Goal: Task Accomplishment & Management: Use online tool/utility

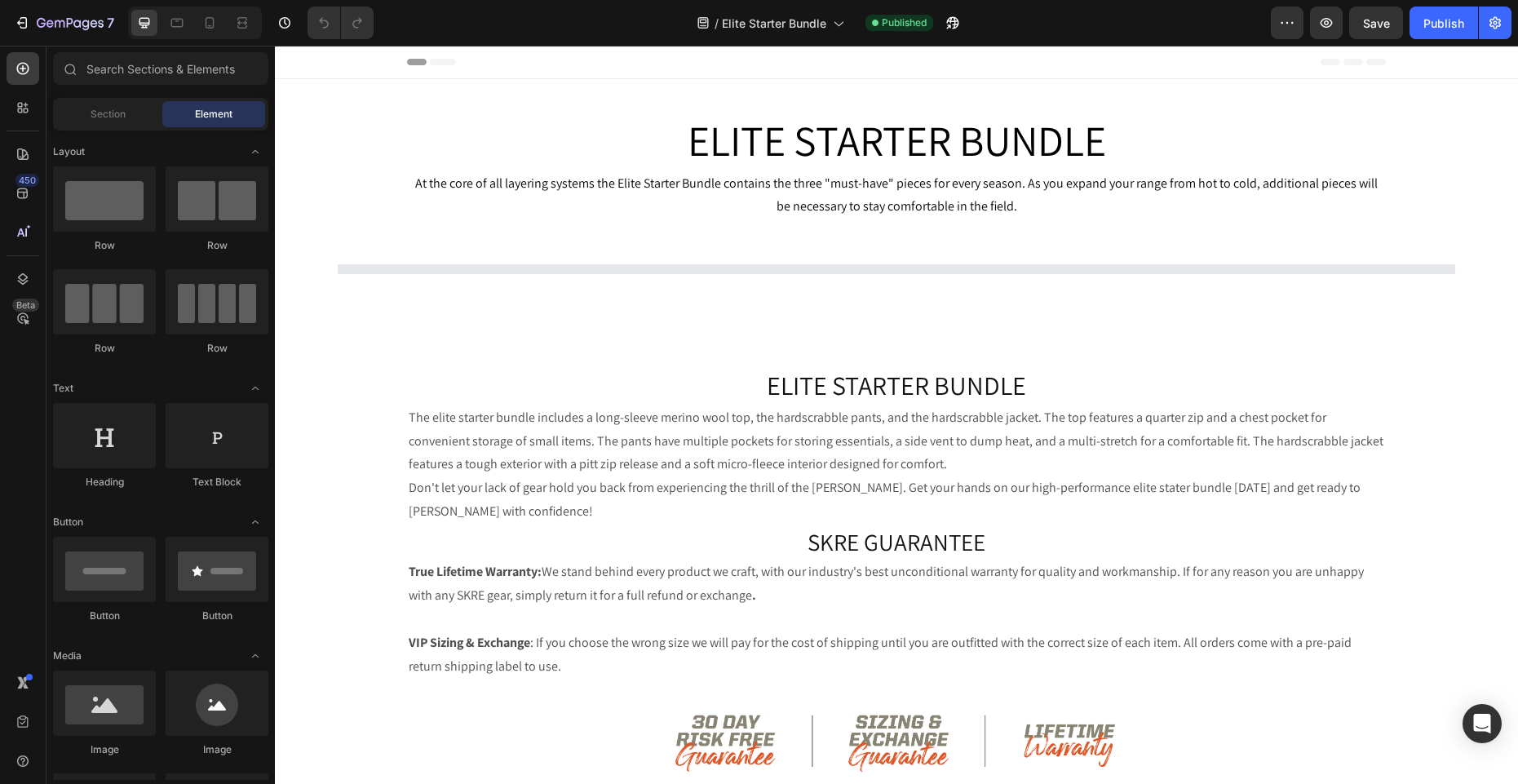
select select "32"
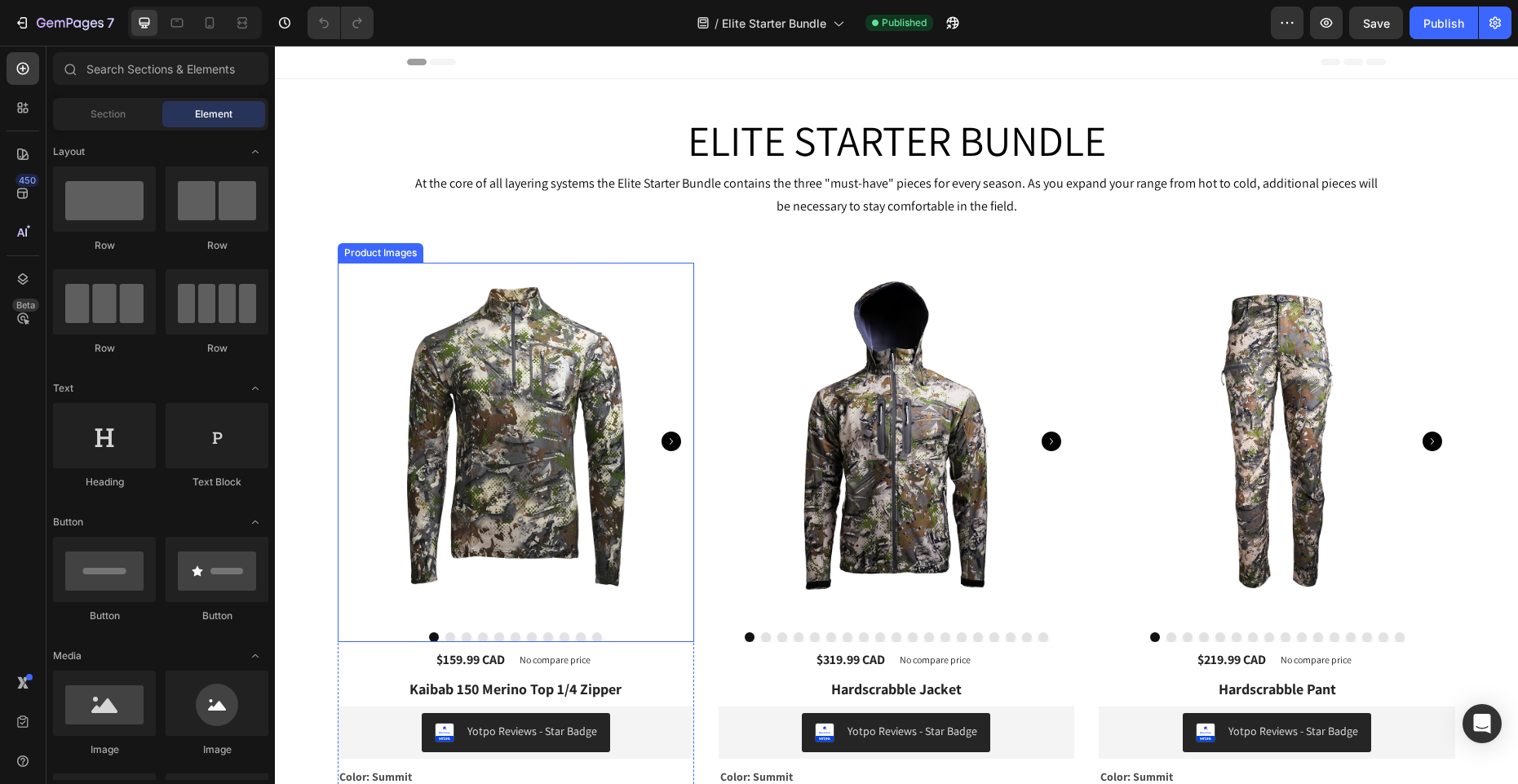
click at [582, 636] on button "Dot" at bounding box center [580, 637] width 10 height 10
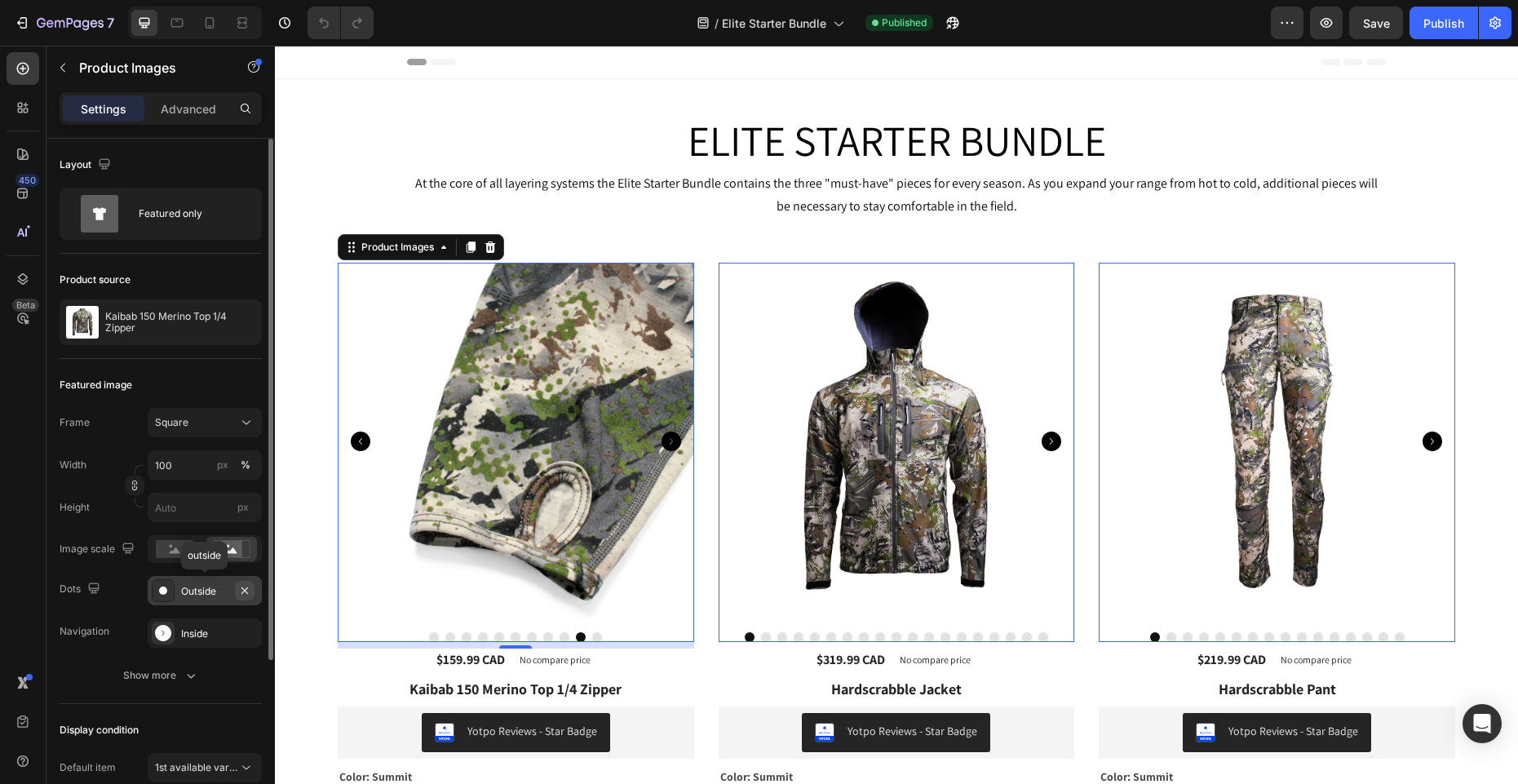
click at [245, 589] on icon "button" at bounding box center [245, 589] width 6 height 6
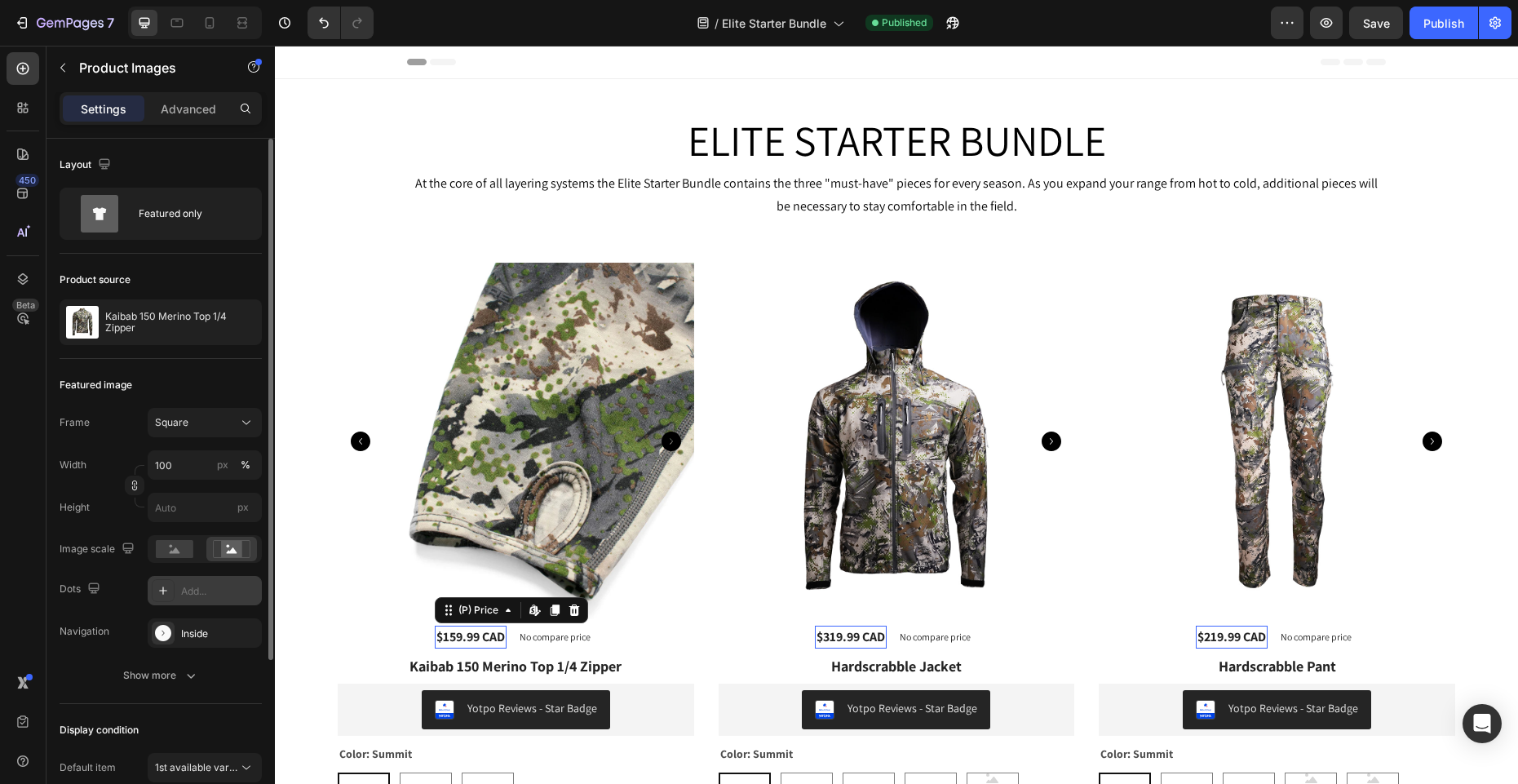
click at [470, 639] on div "$159.99 CAD" at bounding box center [470, 637] width 72 height 23
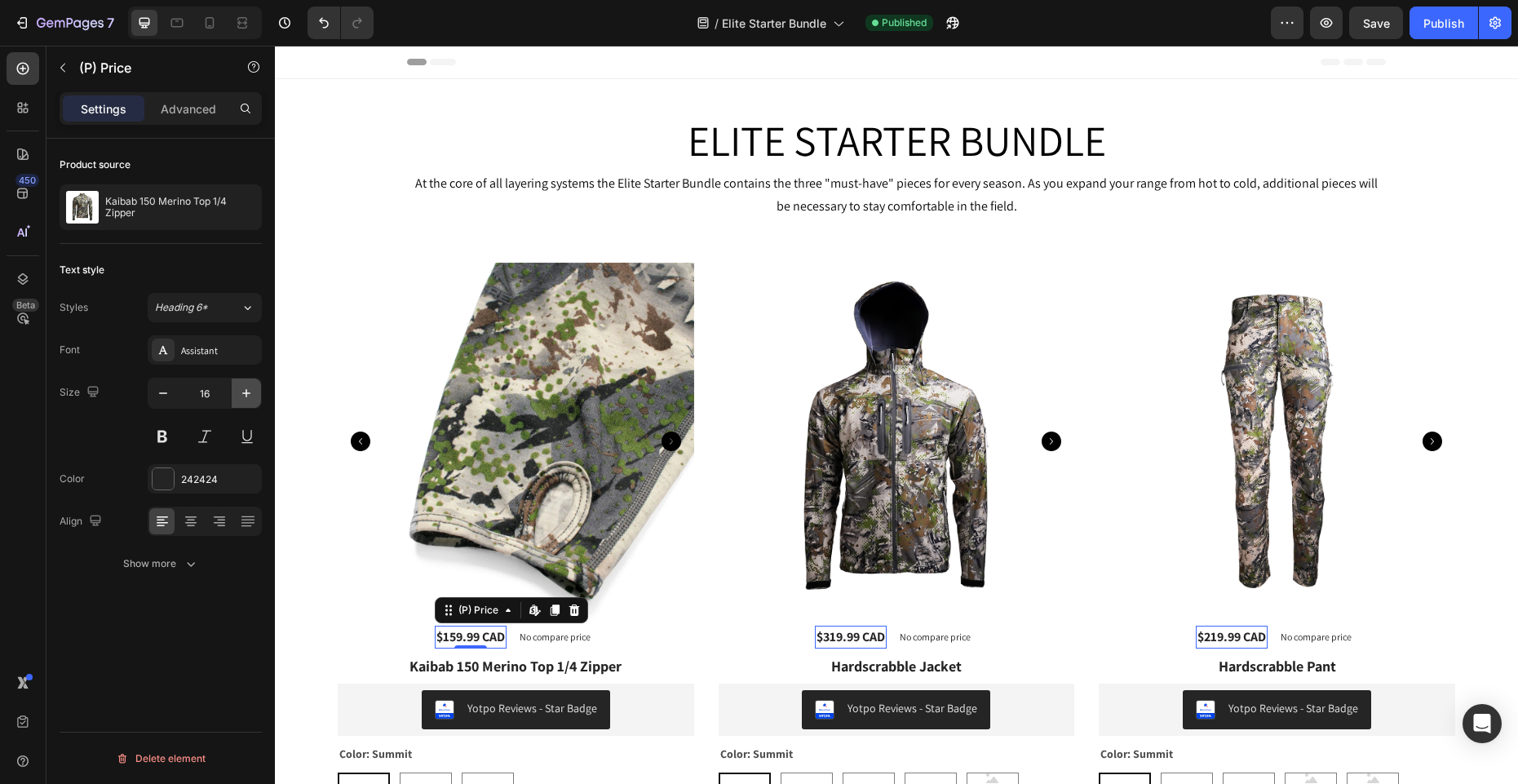
click at [240, 390] on icon "button" at bounding box center [246, 393] width 16 height 16
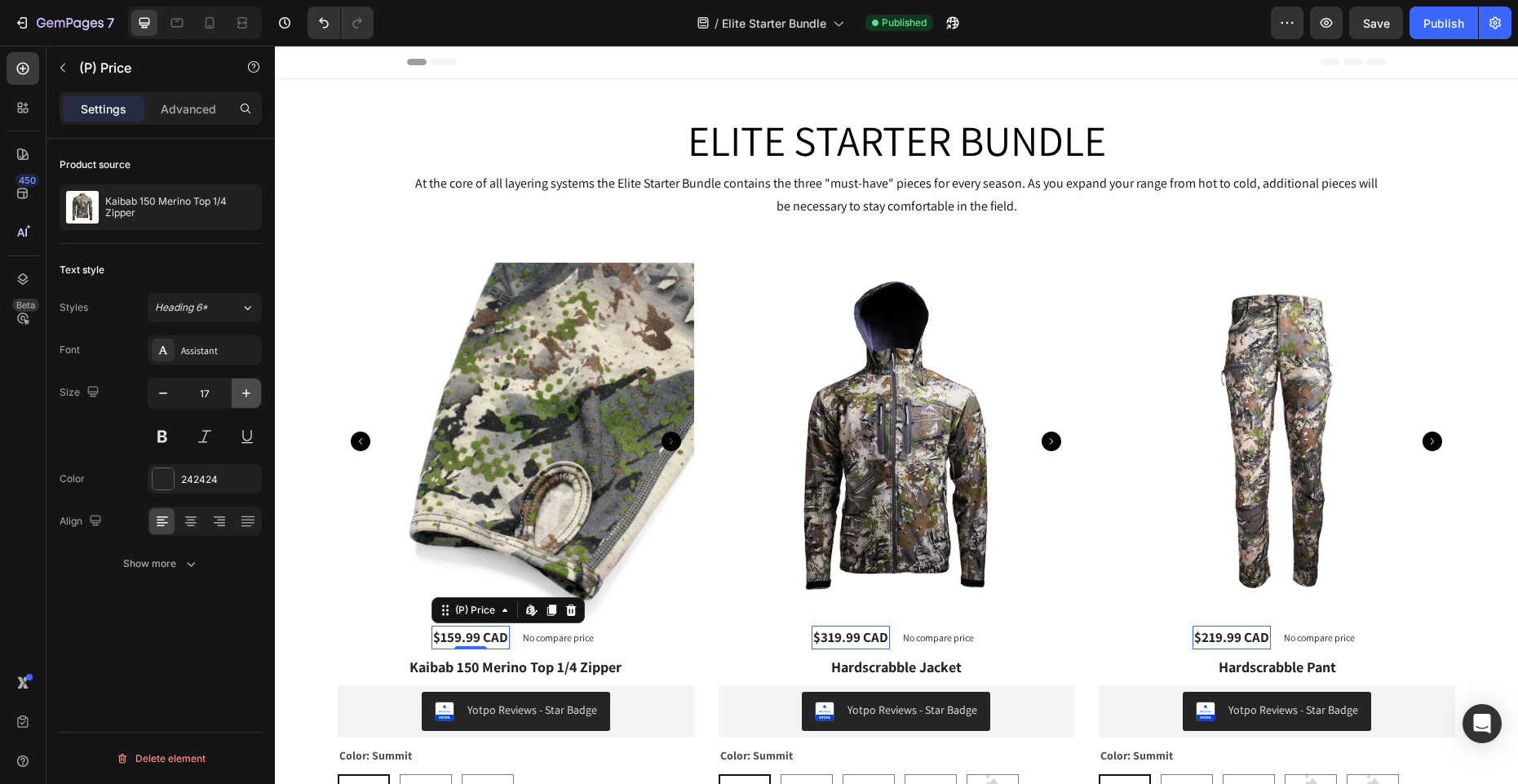
click at [240, 390] on icon "button" at bounding box center [246, 393] width 16 height 16
type input "18"
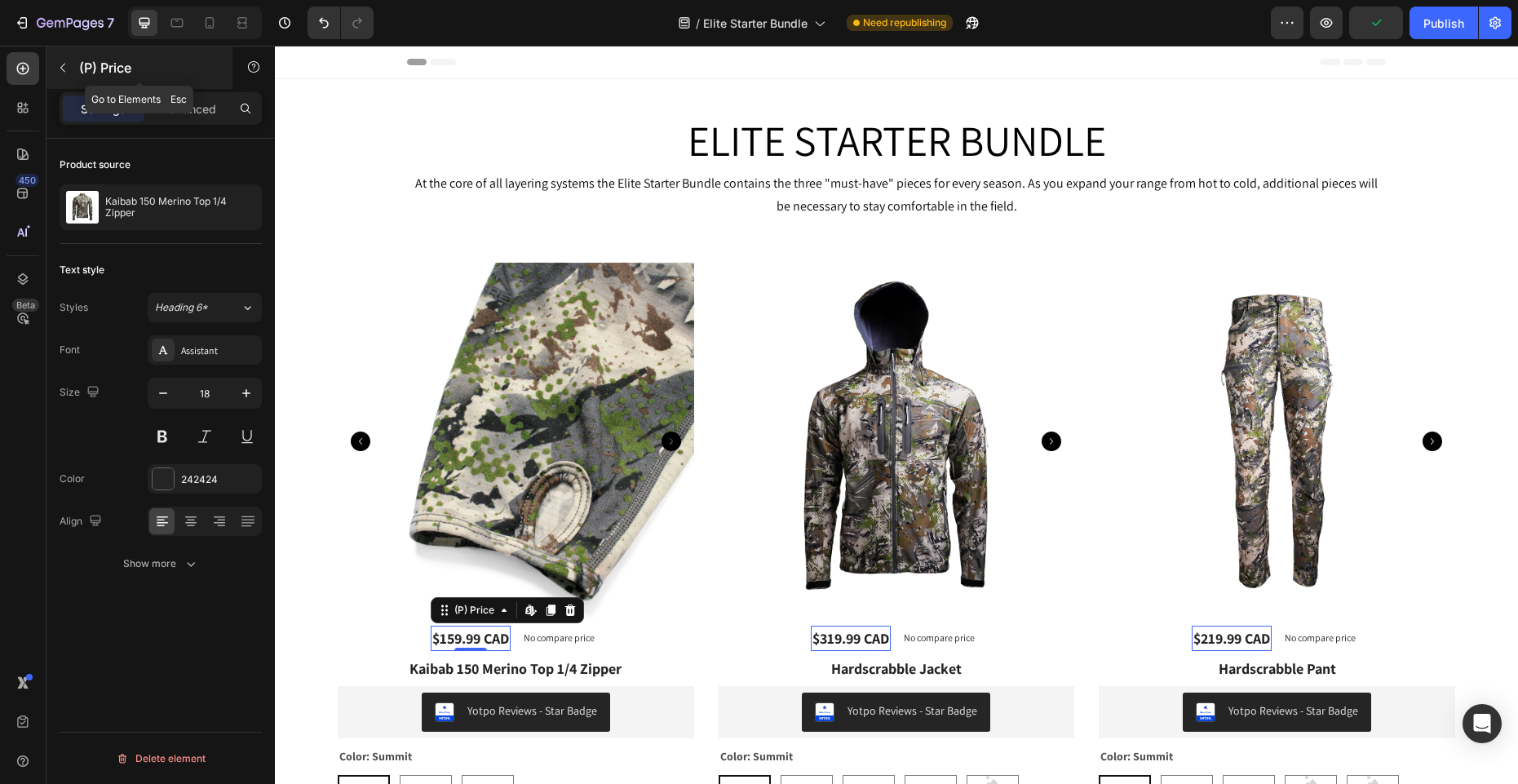
click at [69, 63] on button "button" at bounding box center [63, 67] width 26 height 26
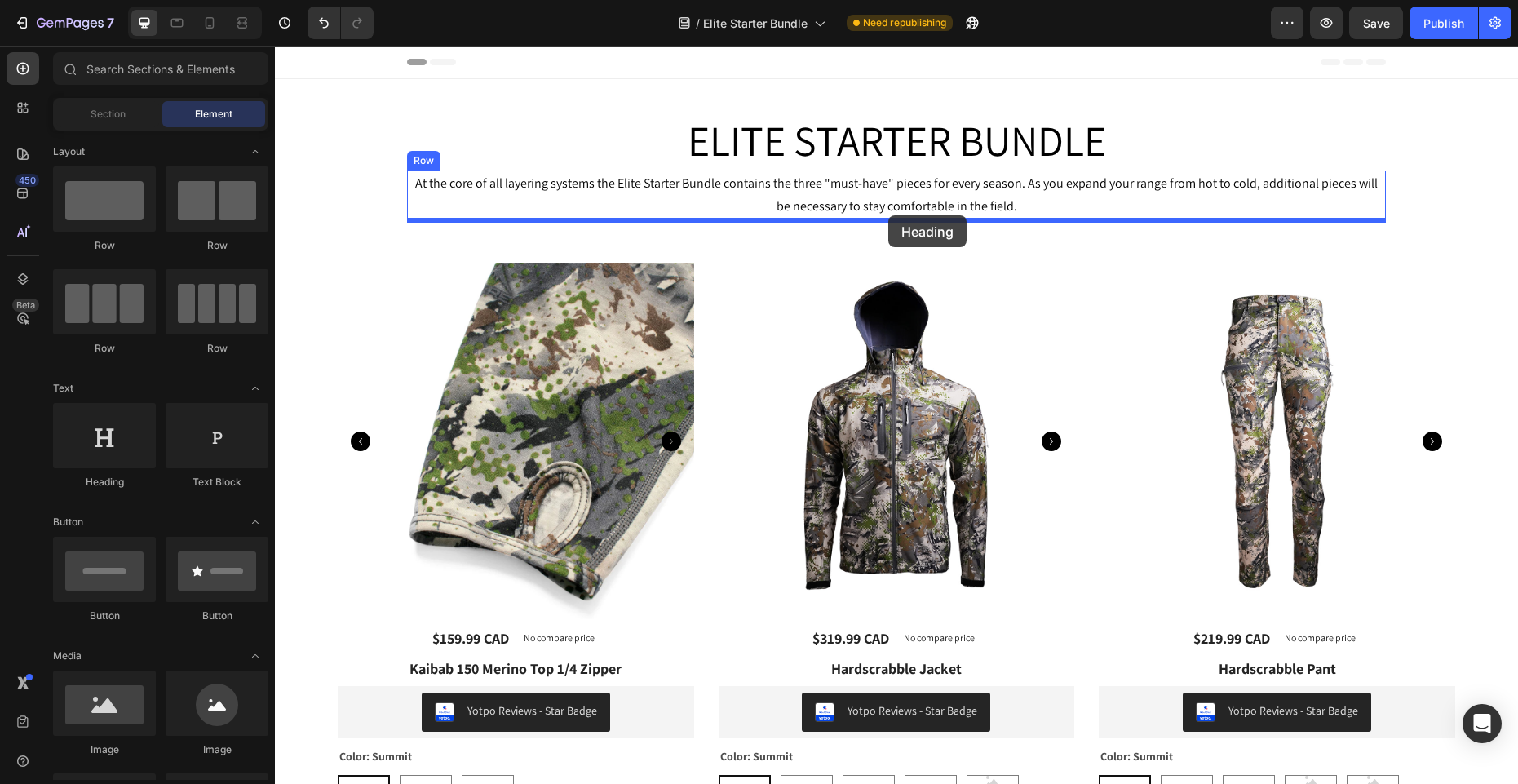
drag, startPoint x: 362, startPoint y: 498, endPoint x: 889, endPoint y: 216, distance: 597.7
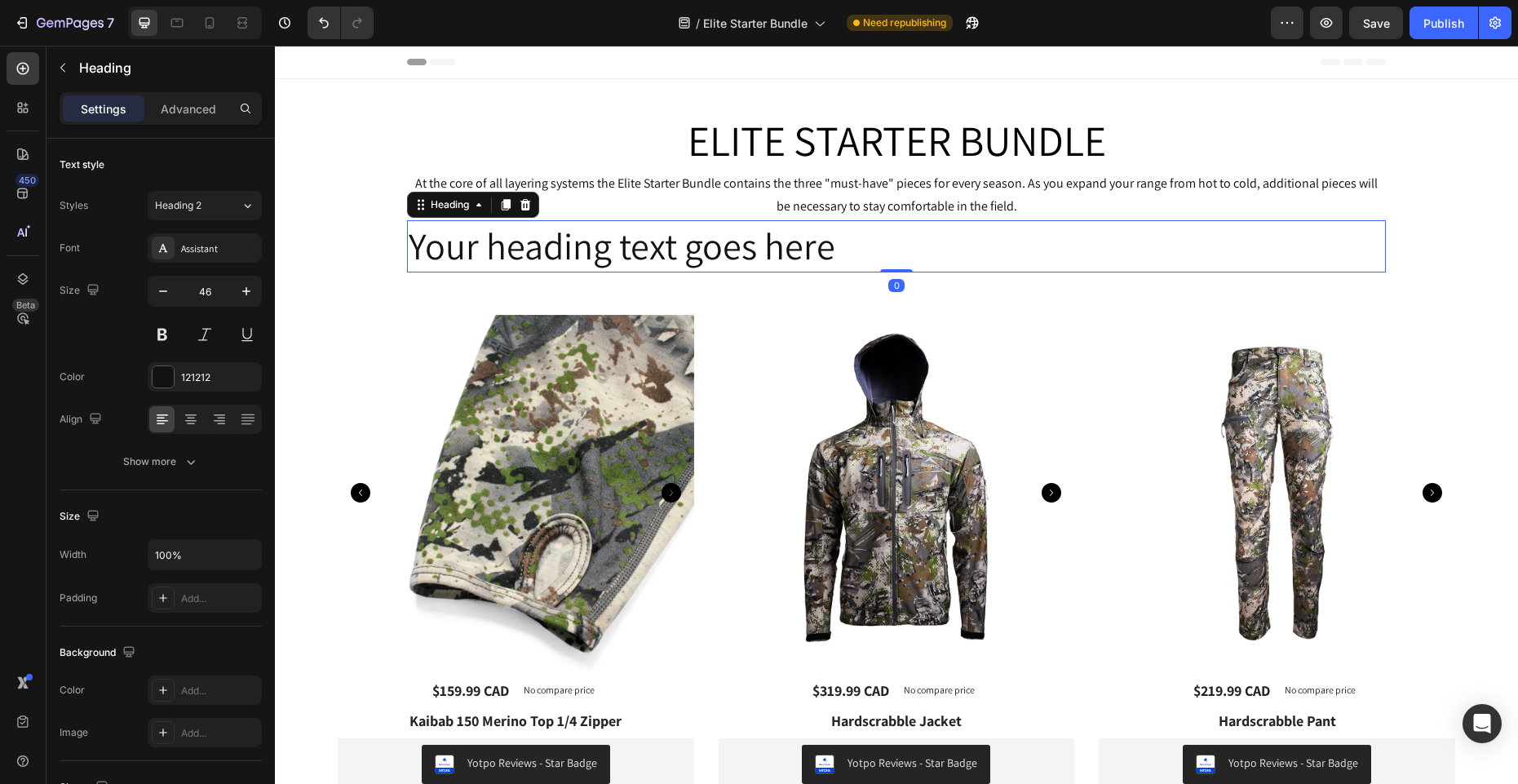
click at [711, 248] on h2 "Your heading text goes here" at bounding box center [897, 246] width 980 height 52
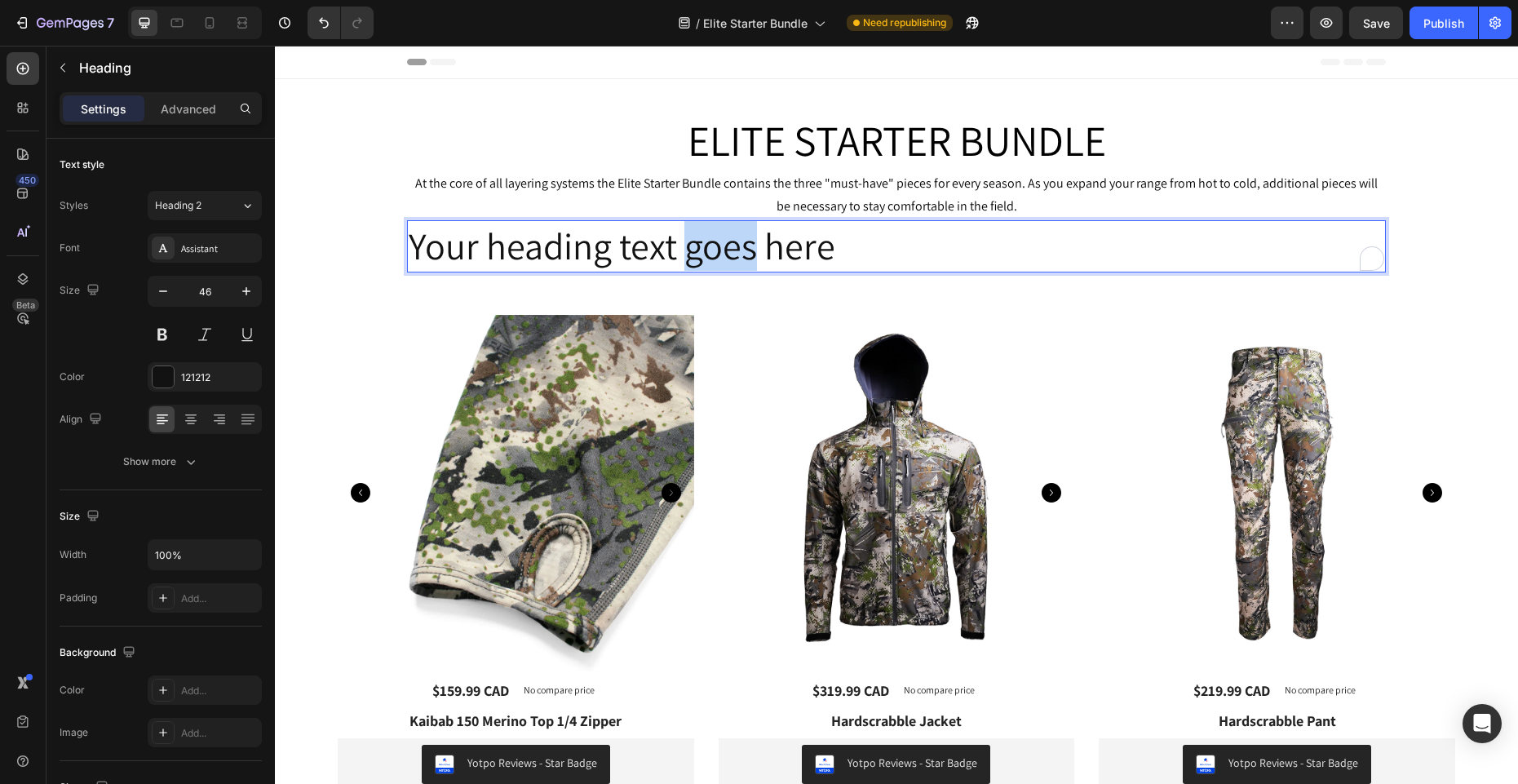
click at [710, 248] on p "Your heading text goes here" at bounding box center [896, 246] width 976 height 49
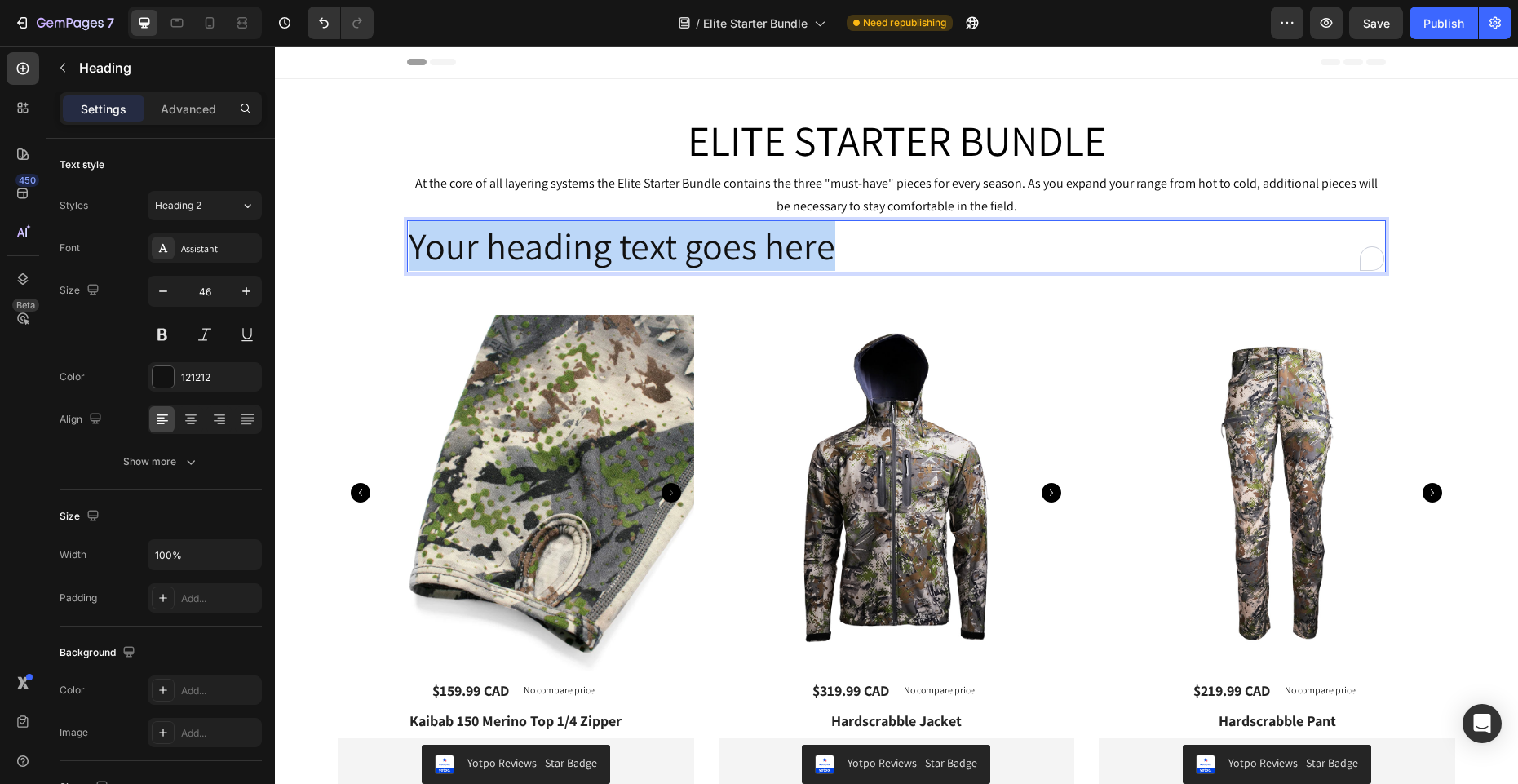
click at [710, 248] on p "Your heading text goes here" at bounding box center [896, 246] width 976 height 49
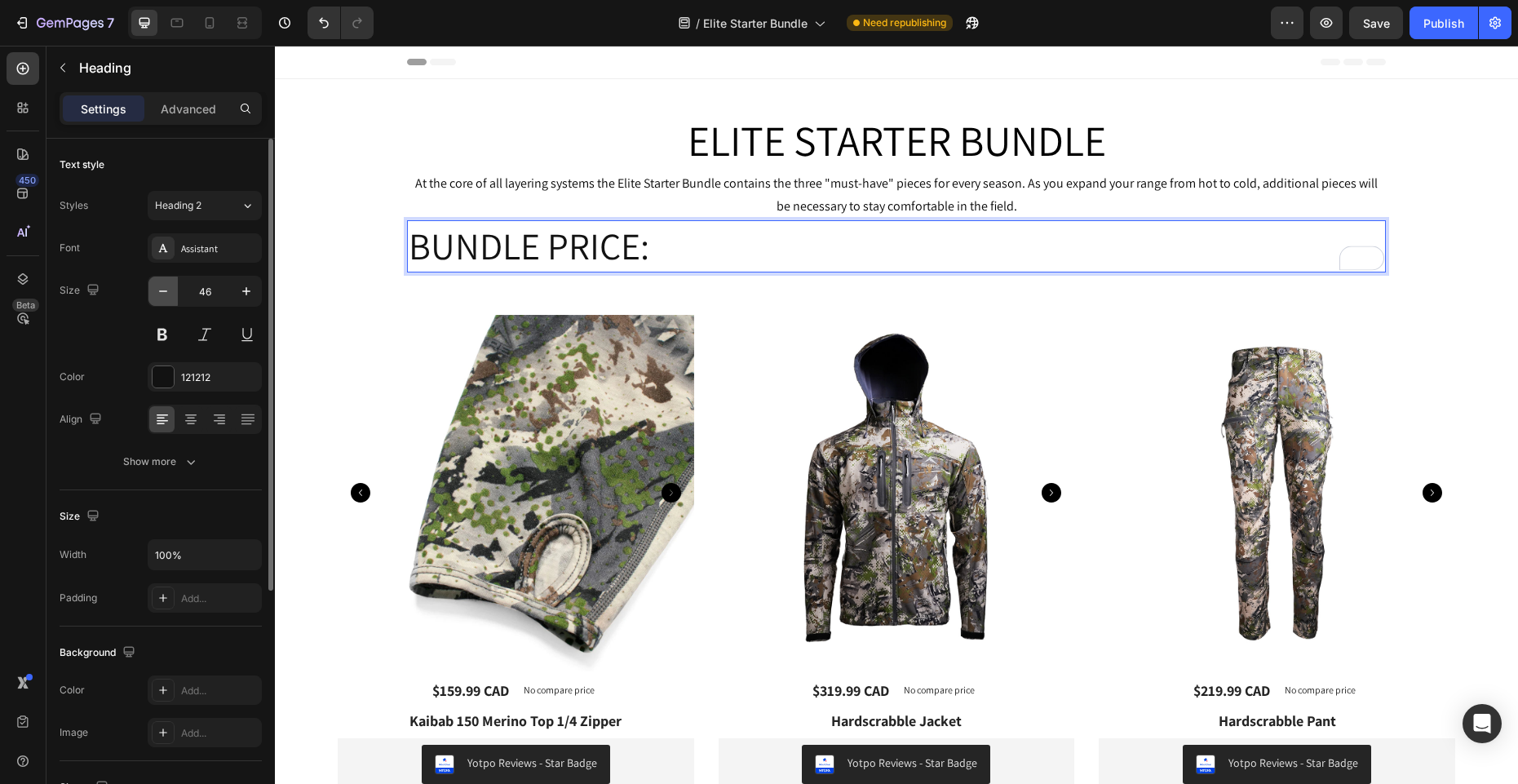
click at [166, 288] on icon "button" at bounding box center [163, 291] width 16 height 16
click at [166, 287] on icon "button" at bounding box center [163, 291] width 16 height 16
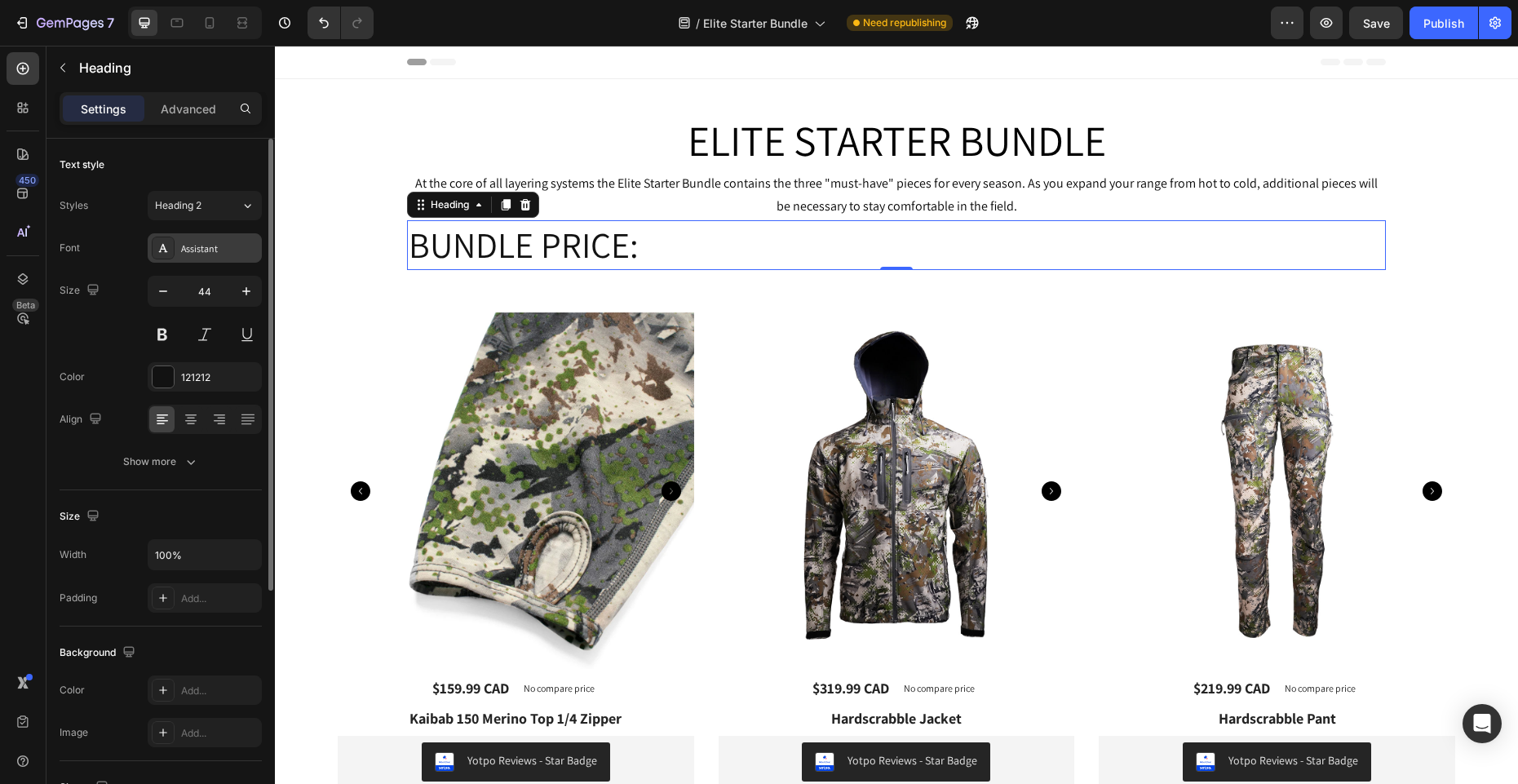
click at [192, 254] on div "Assistant" at bounding box center [219, 249] width 76 height 15
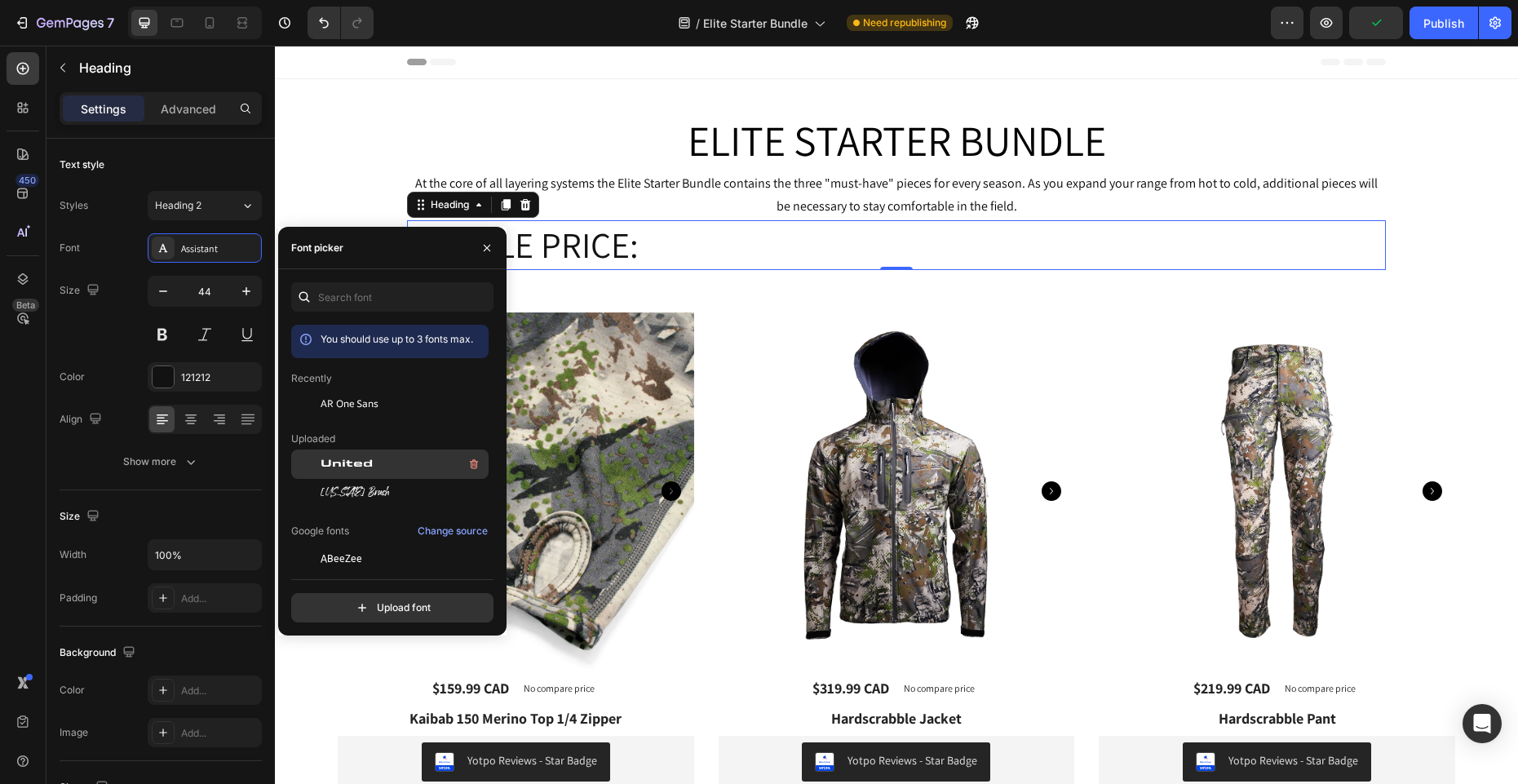
click at [360, 463] on span "United" at bounding box center [347, 464] width 52 height 15
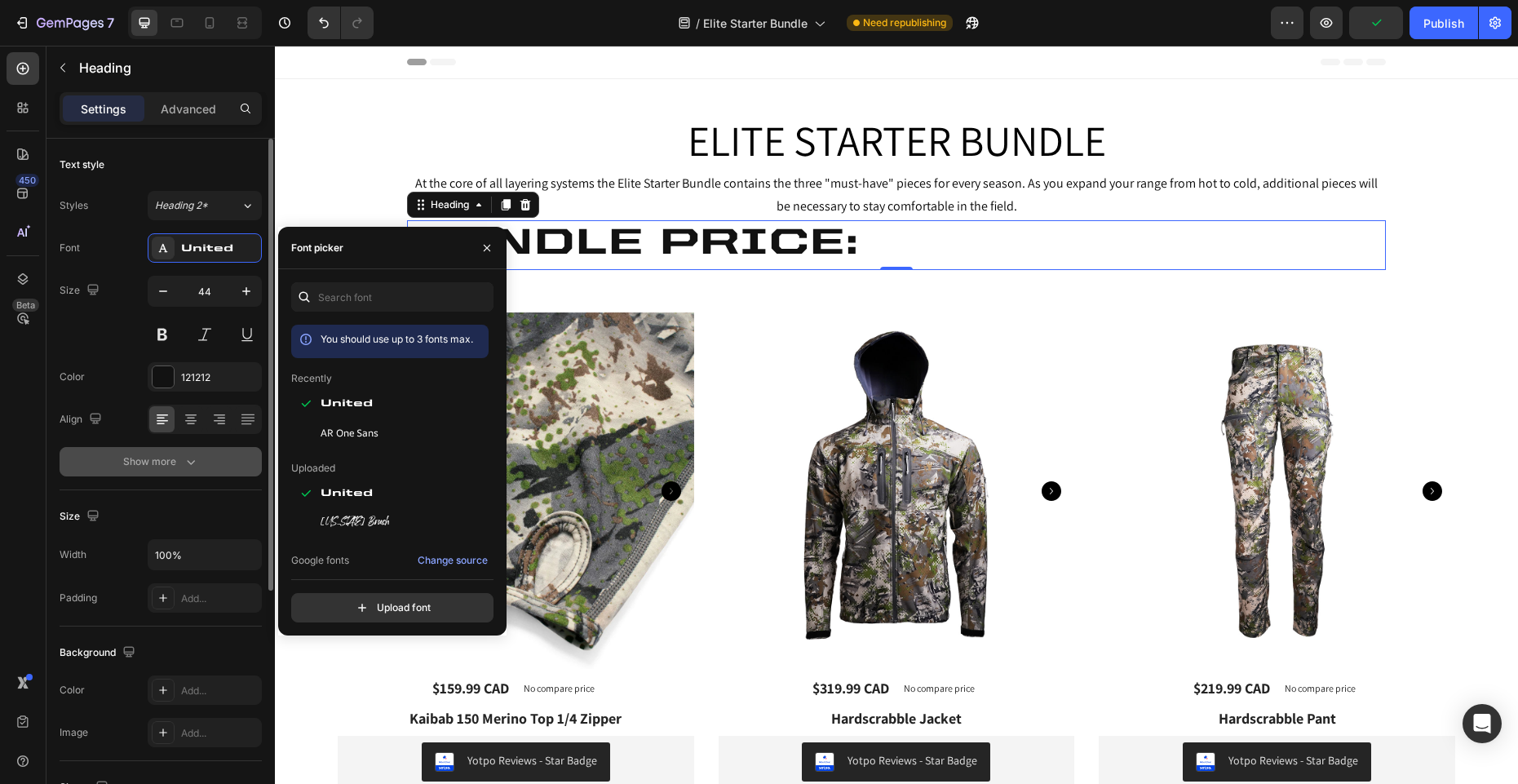
click at [178, 458] on div "Show more" at bounding box center [160, 462] width 75 height 16
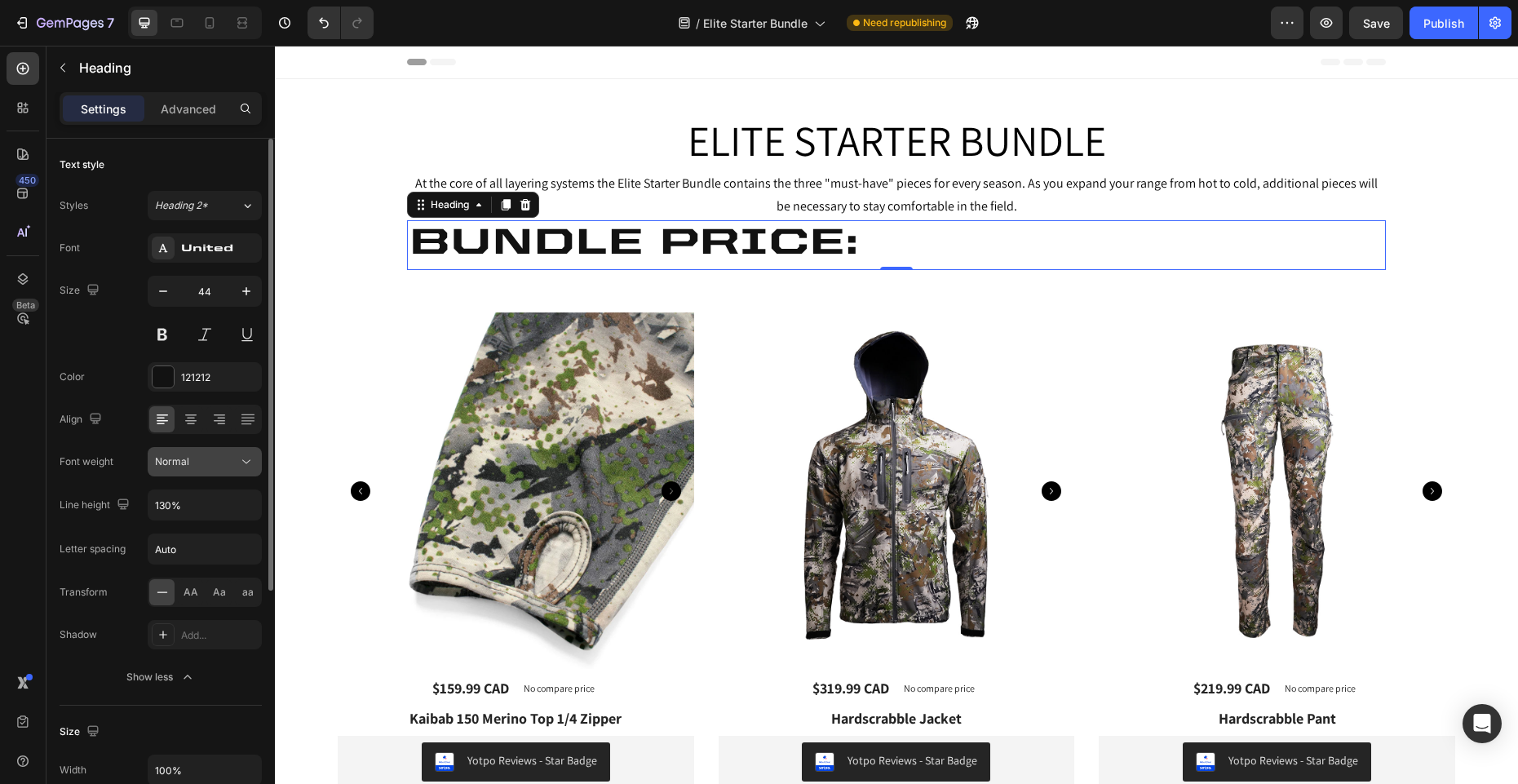
drag, startPoint x: 195, startPoint y: 597, endPoint x: 205, endPoint y: 467, distance: 130.4
click at [195, 597] on span "AA" at bounding box center [191, 592] width 15 height 15
click at [167, 286] on icon "button" at bounding box center [163, 291] width 16 height 16
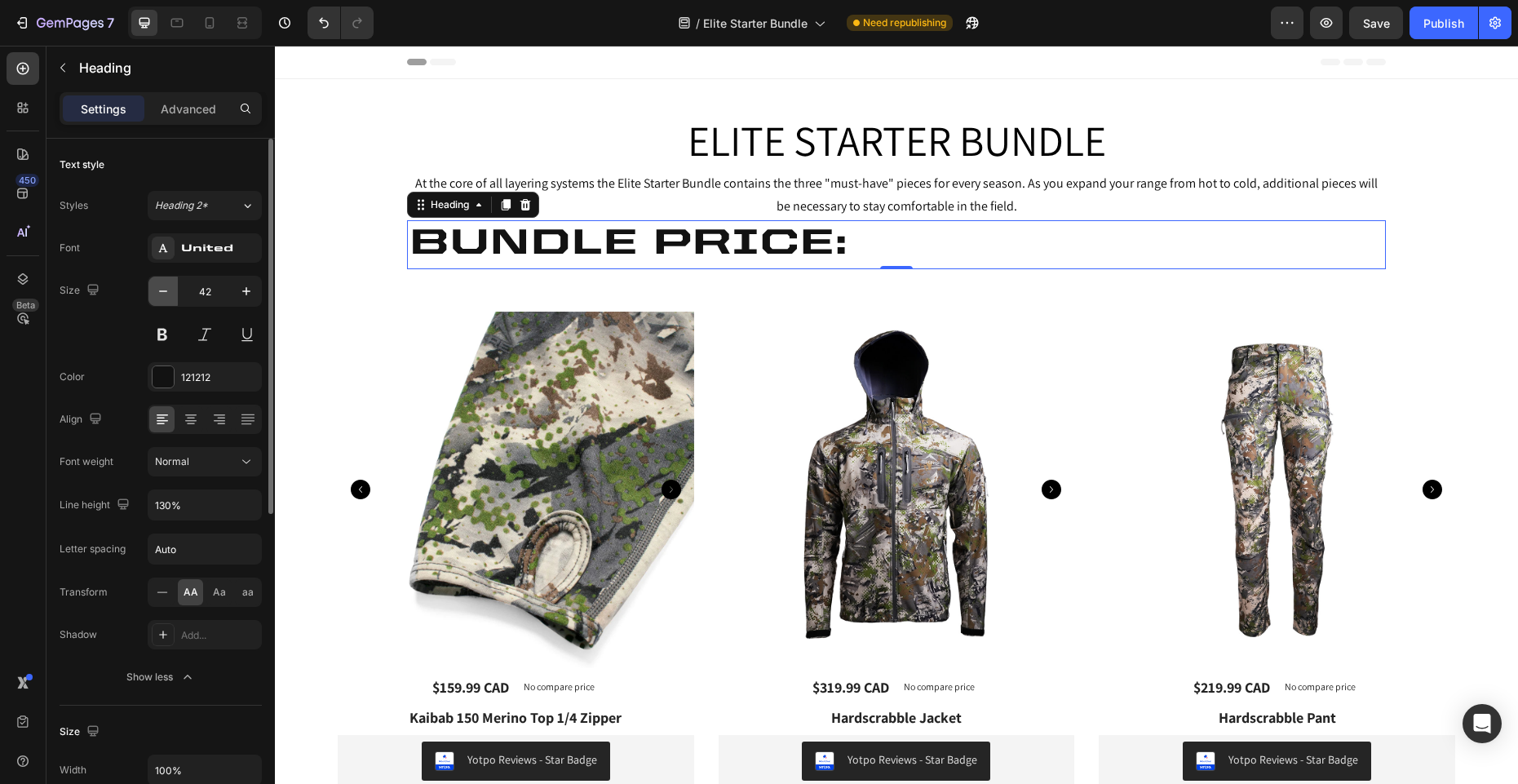
click at [167, 286] on icon "button" at bounding box center [163, 291] width 16 height 16
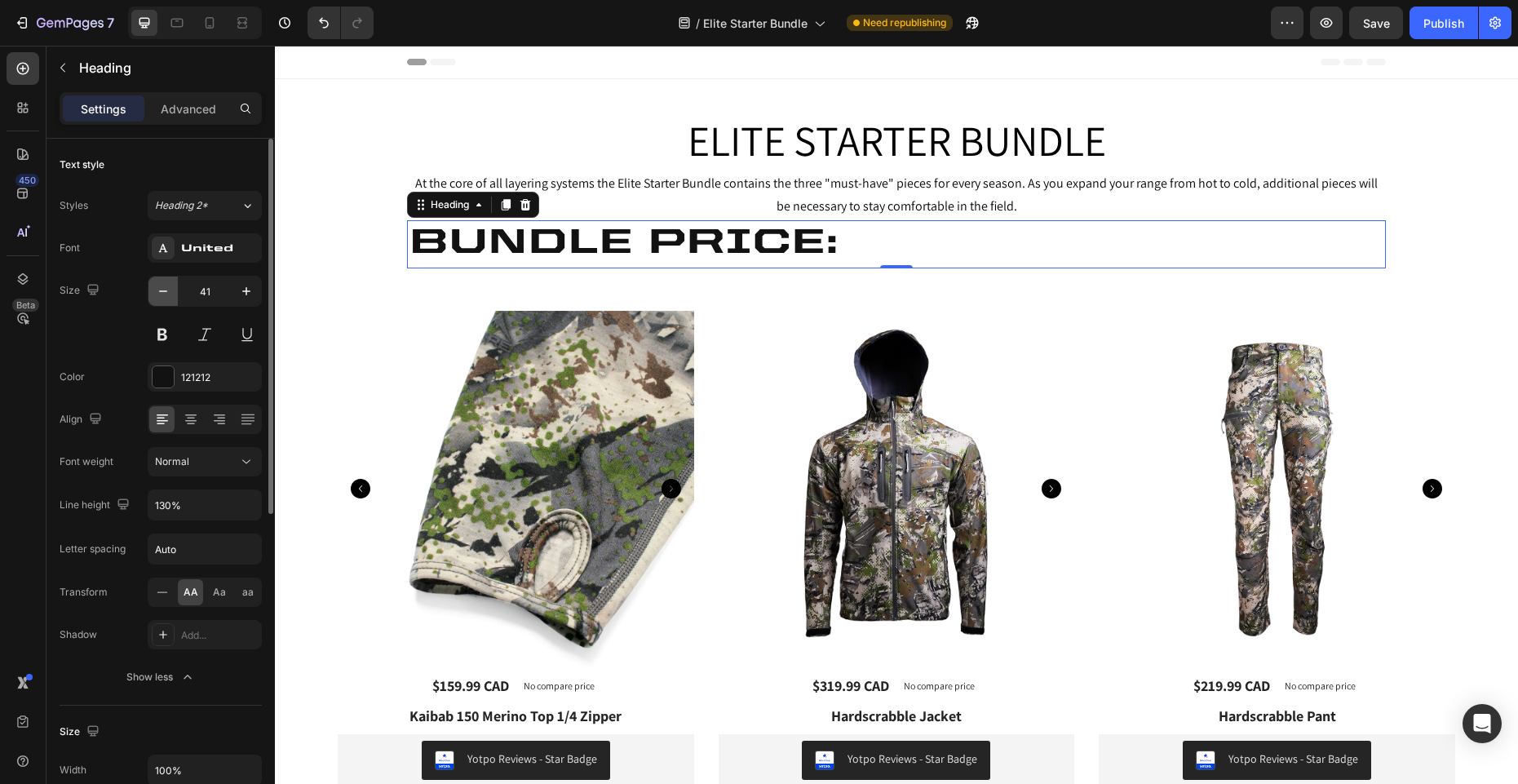
click at [167, 286] on icon "button" at bounding box center [163, 291] width 16 height 16
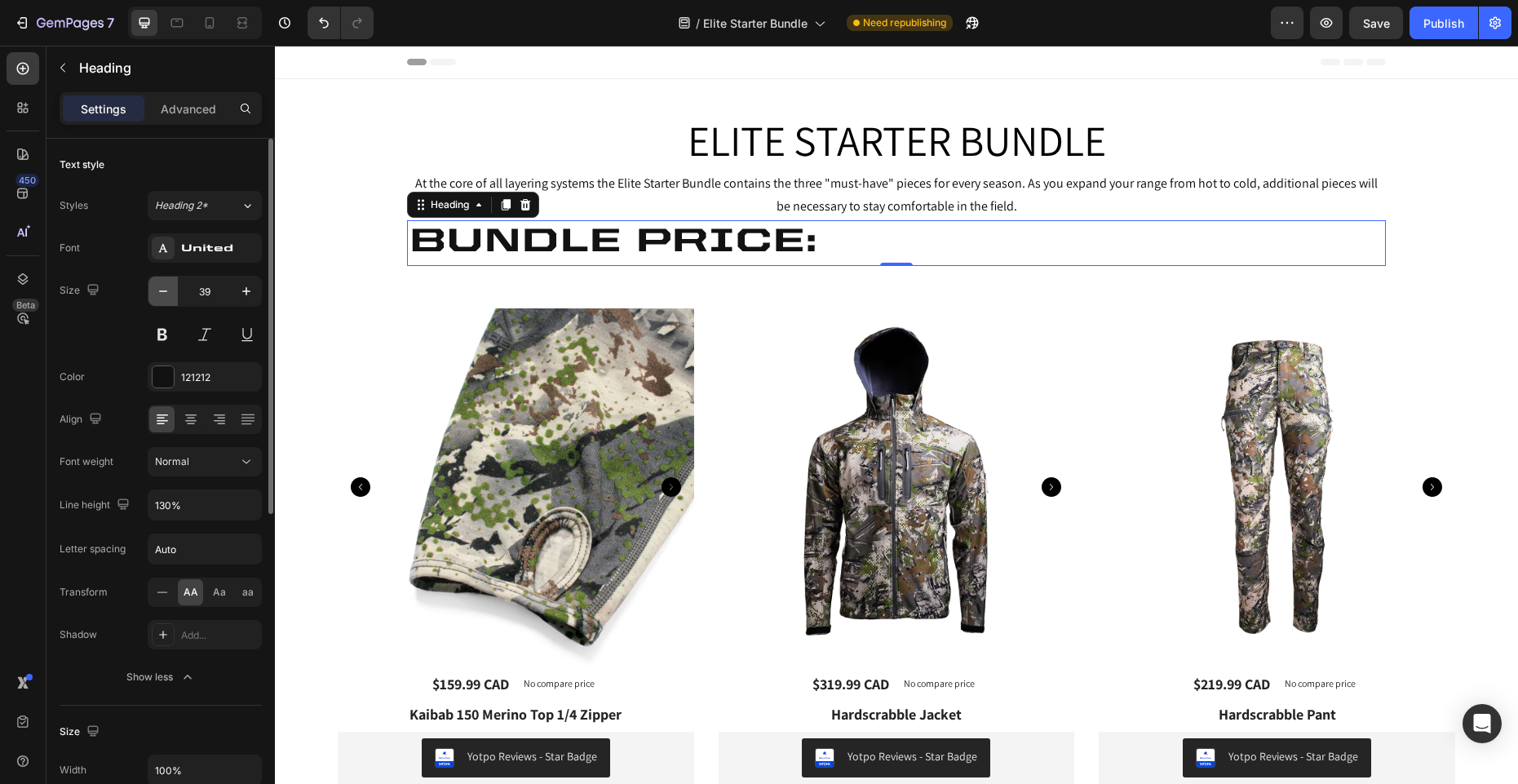
click at [167, 286] on icon "button" at bounding box center [163, 291] width 16 height 16
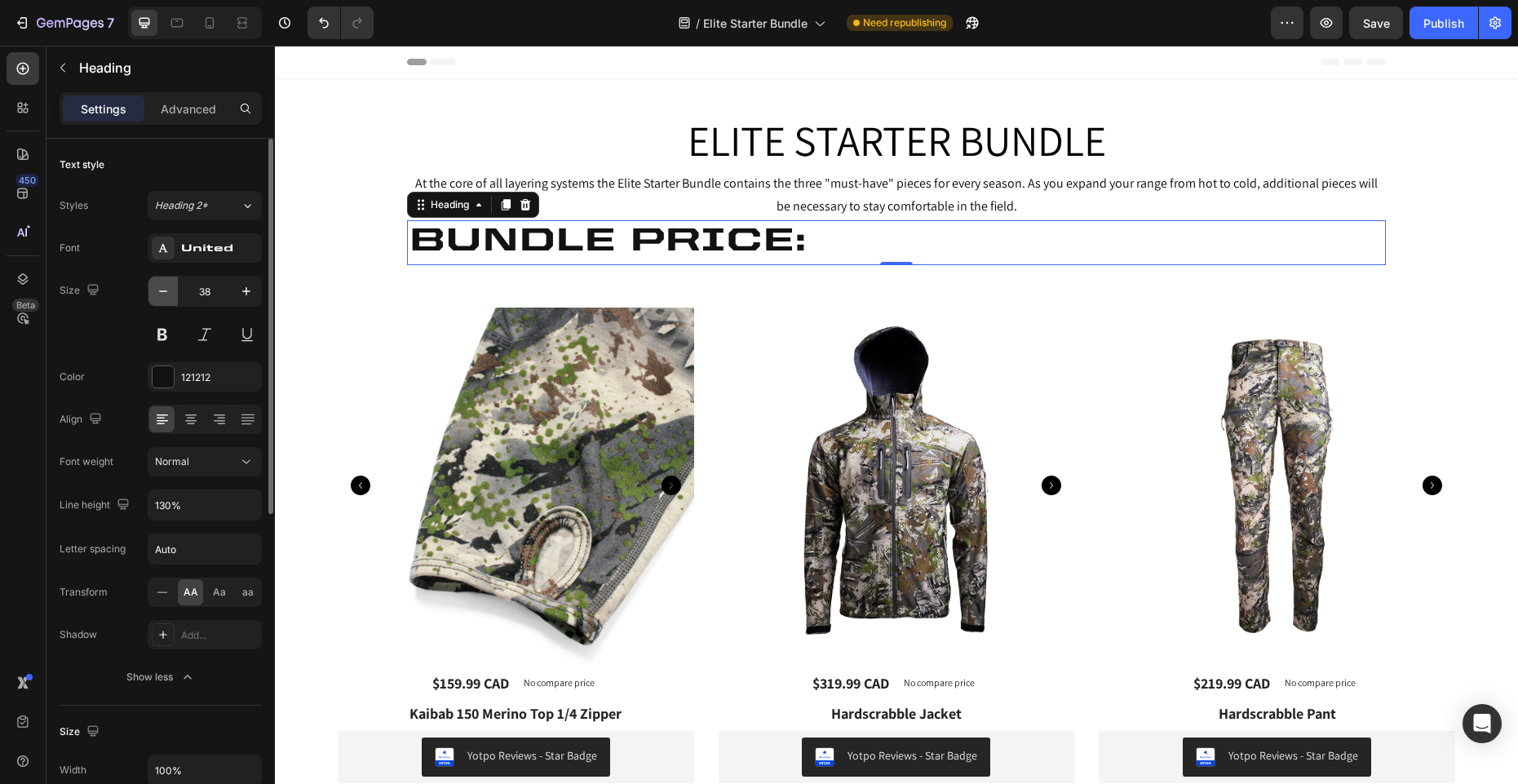
click at [167, 286] on icon "button" at bounding box center [163, 291] width 16 height 16
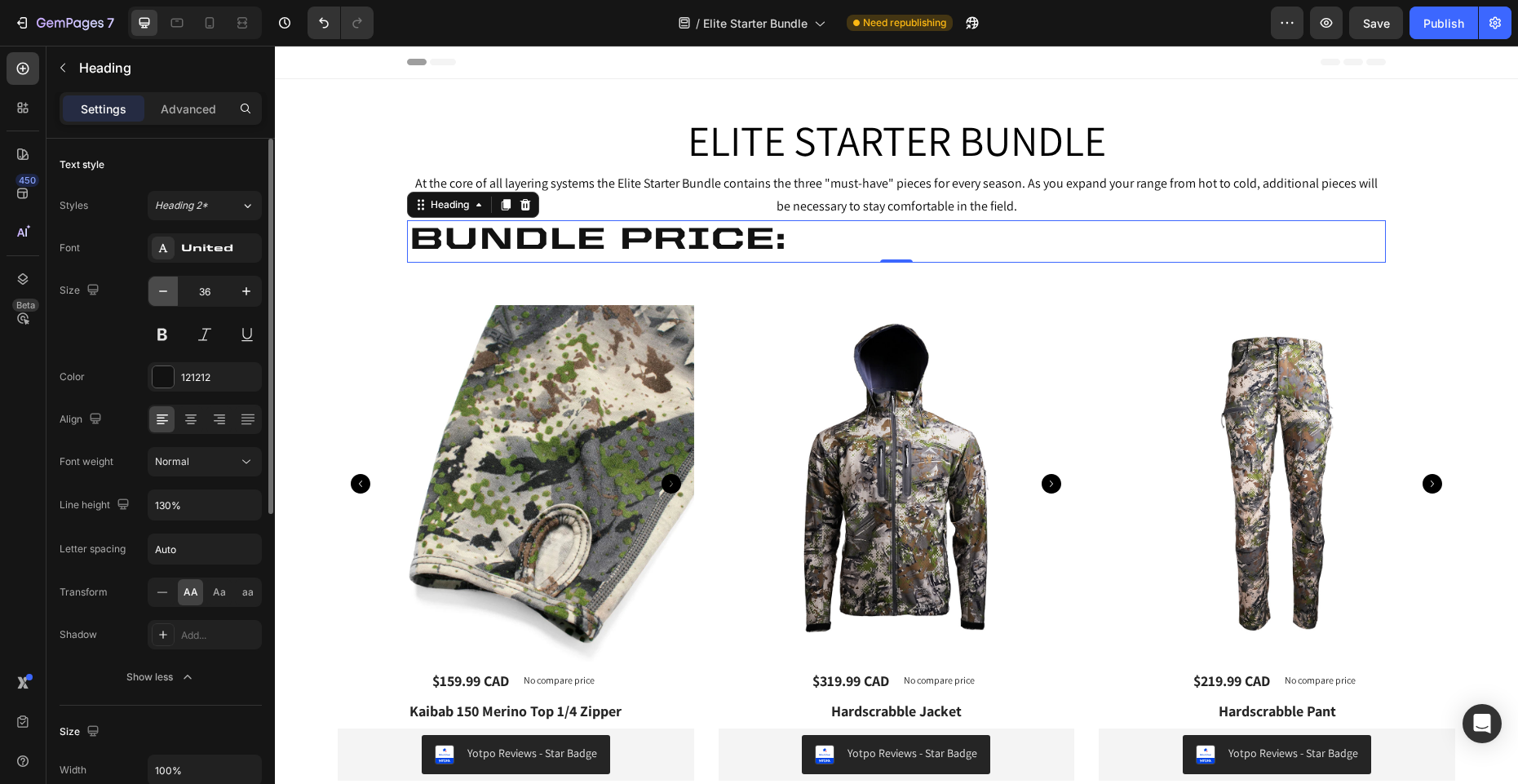
click at [167, 286] on icon "button" at bounding box center [163, 291] width 16 height 16
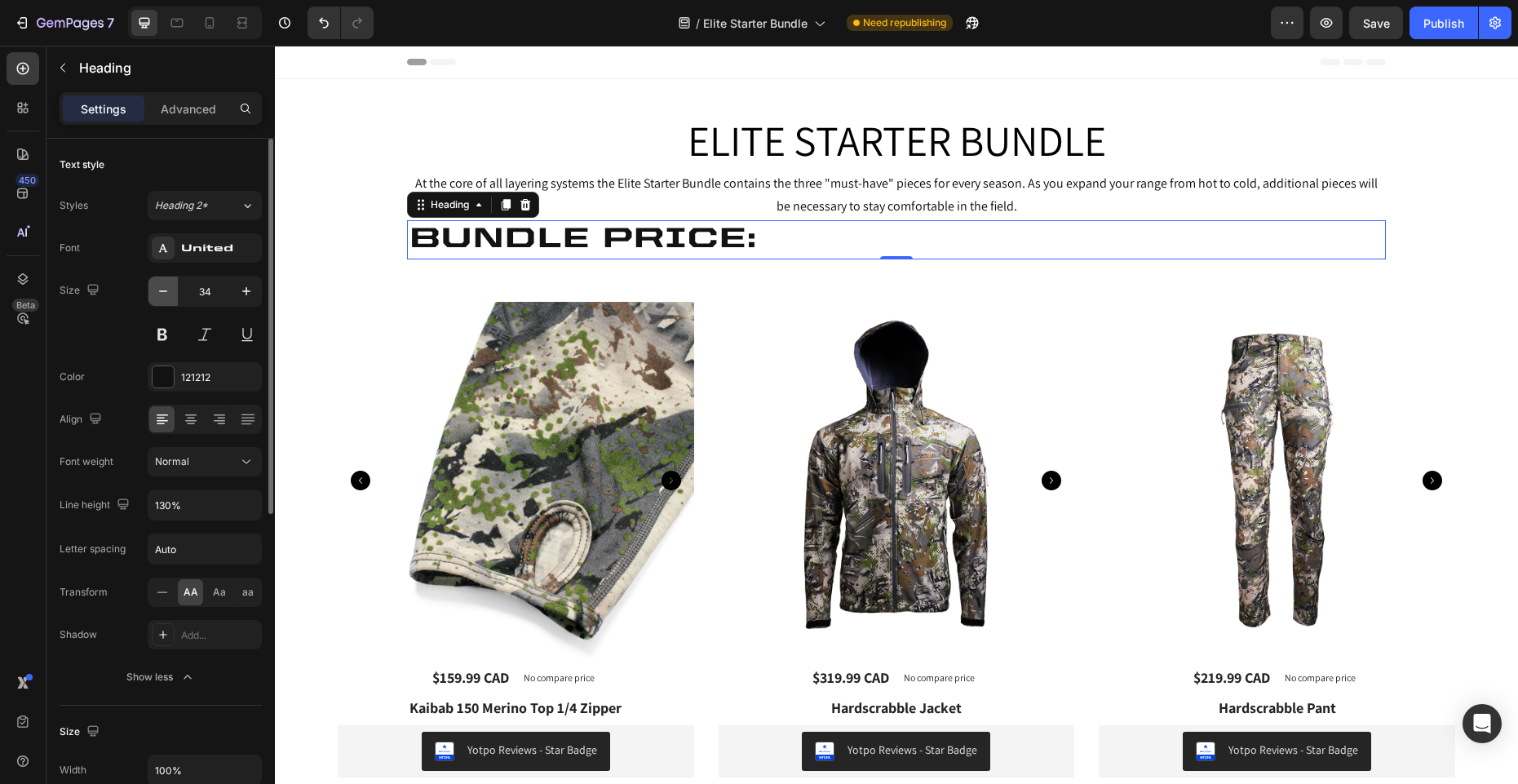
click at [167, 286] on icon "button" at bounding box center [163, 291] width 16 height 16
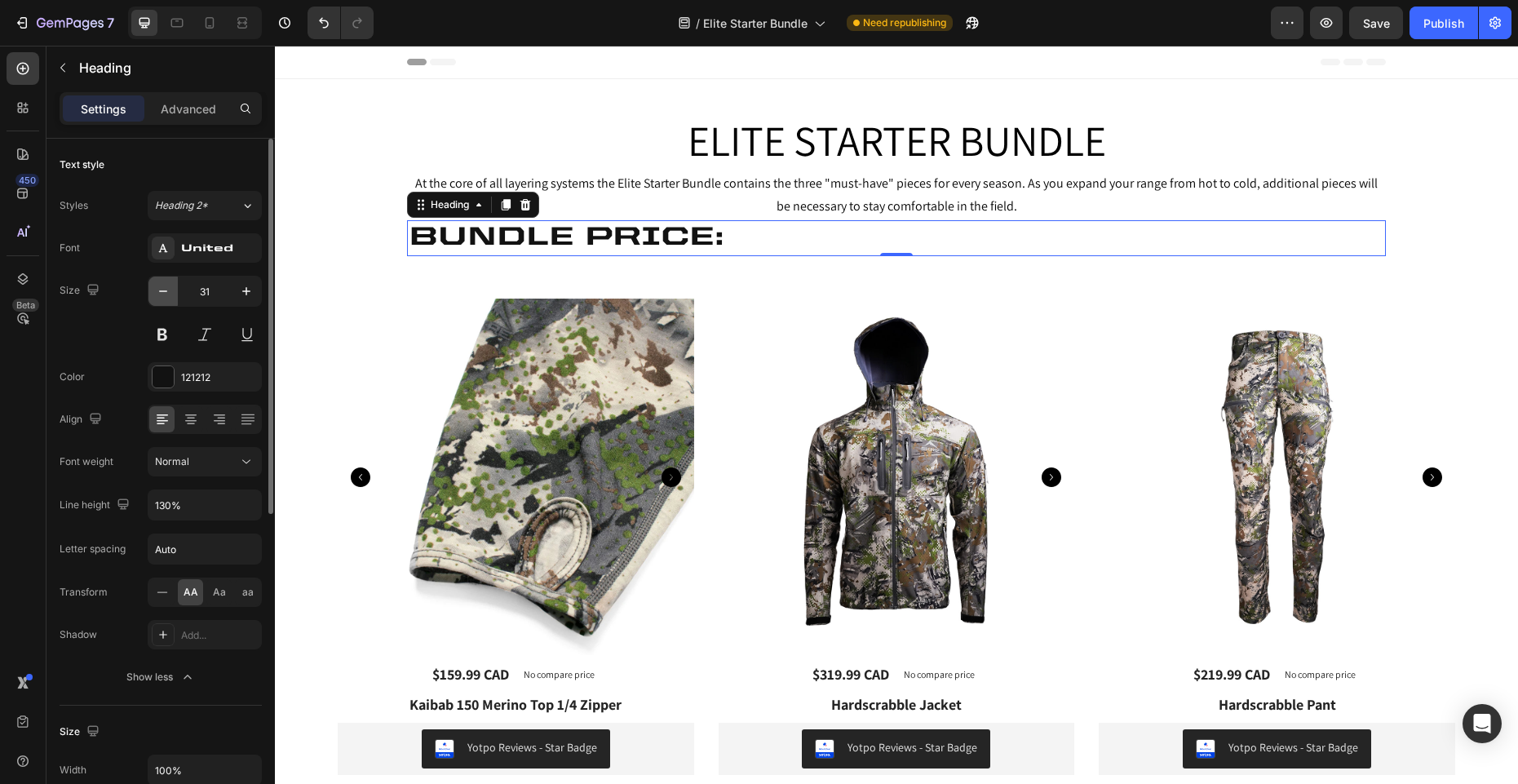
click at [167, 286] on icon "button" at bounding box center [163, 291] width 16 height 16
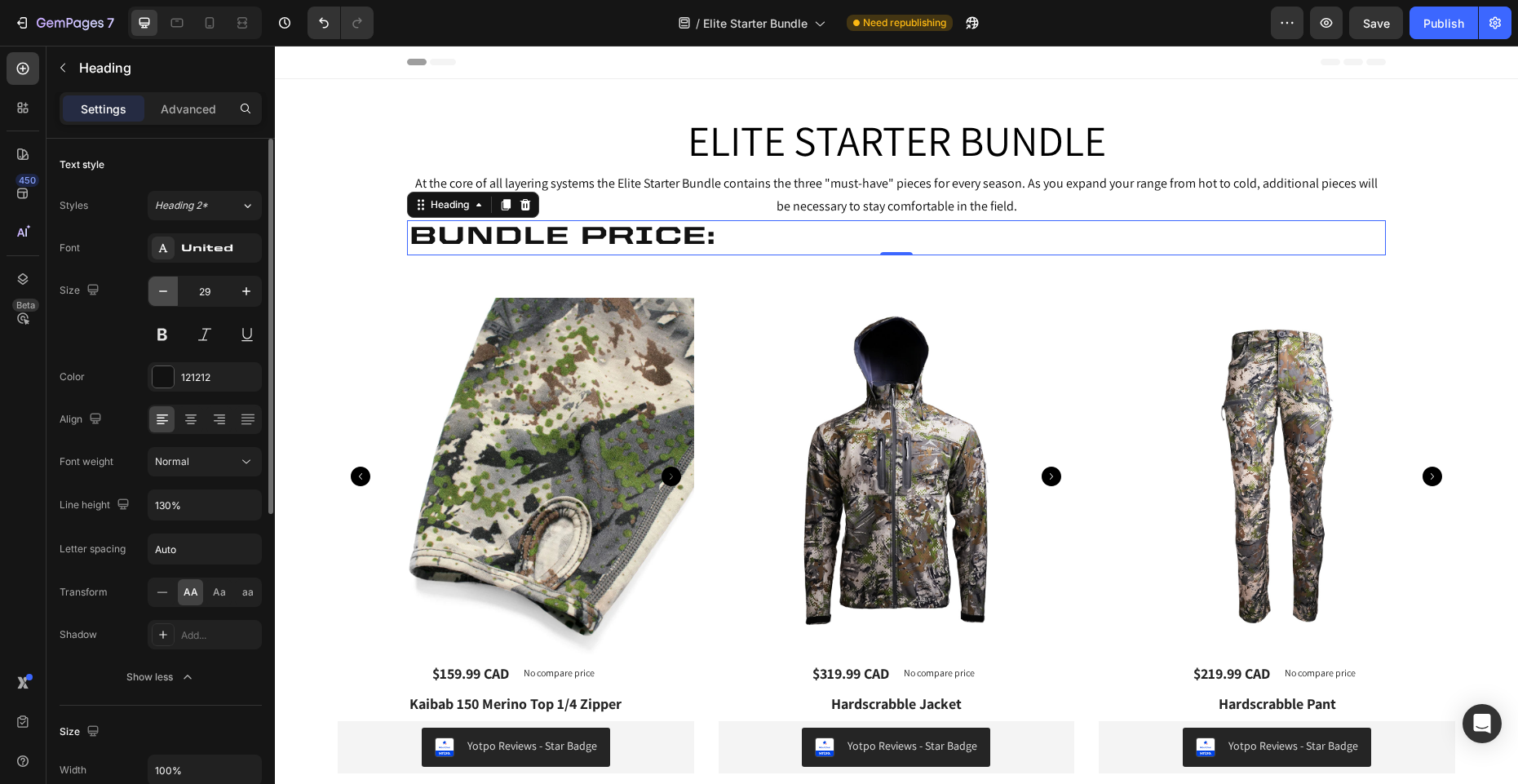
click at [167, 286] on icon "button" at bounding box center [163, 291] width 16 height 16
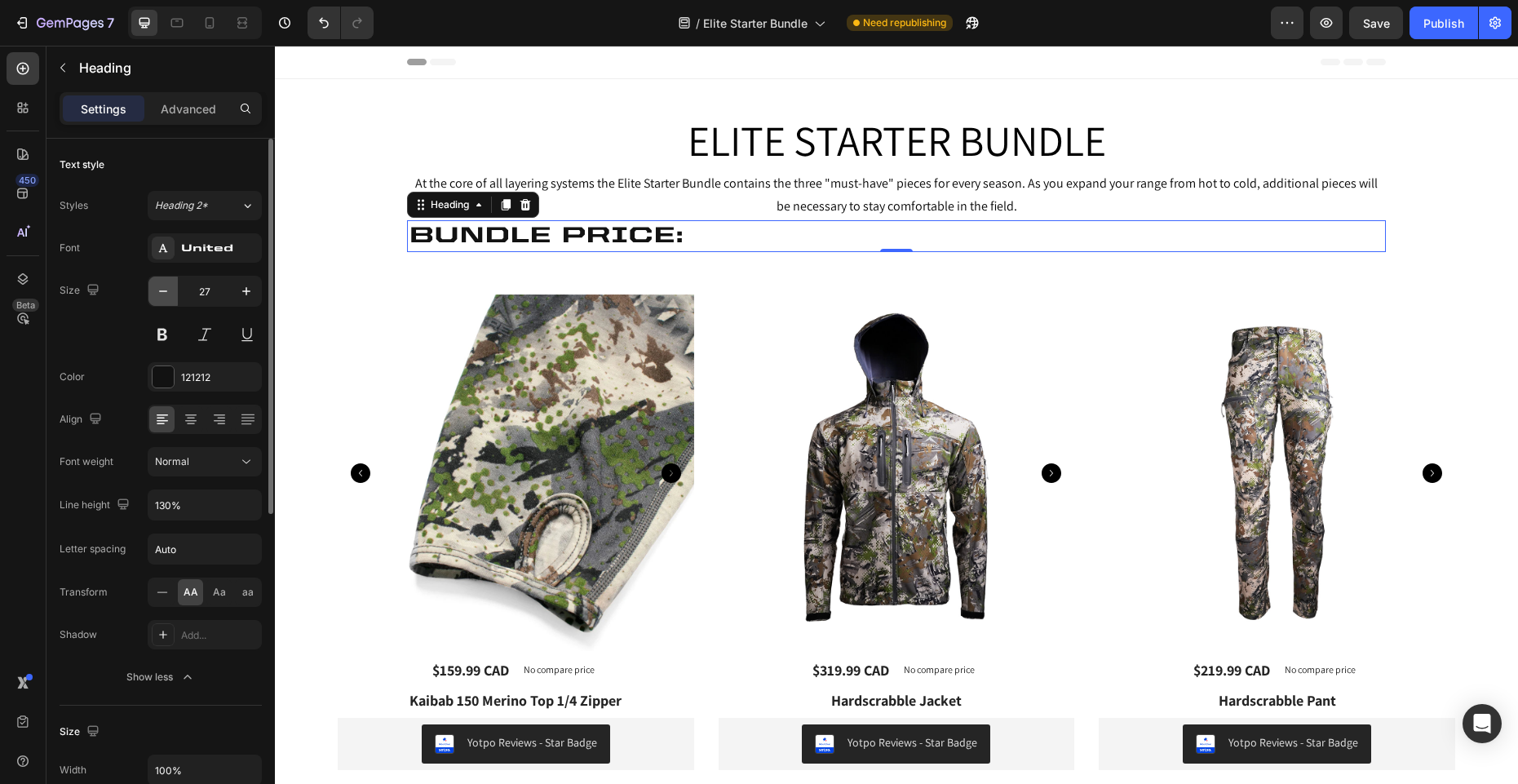
click at [167, 286] on icon "button" at bounding box center [163, 291] width 16 height 16
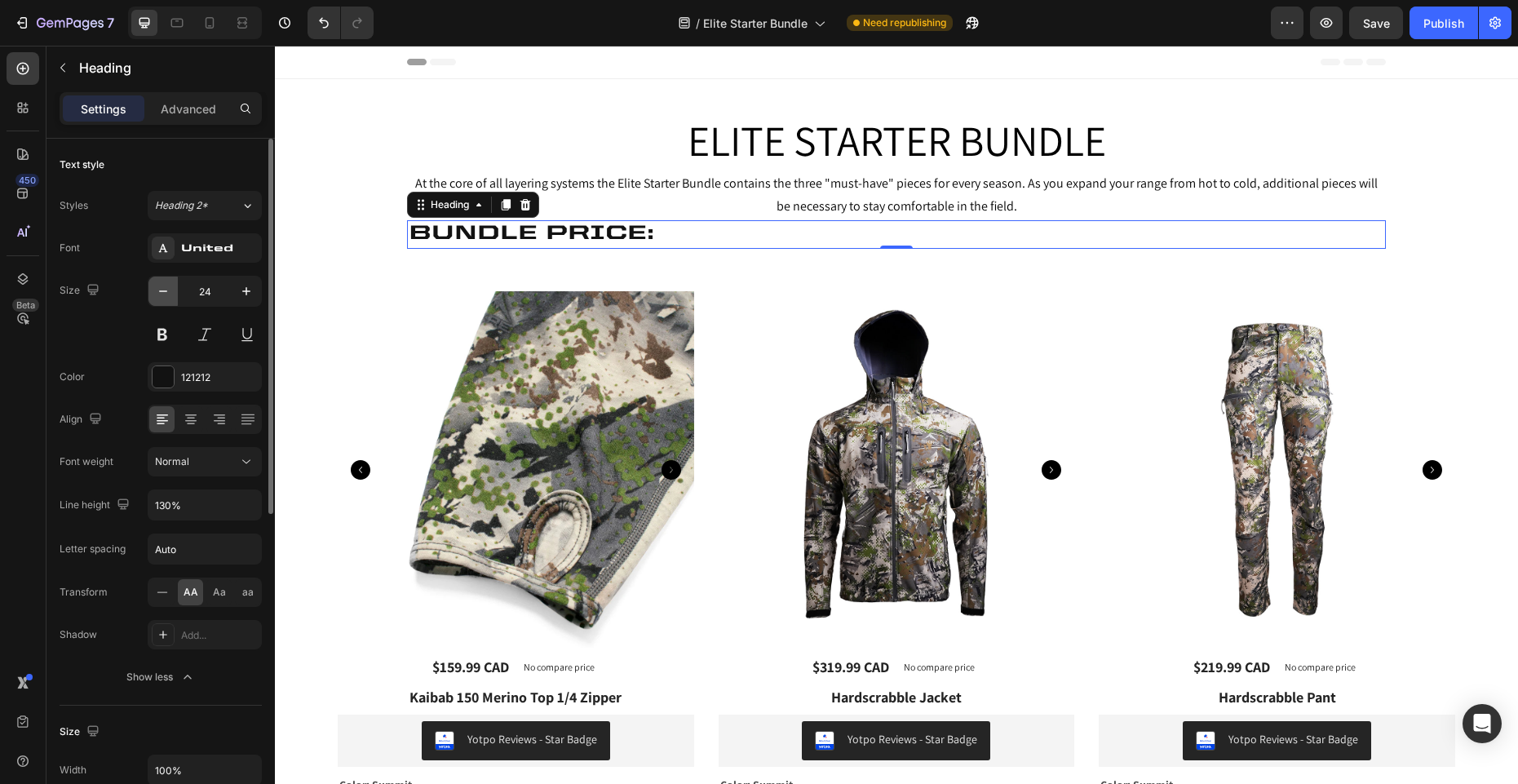
click at [167, 286] on icon "button" at bounding box center [163, 291] width 16 height 16
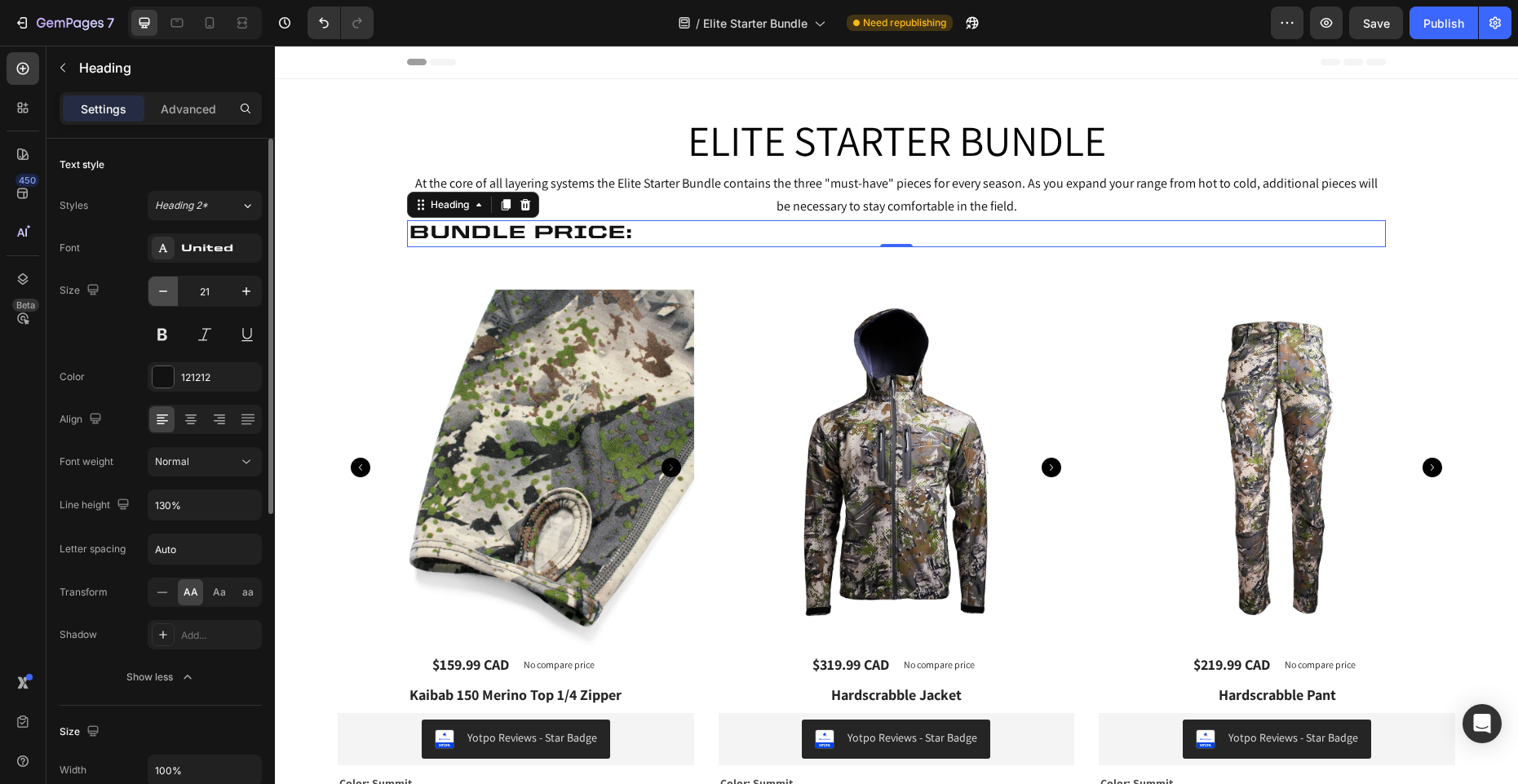
click at [167, 286] on icon "button" at bounding box center [163, 291] width 16 height 16
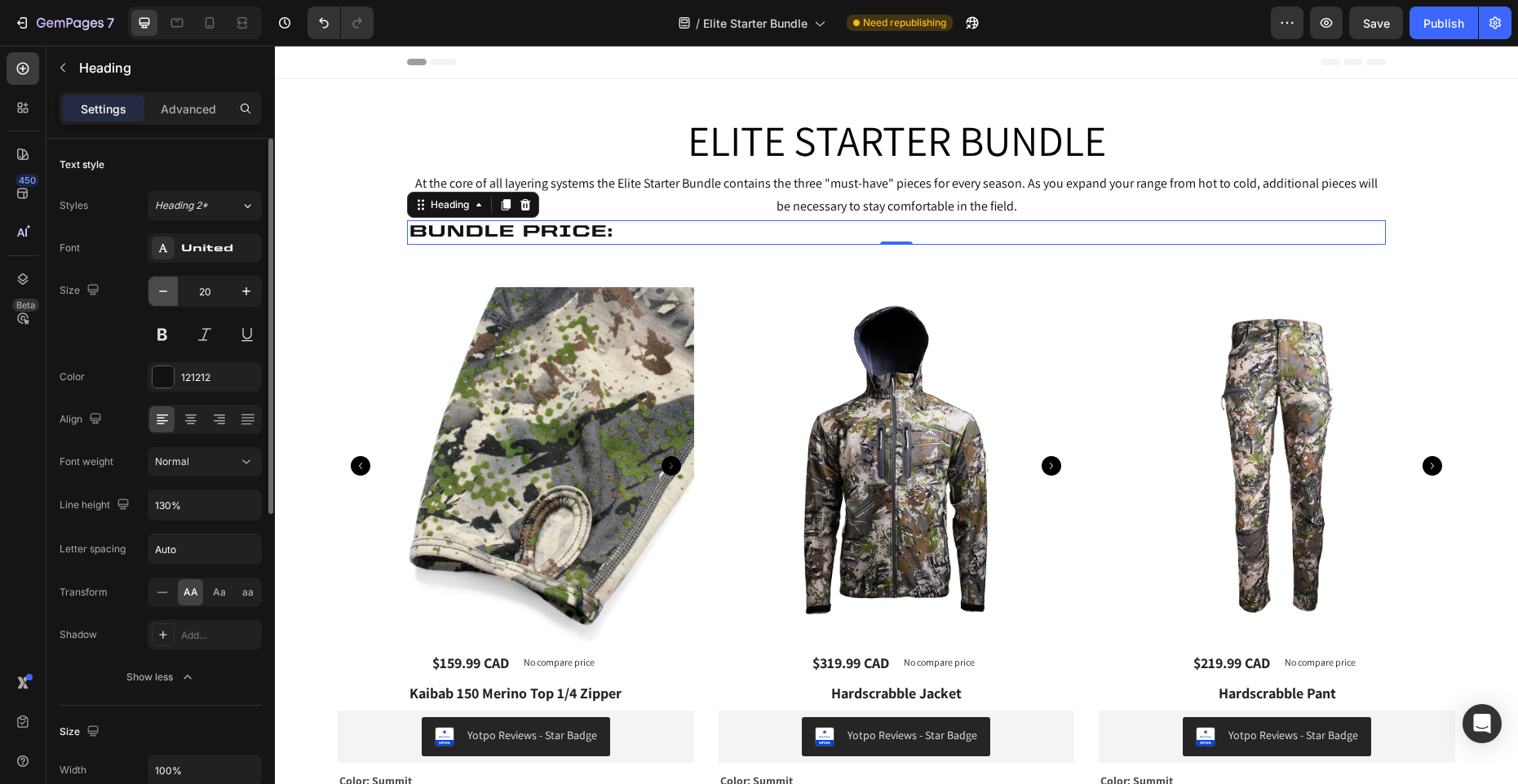
click at [167, 286] on icon "button" at bounding box center [163, 291] width 16 height 16
type input "18"
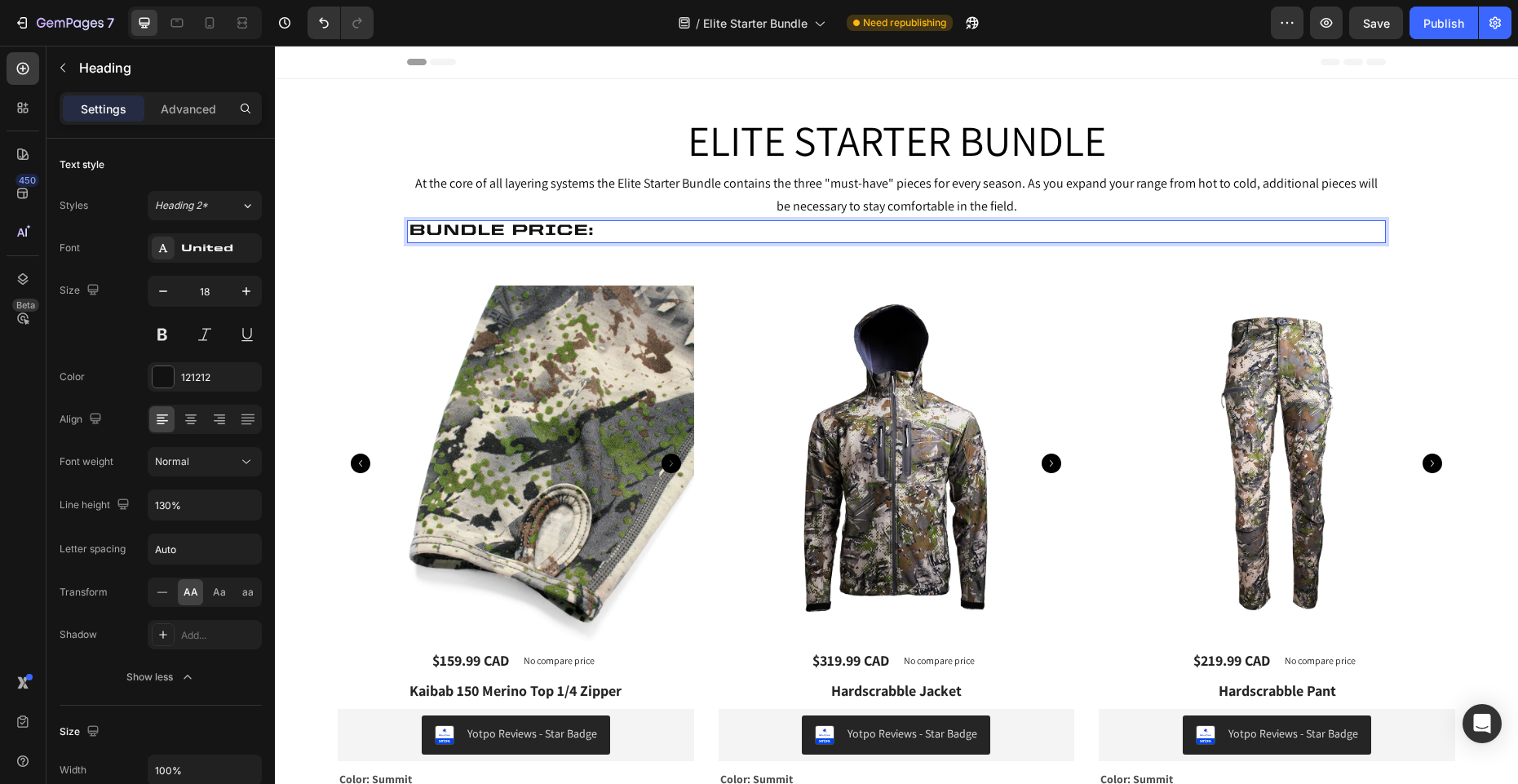
click at [559, 231] on p "BUNDLE PRICE:" at bounding box center [896, 231] width 976 height 19
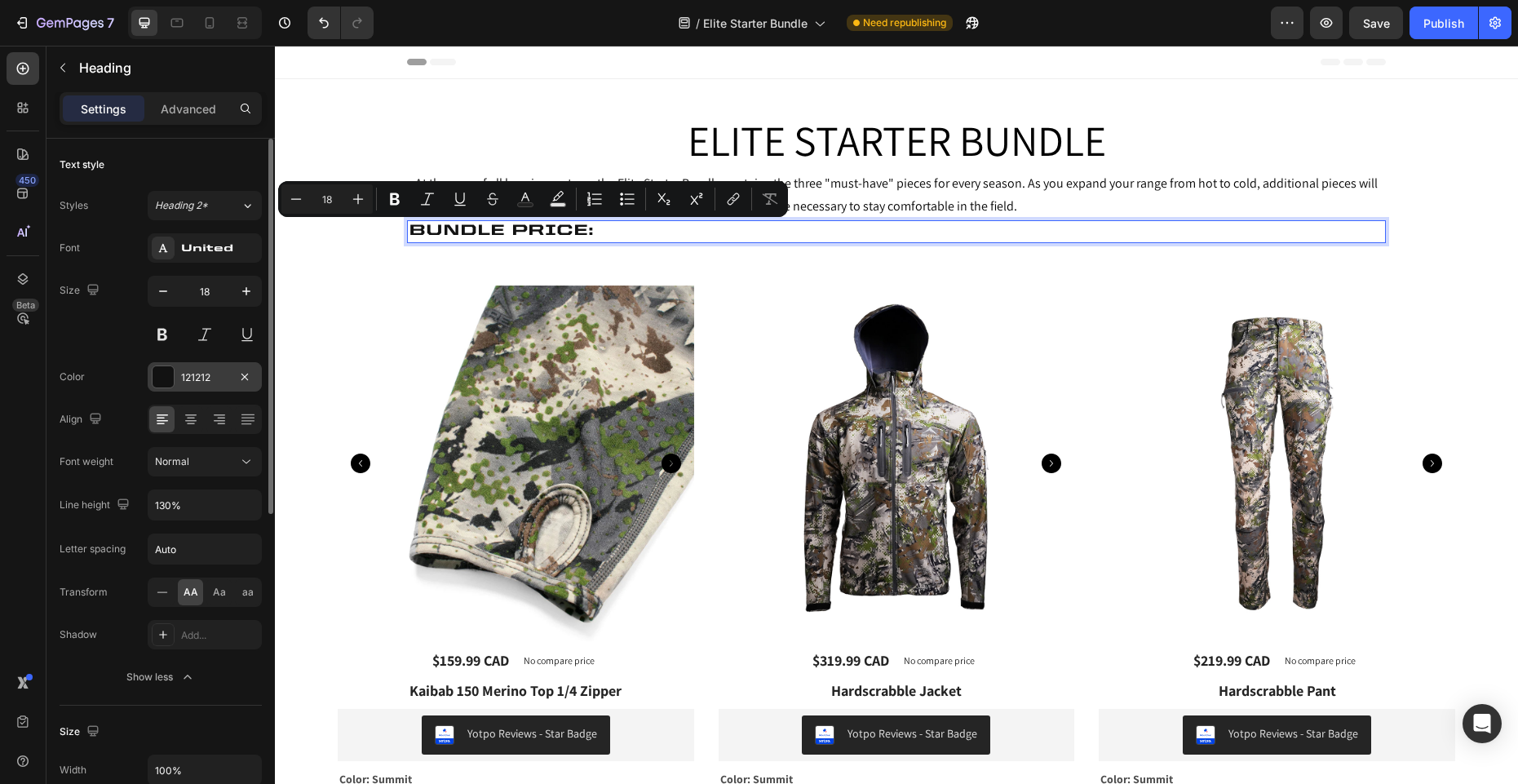
click at [166, 377] on div at bounding box center [163, 377] width 21 height 21
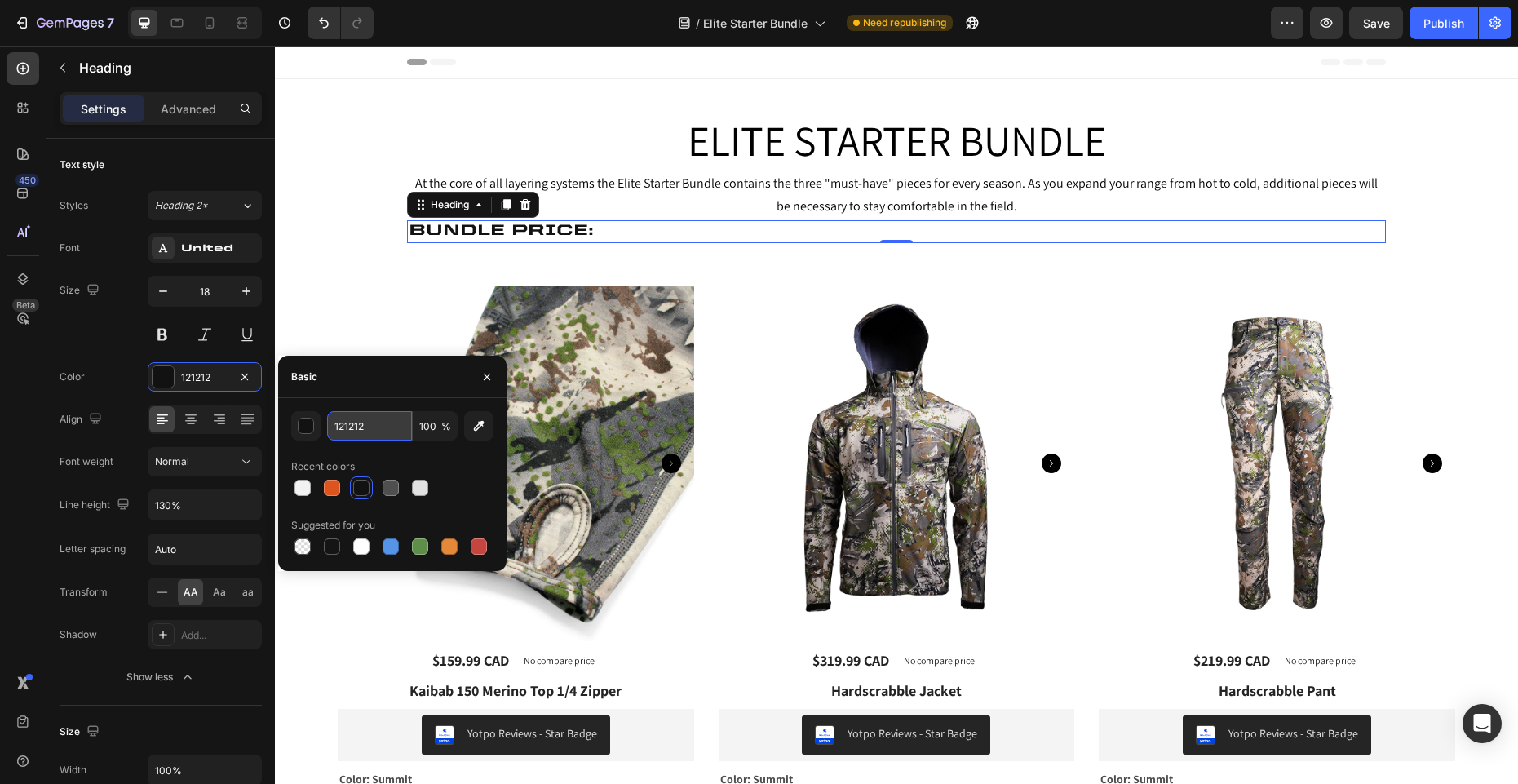
click at [377, 426] on input "121212" at bounding box center [369, 426] width 85 height 29
paste input "de541e"
type input "DE541E"
click at [328, 487] on div at bounding box center [332, 487] width 16 height 16
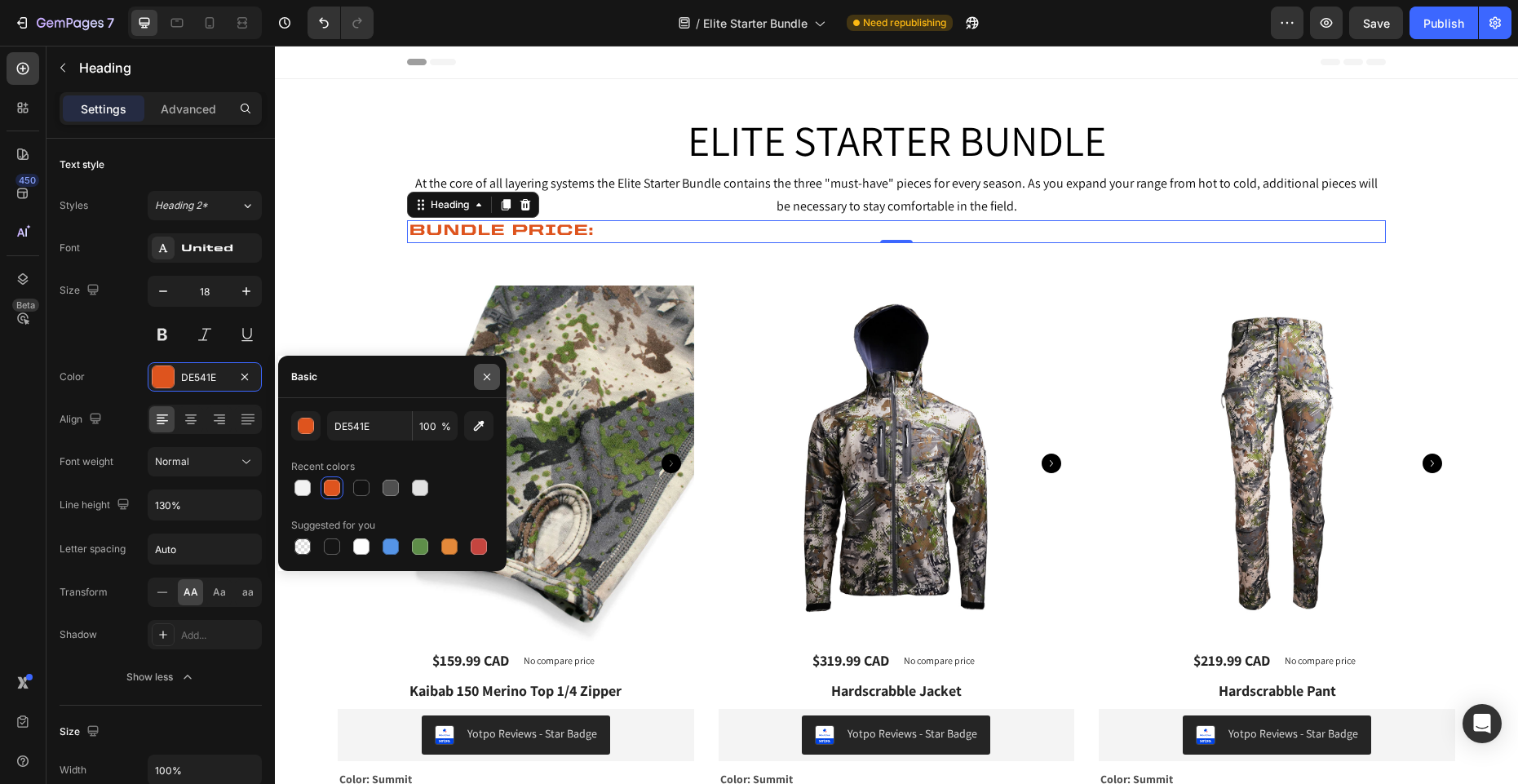
click at [492, 378] on icon "button" at bounding box center [487, 377] width 13 height 13
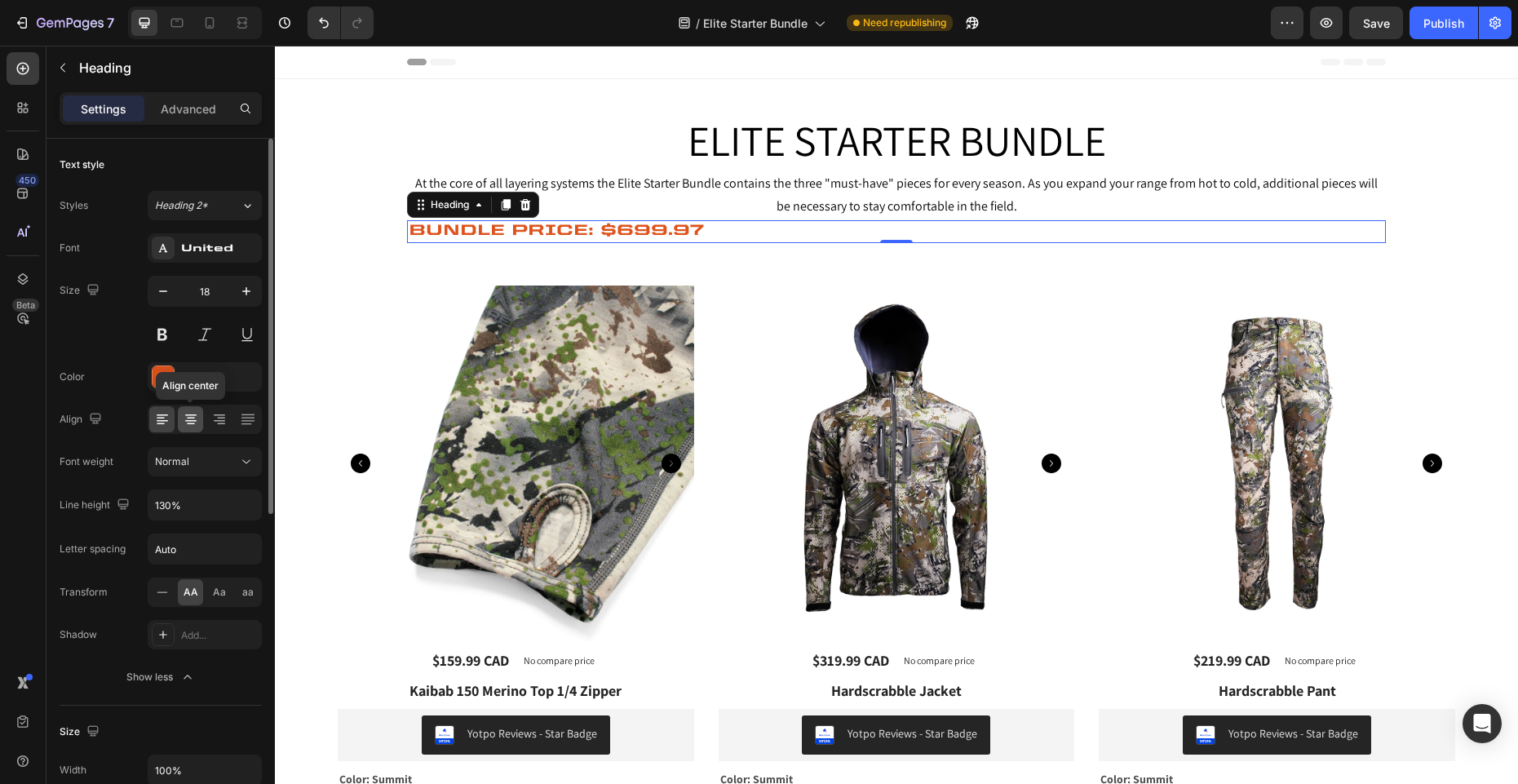
click at [186, 422] on icon at bounding box center [191, 419] width 16 height 16
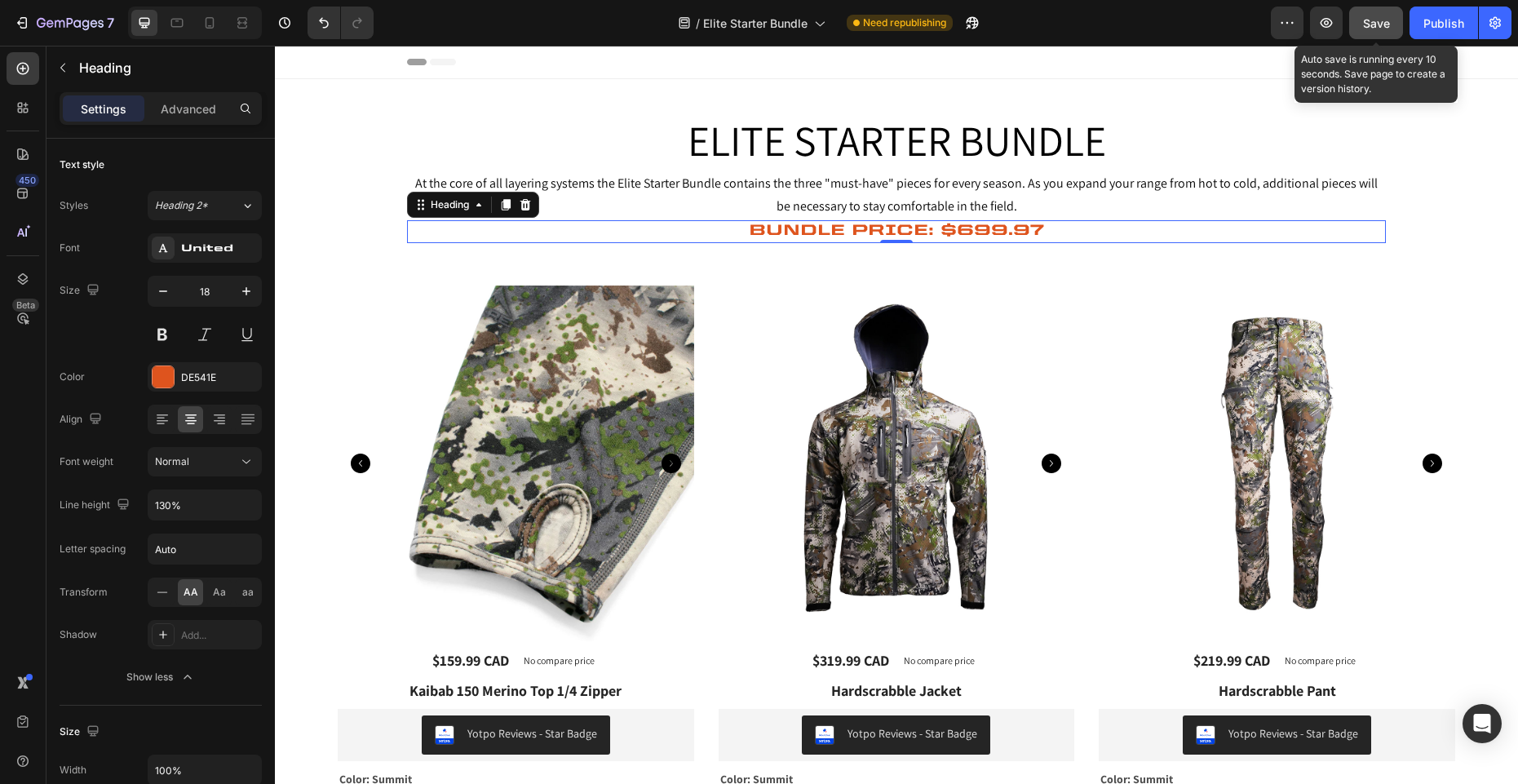
click at [1382, 32] on button "Save" at bounding box center [1376, 23] width 54 height 33
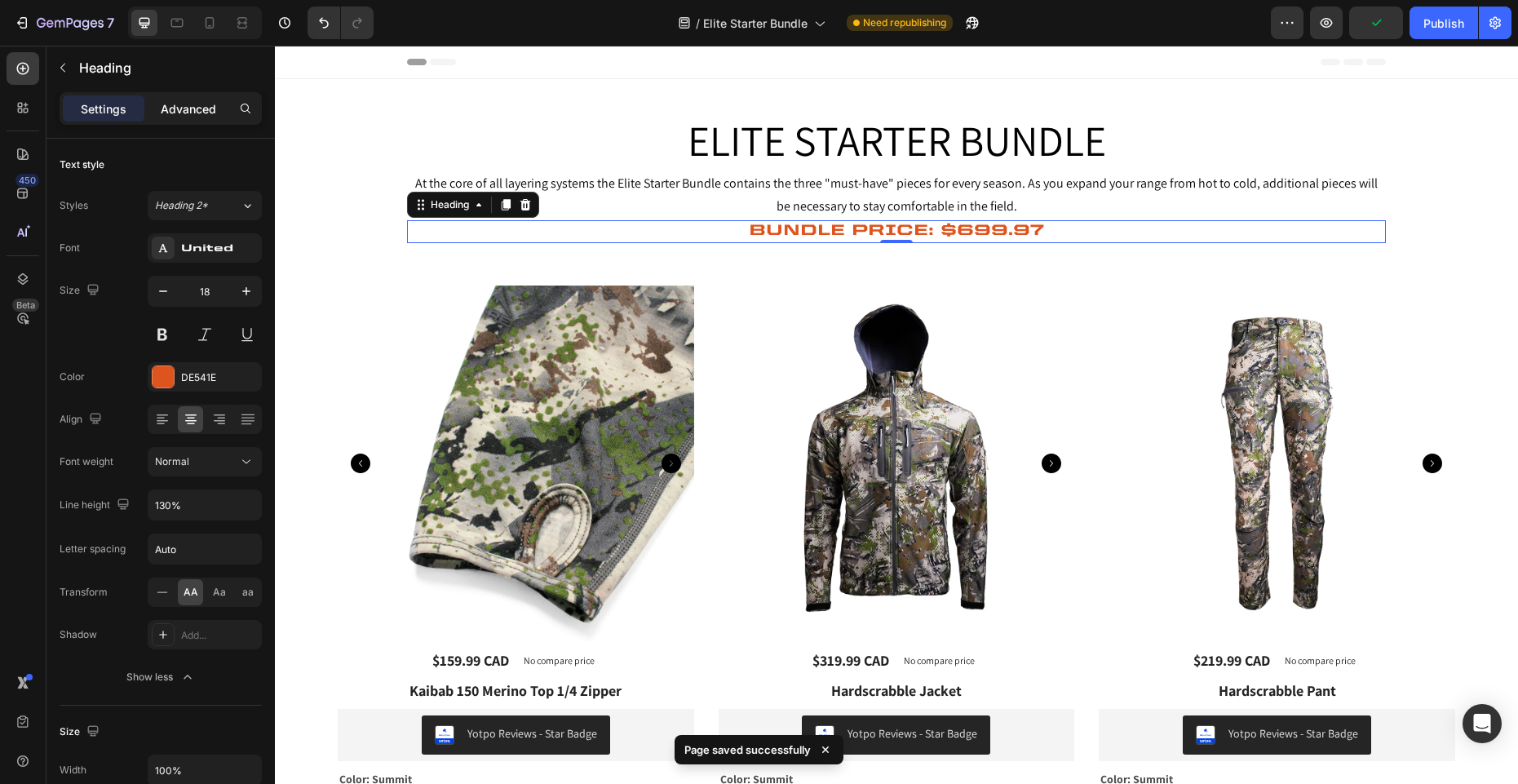
click at [197, 108] on p "Advanced" at bounding box center [188, 108] width 55 height 17
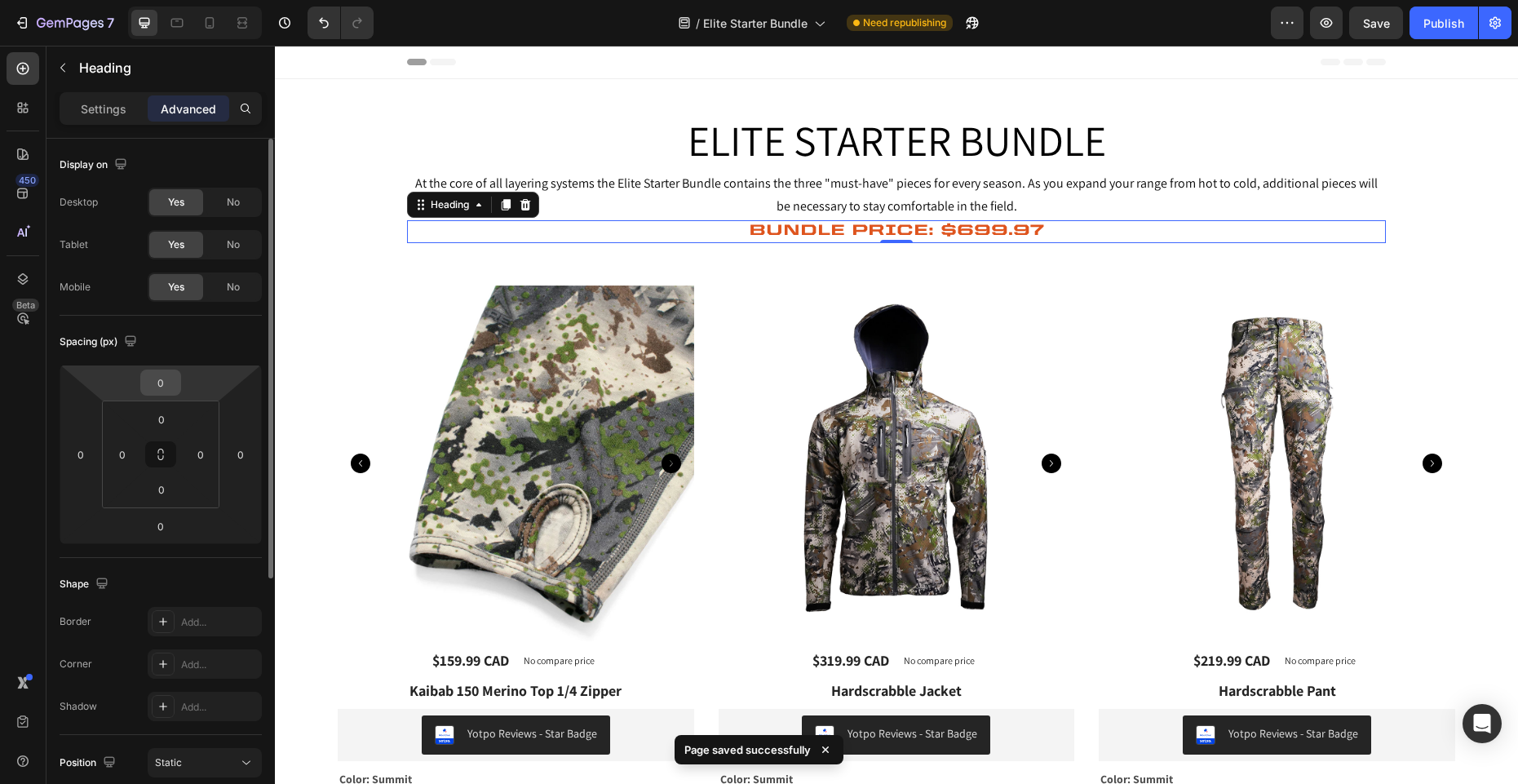
click at [162, 381] on input "0" at bounding box center [161, 382] width 33 height 25
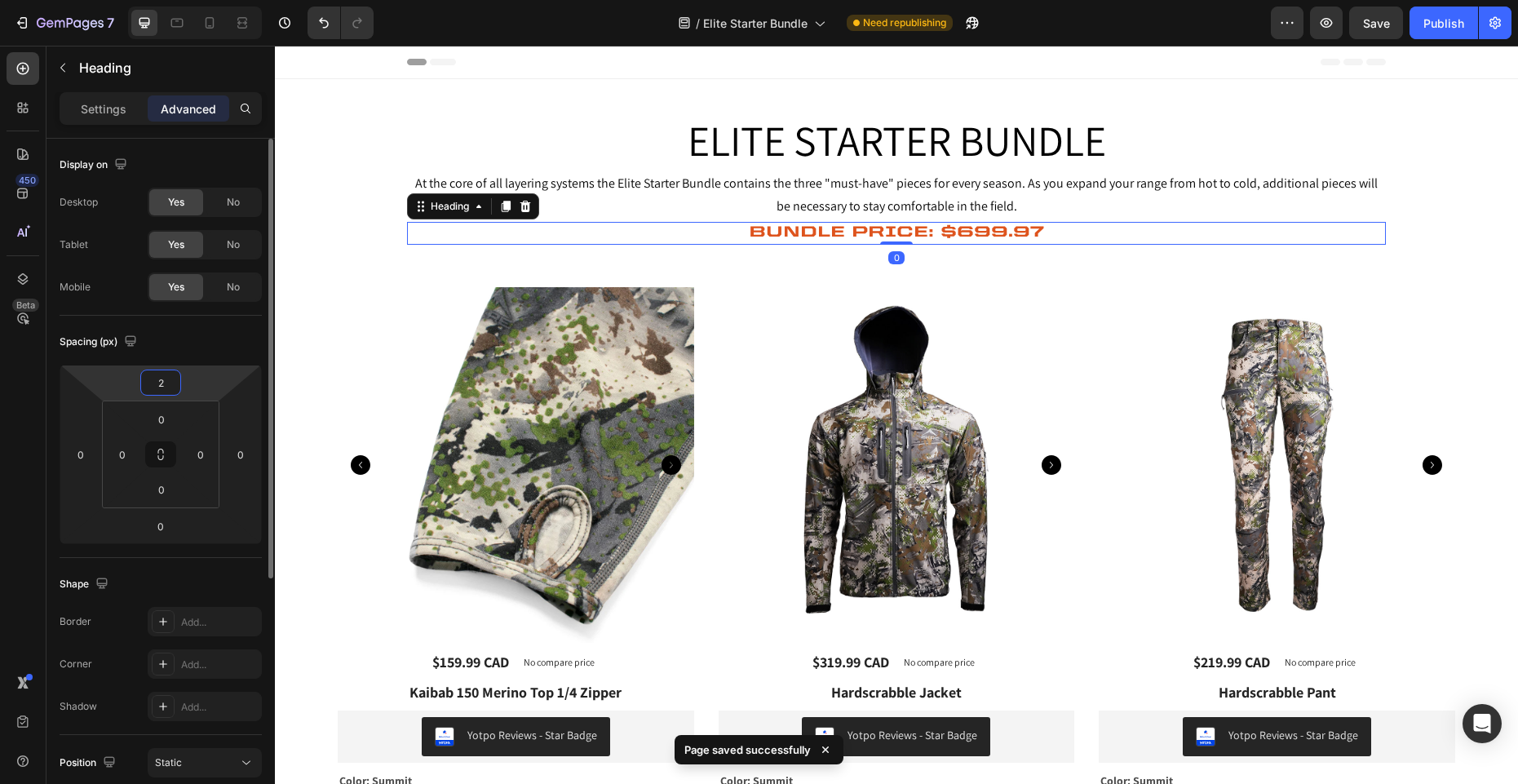
type input "20"
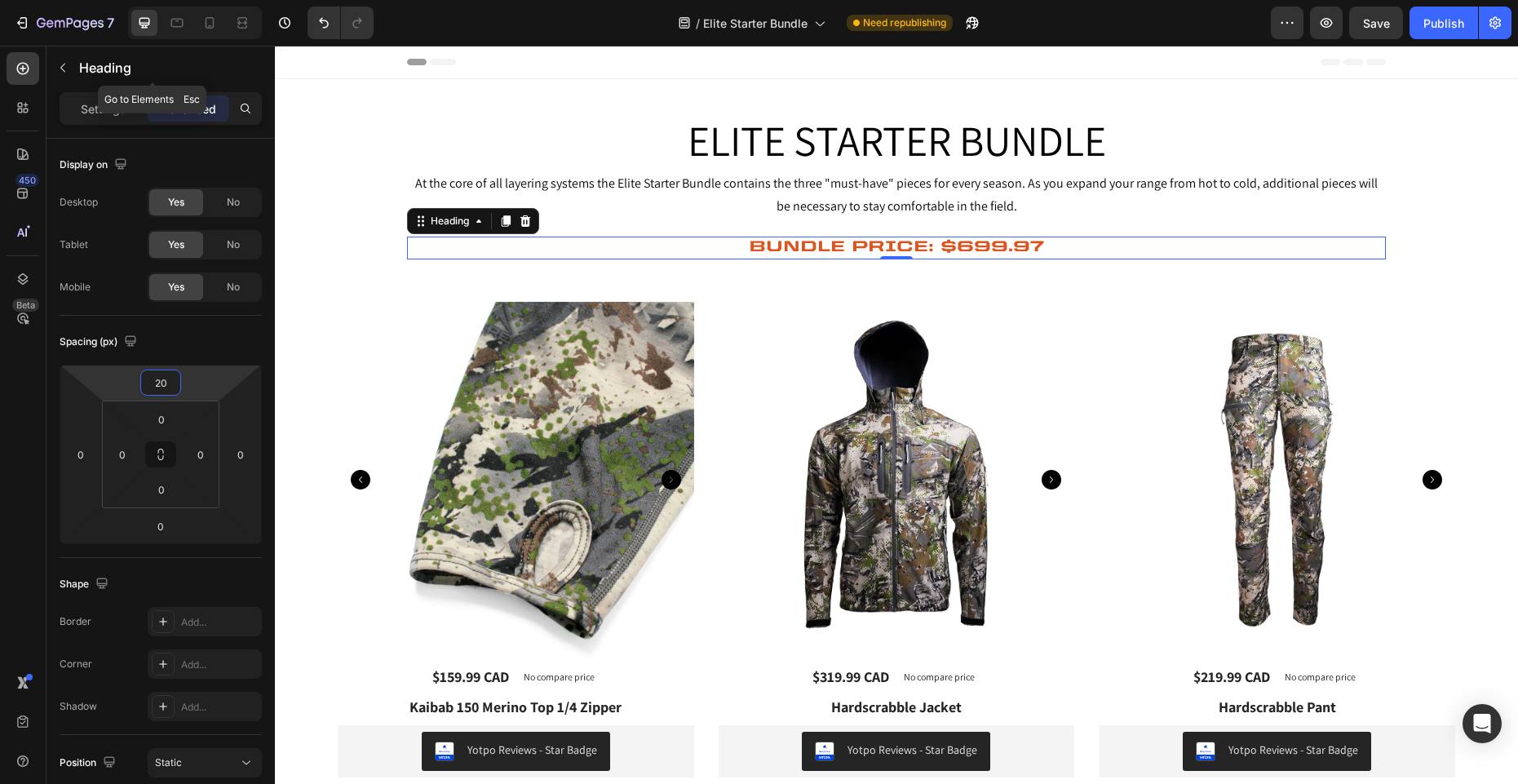
click at [60, 65] on icon "button" at bounding box center [63, 67] width 13 height 13
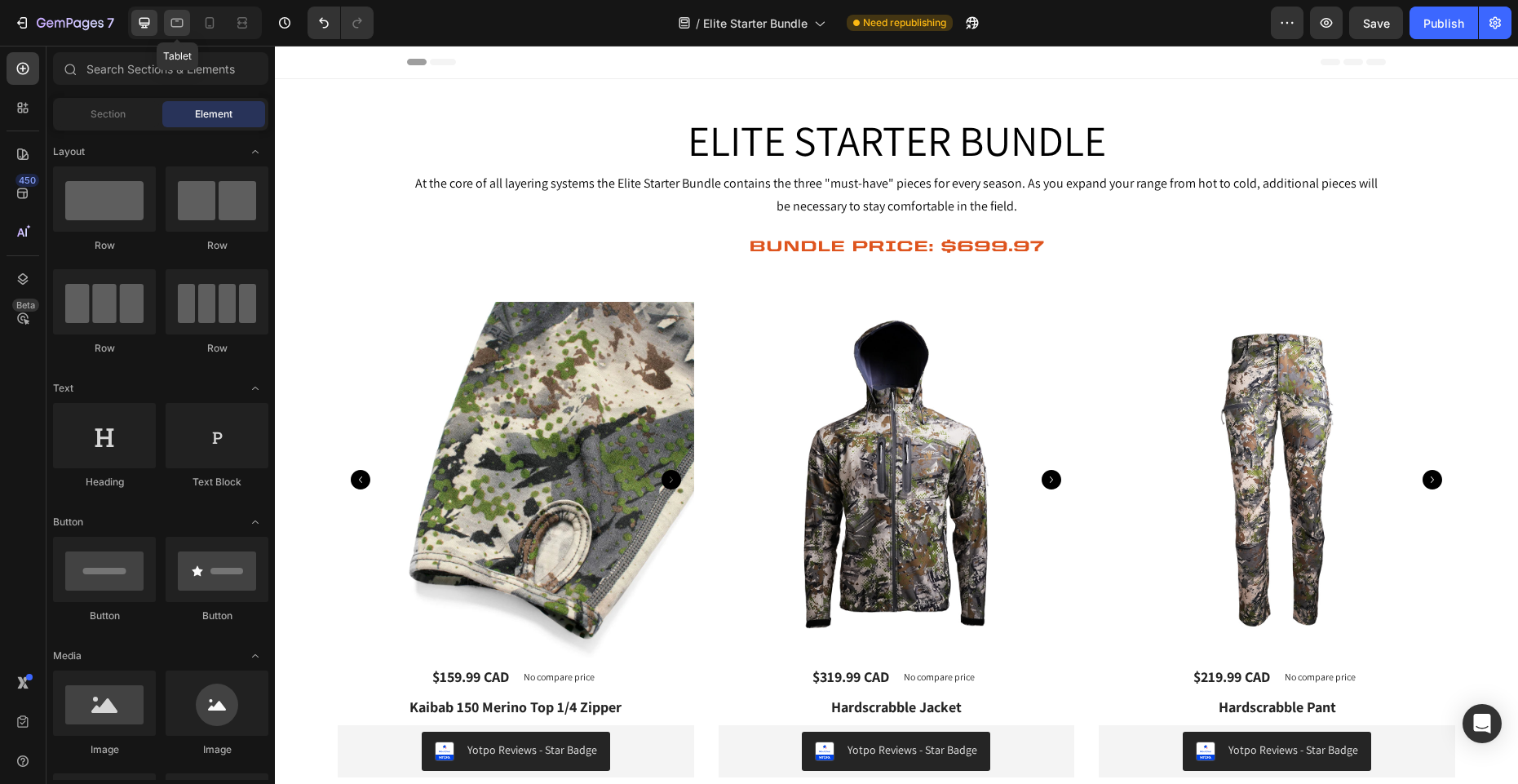
click at [179, 20] on icon at bounding box center [177, 23] width 16 height 16
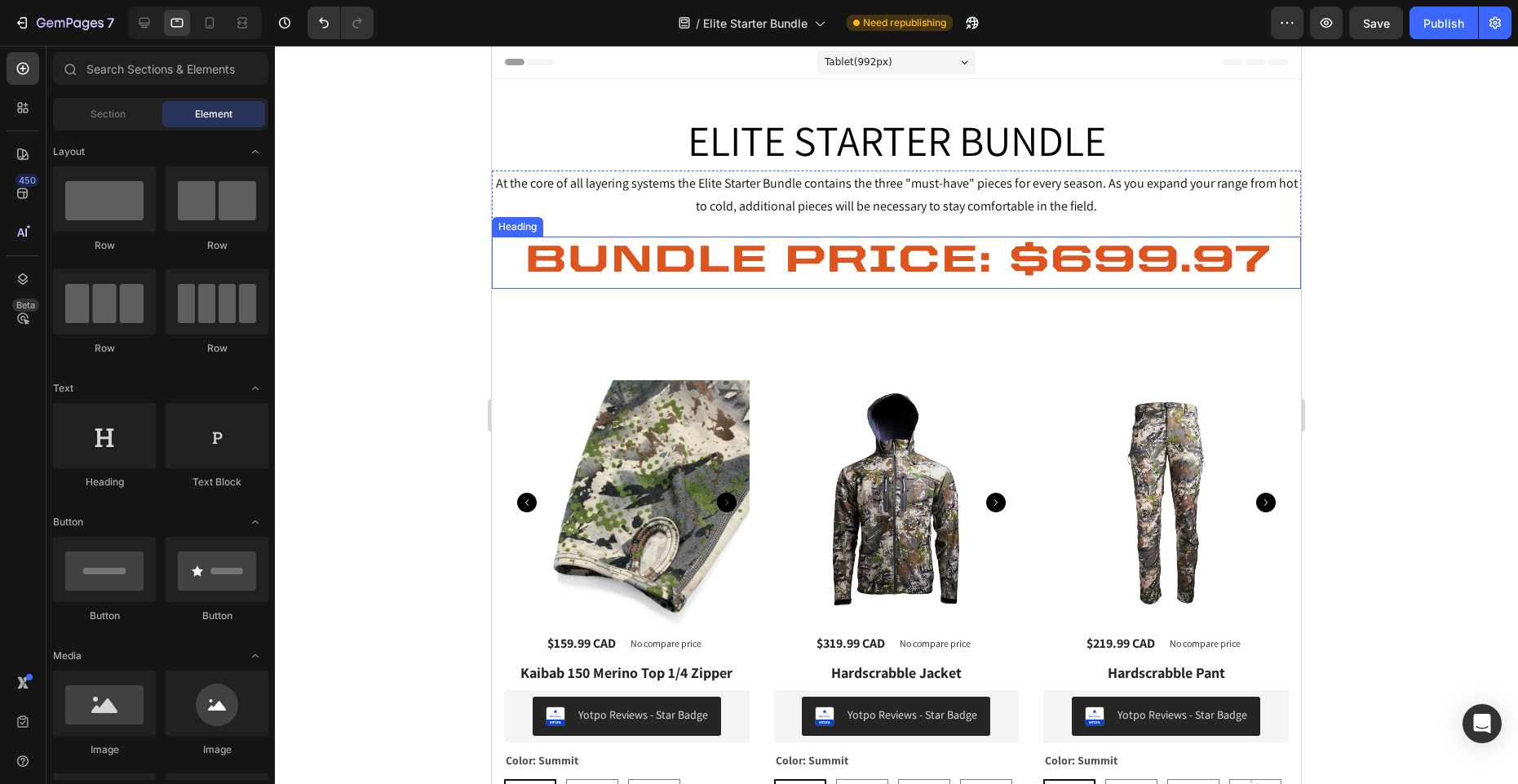
click at [796, 264] on p "BUNDLE PRICE: $699.97" at bounding box center [897, 263] width 806 height 49
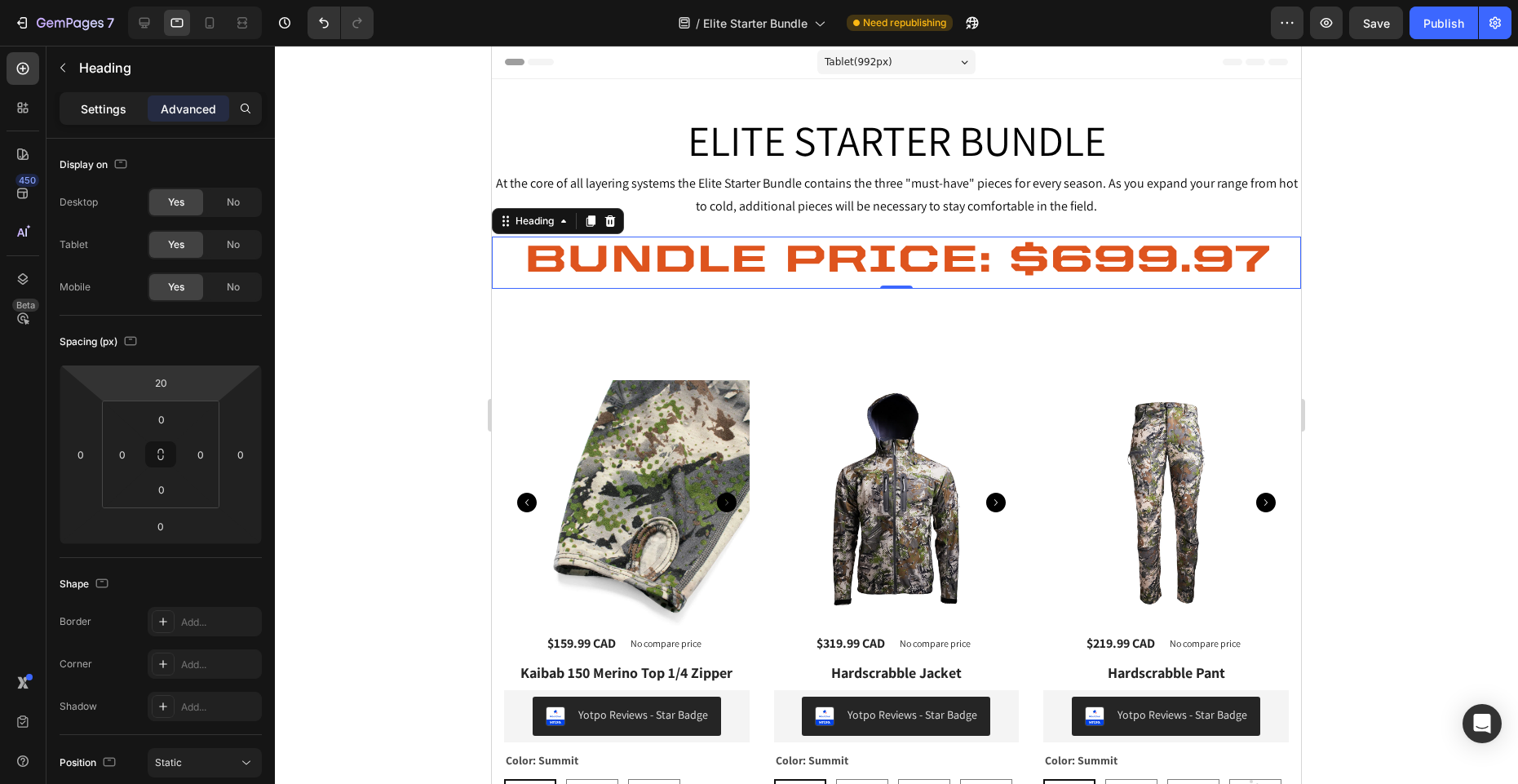
click at [112, 106] on p "Settings" at bounding box center [104, 108] width 45 height 17
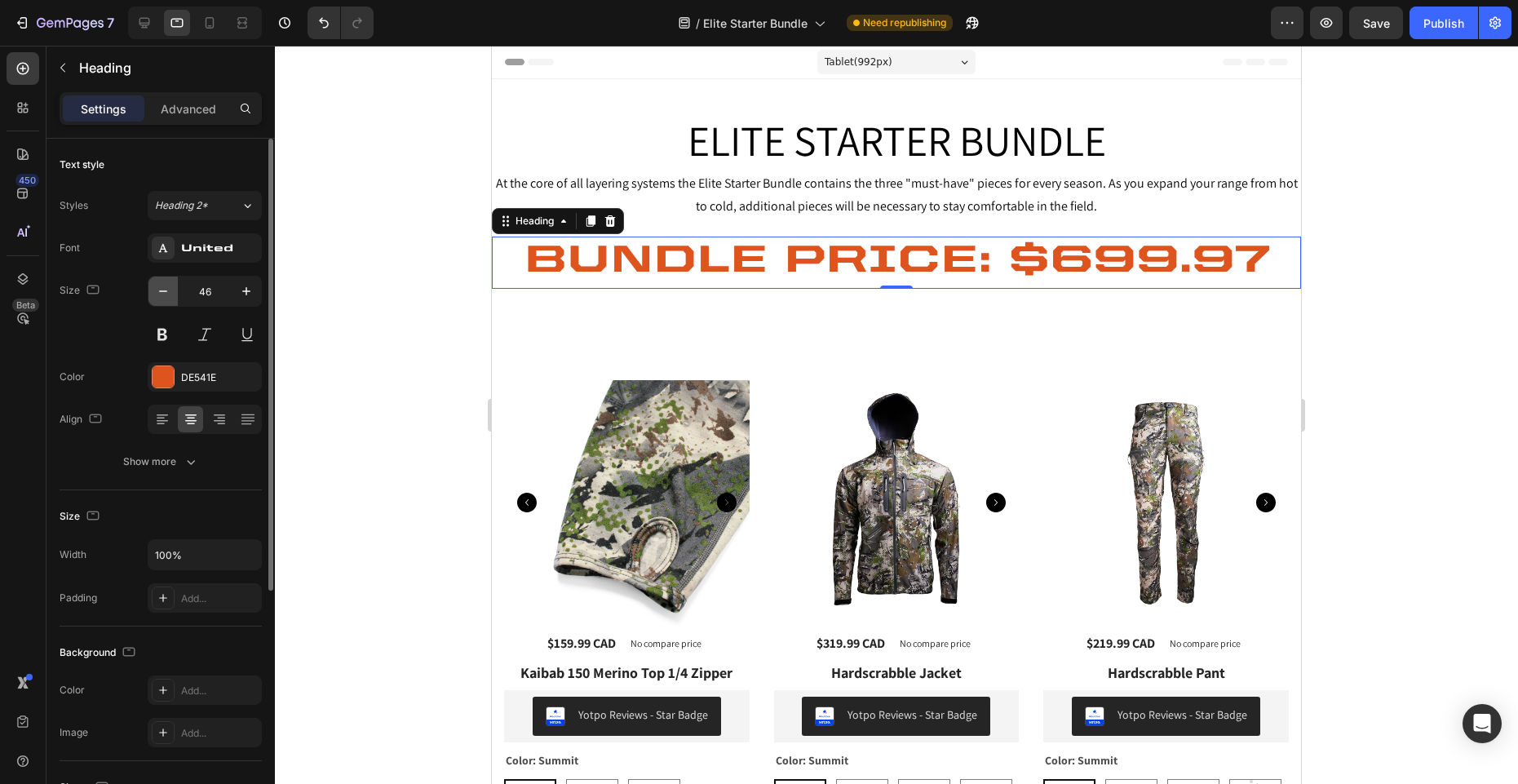
click at [165, 287] on icon "button" at bounding box center [163, 291] width 16 height 16
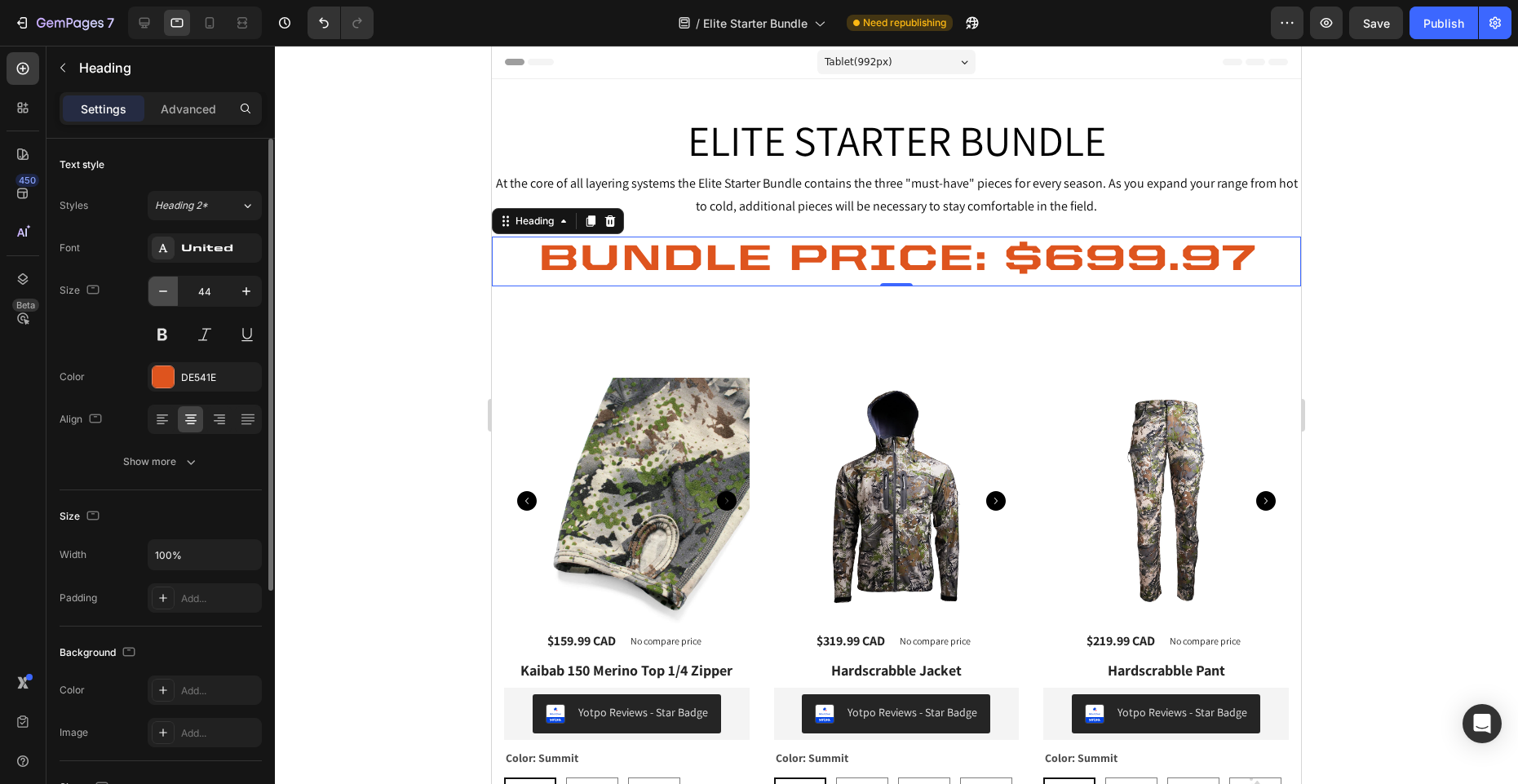
click at [165, 287] on icon "button" at bounding box center [163, 291] width 16 height 16
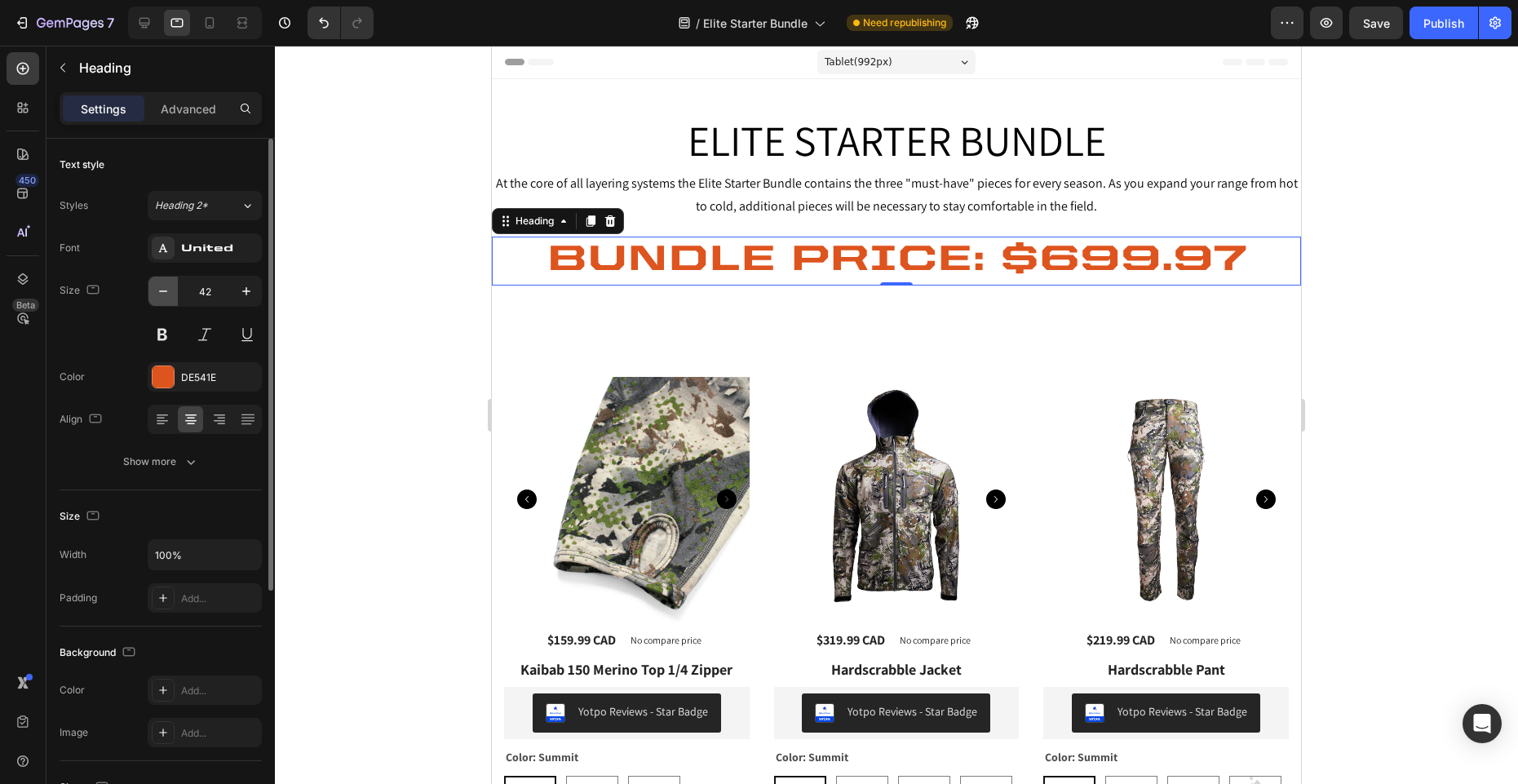
click at [165, 287] on icon "button" at bounding box center [163, 291] width 16 height 16
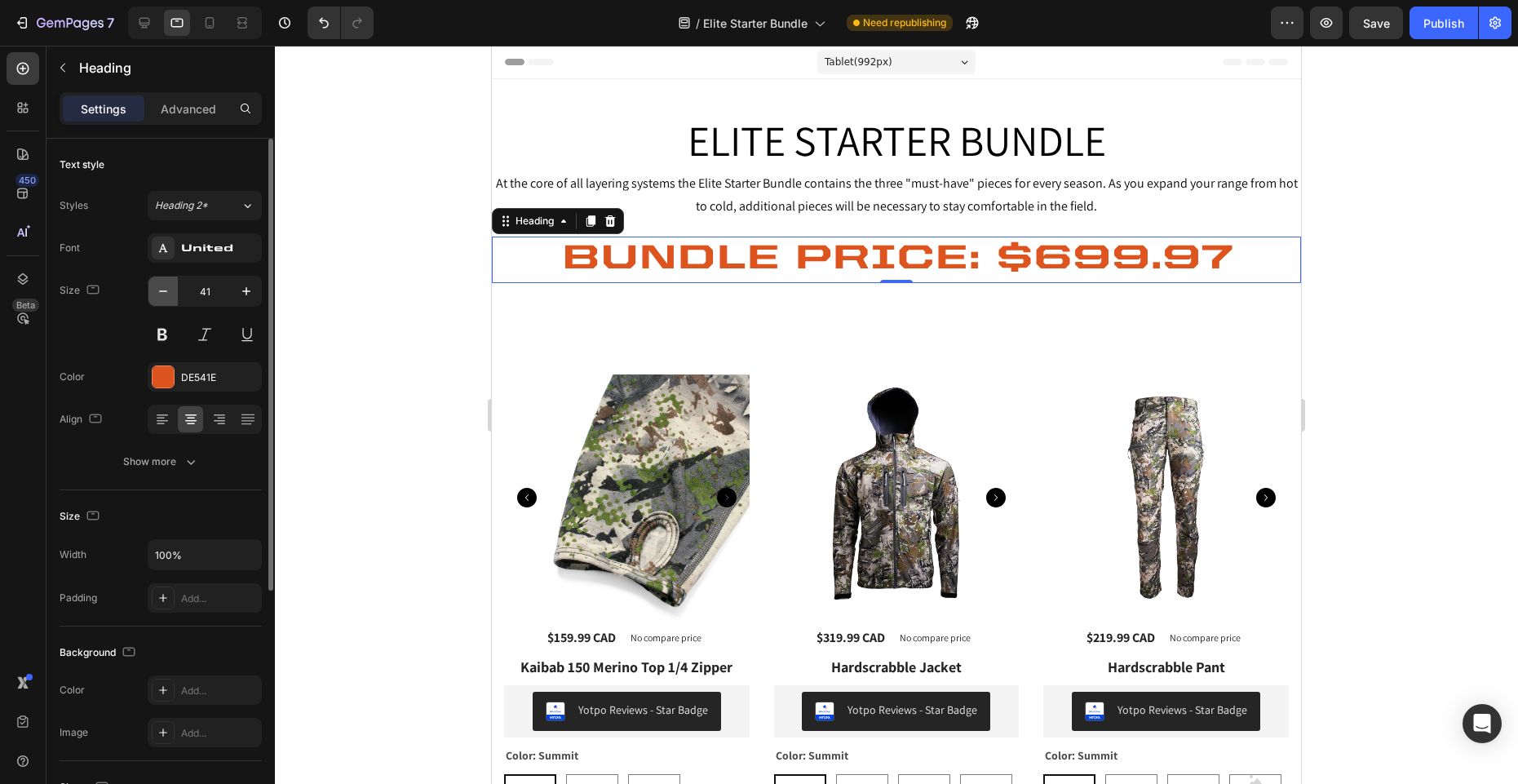
click at [165, 287] on icon "button" at bounding box center [163, 291] width 16 height 16
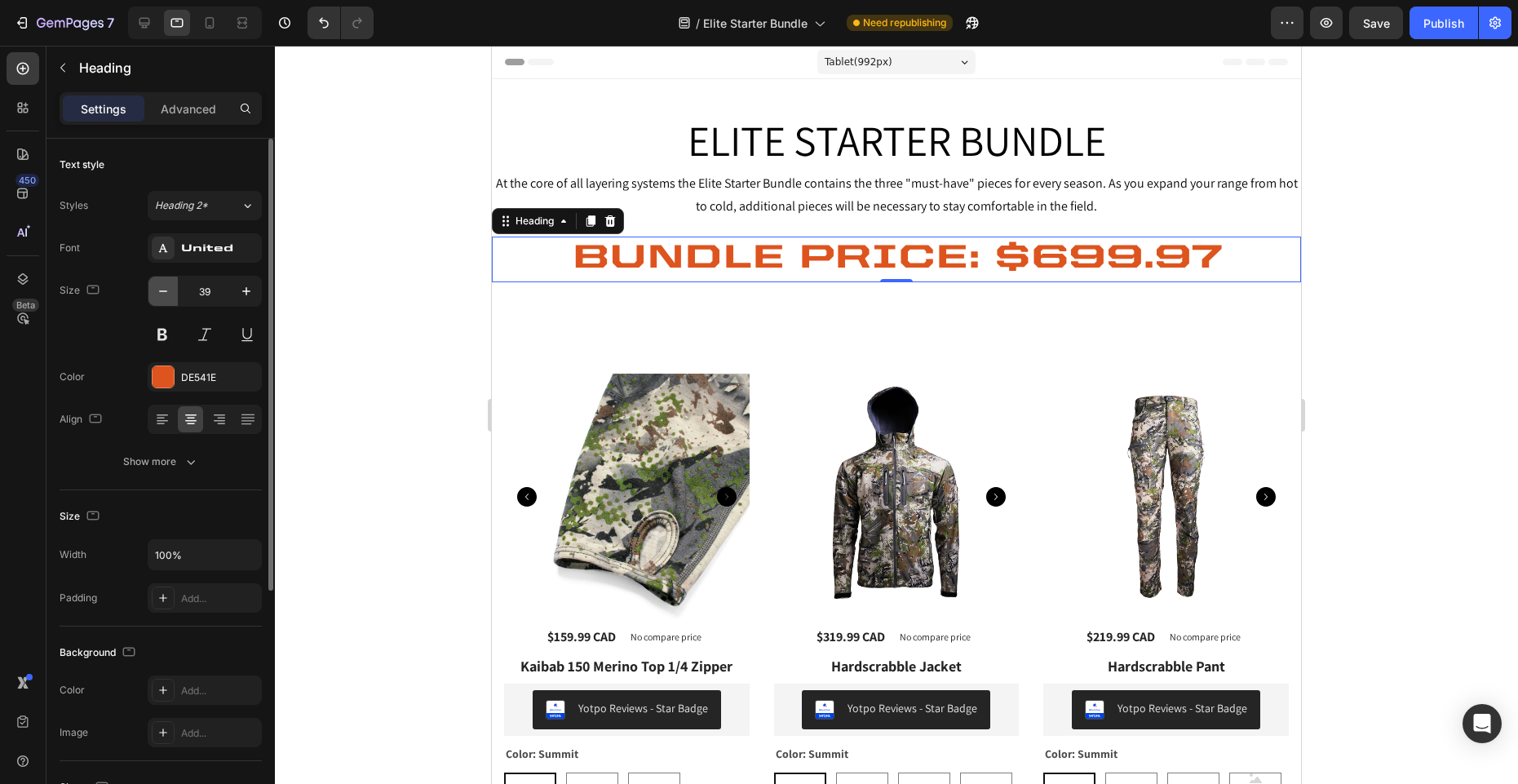
click at [165, 287] on icon "button" at bounding box center [163, 291] width 16 height 16
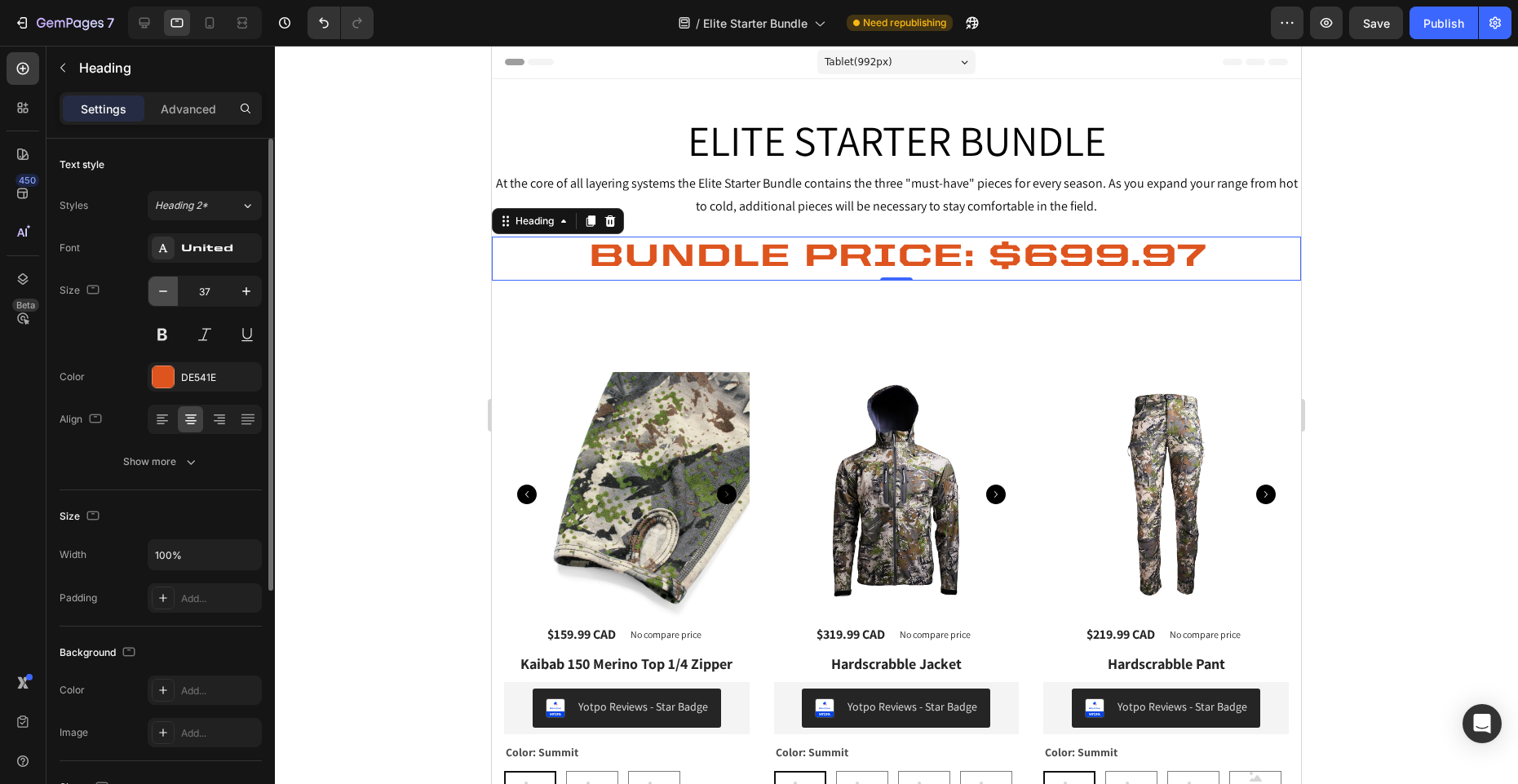
click at [165, 287] on icon "button" at bounding box center [163, 291] width 16 height 16
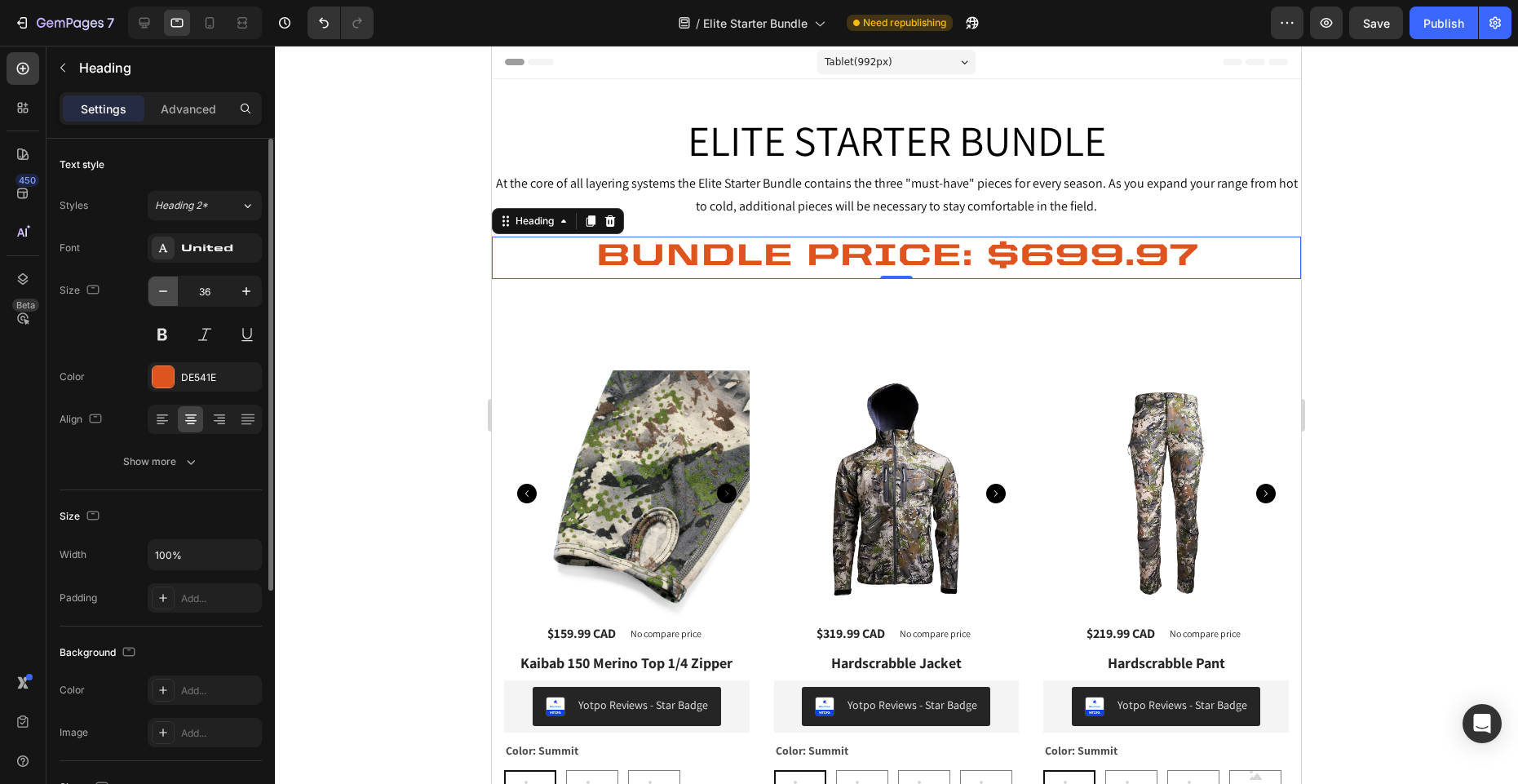
click at [165, 287] on icon "button" at bounding box center [163, 291] width 16 height 16
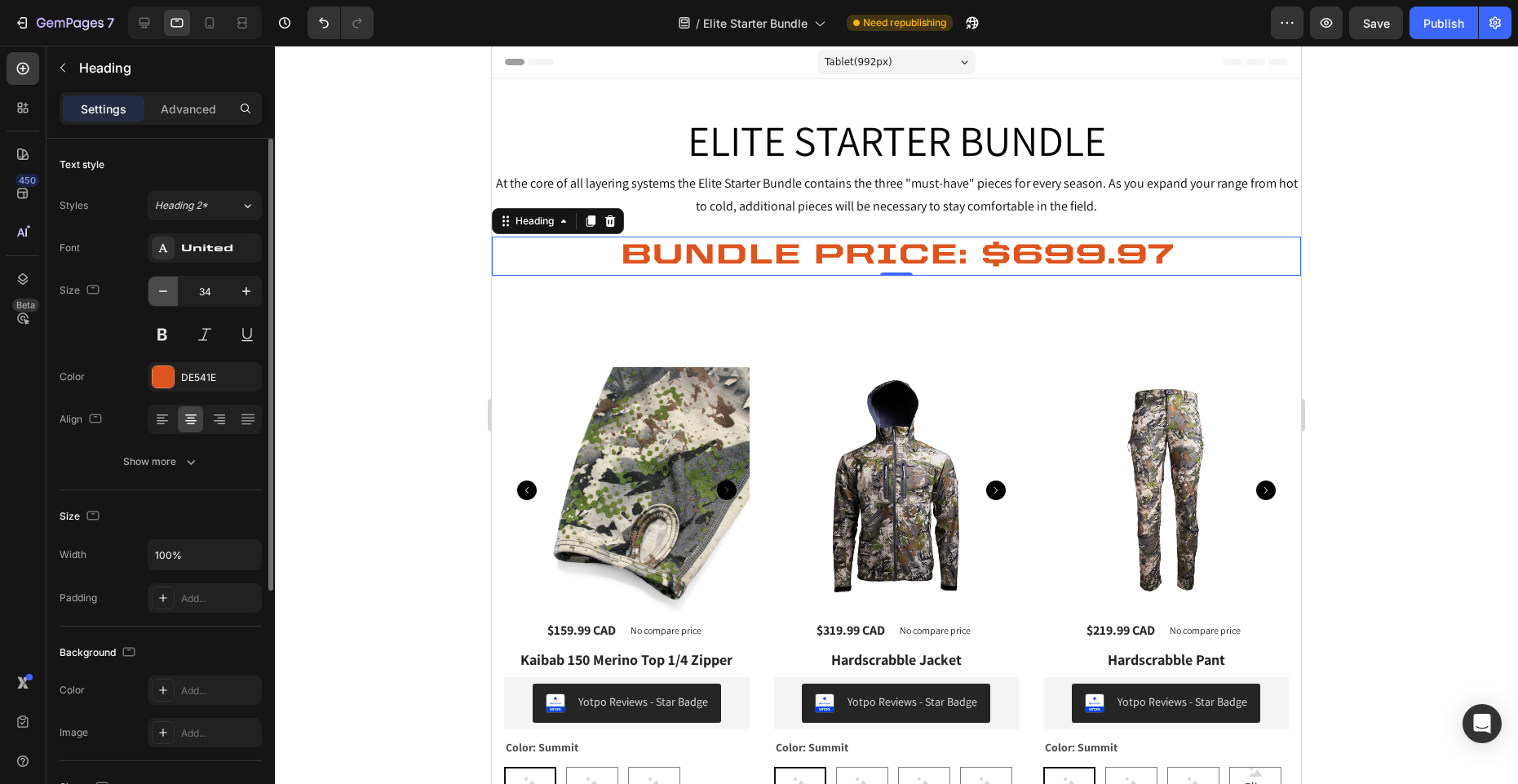
click at [165, 287] on icon "button" at bounding box center [163, 291] width 16 height 16
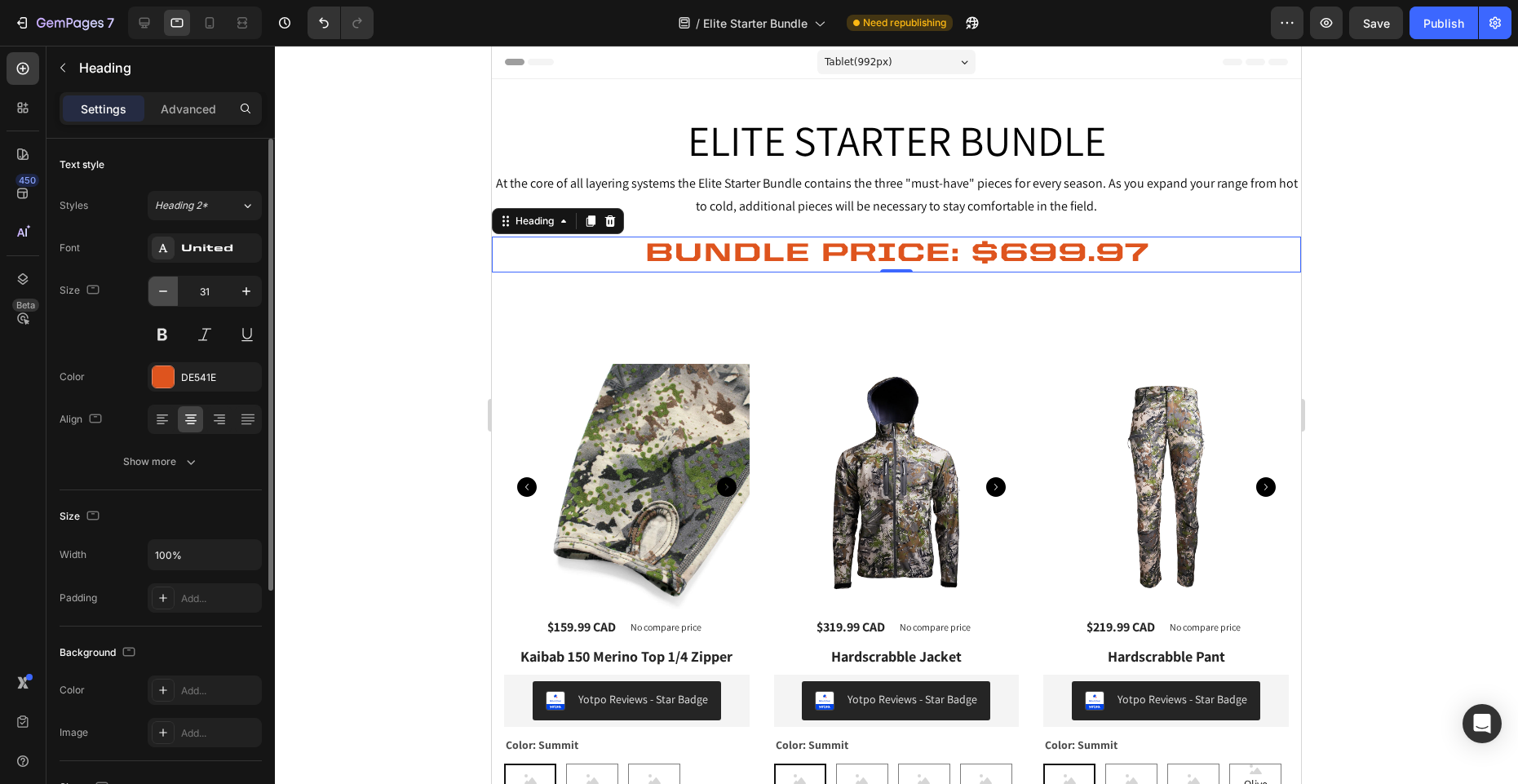
click at [165, 287] on icon "button" at bounding box center [163, 291] width 16 height 16
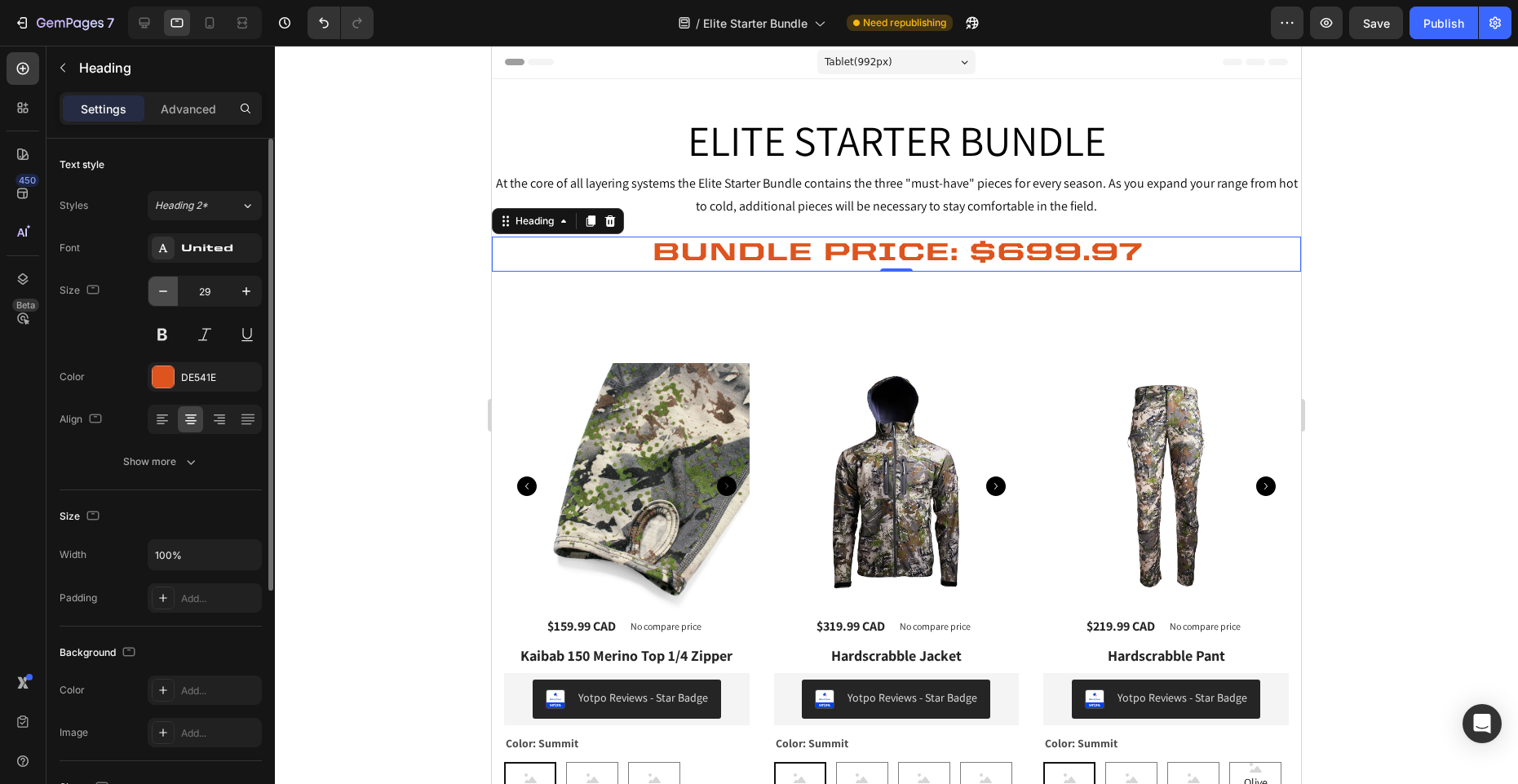
click at [165, 287] on icon "button" at bounding box center [163, 291] width 16 height 16
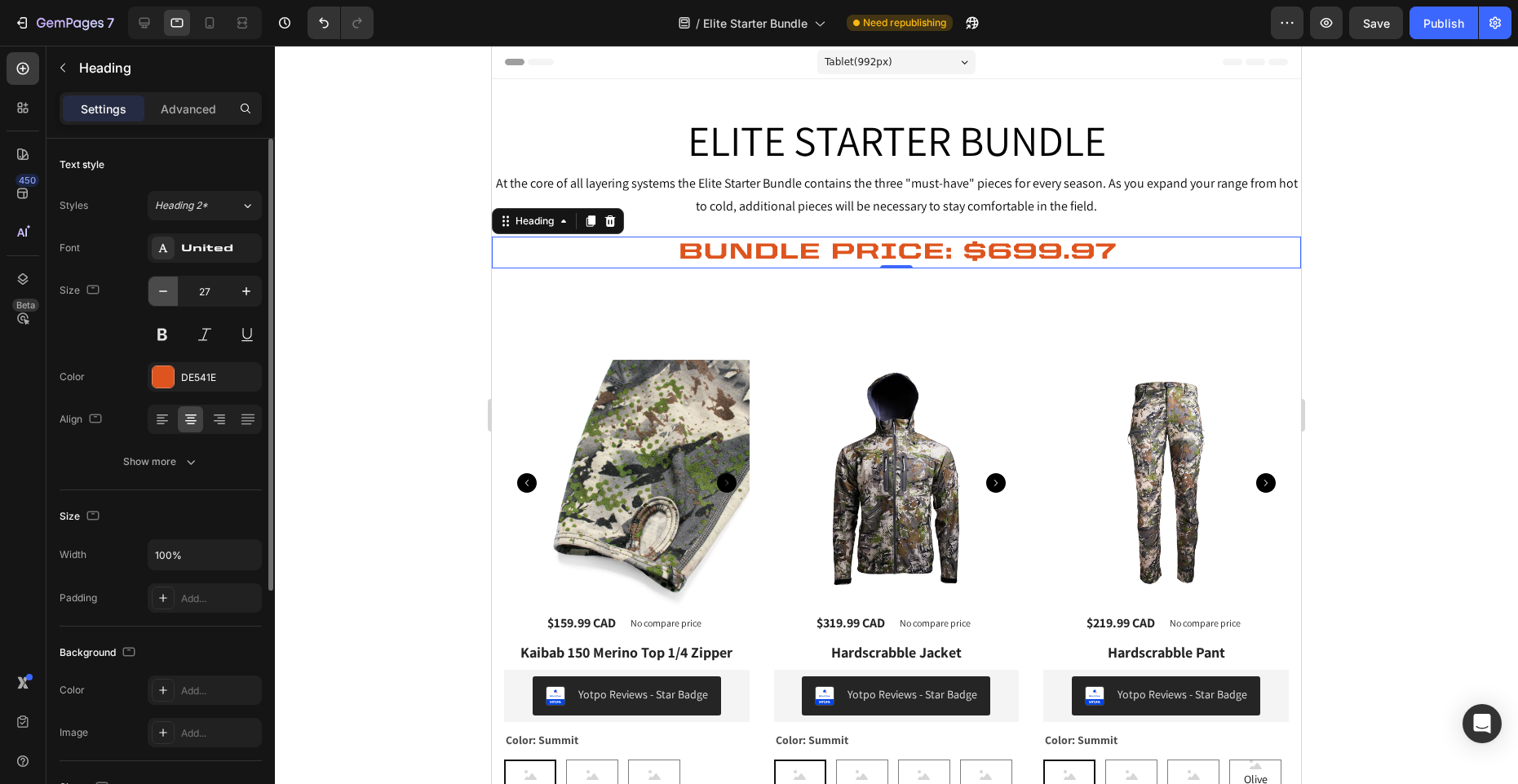
click at [165, 287] on icon "button" at bounding box center [163, 291] width 16 height 16
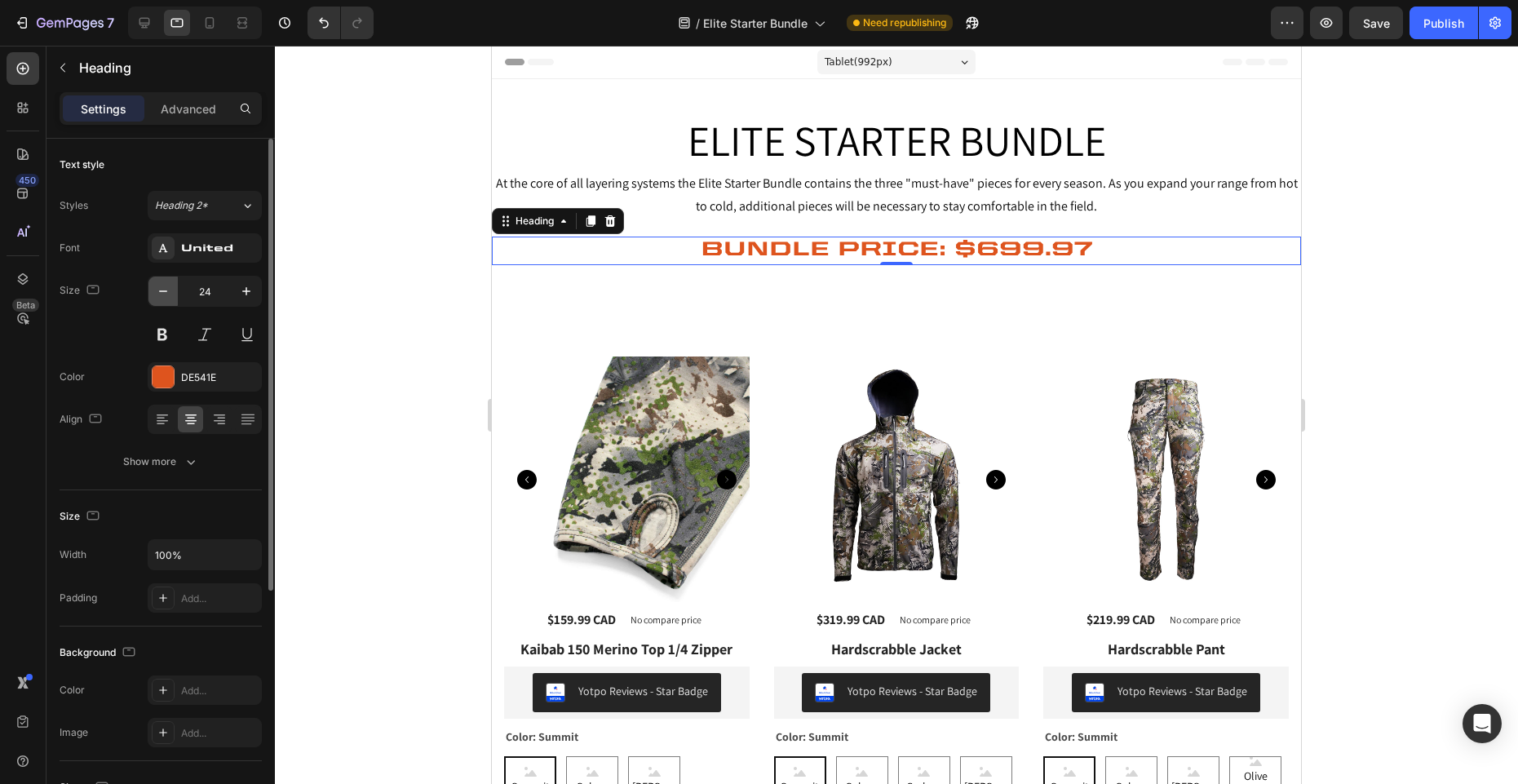
click at [165, 287] on icon "button" at bounding box center [163, 291] width 16 height 16
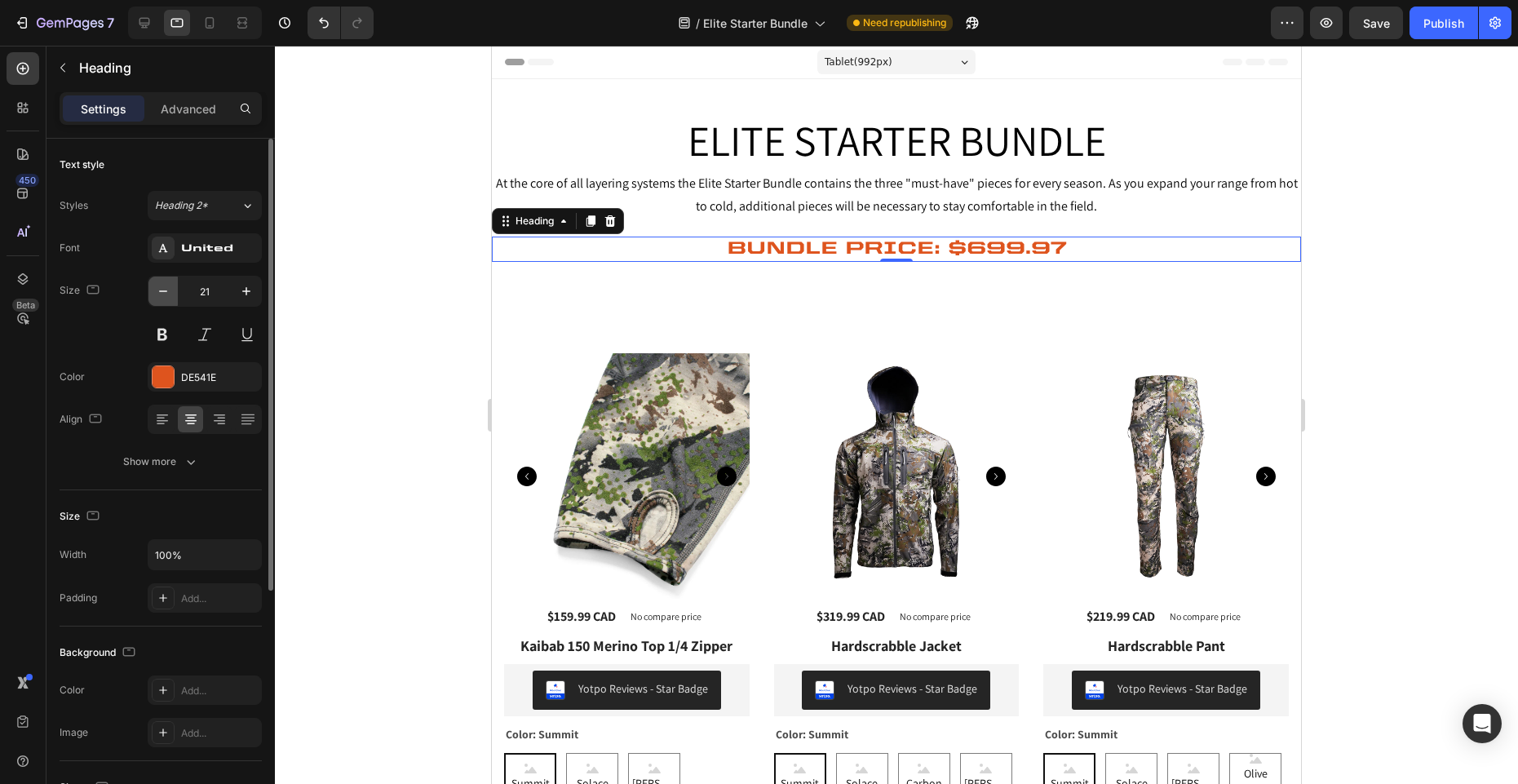
click at [165, 287] on icon "button" at bounding box center [163, 291] width 16 height 16
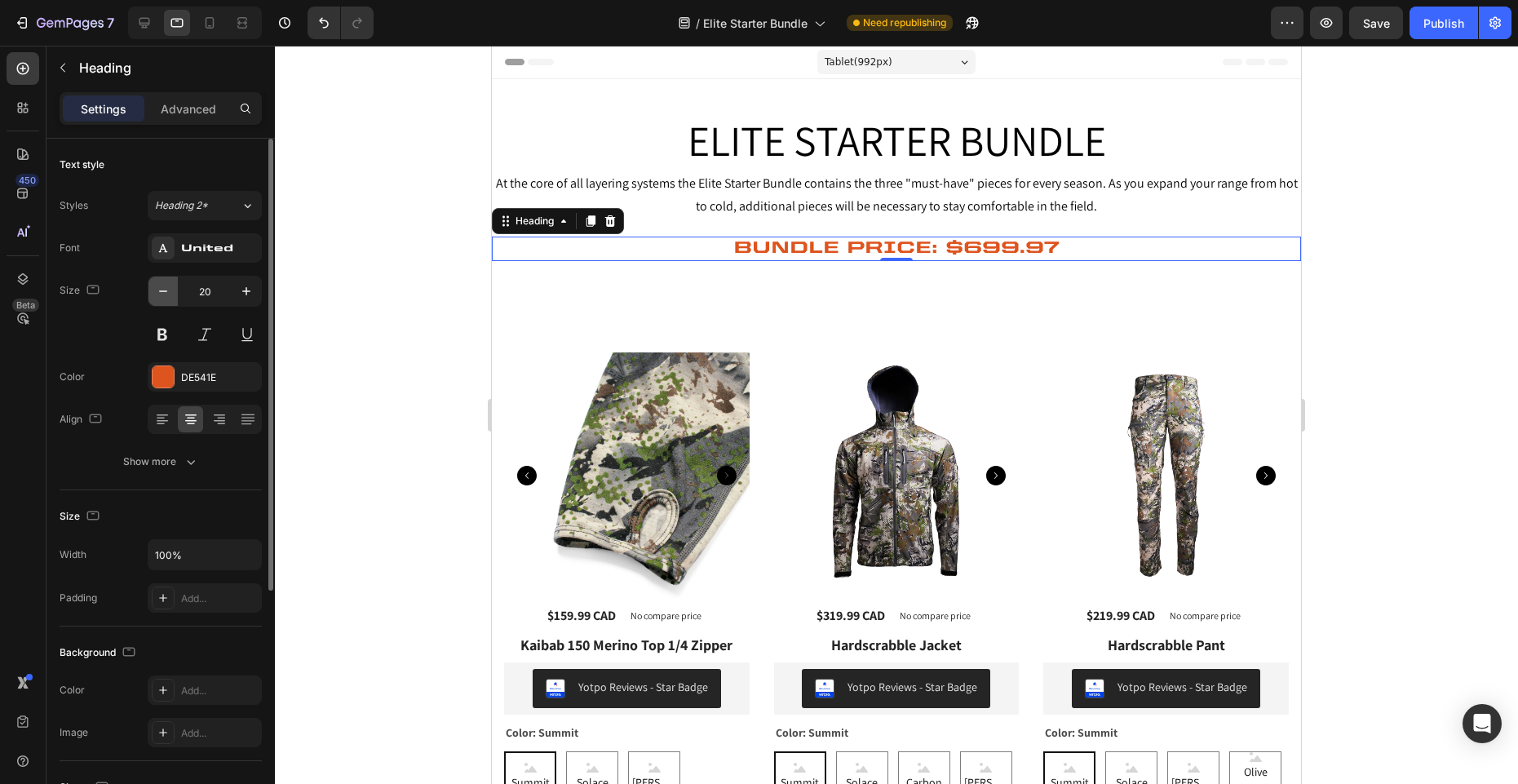
click at [165, 287] on icon "button" at bounding box center [163, 291] width 16 height 16
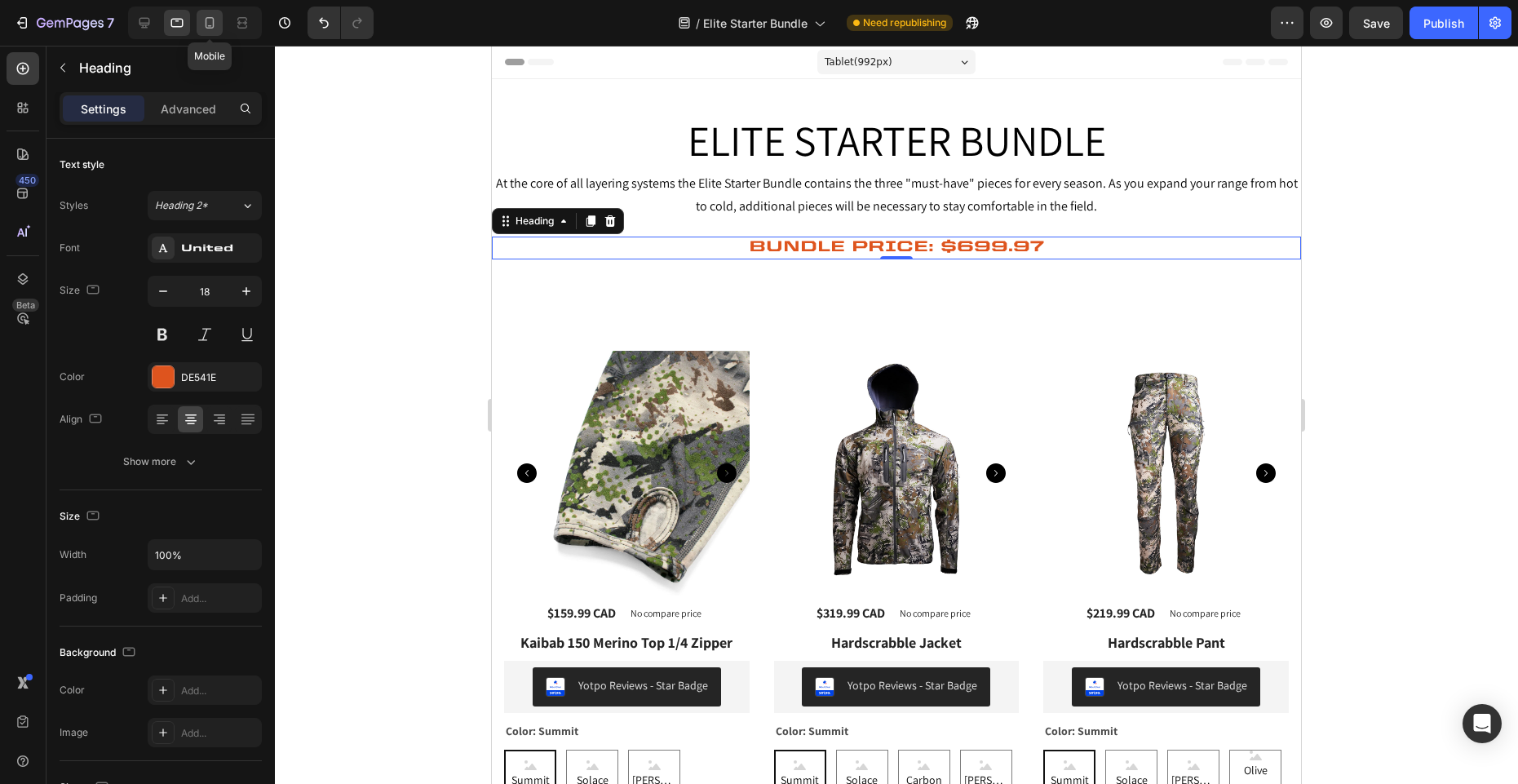
click at [209, 16] on icon at bounding box center [210, 23] width 16 height 16
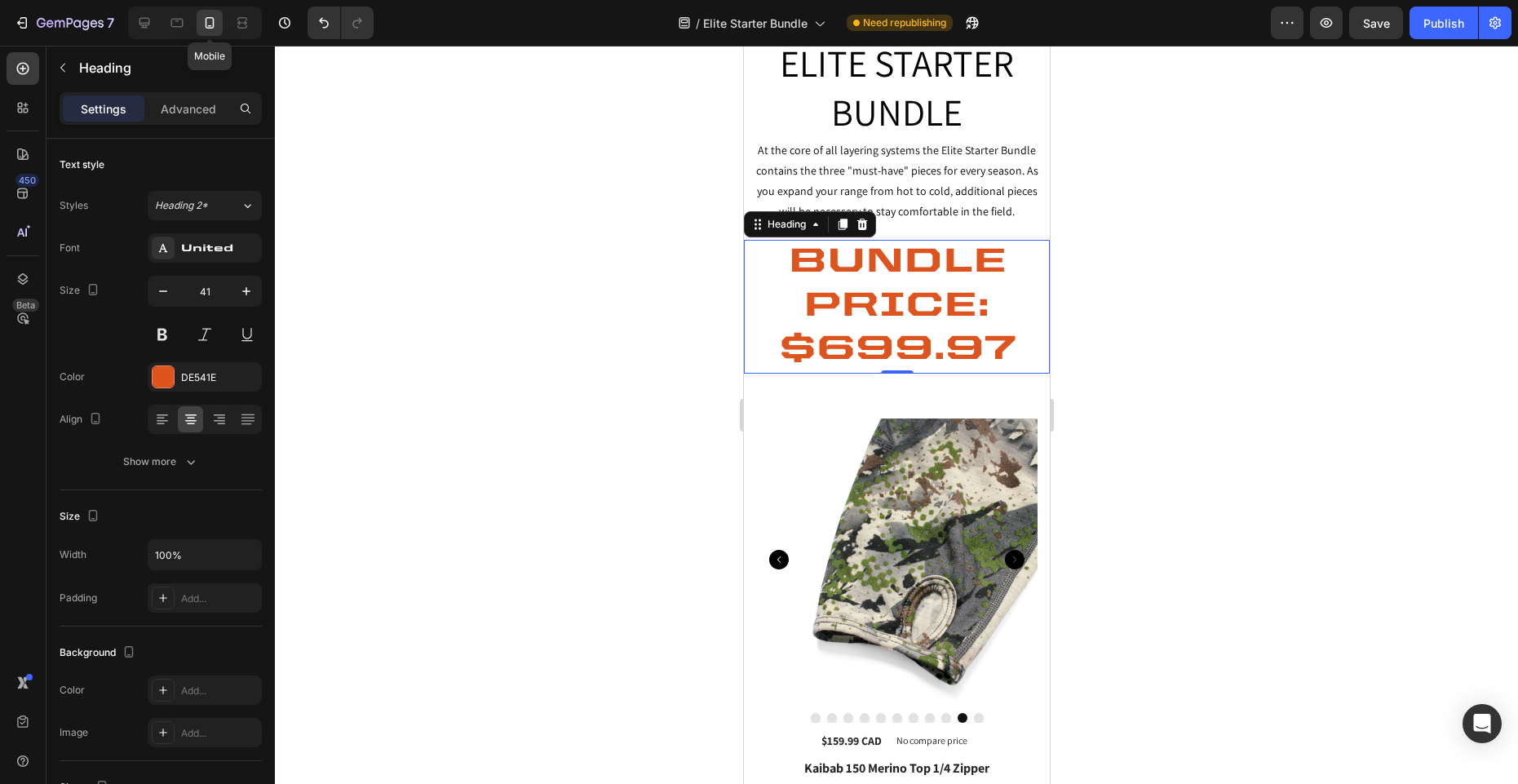
scroll to position [178, 0]
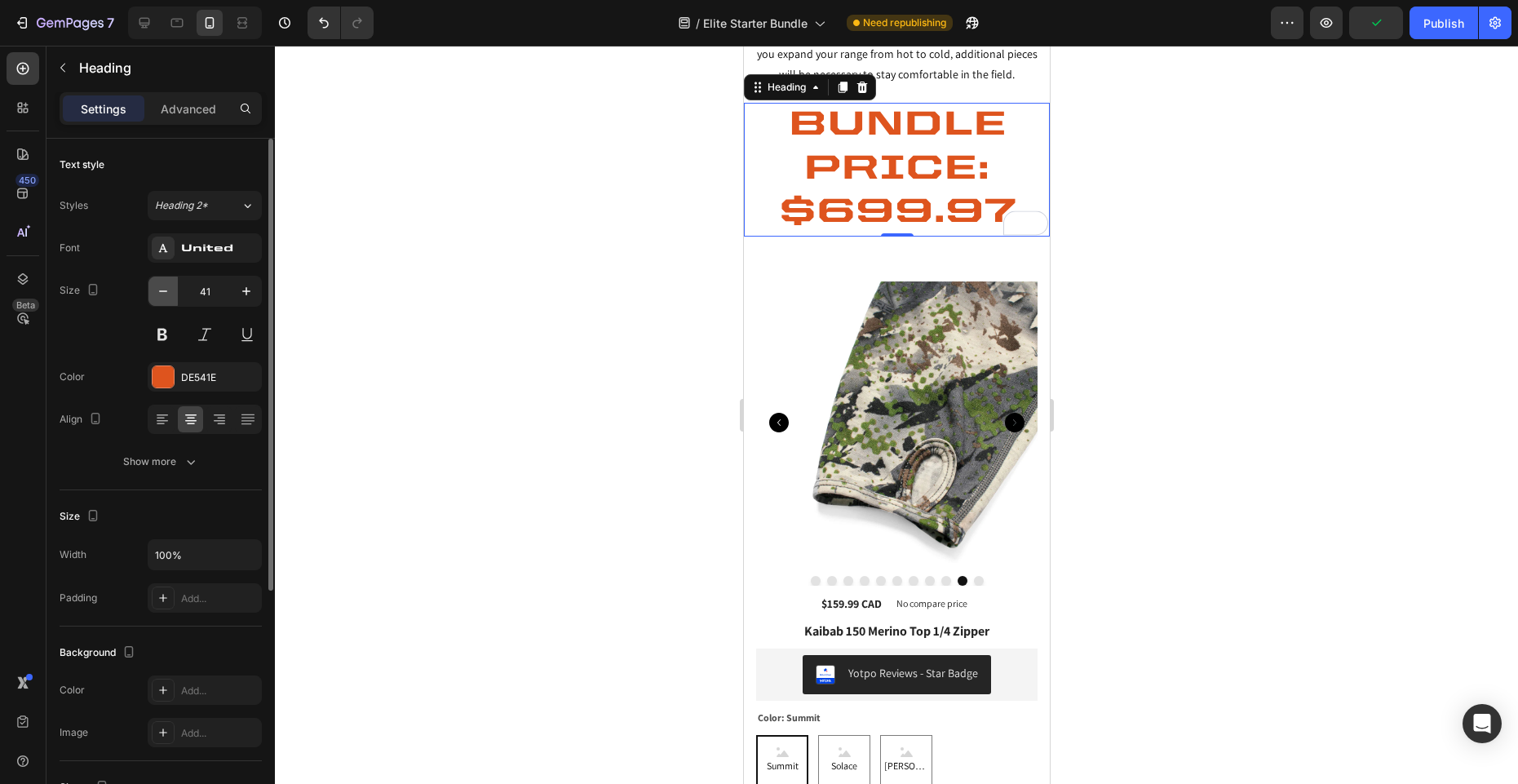
click at [157, 300] on button "button" at bounding box center [163, 291] width 29 height 29
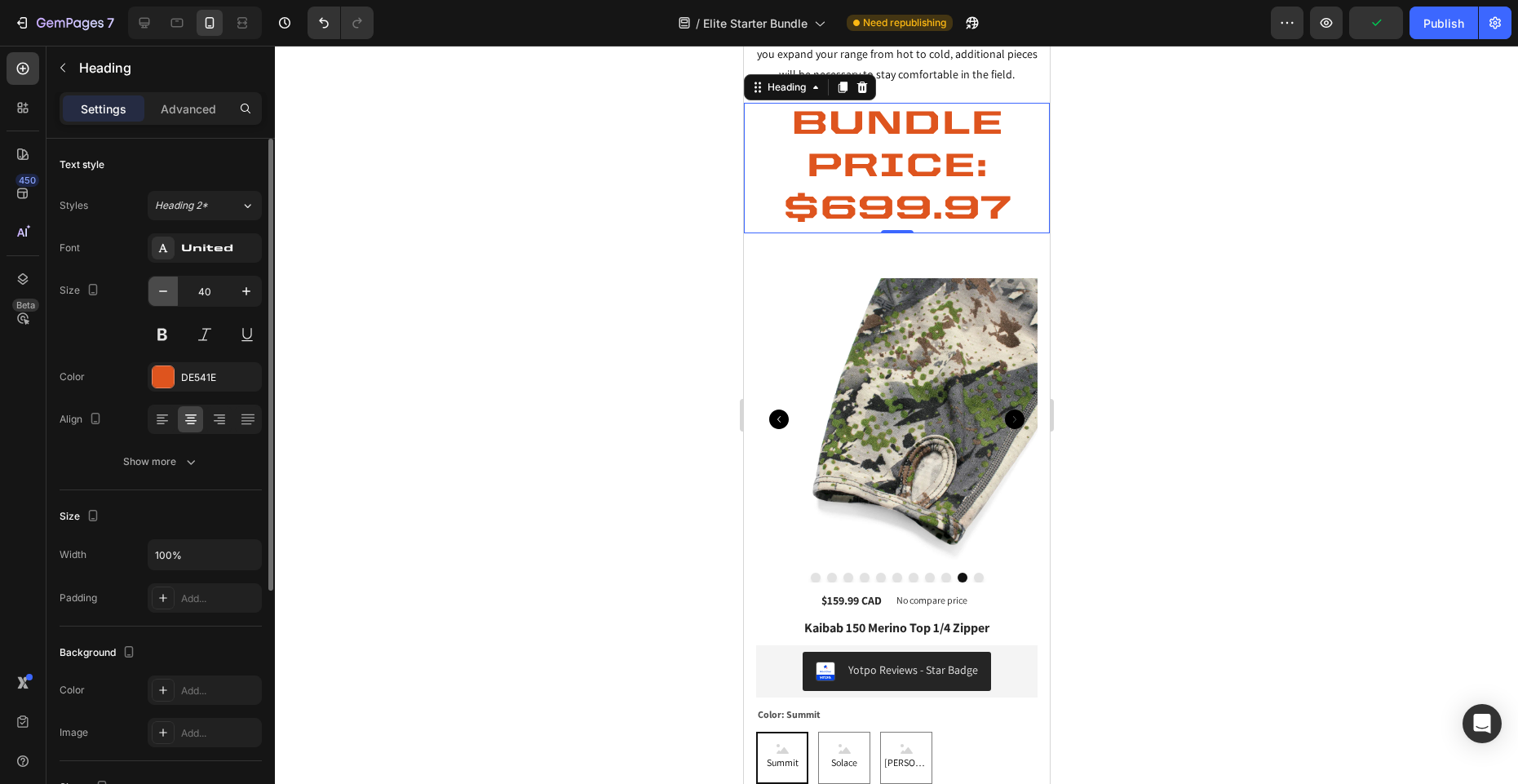
click at [160, 292] on icon "button" at bounding box center [163, 291] width 16 height 16
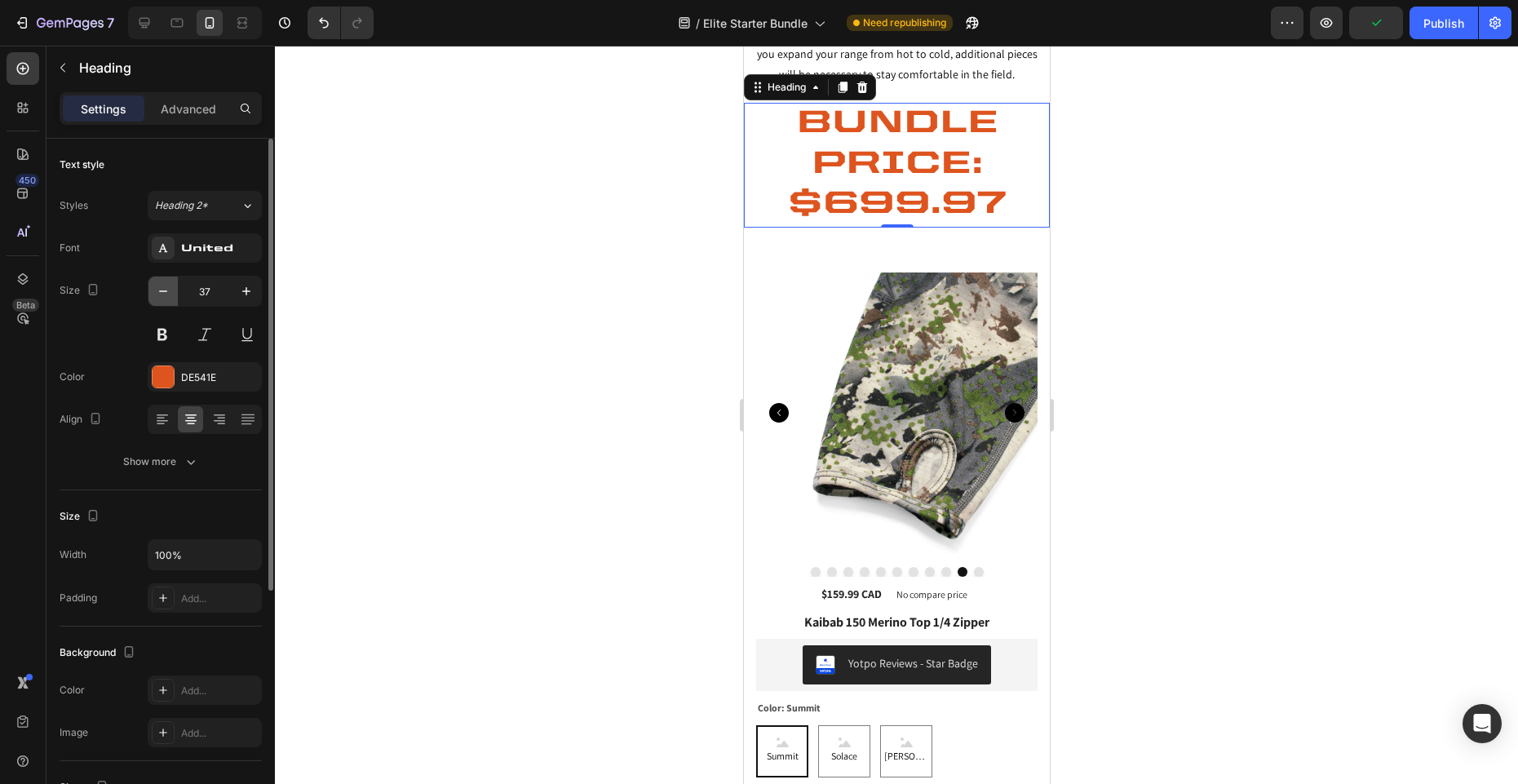
click at [160, 292] on icon "button" at bounding box center [163, 291] width 16 height 16
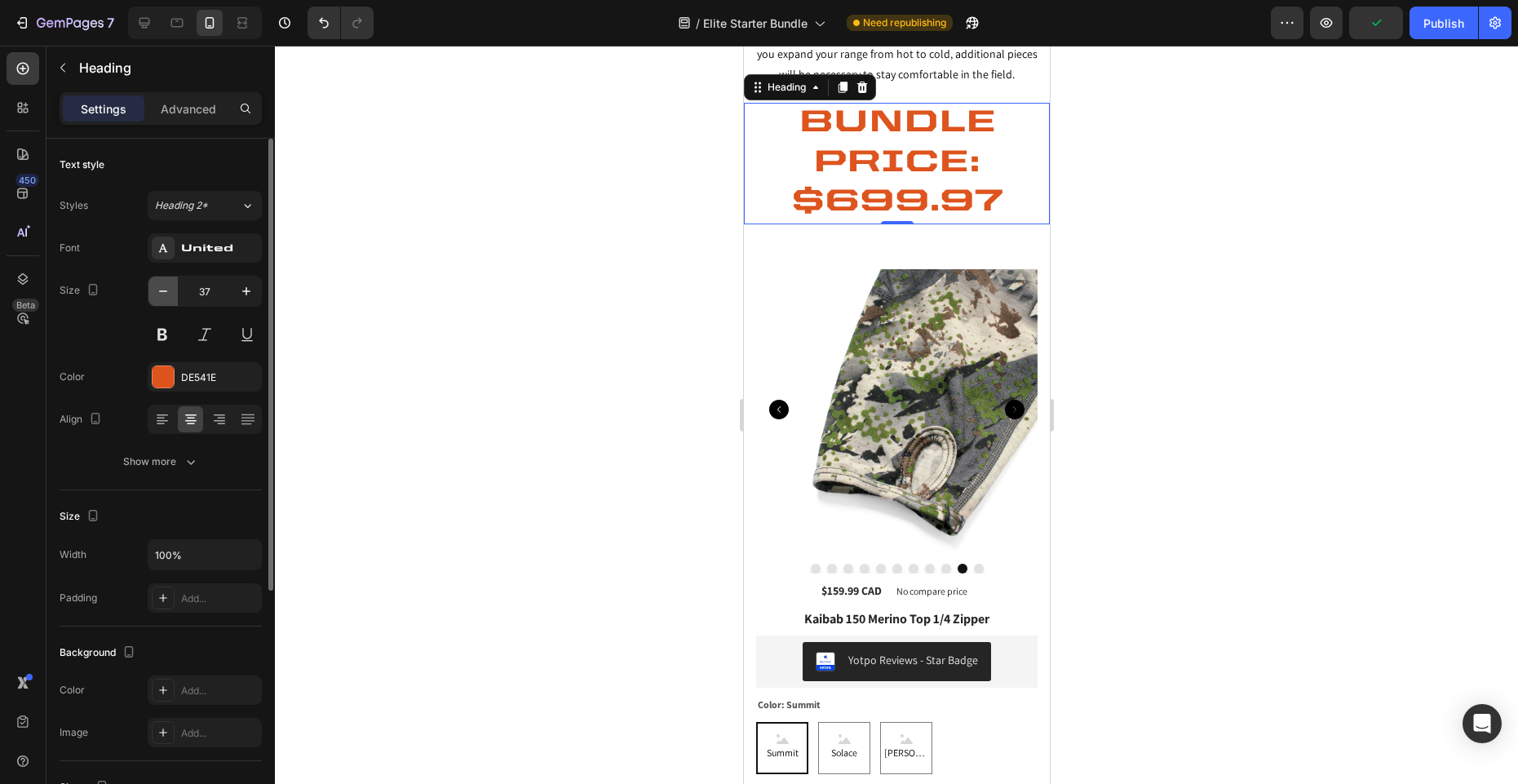
click at [160, 292] on icon "button" at bounding box center [163, 291] width 16 height 16
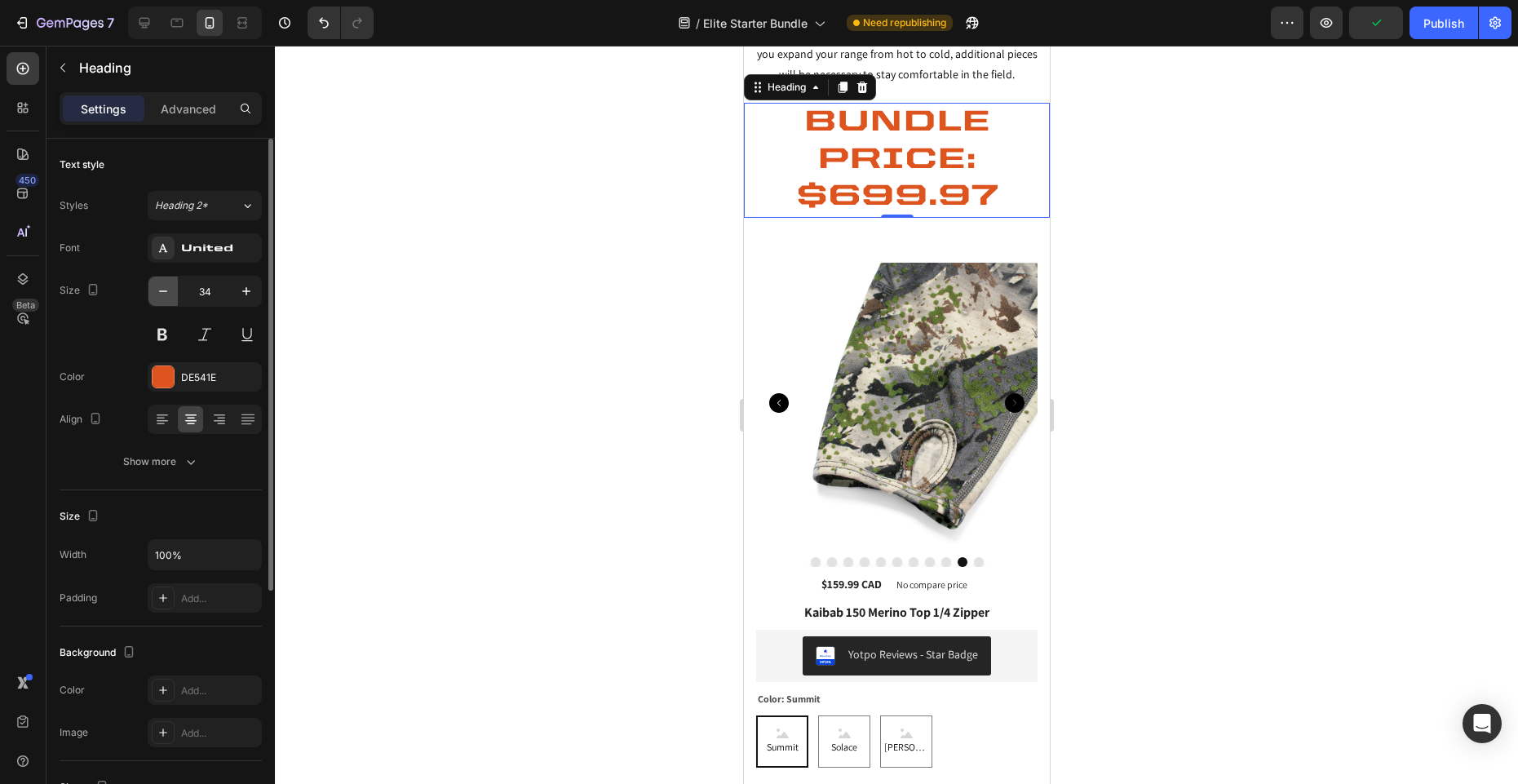
click at [160, 292] on icon "button" at bounding box center [163, 291] width 16 height 16
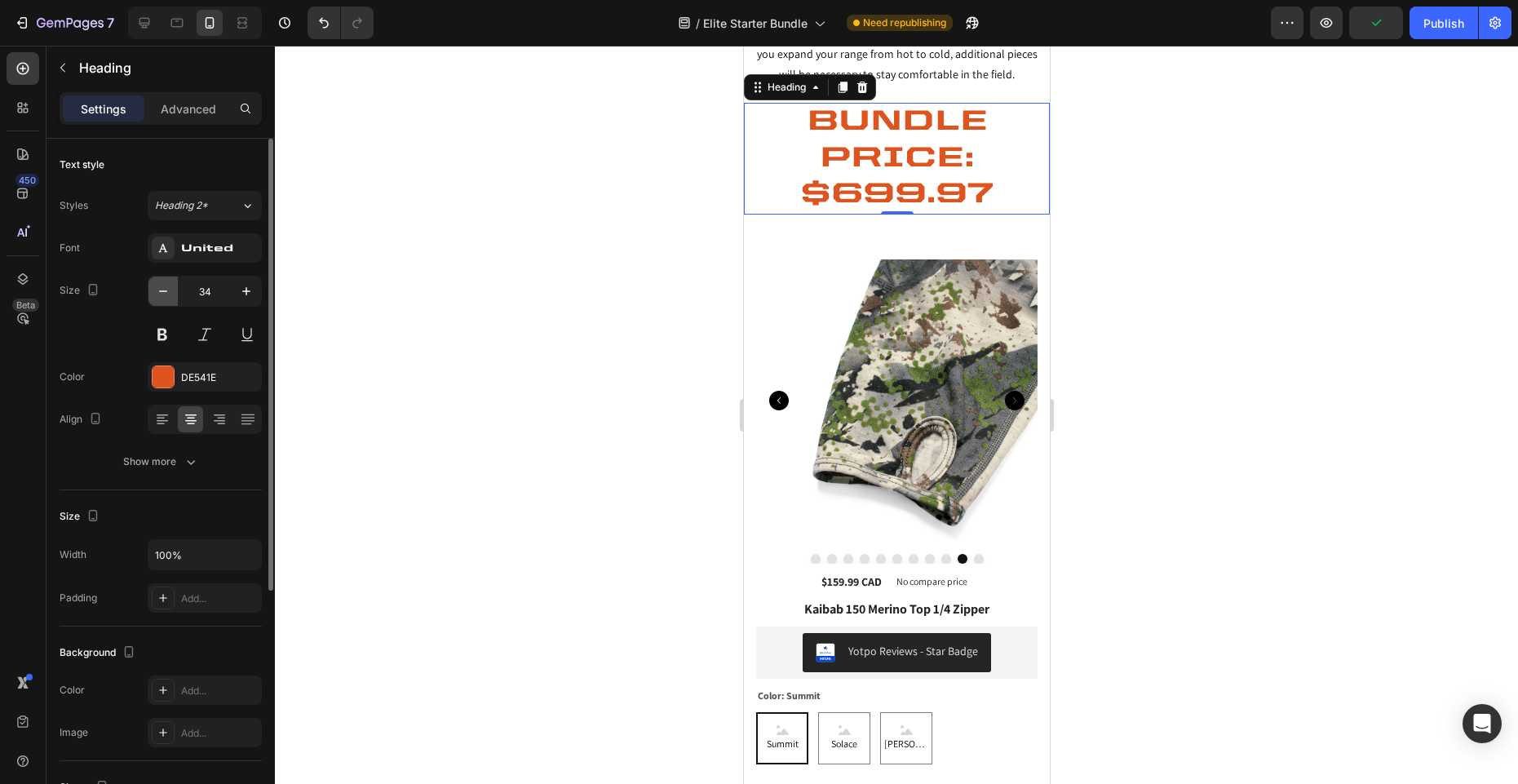
click at [160, 292] on icon "button" at bounding box center [163, 291] width 16 height 16
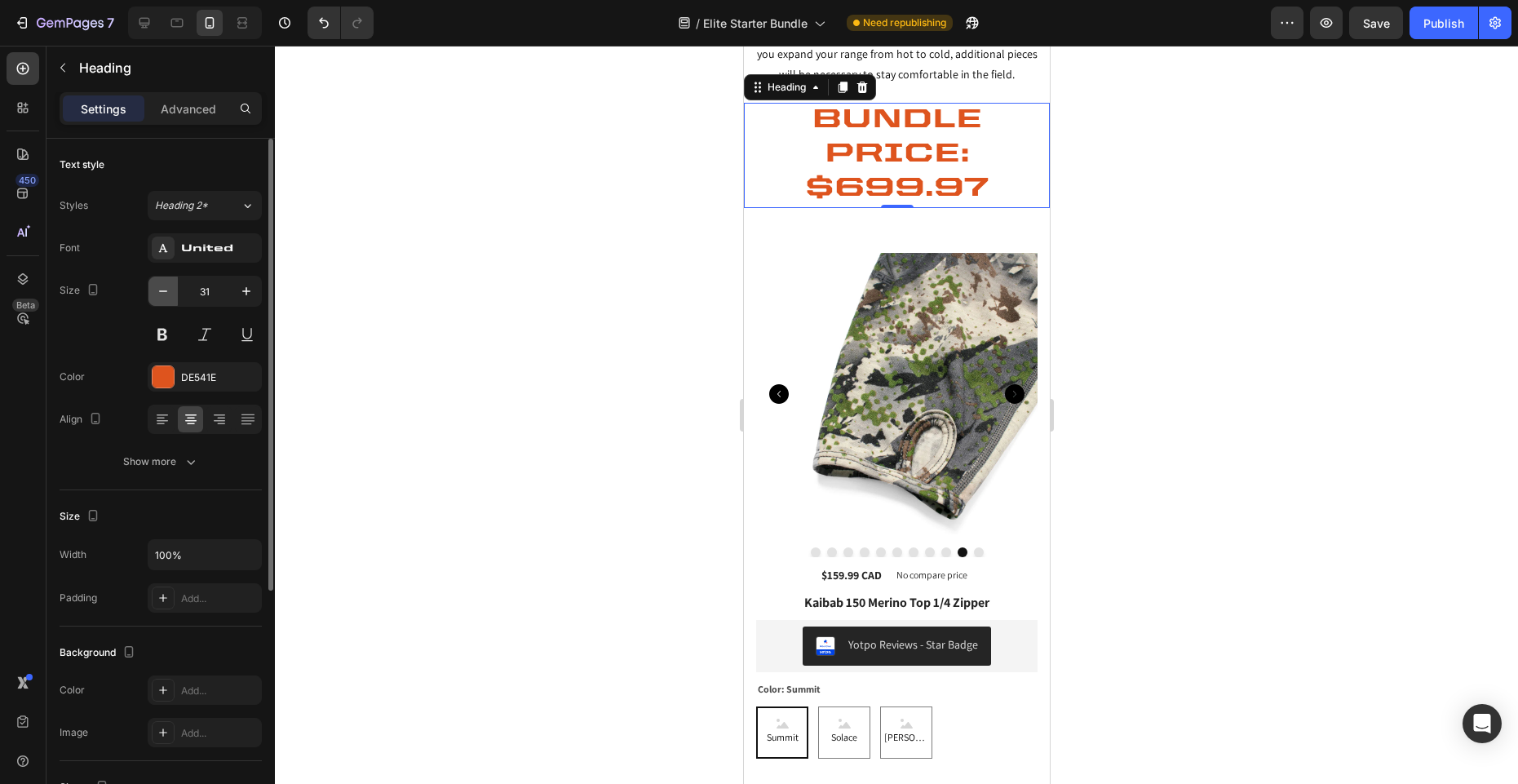
click at [160, 292] on icon "button" at bounding box center [163, 291] width 16 height 16
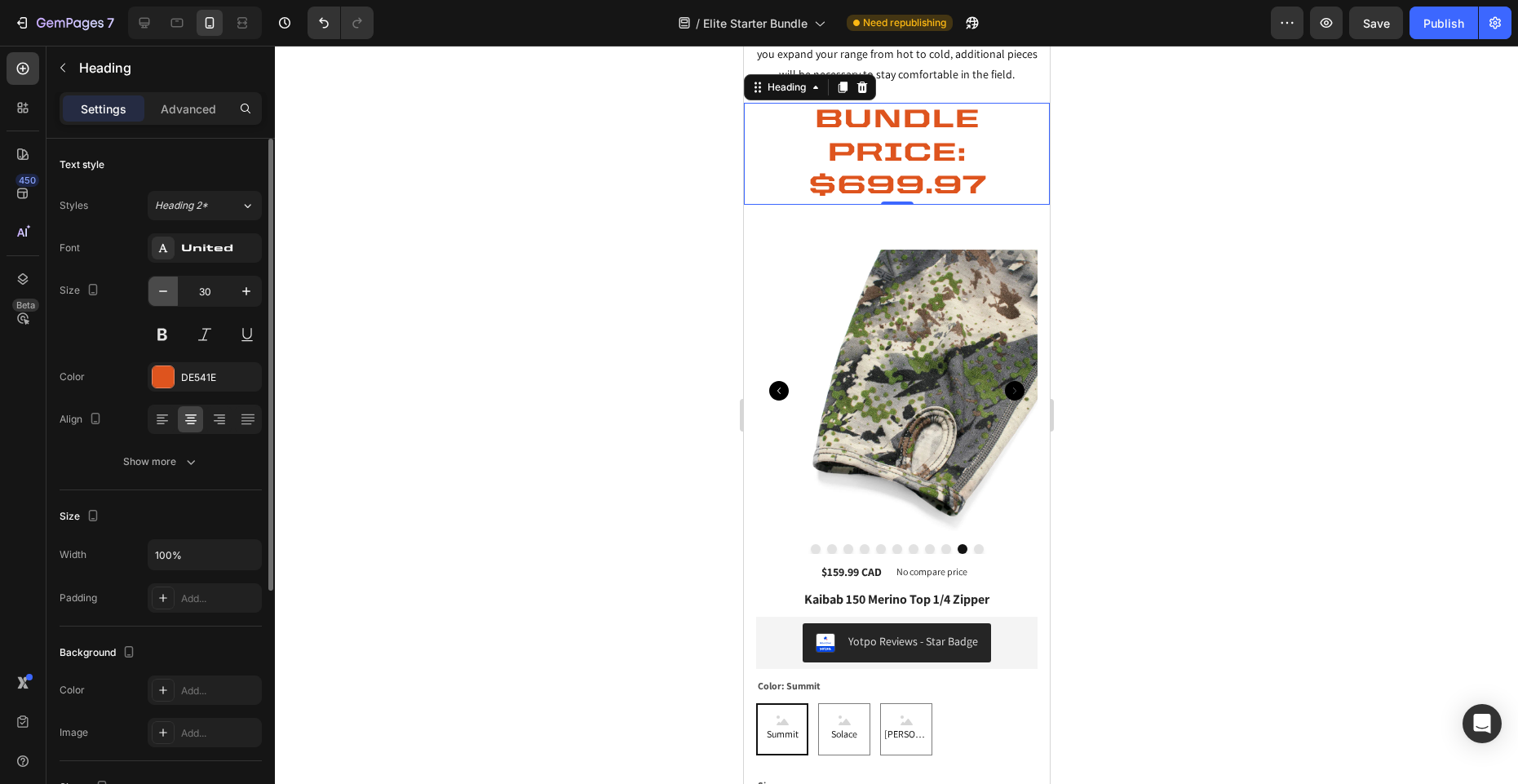
click at [160, 292] on icon "button" at bounding box center [163, 291] width 16 height 16
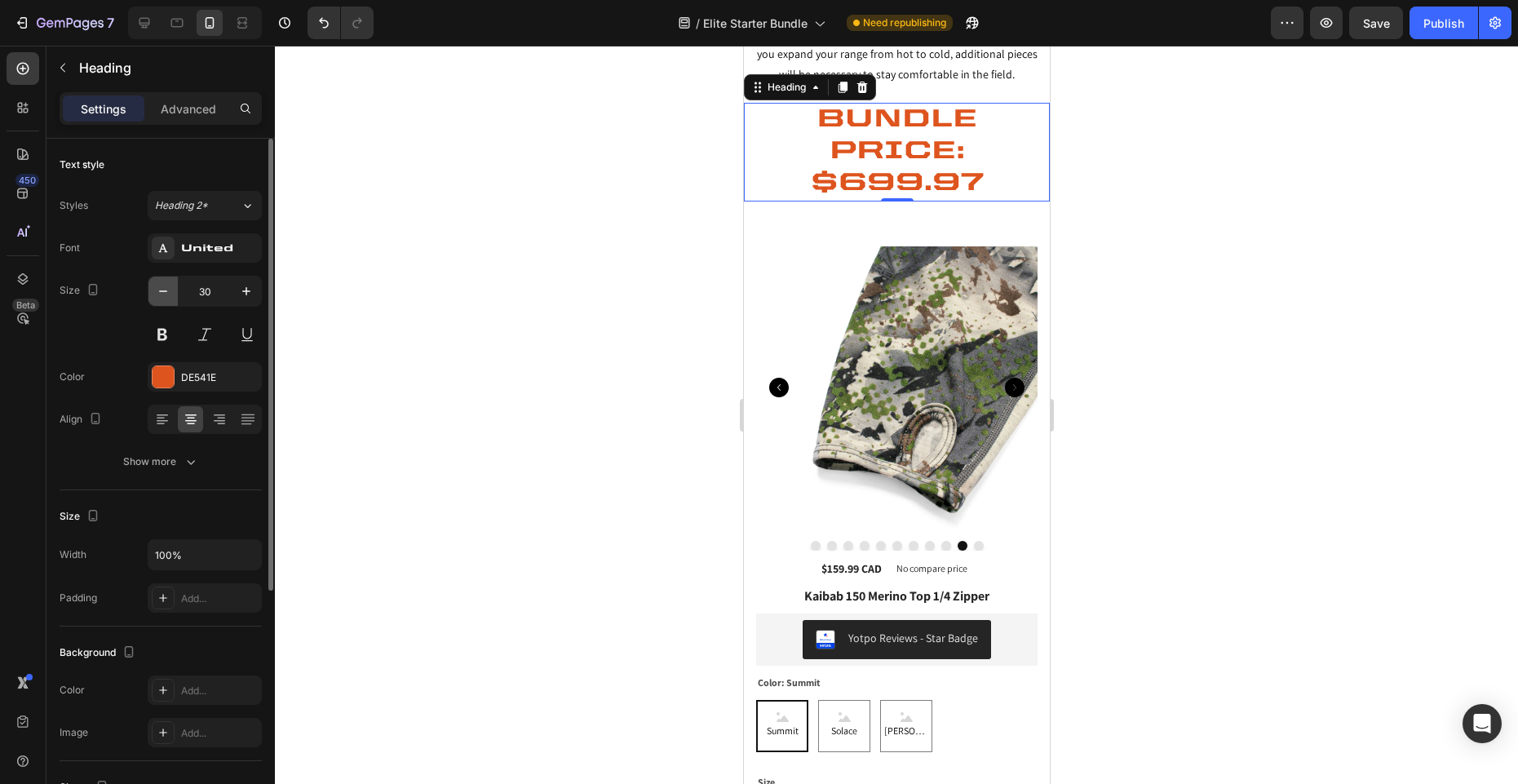
click at [160, 292] on icon "button" at bounding box center [163, 291] width 16 height 16
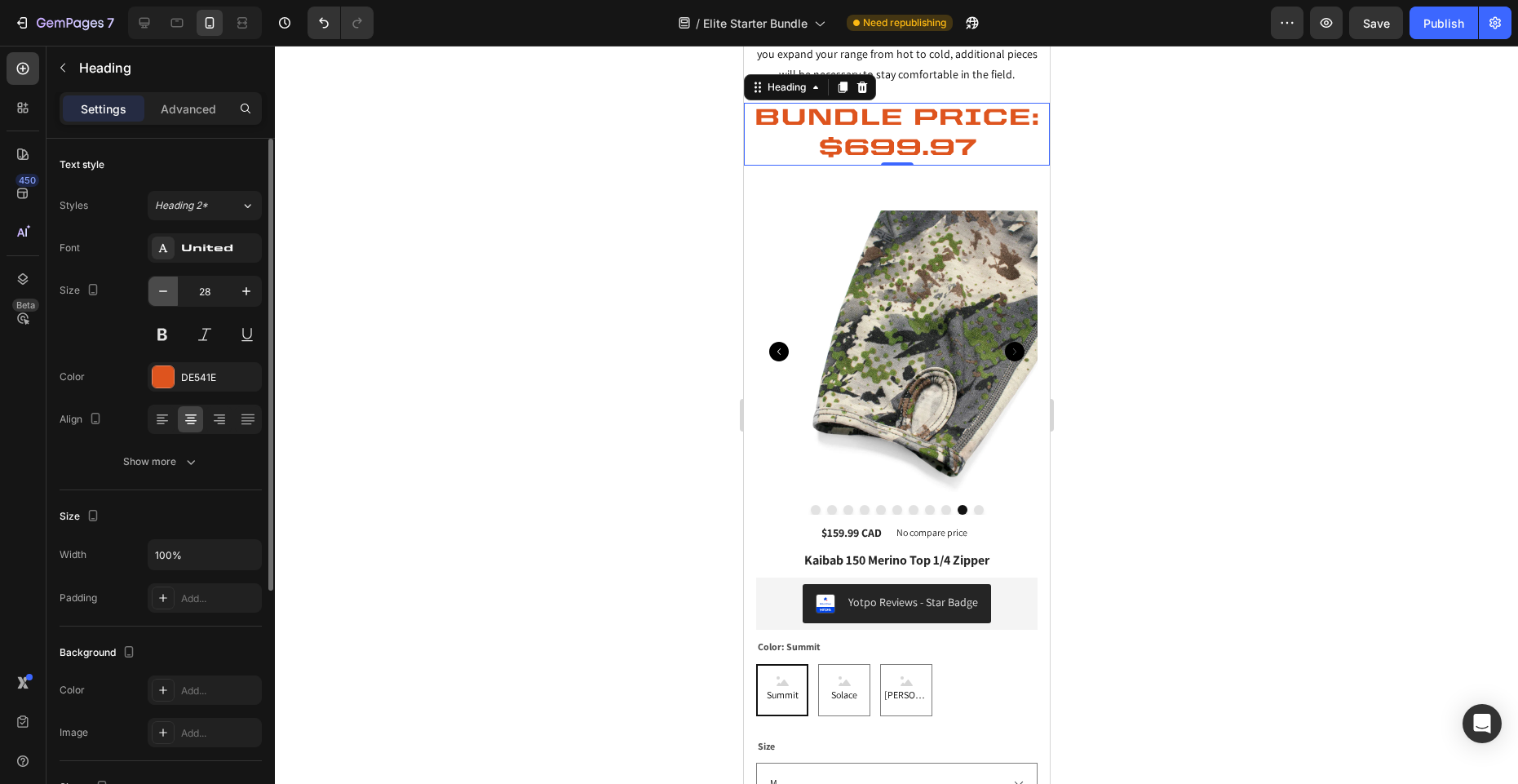
click at [160, 292] on icon "button" at bounding box center [163, 291] width 16 height 16
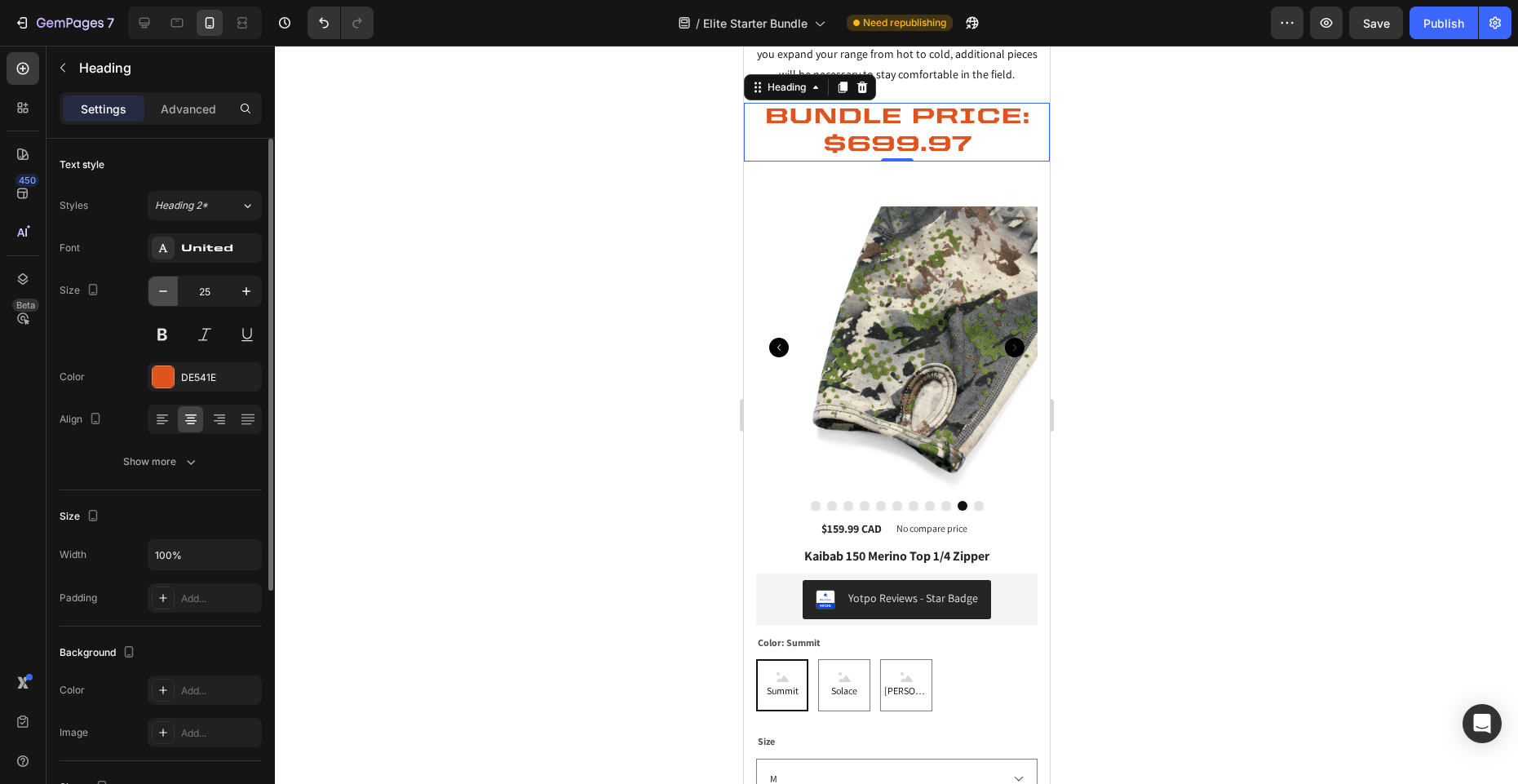
click at [160, 292] on icon "button" at bounding box center [163, 291] width 16 height 16
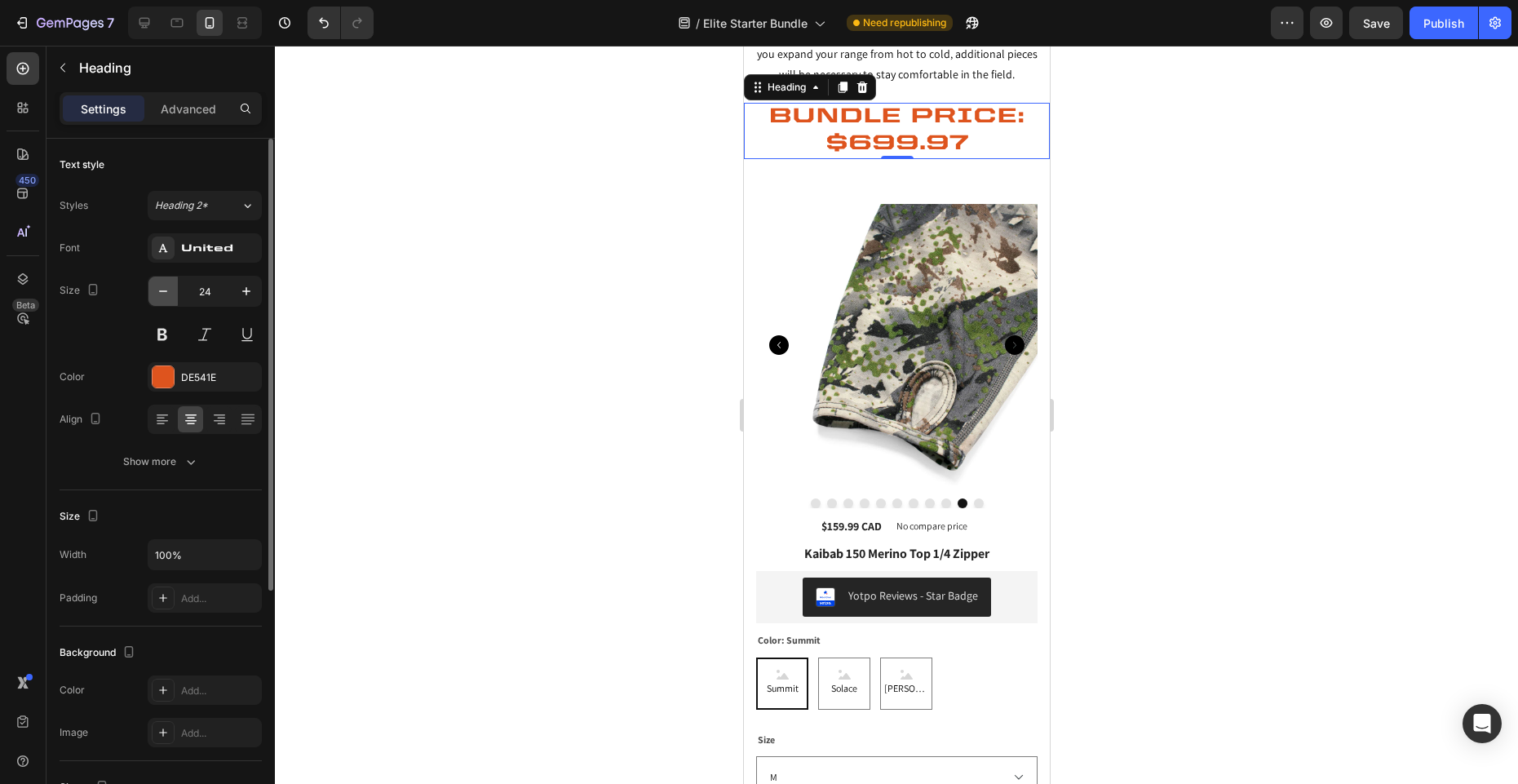
click at [160, 292] on icon "button" at bounding box center [163, 291] width 16 height 16
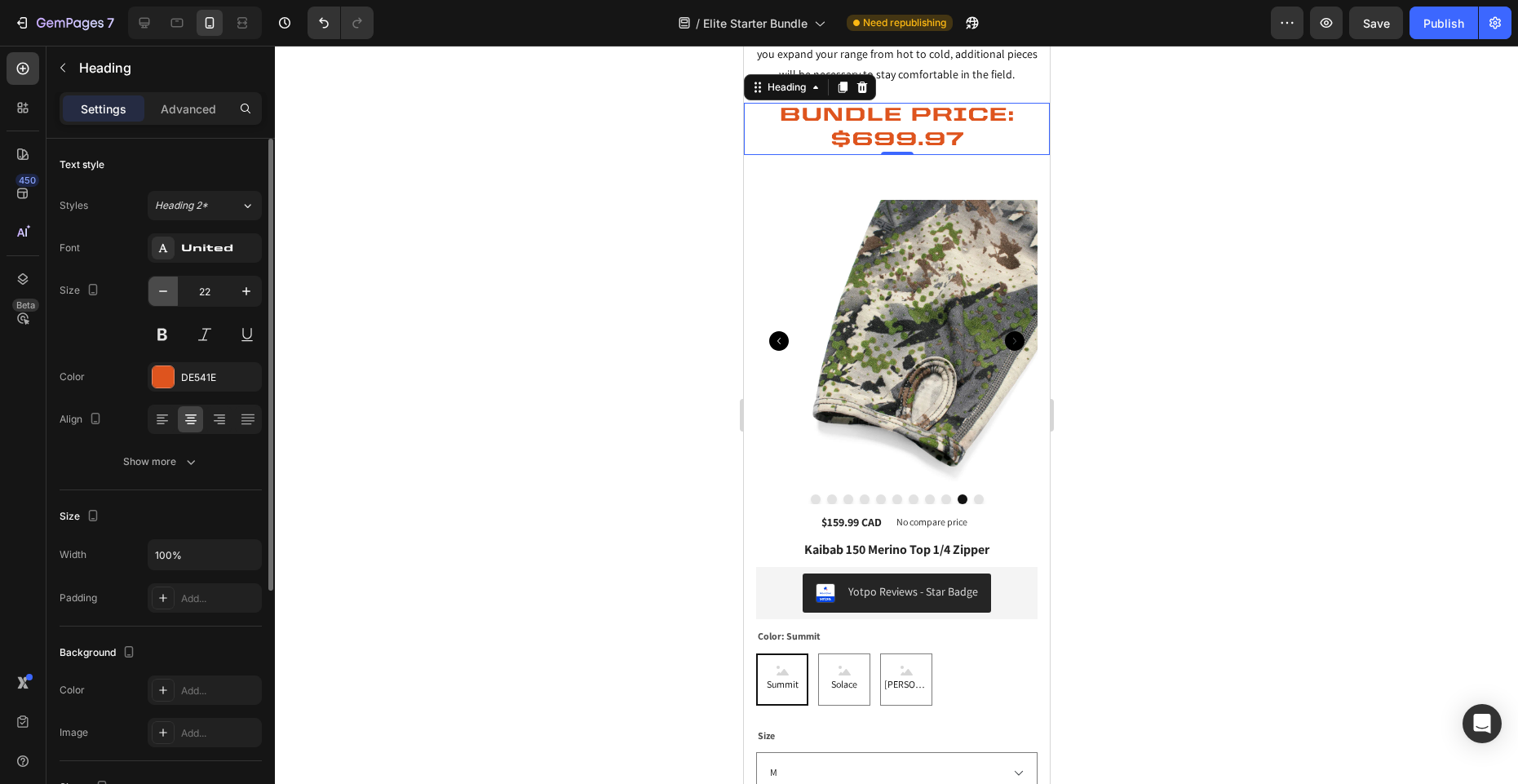
click at [160, 292] on icon "button" at bounding box center [163, 291] width 16 height 16
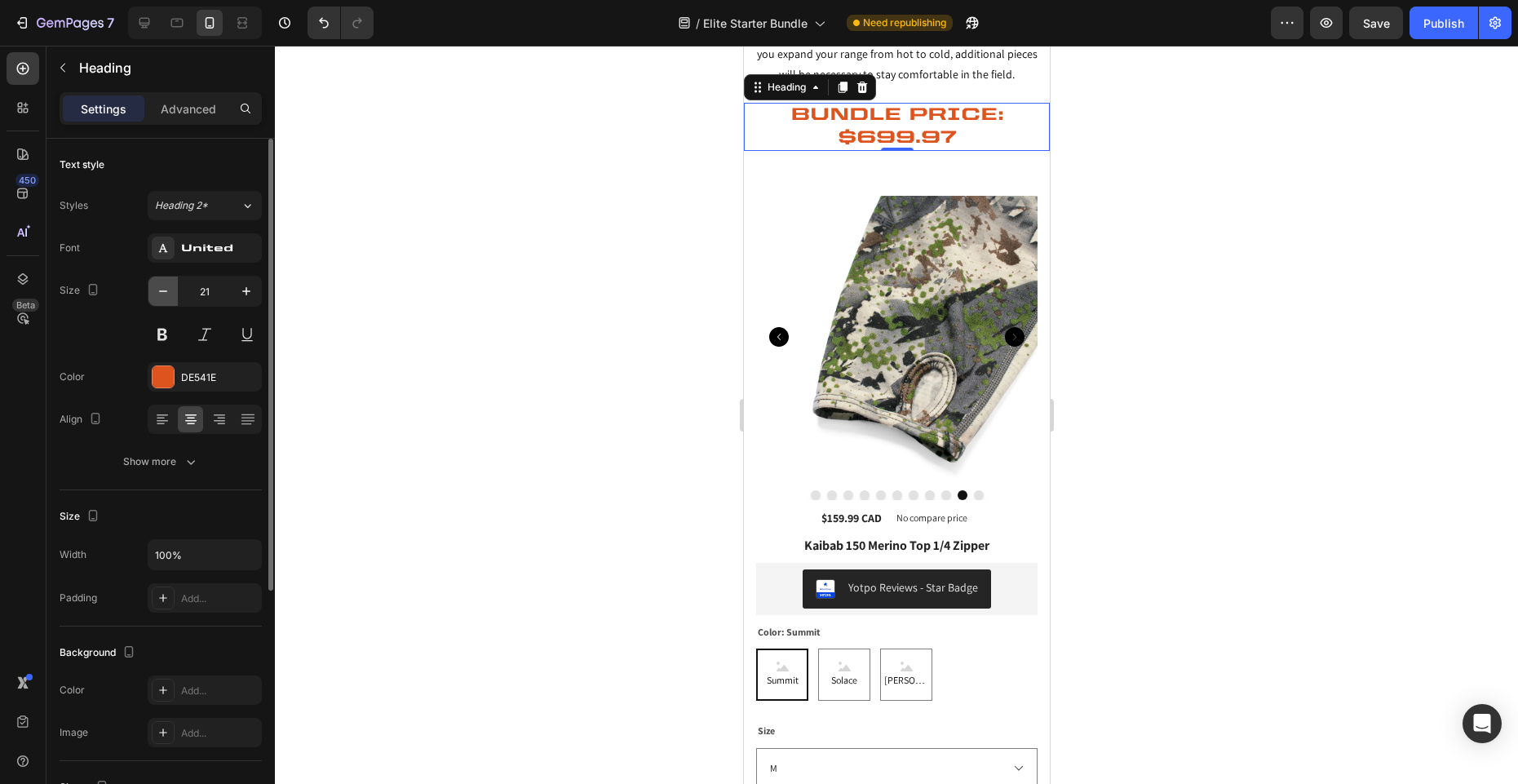
click at [160, 292] on icon "button" at bounding box center [163, 291] width 16 height 16
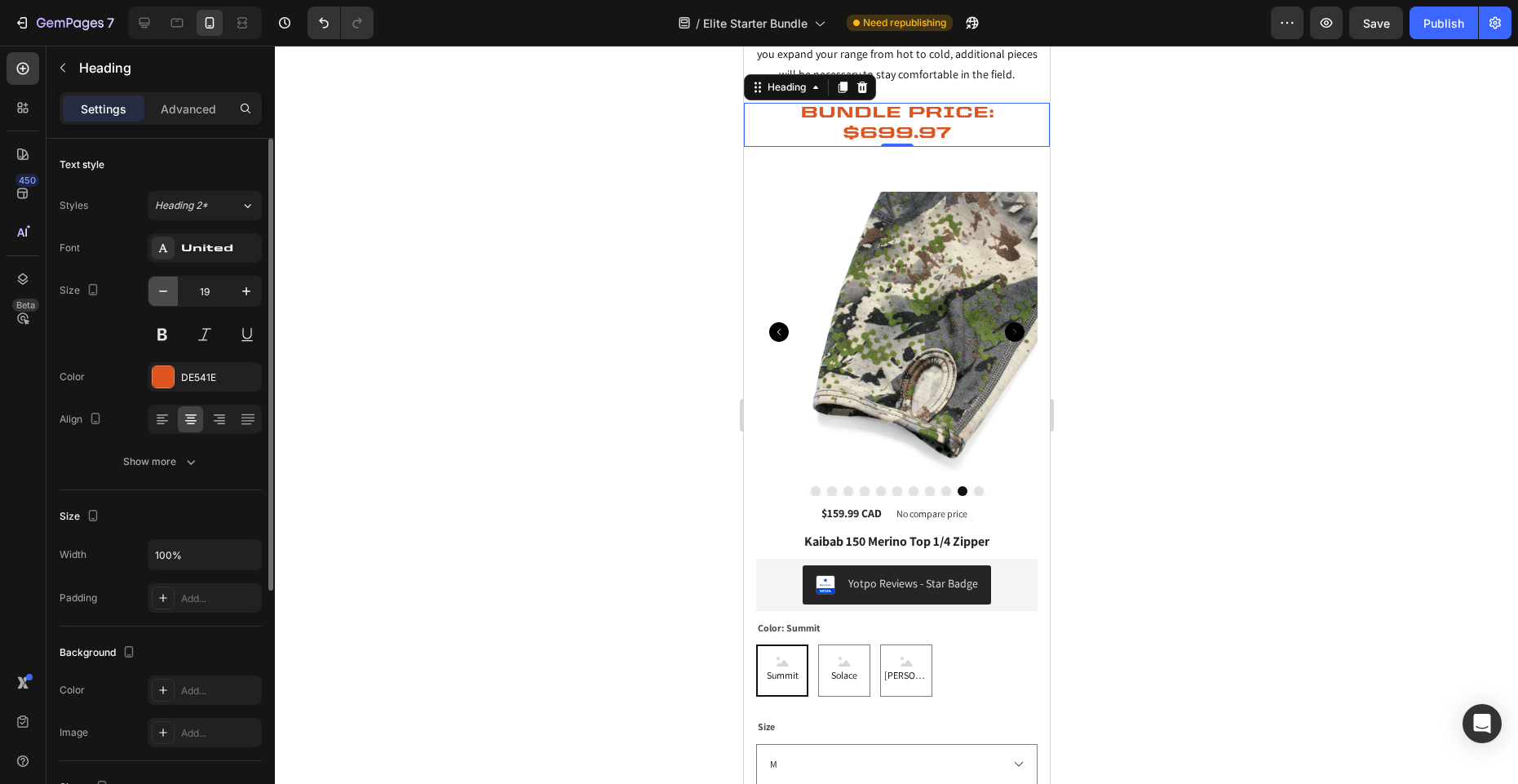
click at [160, 292] on icon "button" at bounding box center [163, 291] width 16 height 16
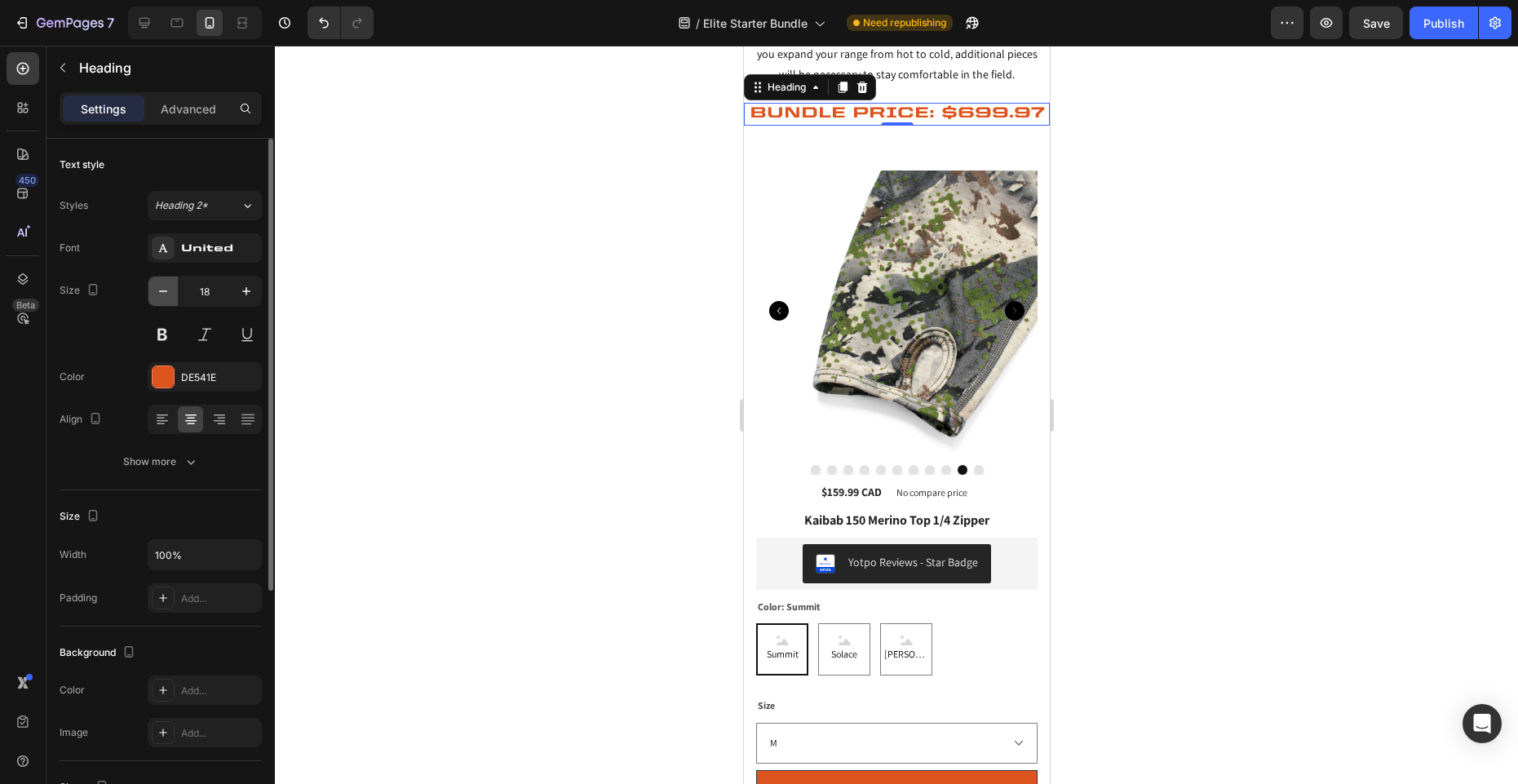
click at [160, 292] on icon "button" at bounding box center [163, 291] width 16 height 16
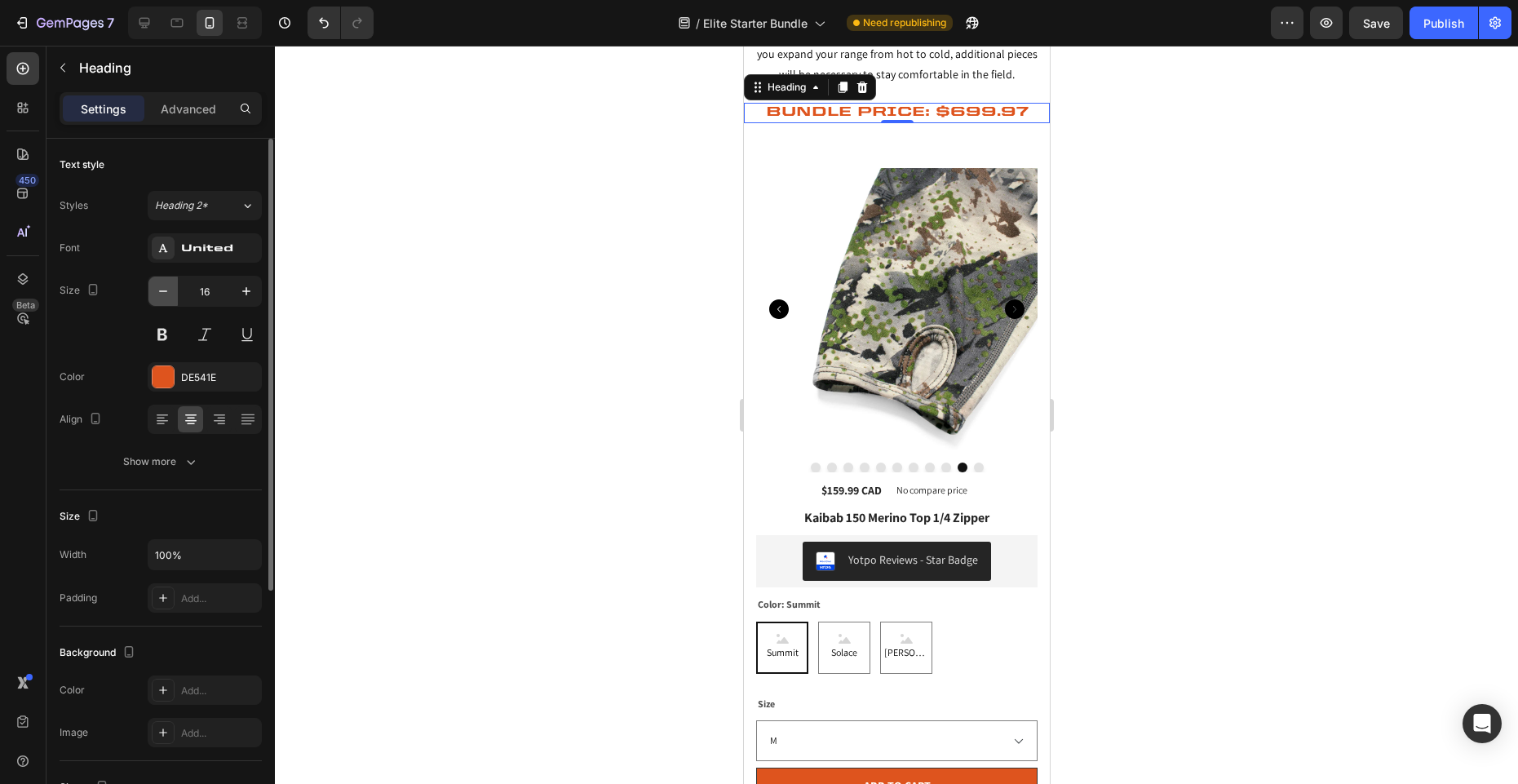
type input "15"
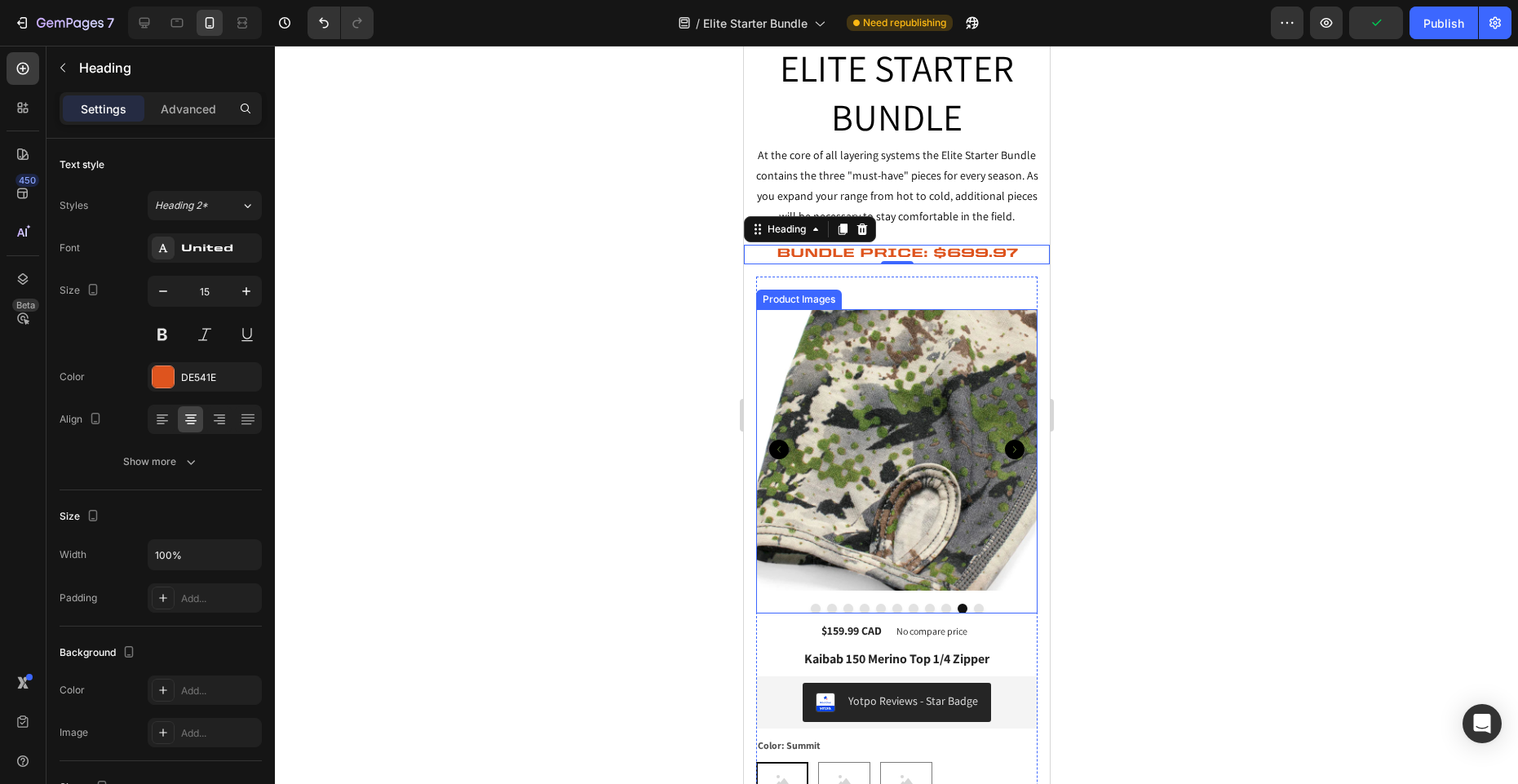
scroll to position [34, 0]
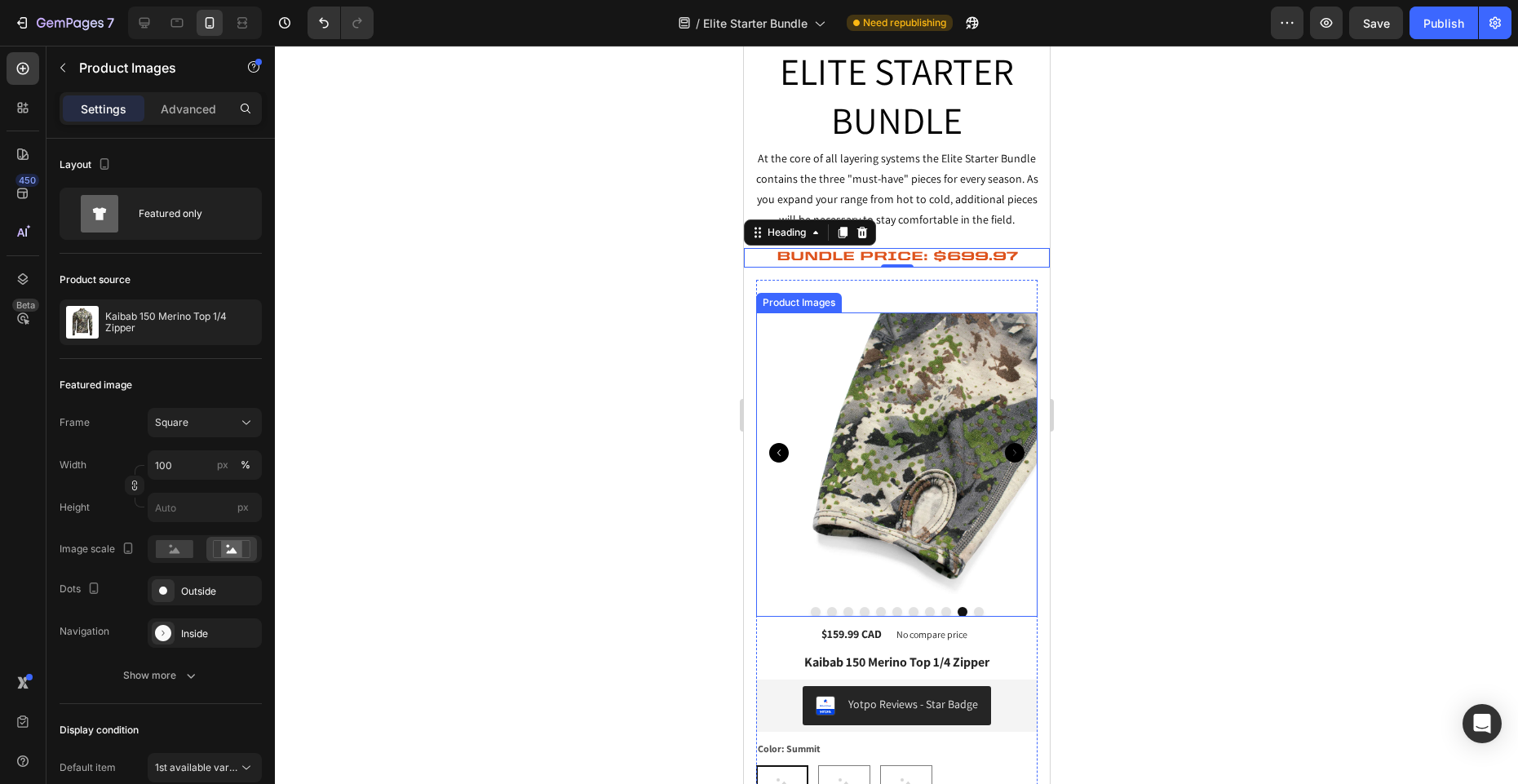
click at [890, 608] on div at bounding box center [896, 611] width 281 height 10
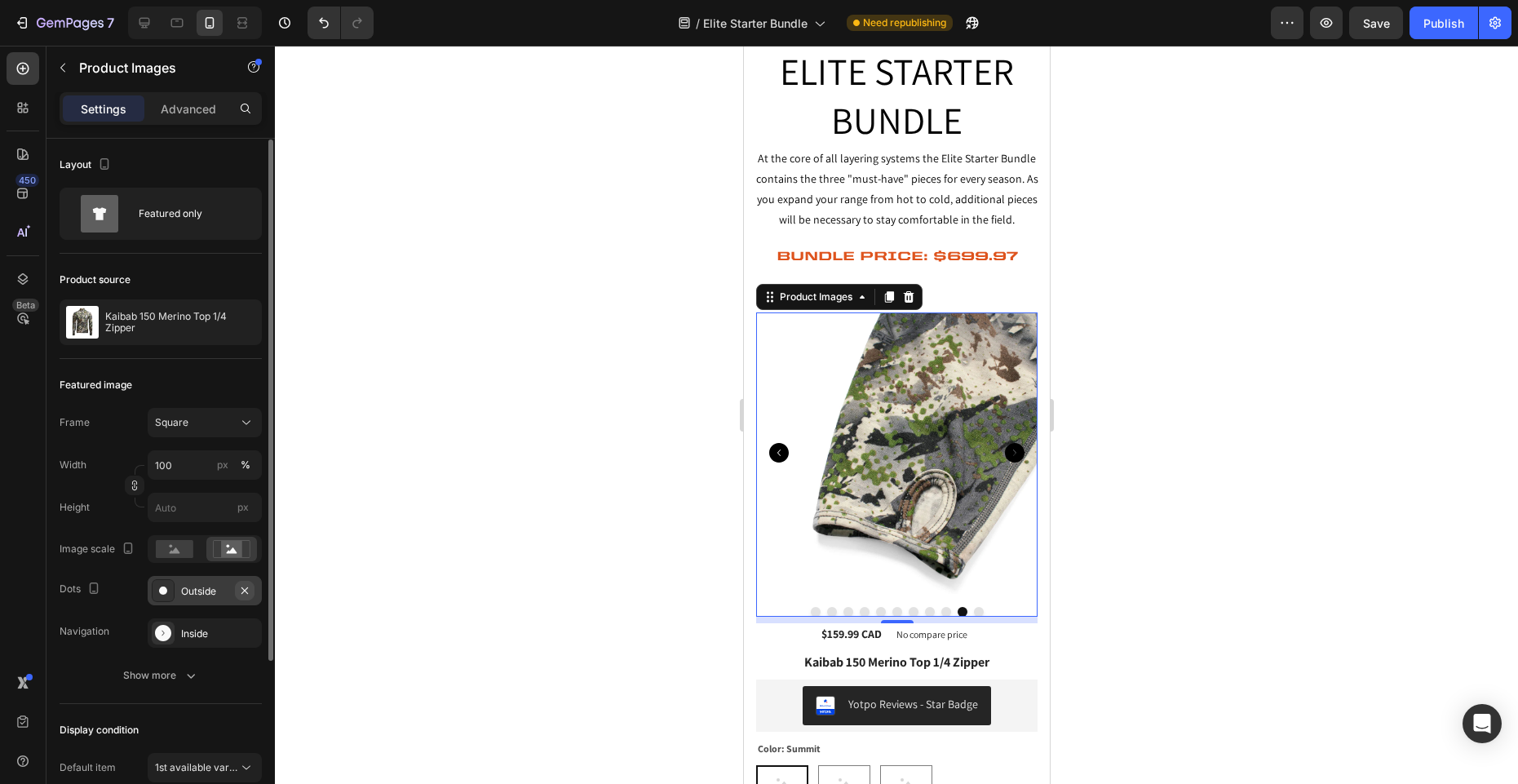
scroll to position [1, 0]
click at [247, 589] on icon "button" at bounding box center [245, 589] width 13 height 13
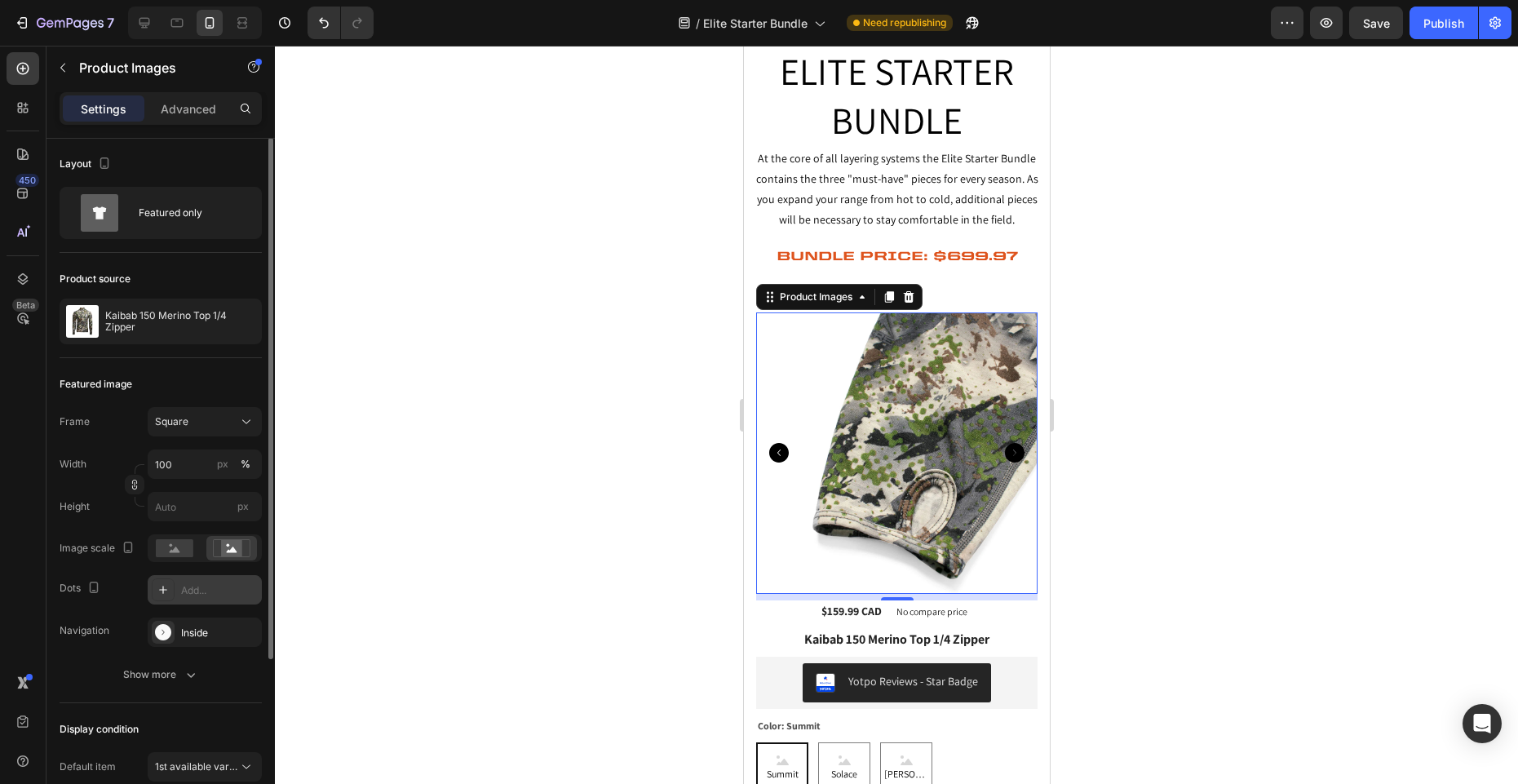
scroll to position [0, 0]
click at [175, 22] on icon at bounding box center [177, 23] width 16 height 16
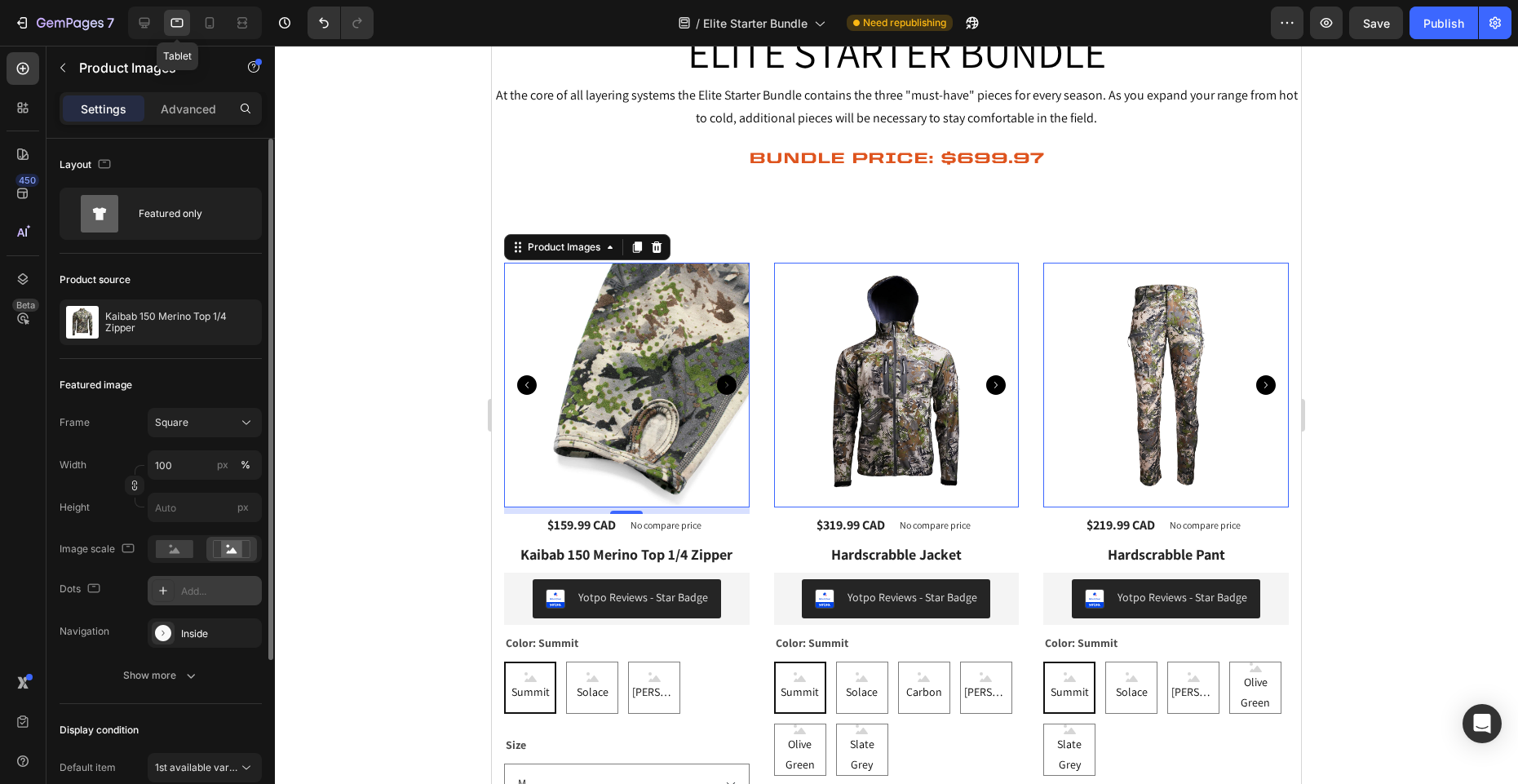
scroll to position [247, 0]
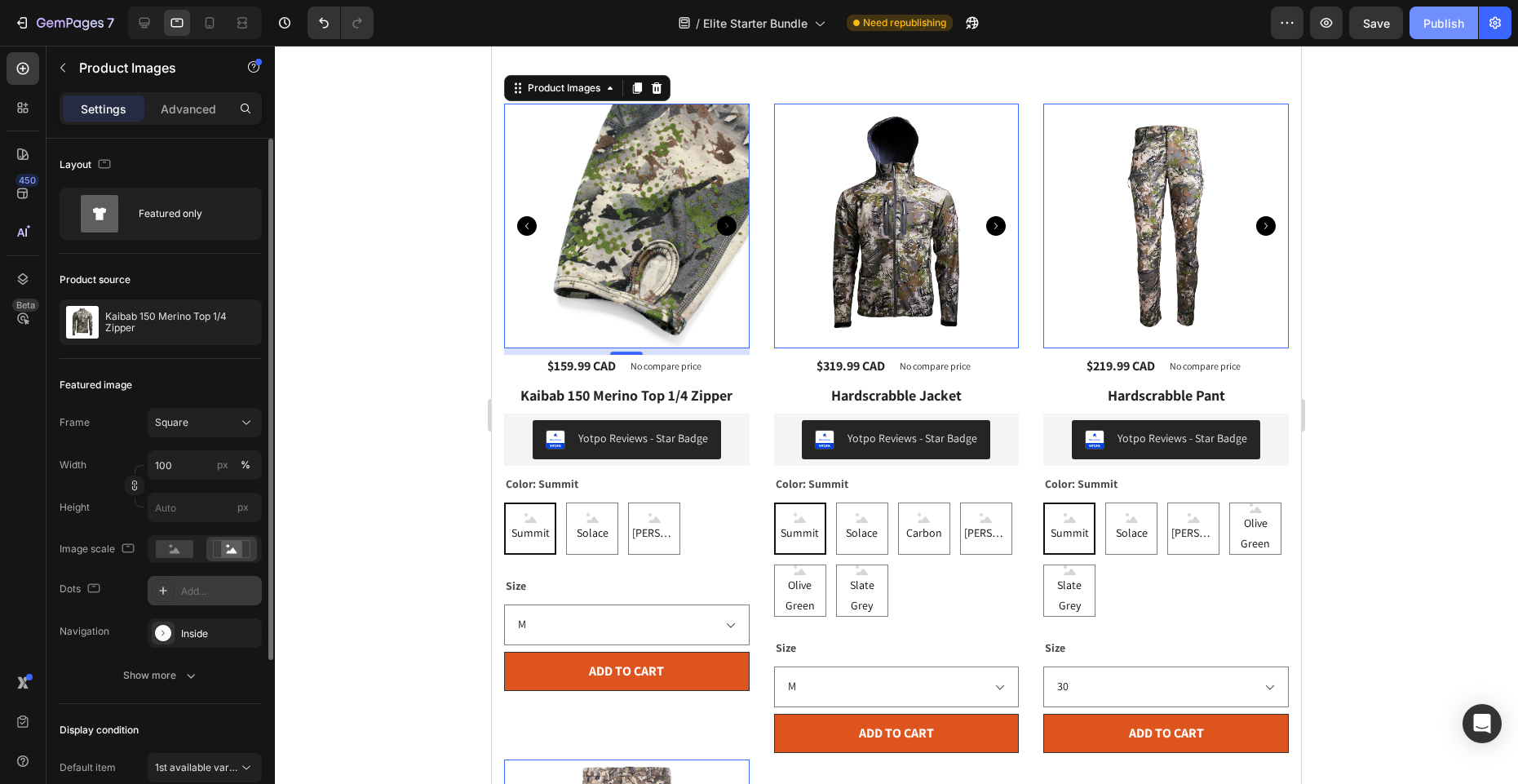
click at [1433, 30] on div "Publish" at bounding box center [1443, 23] width 41 height 17
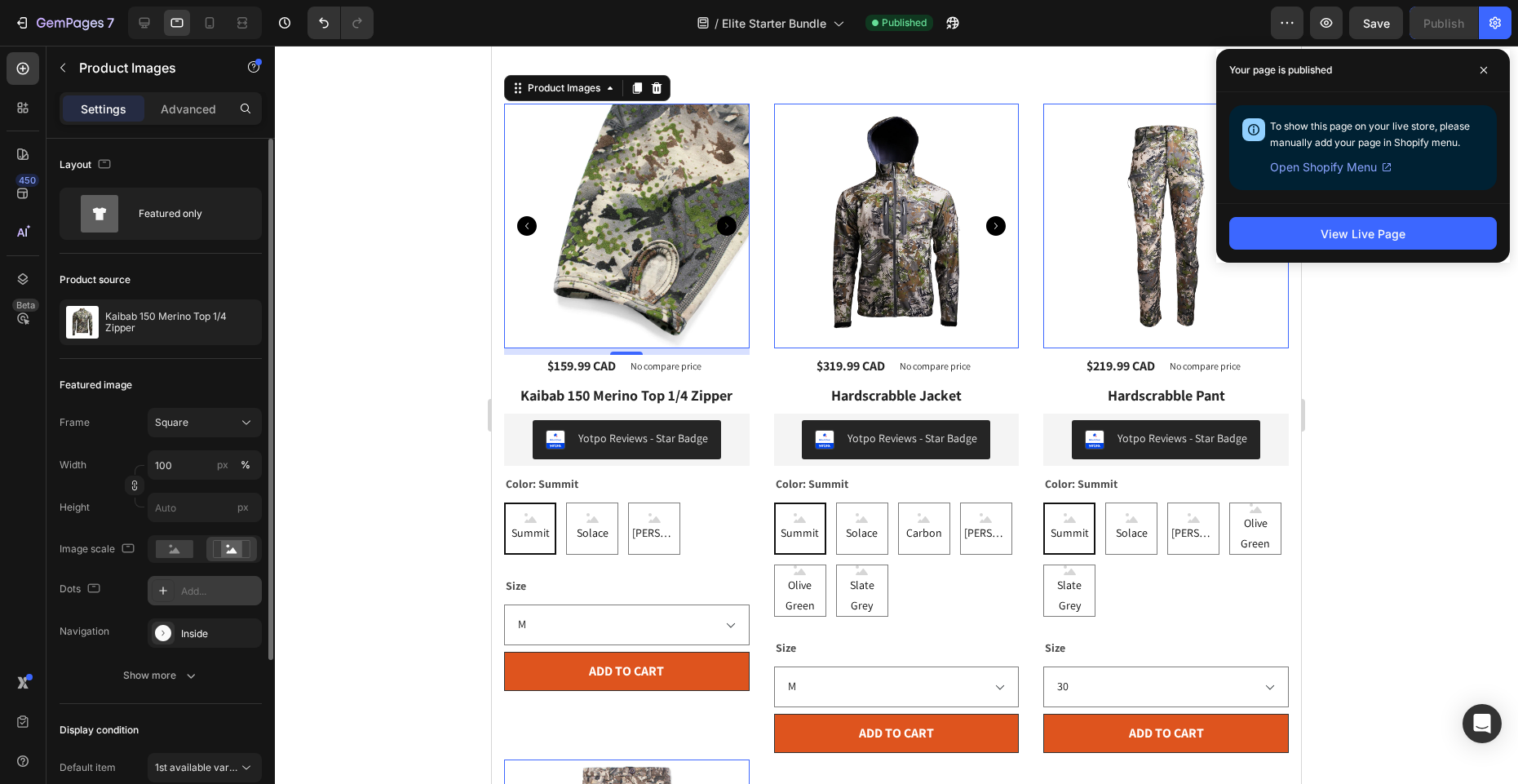
scroll to position [0, 0]
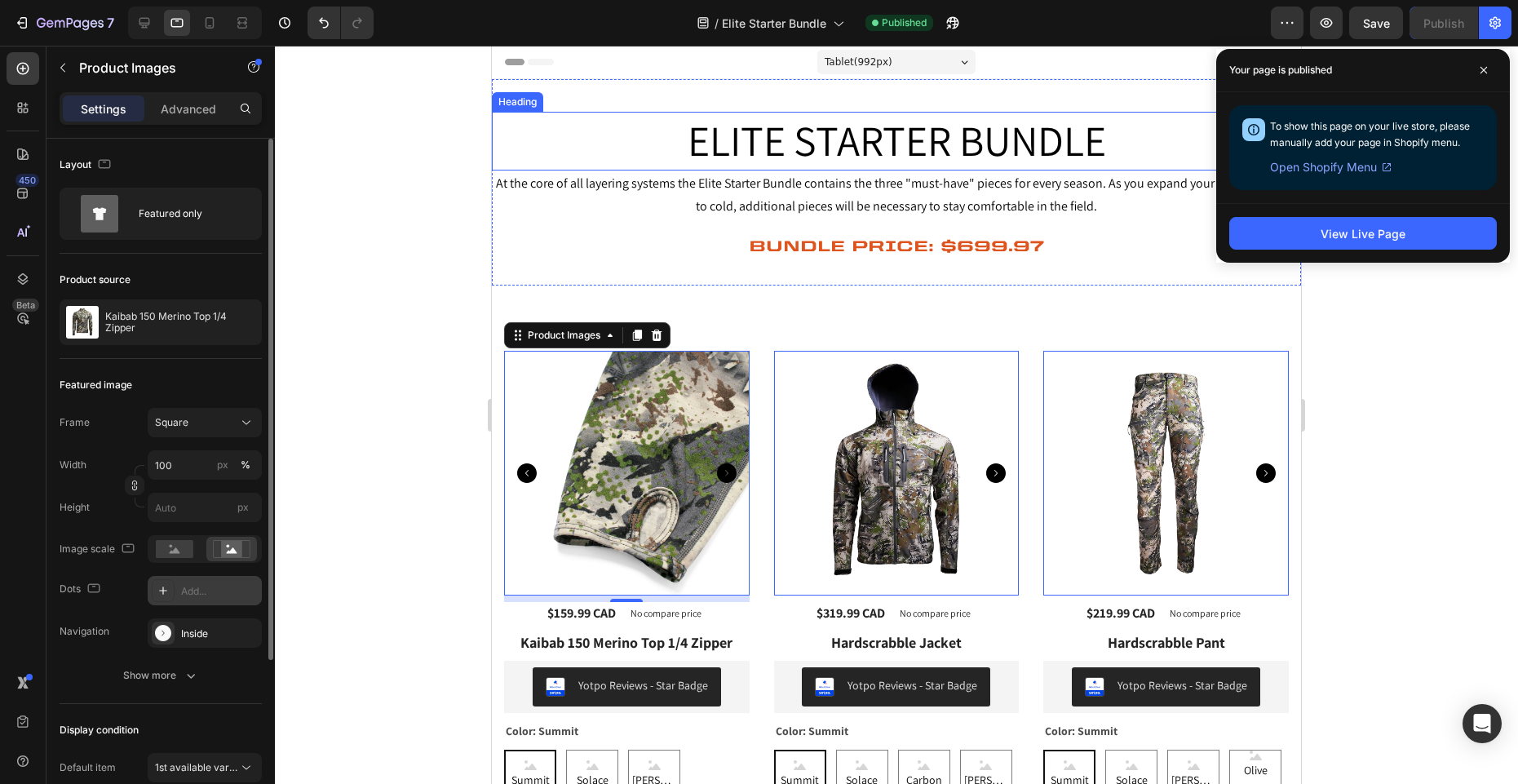
click at [908, 140] on h2 "ELITE STARTER BUNDLE" at bounding box center [897, 141] width 809 height 59
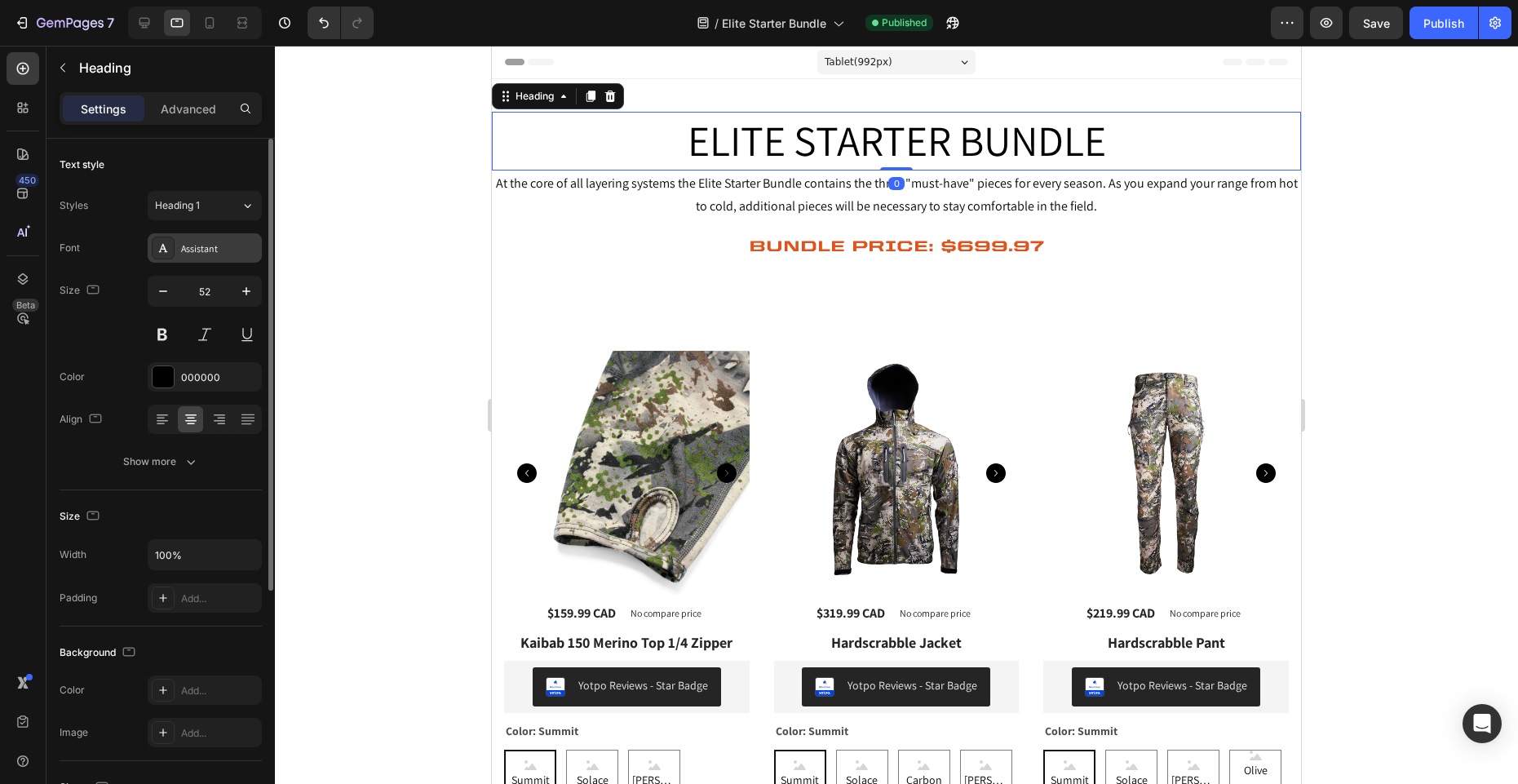
click at [183, 242] on div "Assistant" at bounding box center [219, 249] width 76 height 15
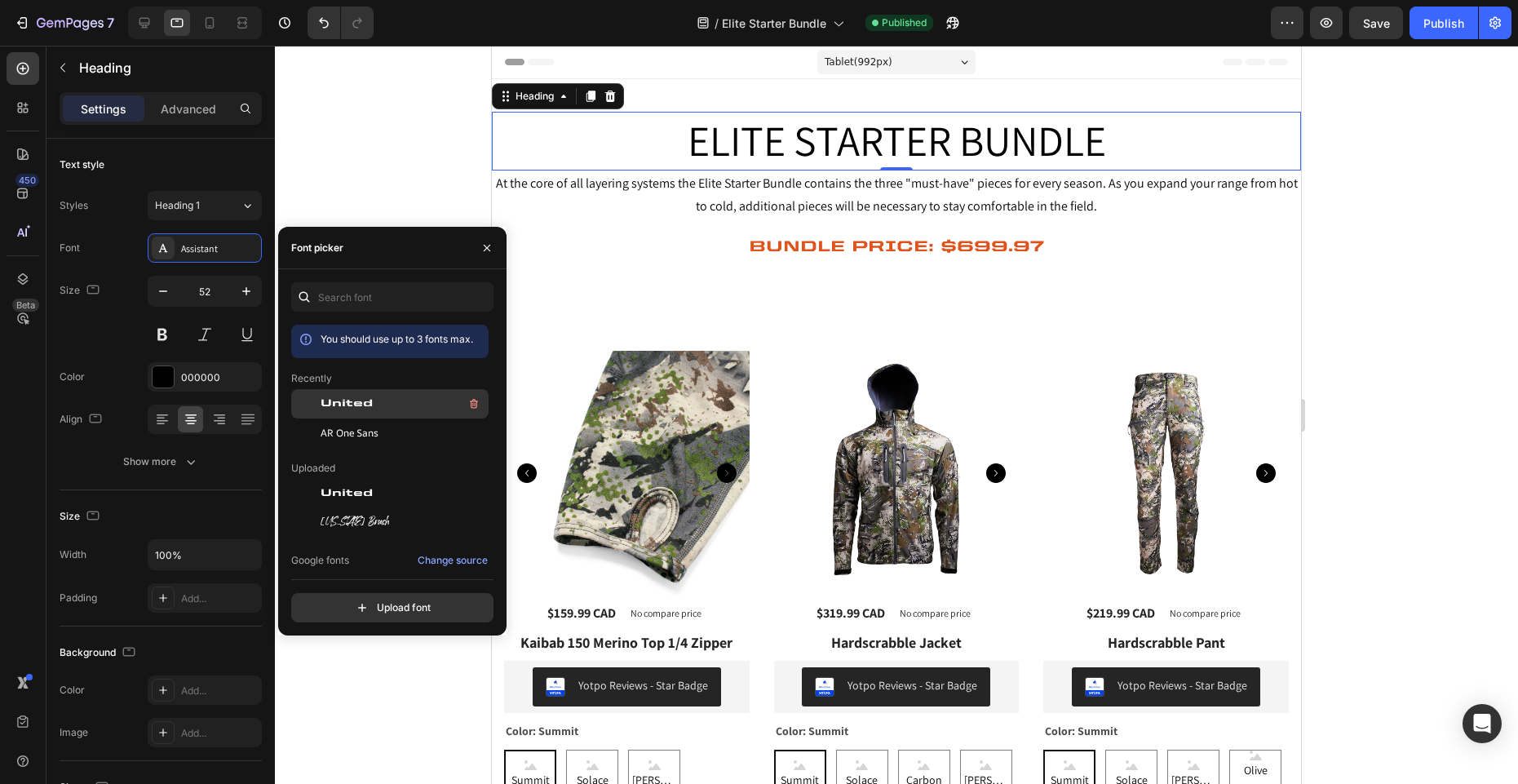
click at [356, 407] on span "United" at bounding box center [347, 404] width 52 height 15
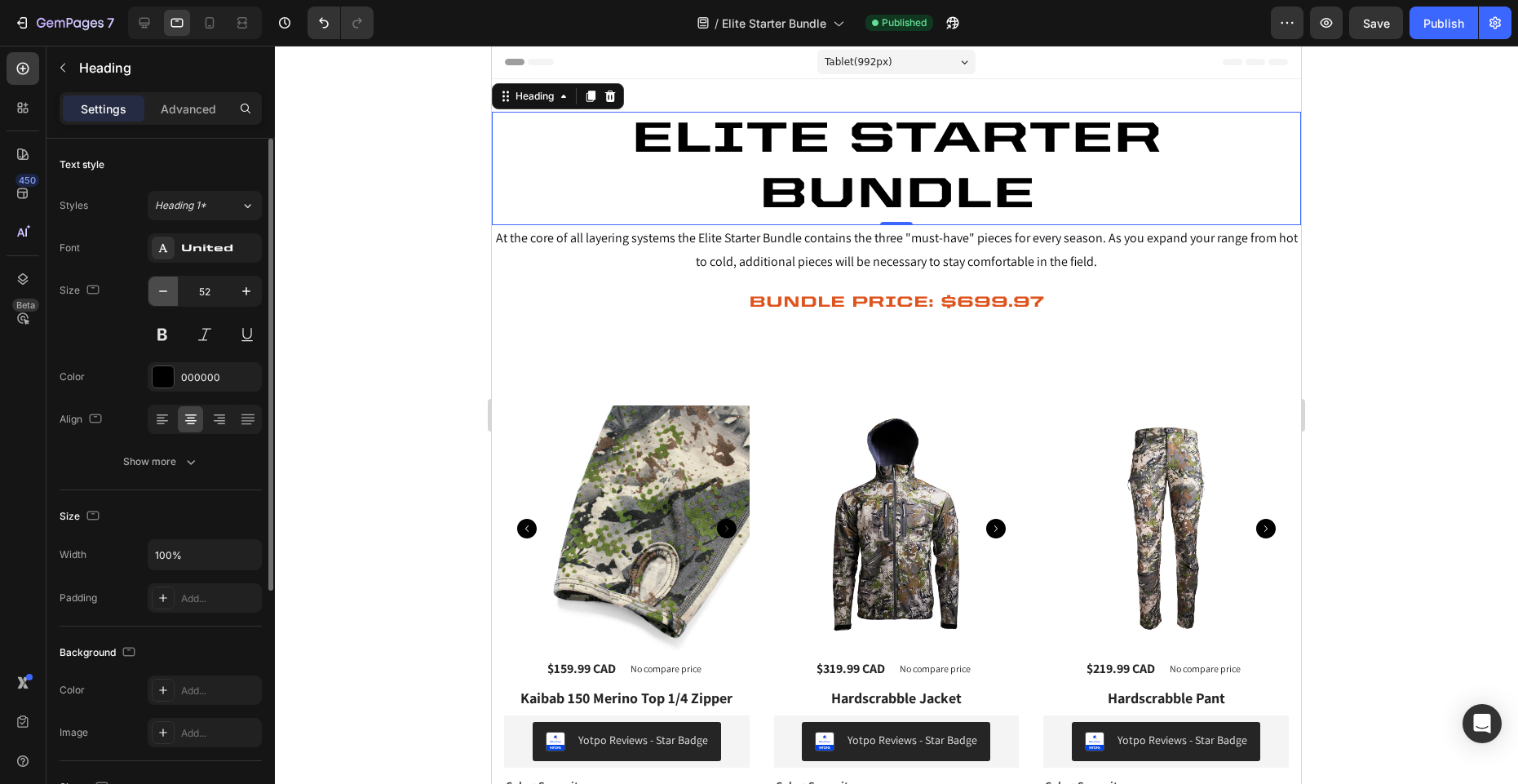
click at [163, 290] on icon "button" at bounding box center [163, 291] width 8 height 2
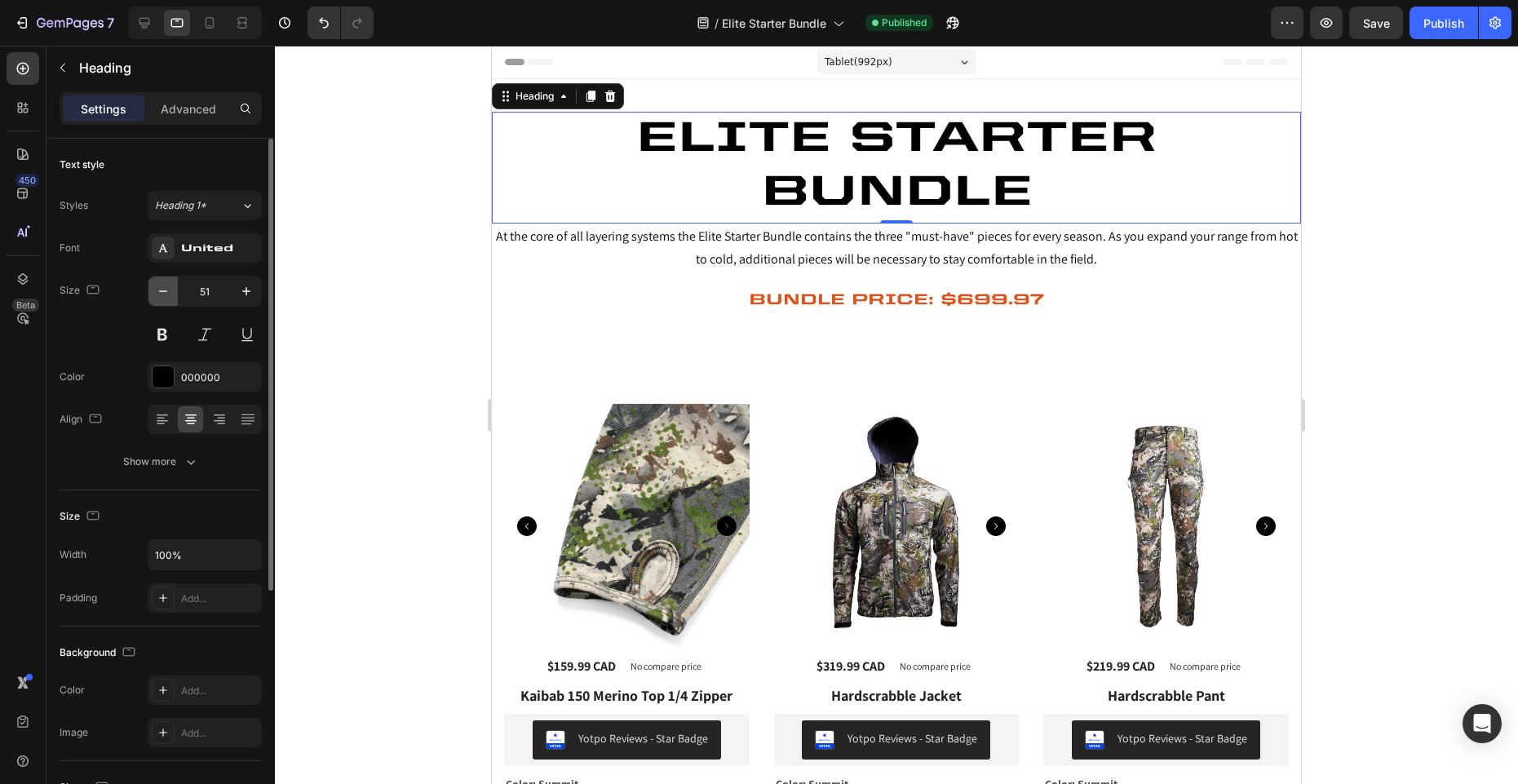
click at [163, 290] on icon "button" at bounding box center [163, 291] width 8 height 2
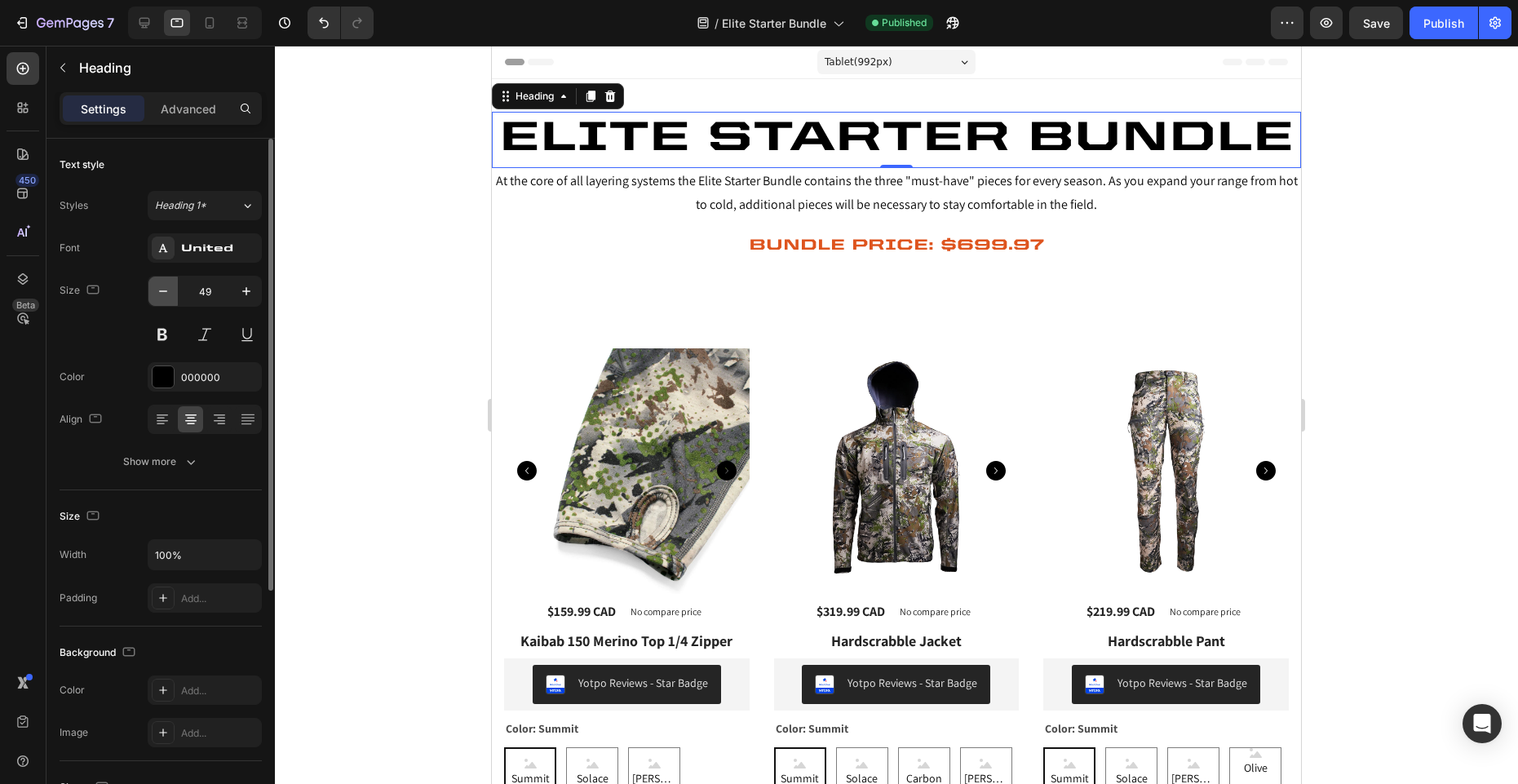
click at [163, 290] on icon "button" at bounding box center [163, 291] width 8 height 2
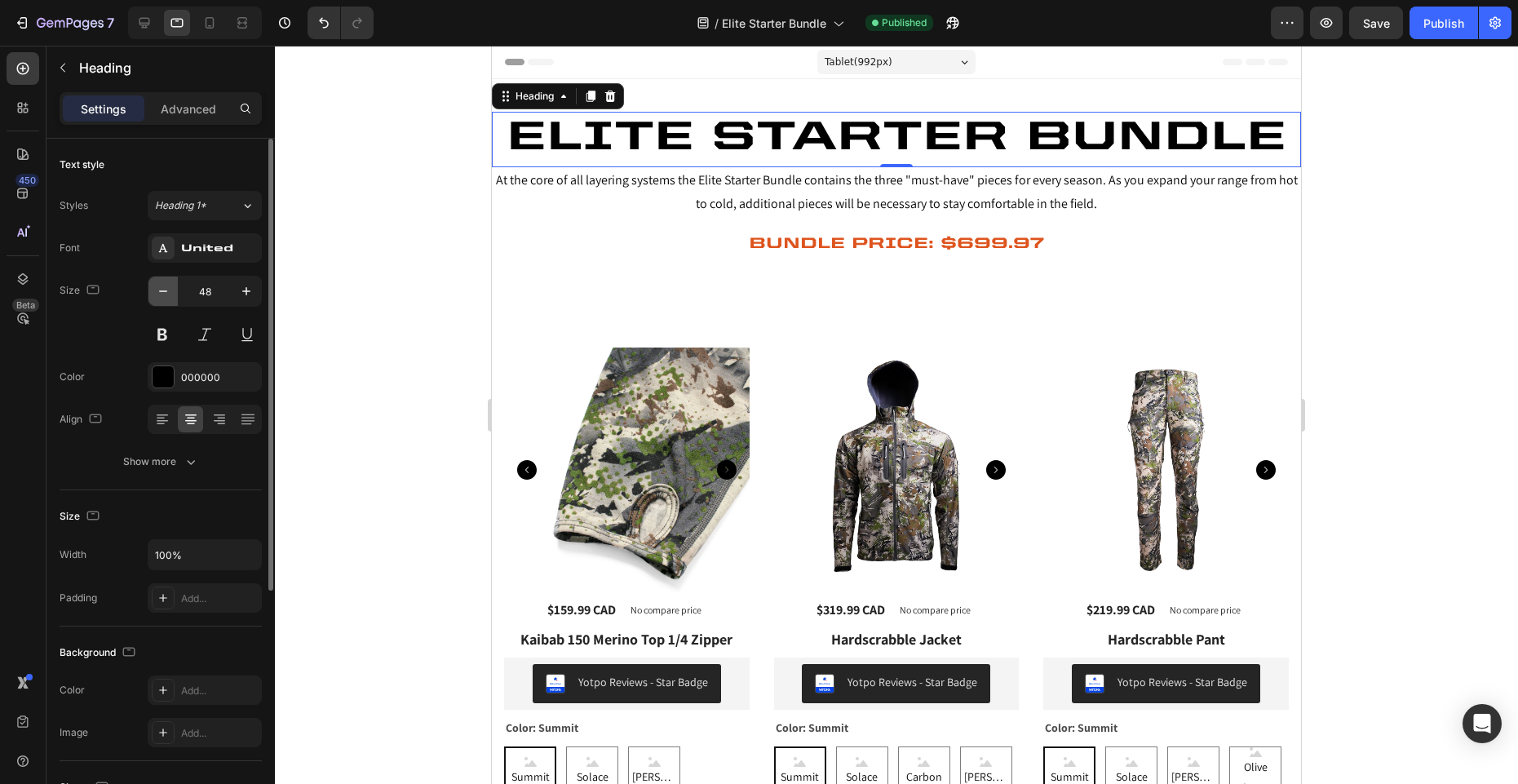
click at [163, 290] on icon "button" at bounding box center [163, 291] width 8 height 2
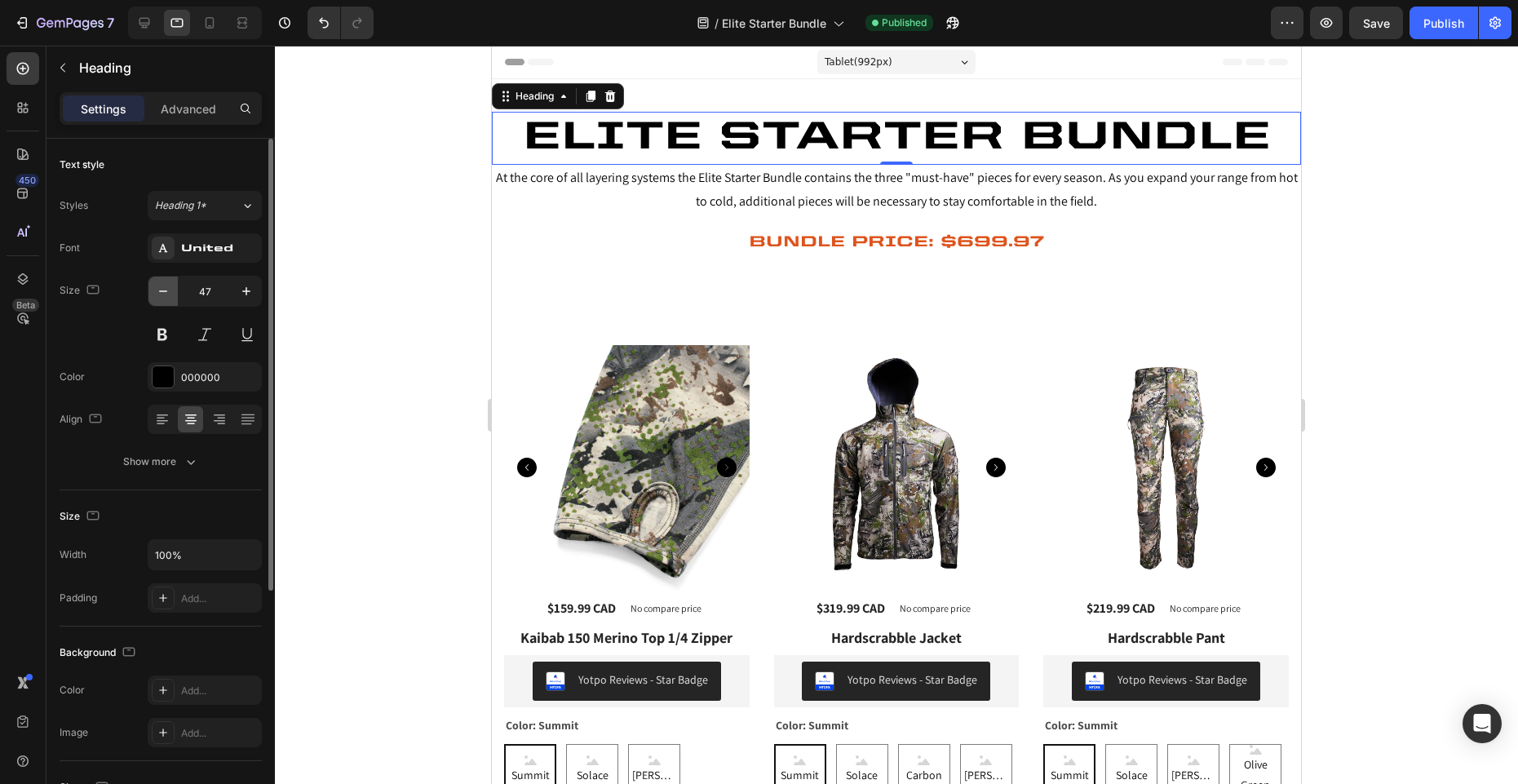
click at [163, 290] on icon "button" at bounding box center [163, 291] width 8 height 2
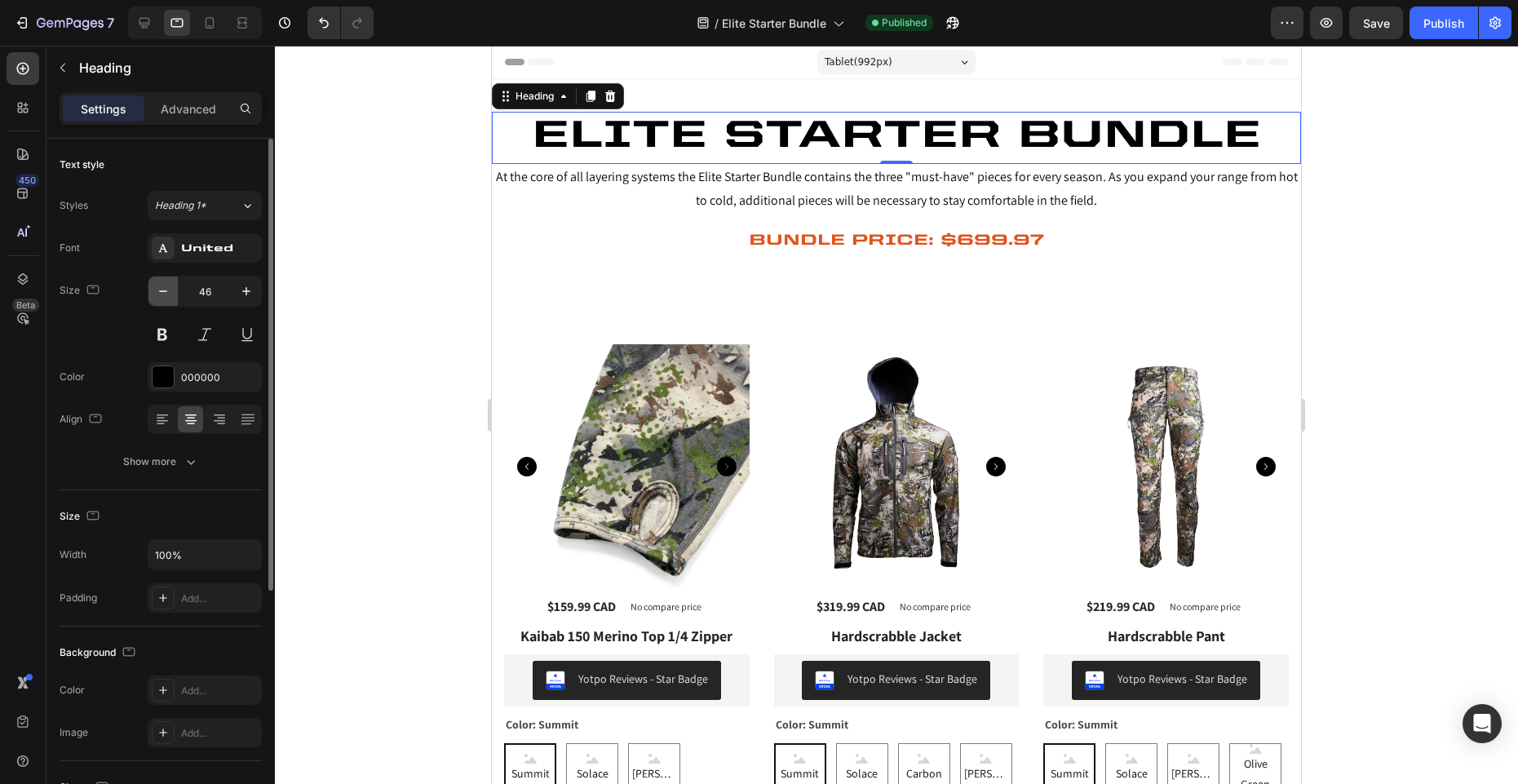
click at [163, 290] on icon "button" at bounding box center [163, 291] width 8 height 2
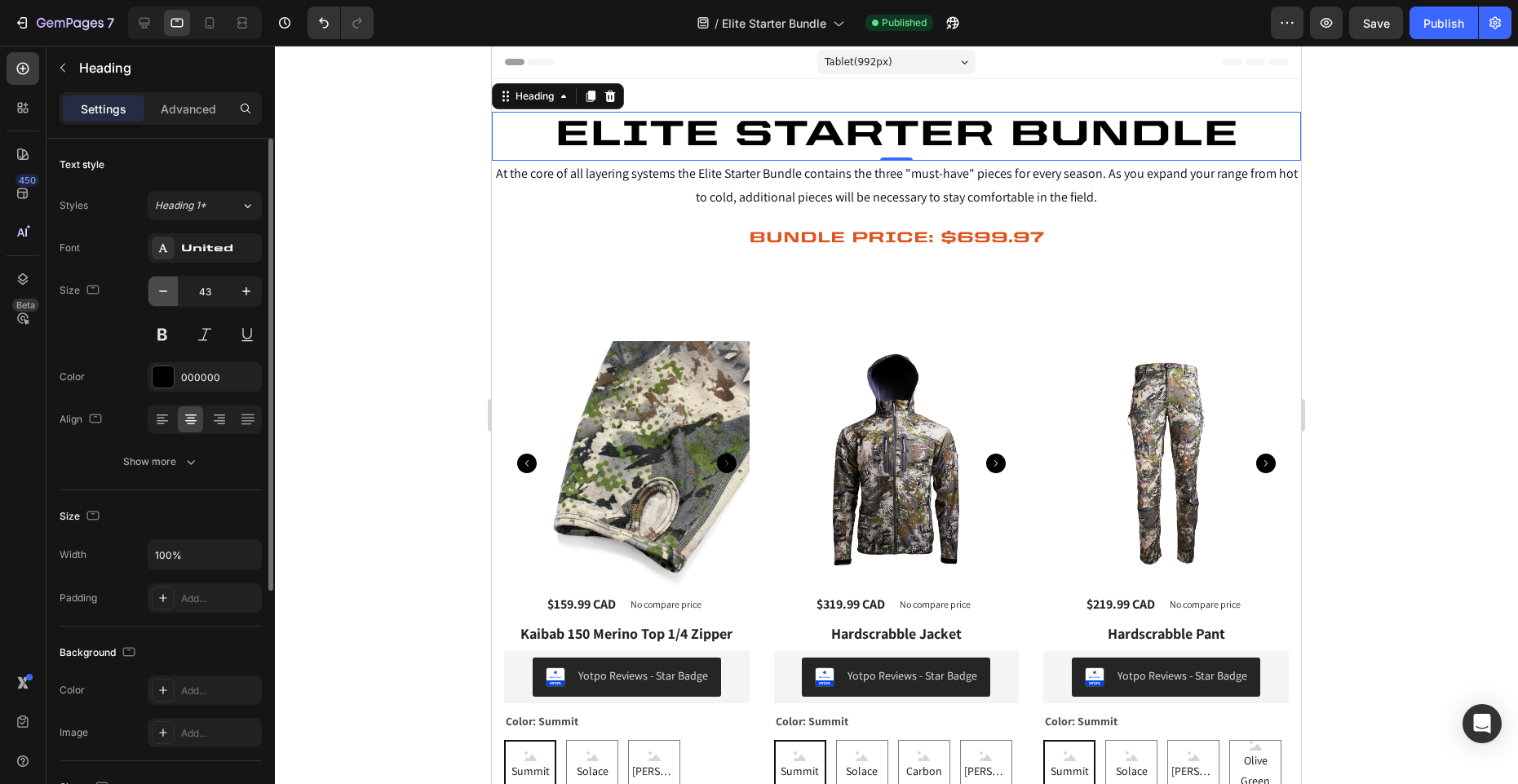
click at [163, 290] on icon "button" at bounding box center [163, 291] width 8 height 2
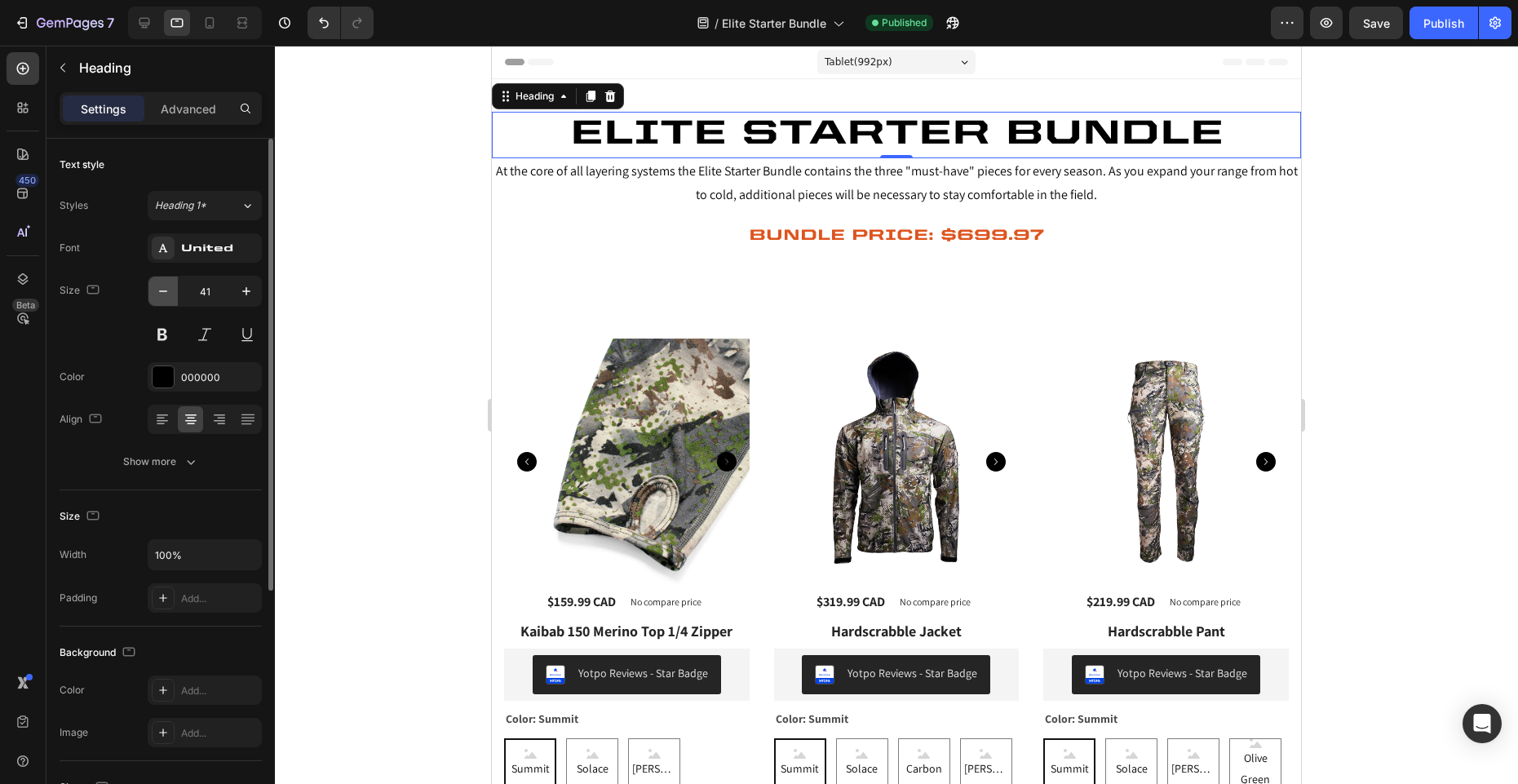
click at [163, 290] on icon "button" at bounding box center [163, 291] width 8 height 2
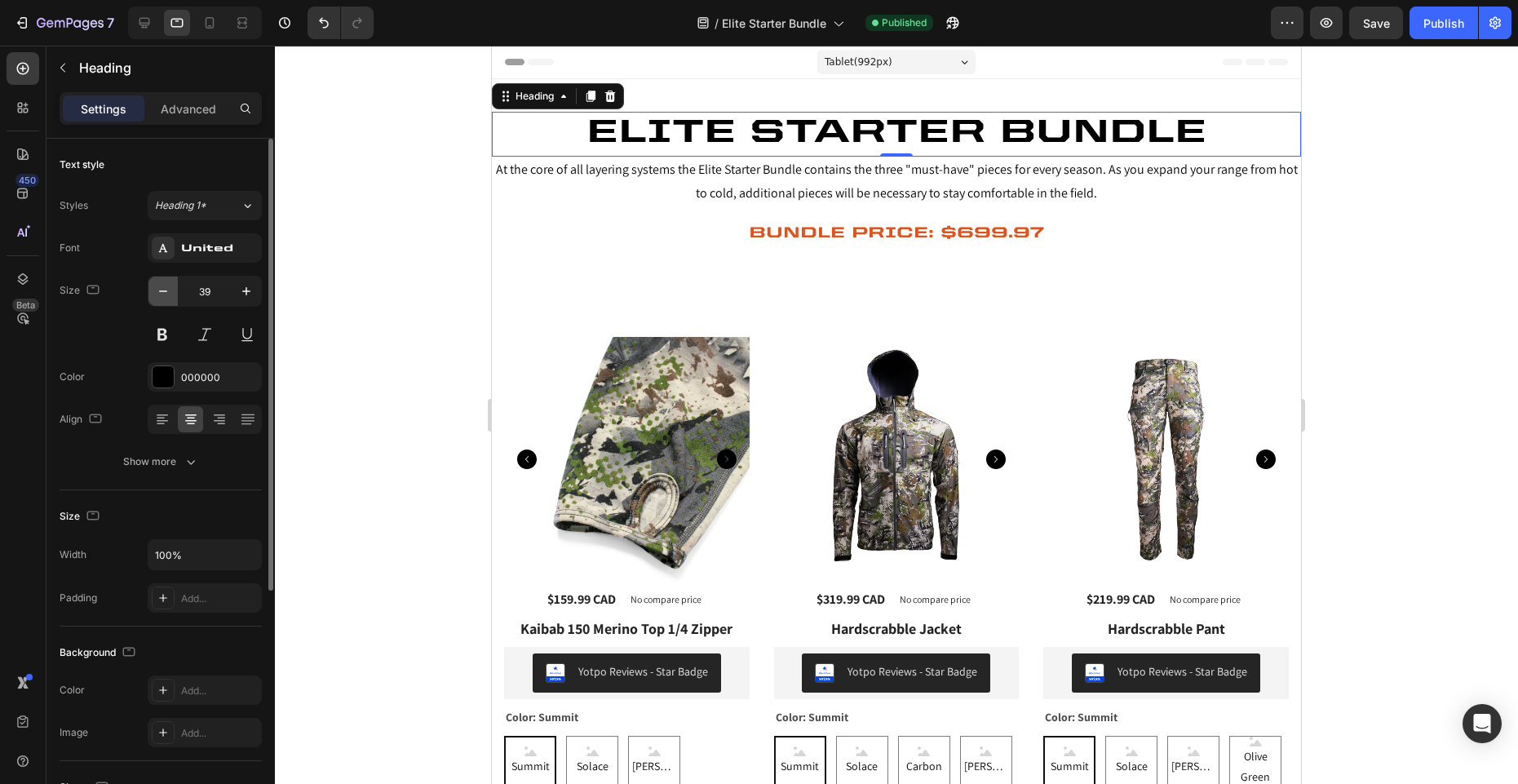
click at [163, 290] on icon "button" at bounding box center [163, 291] width 8 height 2
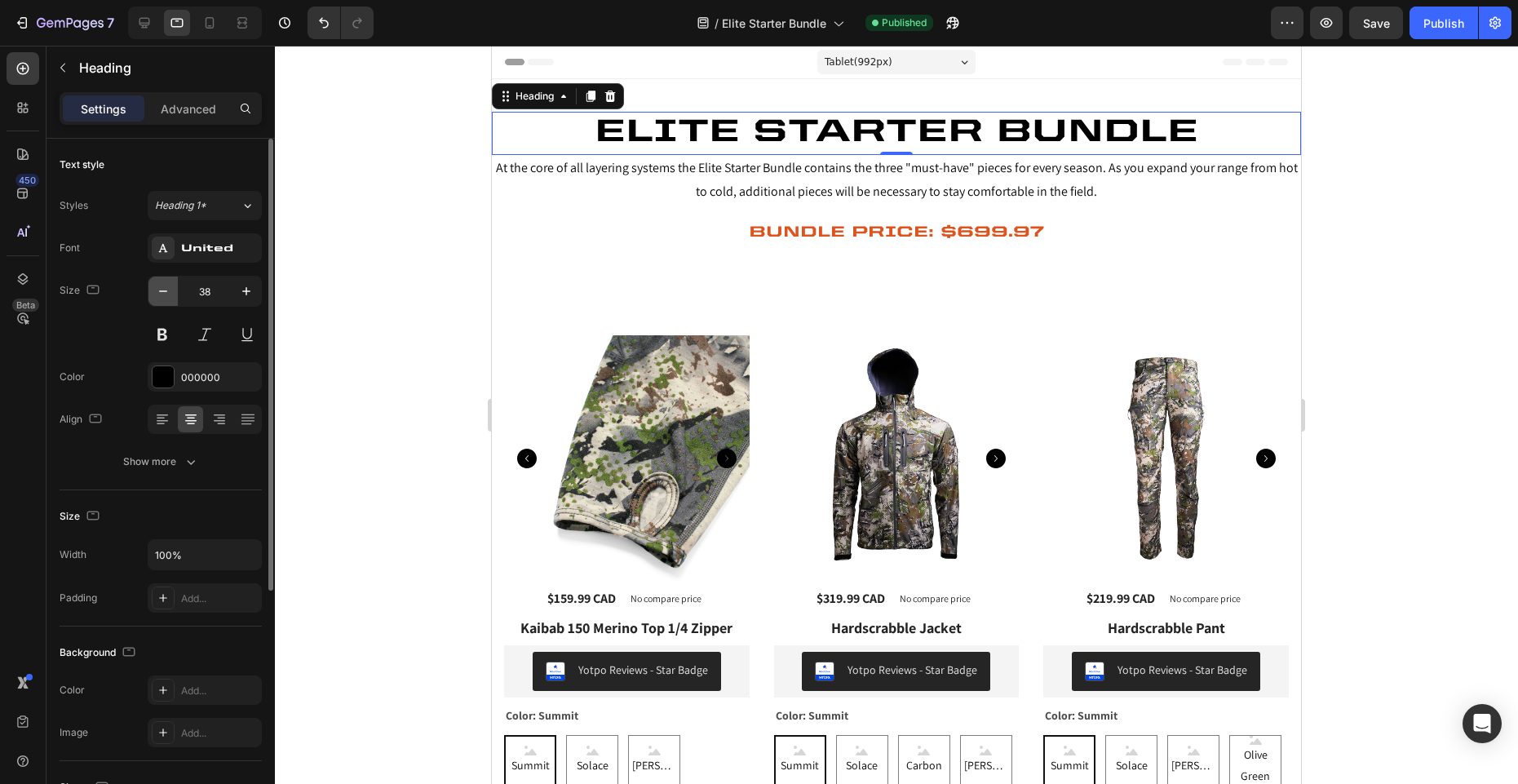
click at [163, 290] on icon "button" at bounding box center [163, 291] width 8 height 2
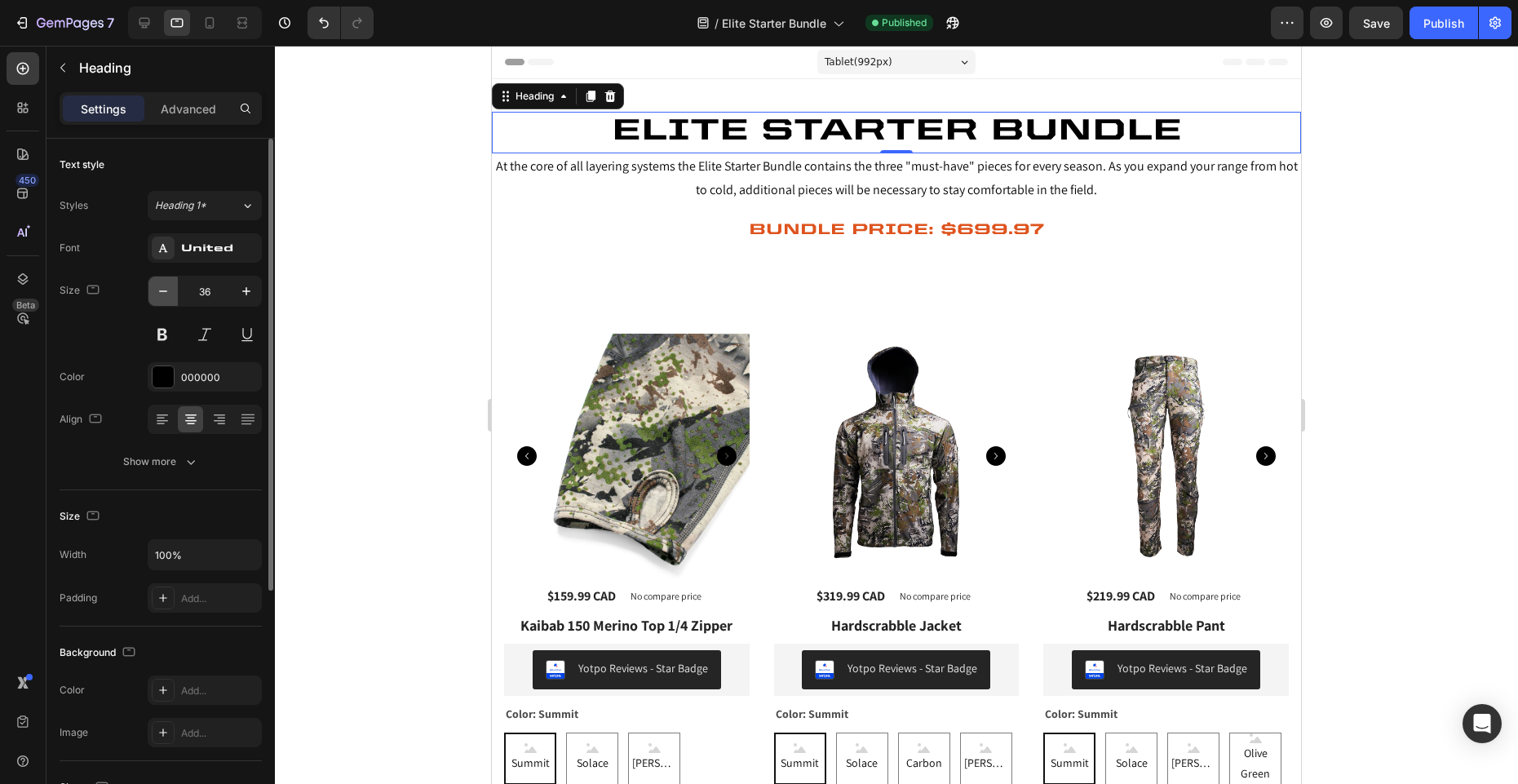
click at [163, 290] on icon "button" at bounding box center [163, 291] width 8 height 2
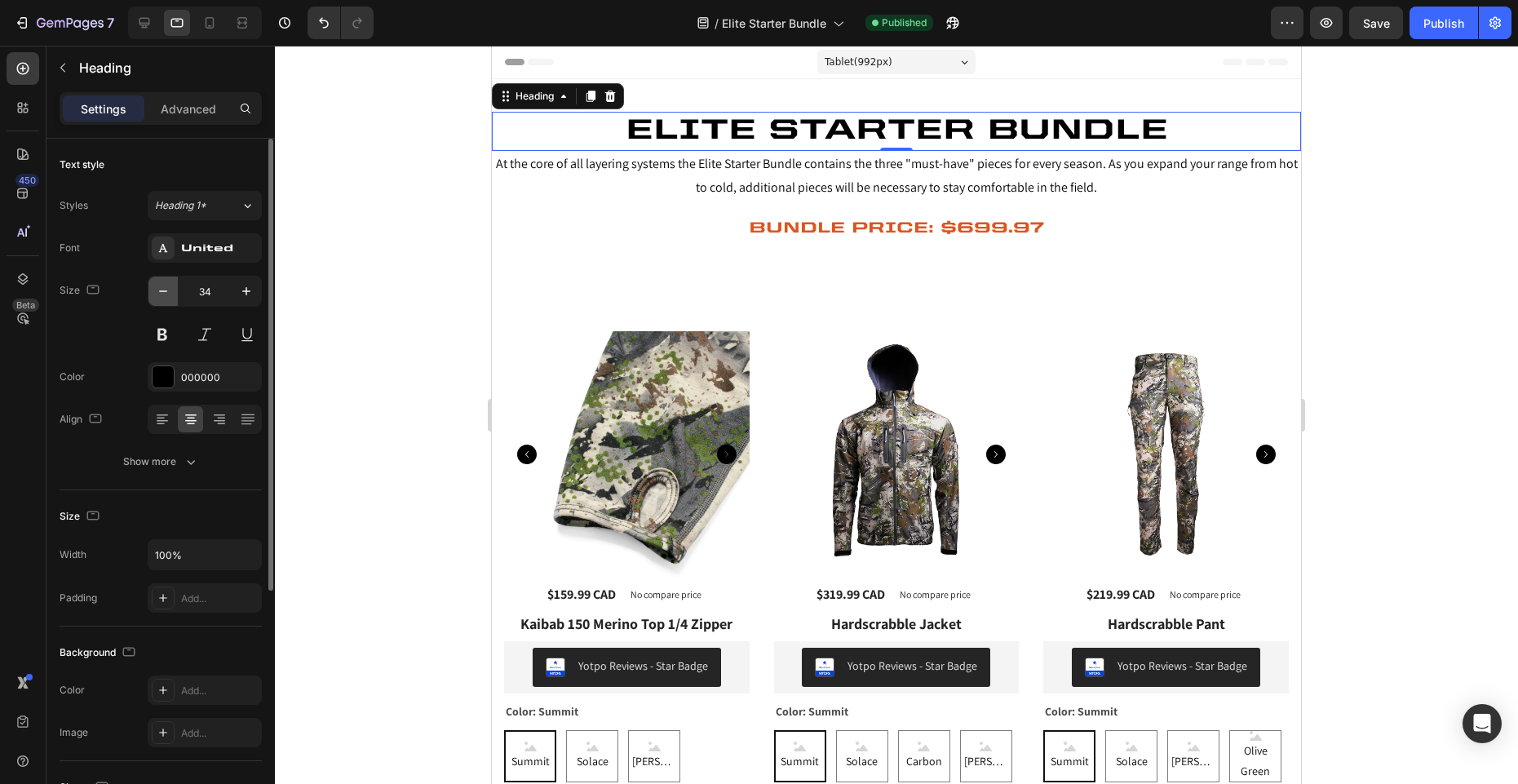
click at [163, 290] on icon "button" at bounding box center [163, 291] width 8 height 2
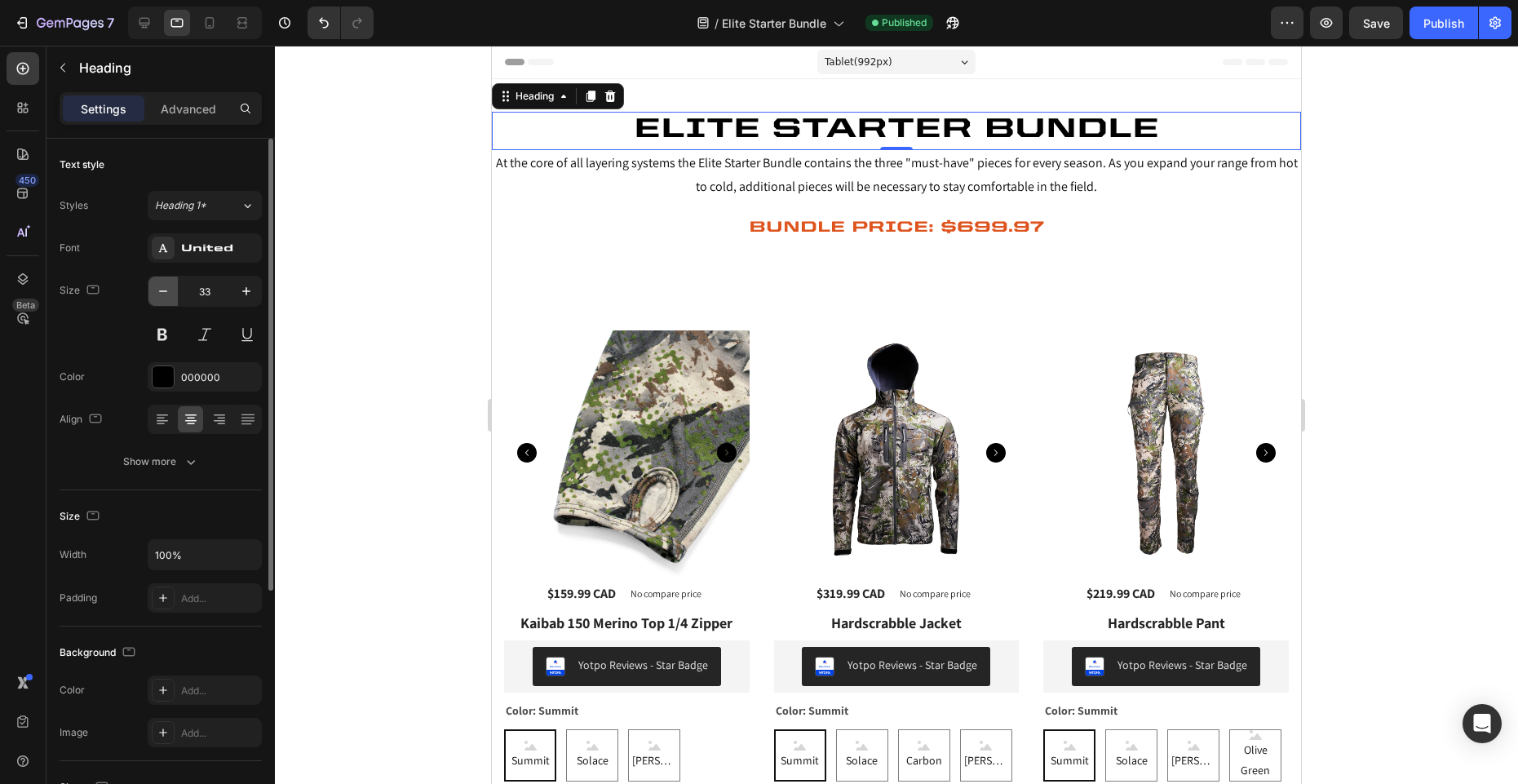
click at [163, 290] on icon "button" at bounding box center [163, 291] width 8 height 2
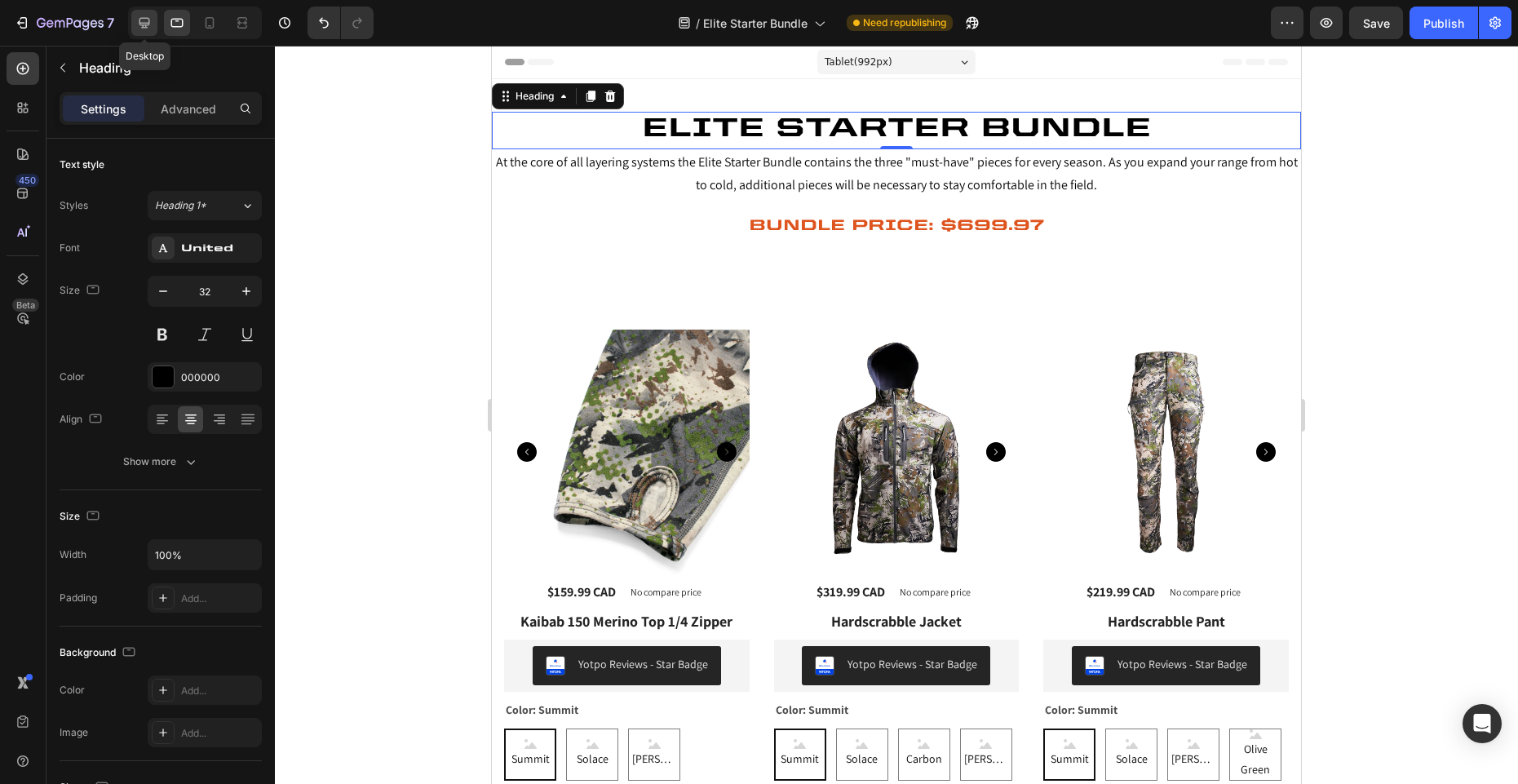
click at [143, 23] on icon at bounding box center [145, 24] width 11 height 11
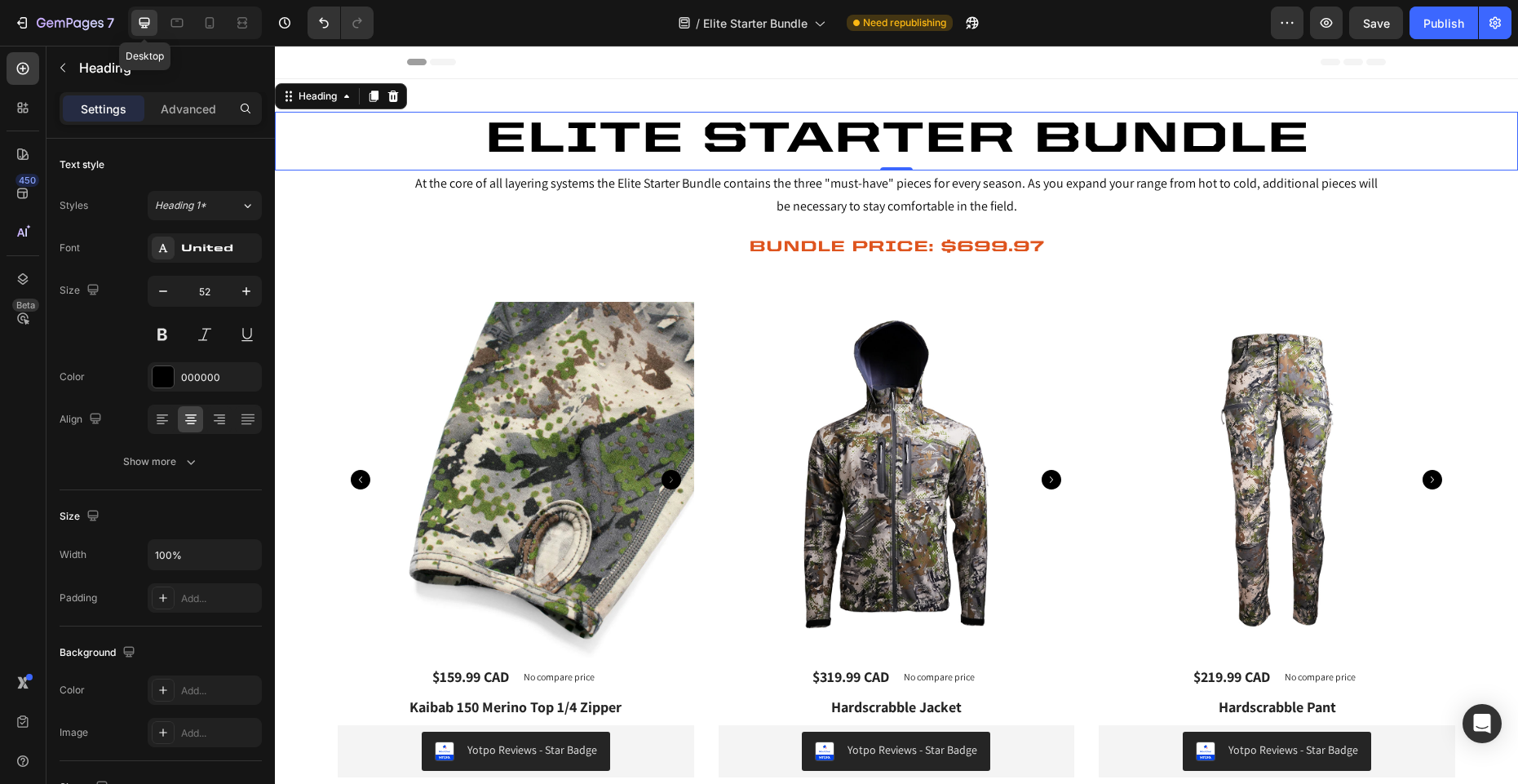
scroll to position [9, 0]
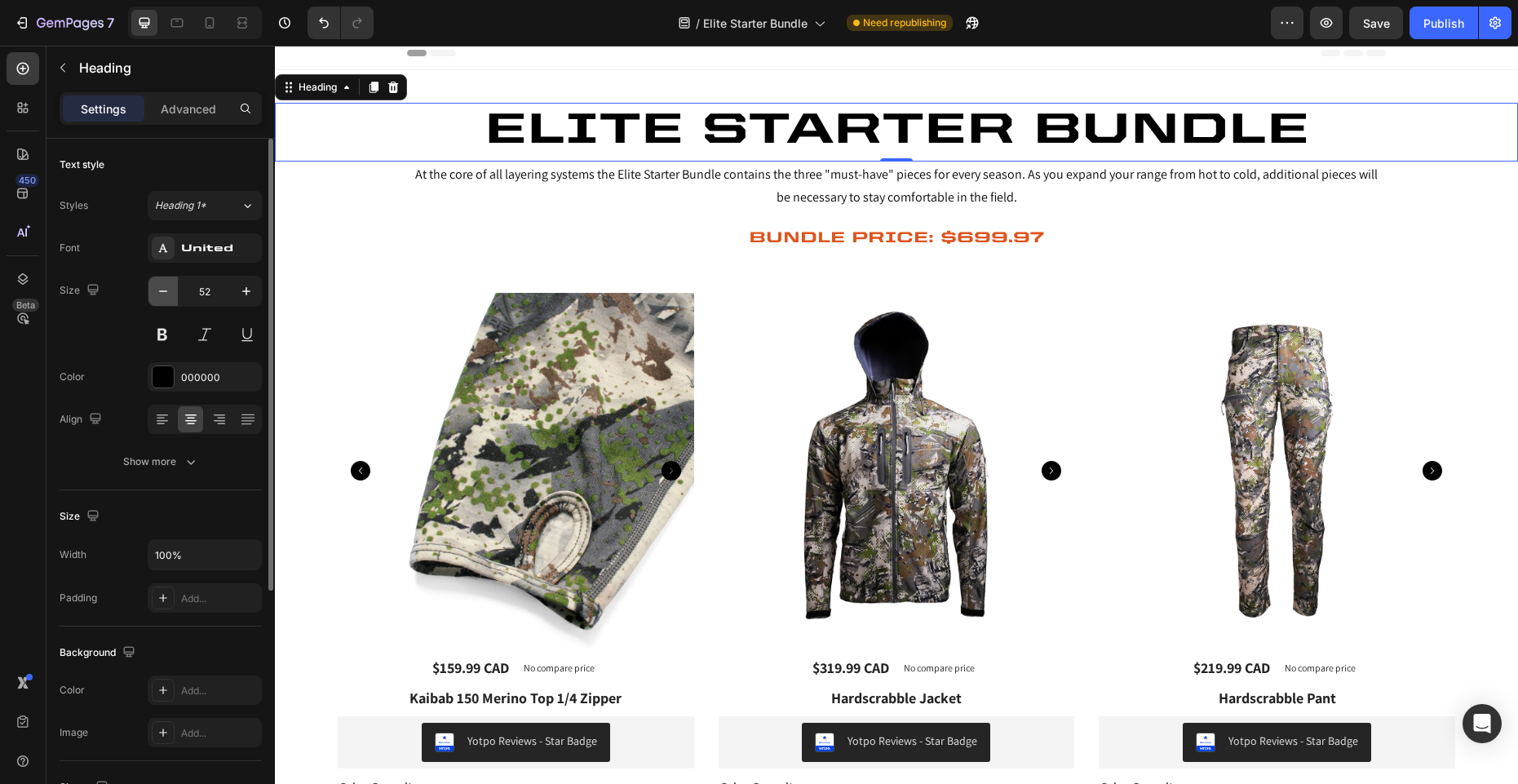
click at [166, 297] on icon "button" at bounding box center [163, 291] width 16 height 16
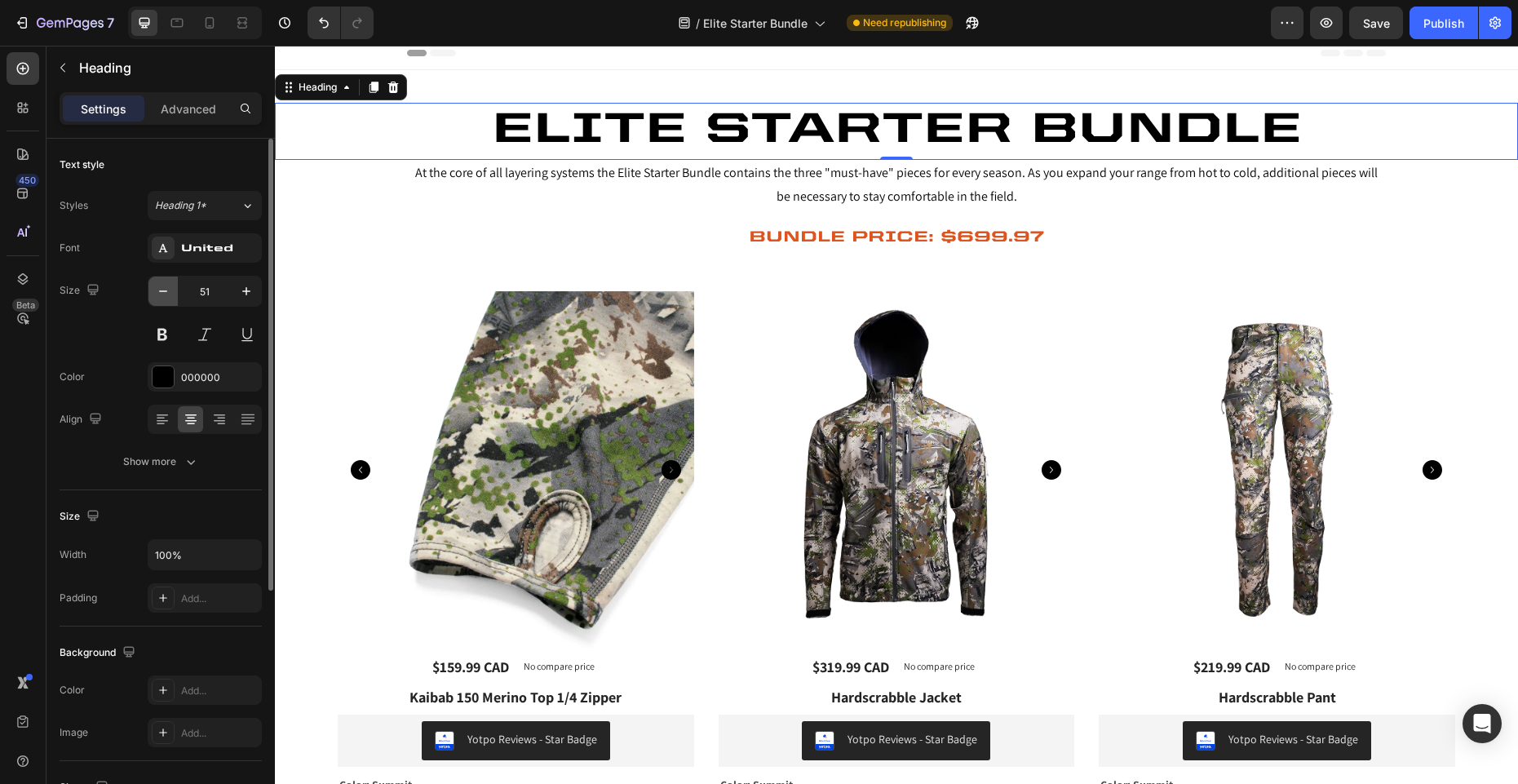
click at [167, 289] on icon "button" at bounding box center [163, 291] width 16 height 16
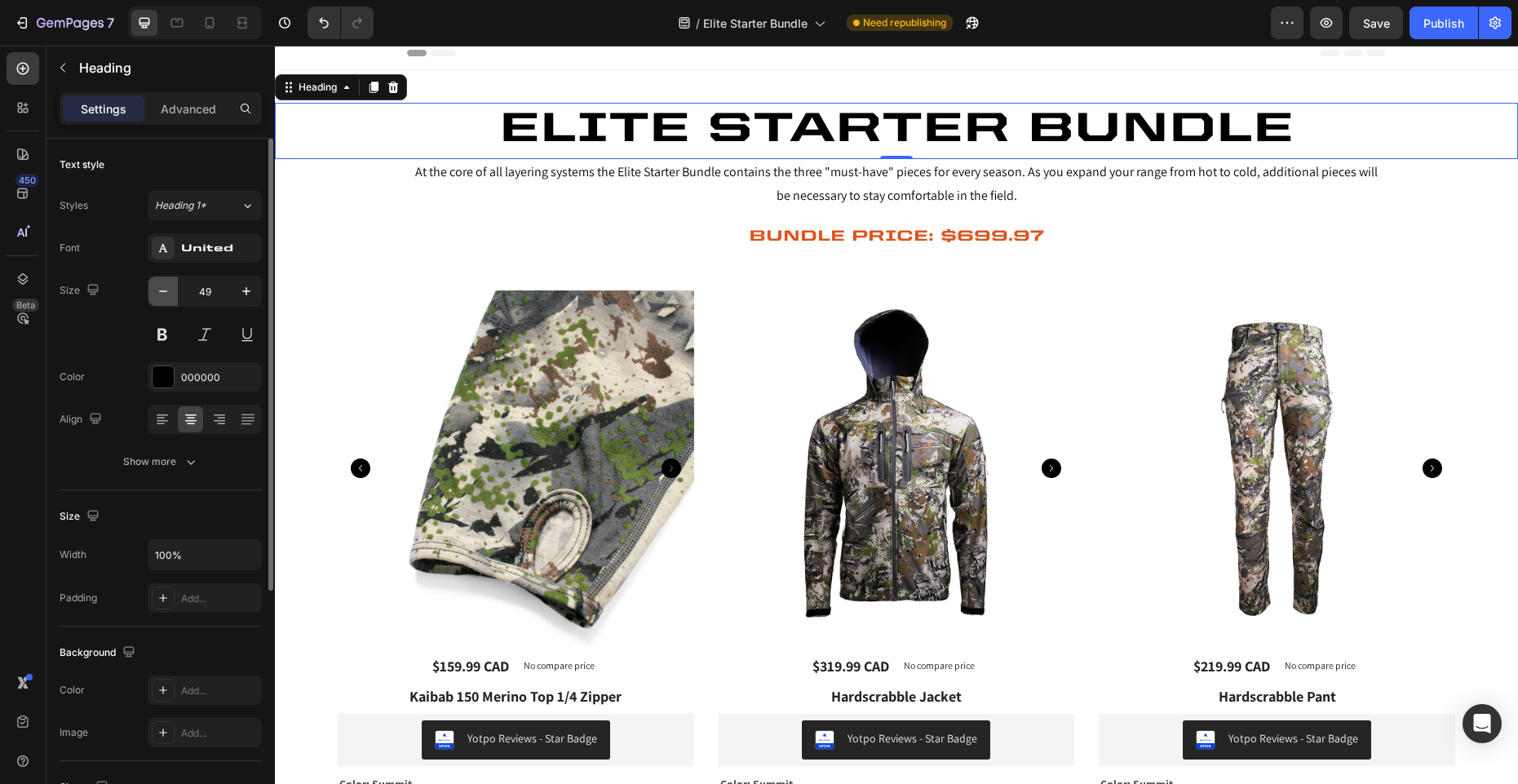
click at [167, 289] on icon "button" at bounding box center [163, 291] width 16 height 16
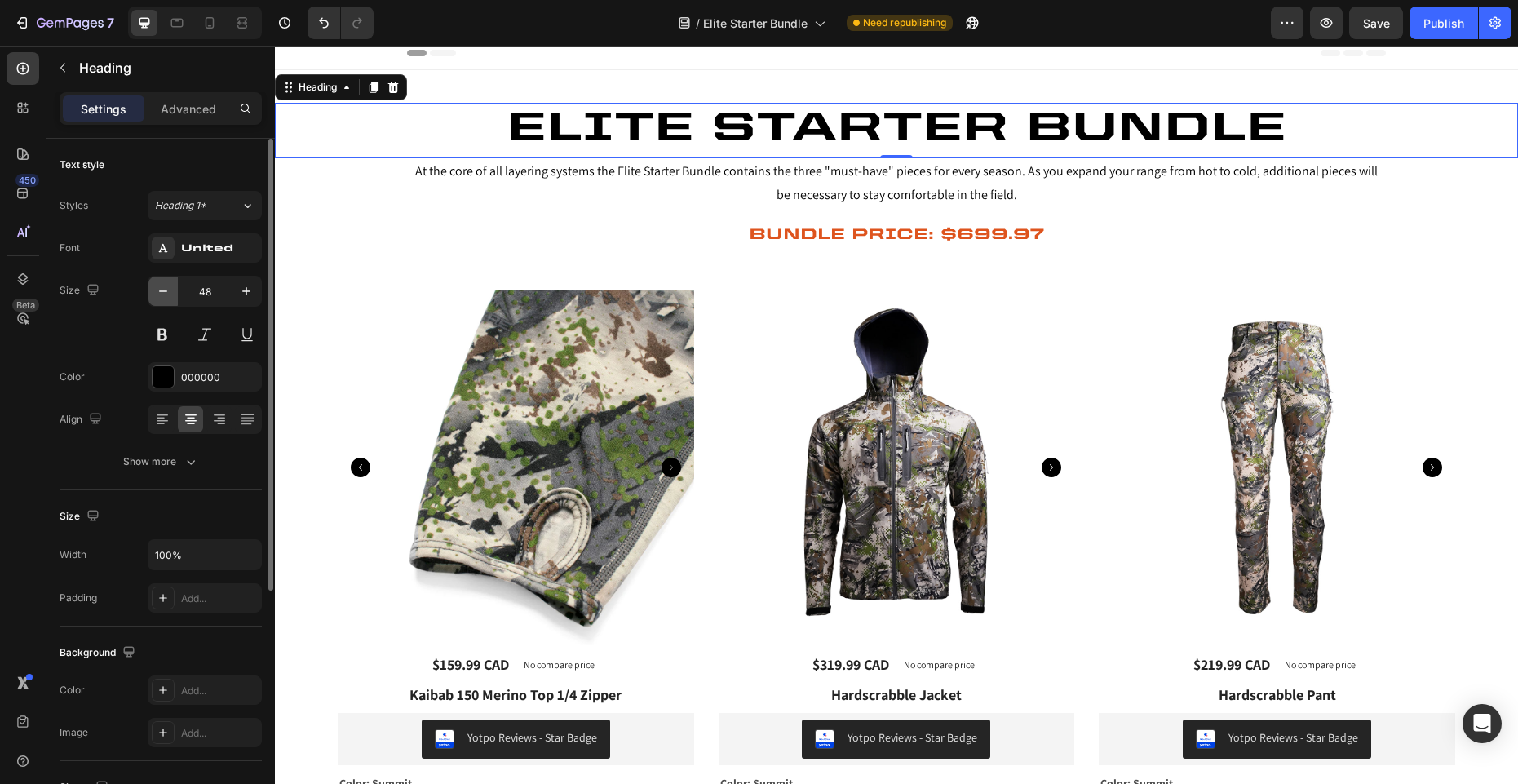
click at [167, 290] on icon "button" at bounding box center [163, 291] width 16 height 16
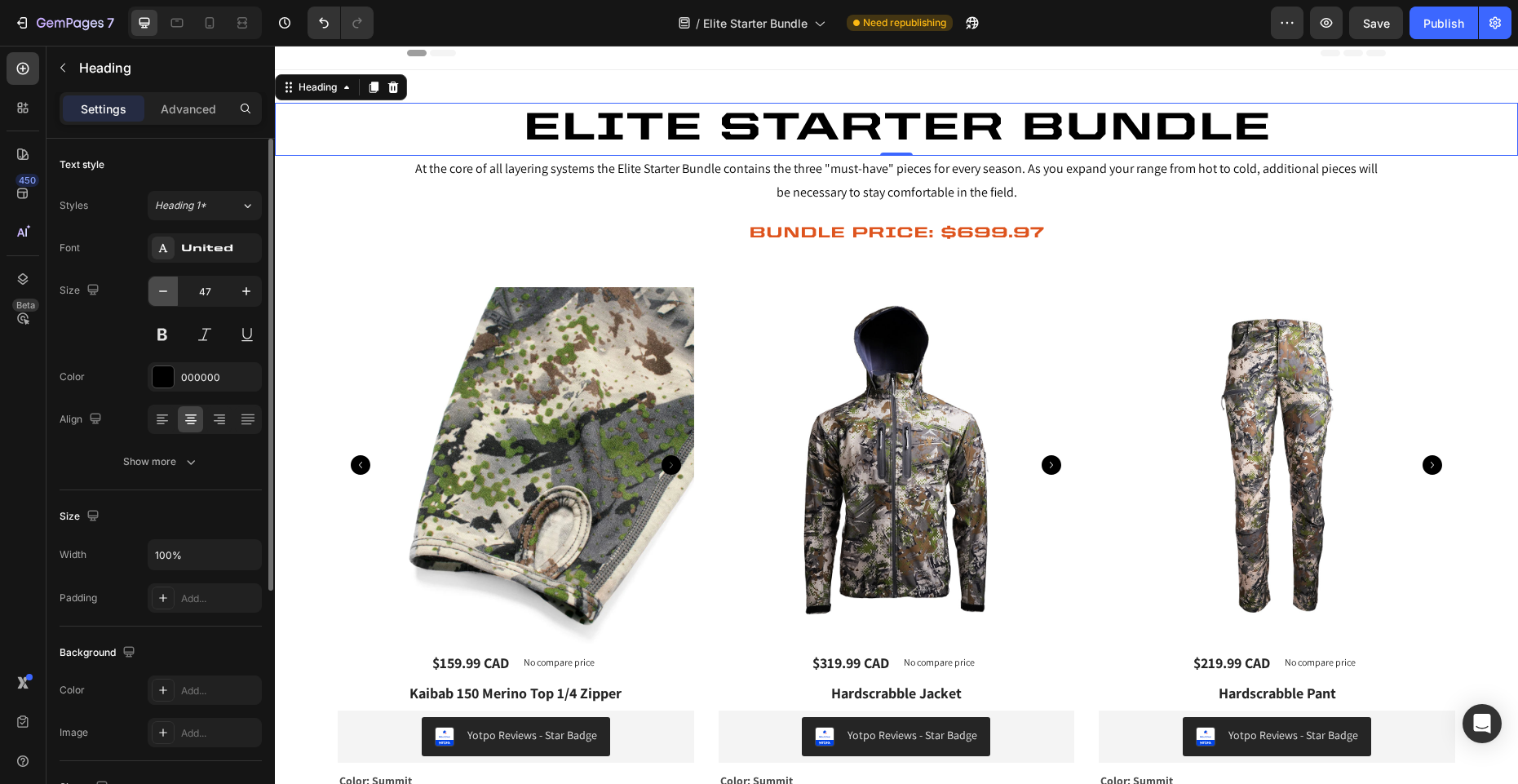
click at [167, 290] on icon "button" at bounding box center [163, 291] width 16 height 16
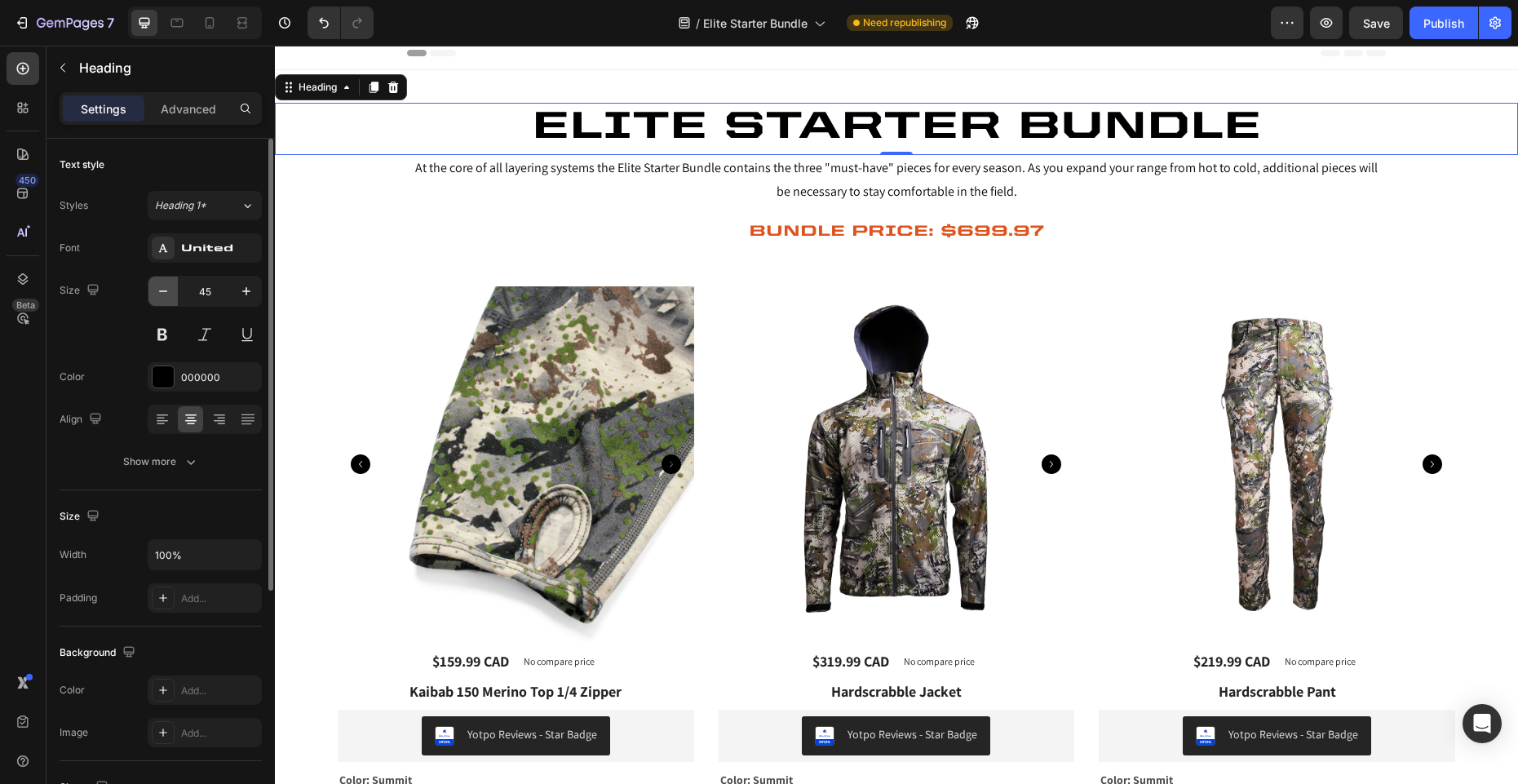
click at [167, 290] on icon "button" at bounding box center [163, 291] width 16 height 16
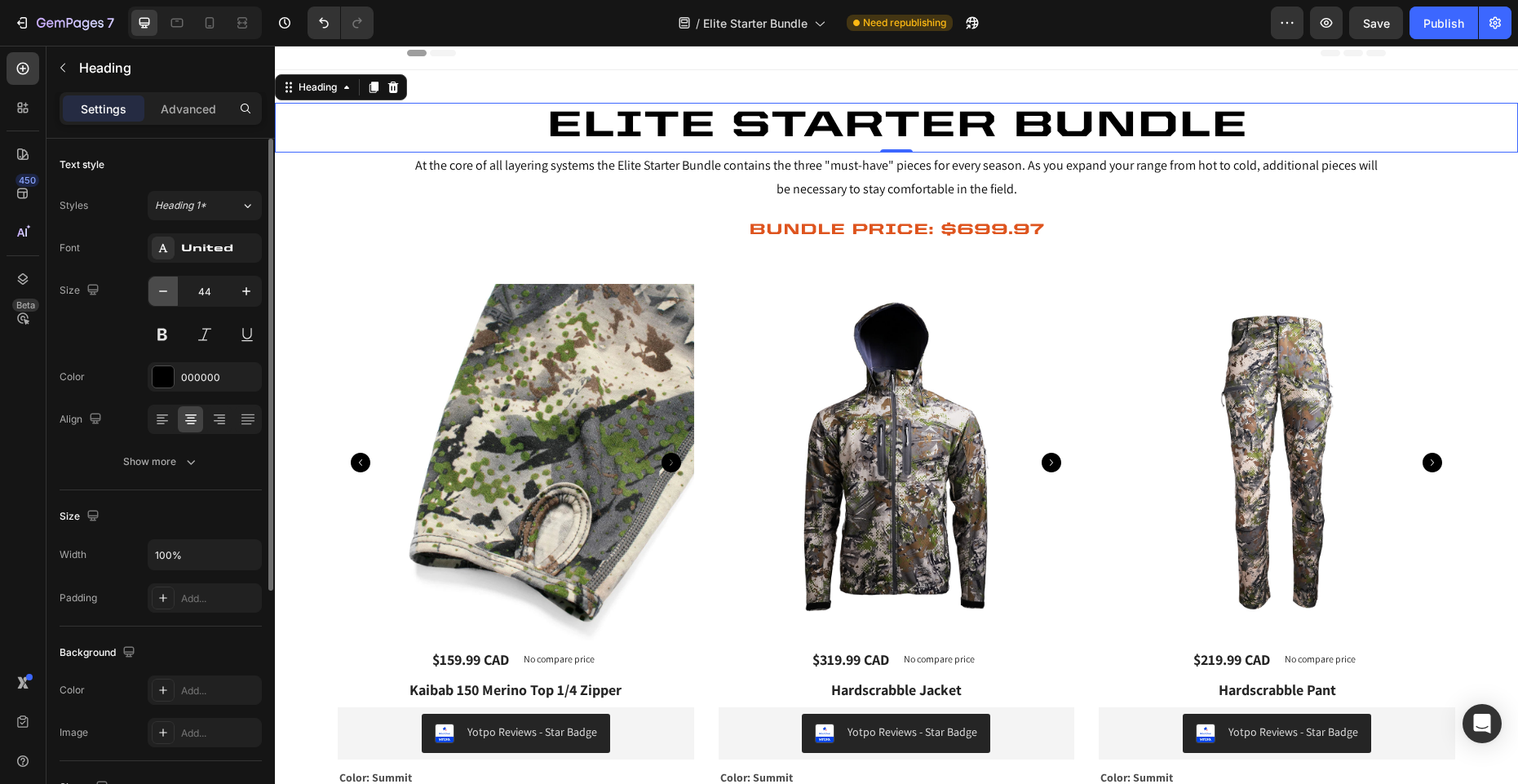
click at [167, 290] on icon "button" at bounding box center [163, 291] width 16 height 16
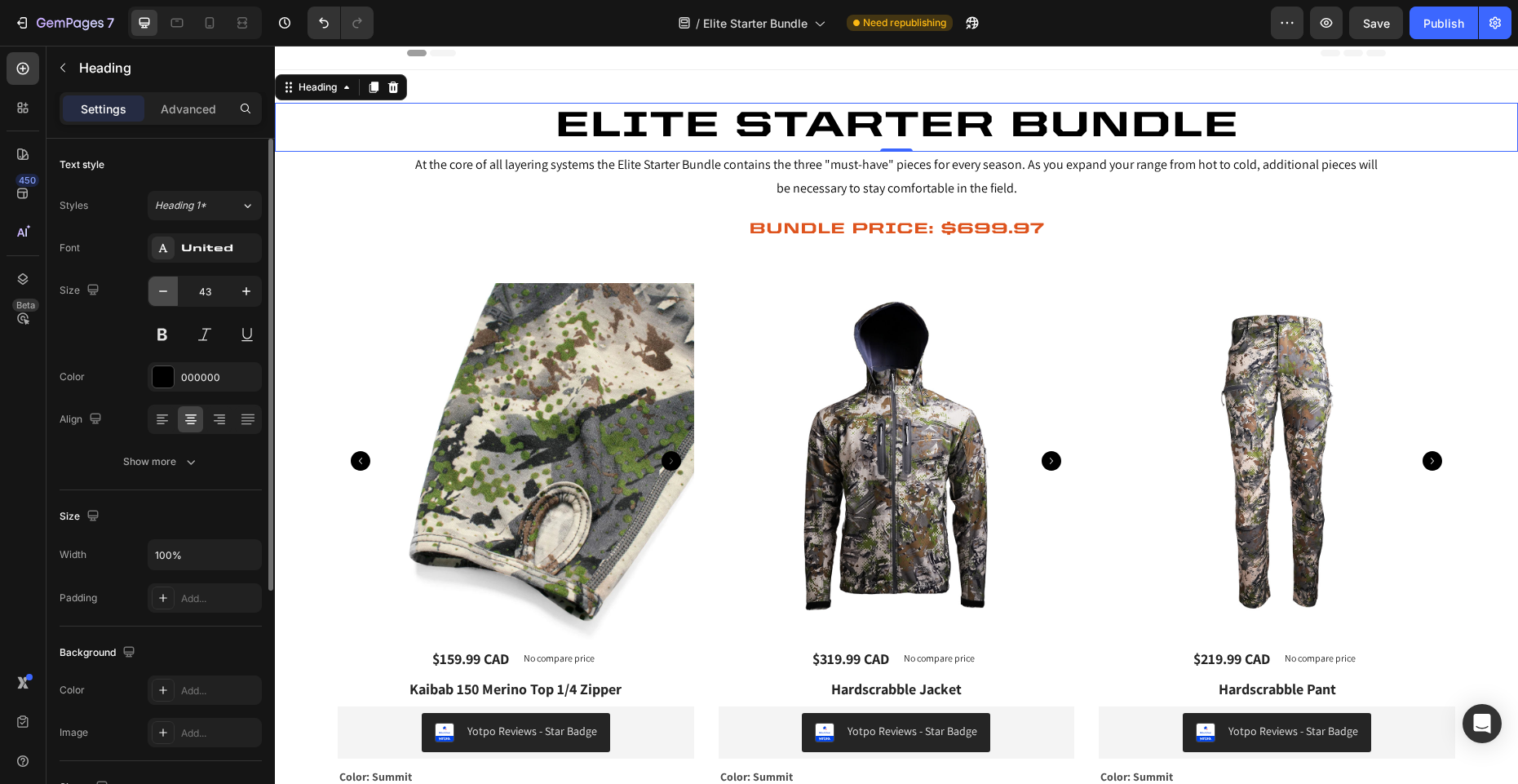
click at [167, 290] on icon "button" at bounding box center [163, 291] width 16 height 16
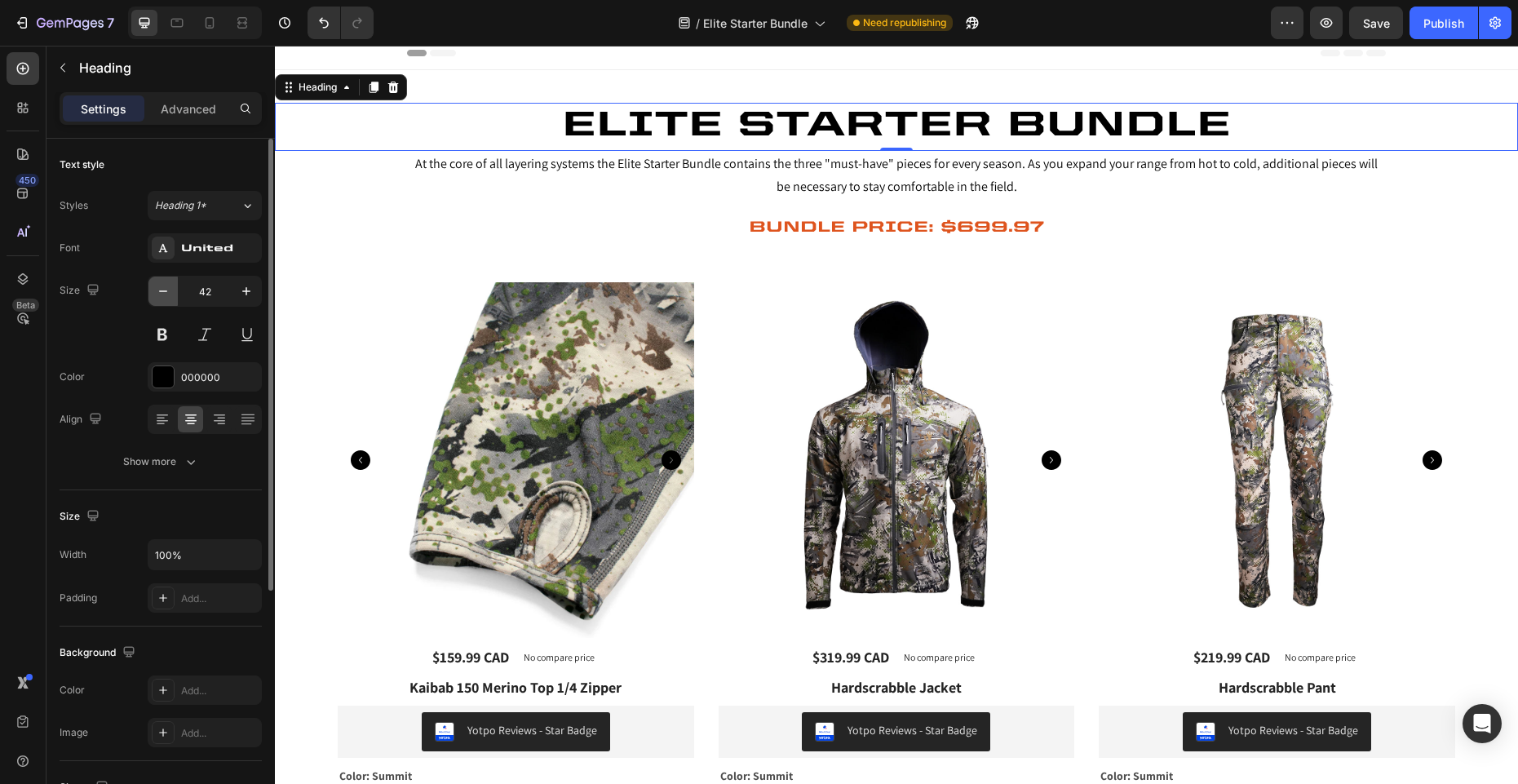
click at [167, 290] on icon "button" at bounding box center [163, 291] width 16 height 16
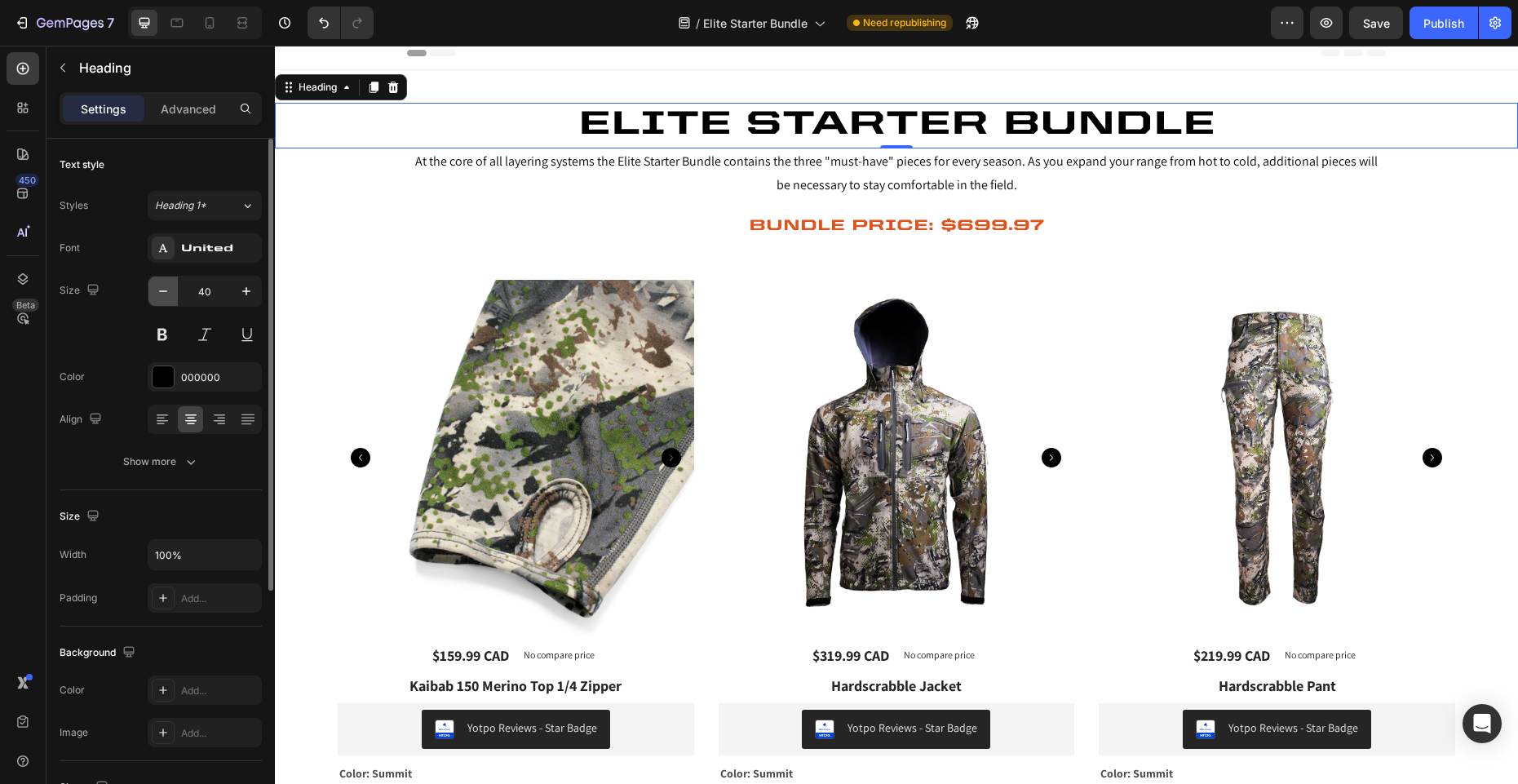
click at [167, 290] on icon "button" at bounding box center [163, 291] width 16 height 16
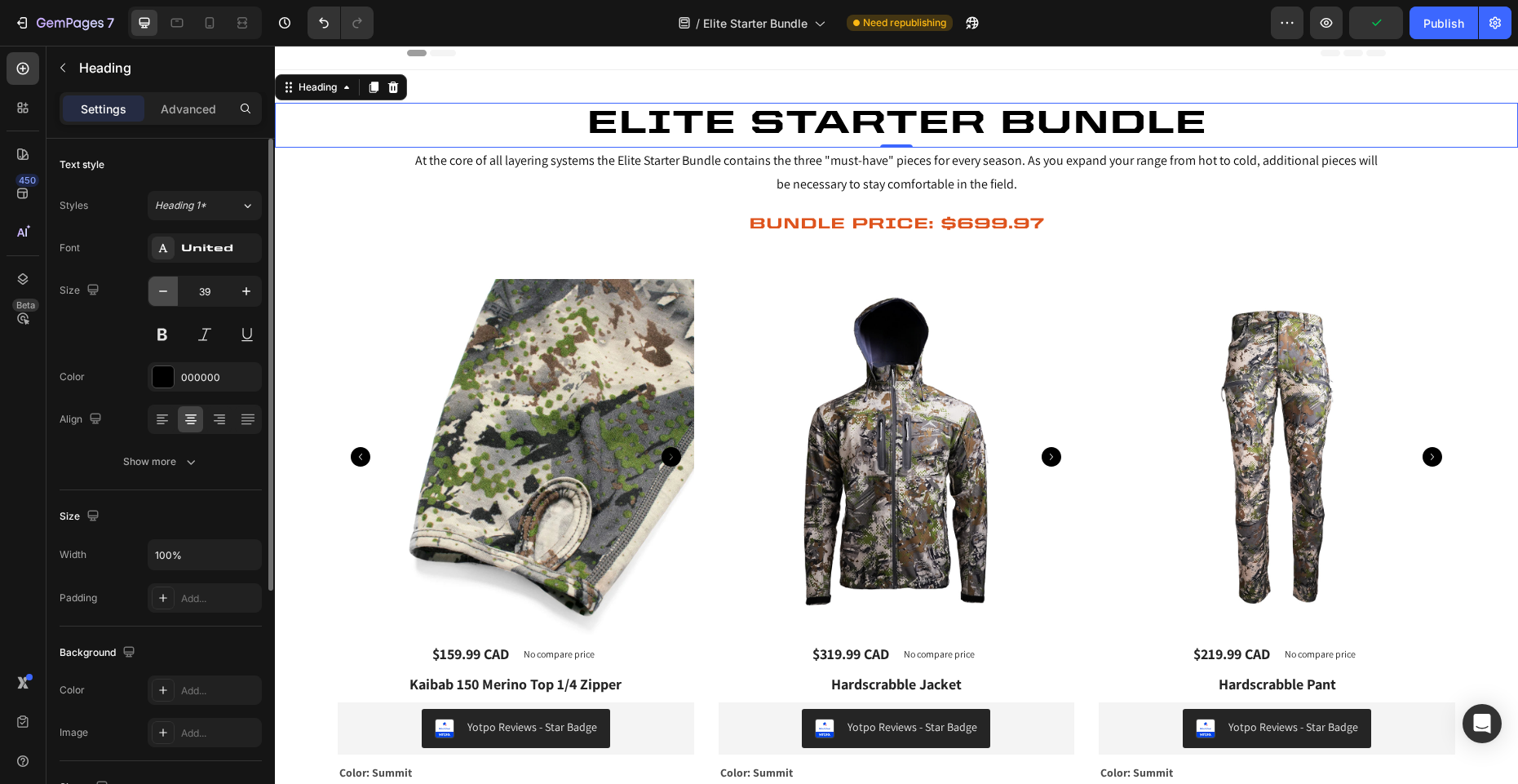
click at [167, 290] on icon "button" at bounding box center [163, 291] width 16 height 16
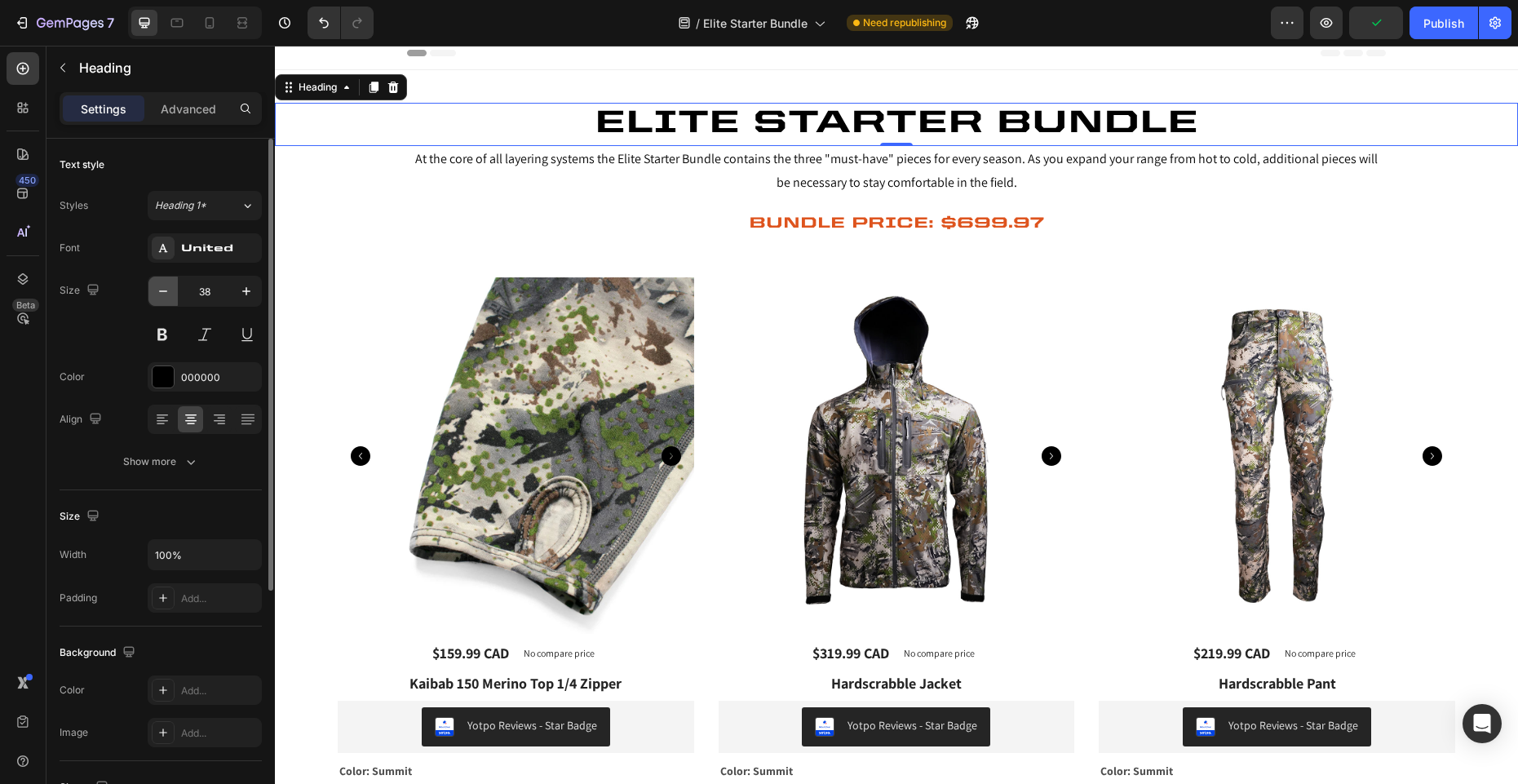
click at [167, 290] on icon "button" at bounding box center [163, 291] width 16 height 16
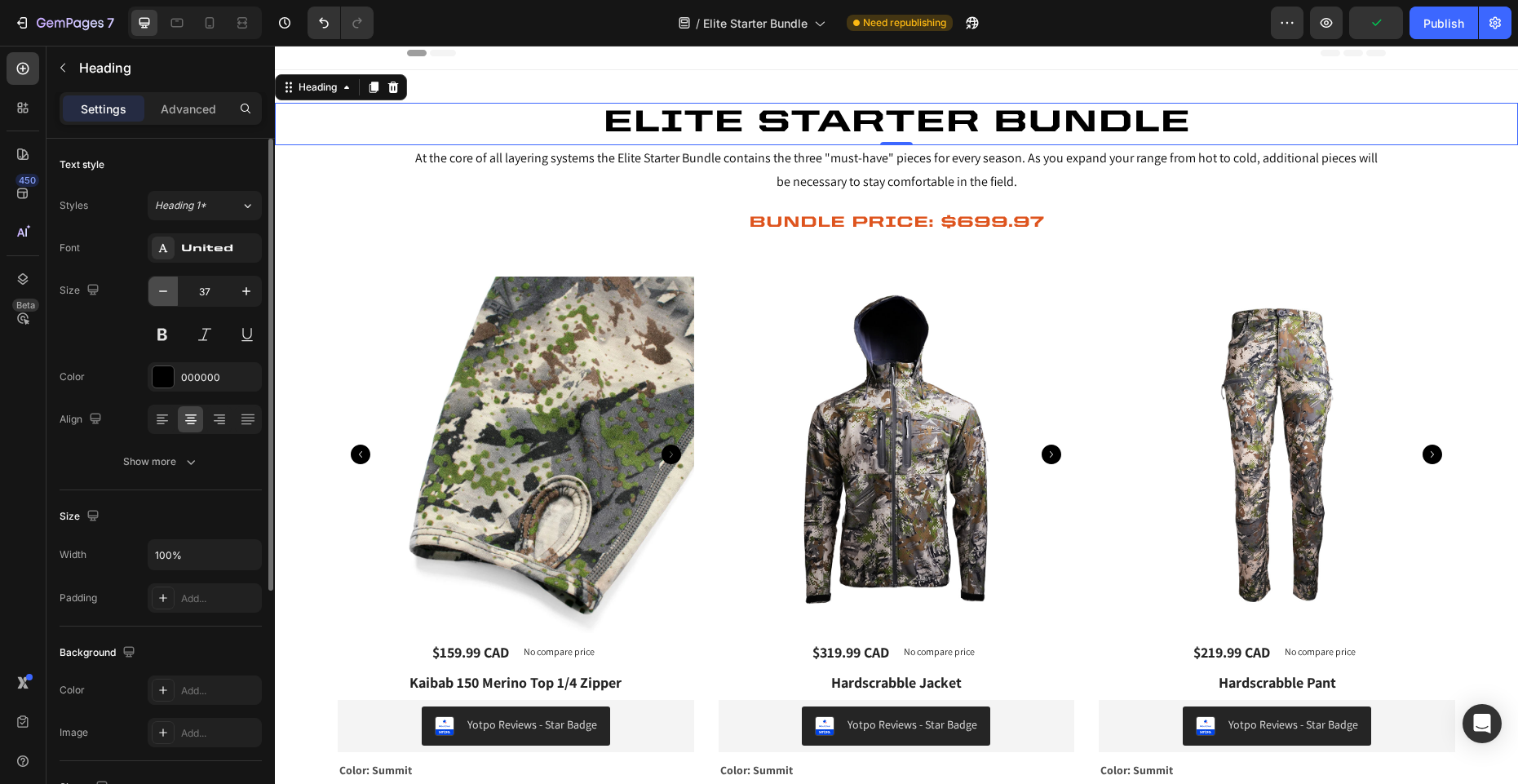
click at [167, 290] on icon "button" at bounding box center [163, 291] width 16 height 16
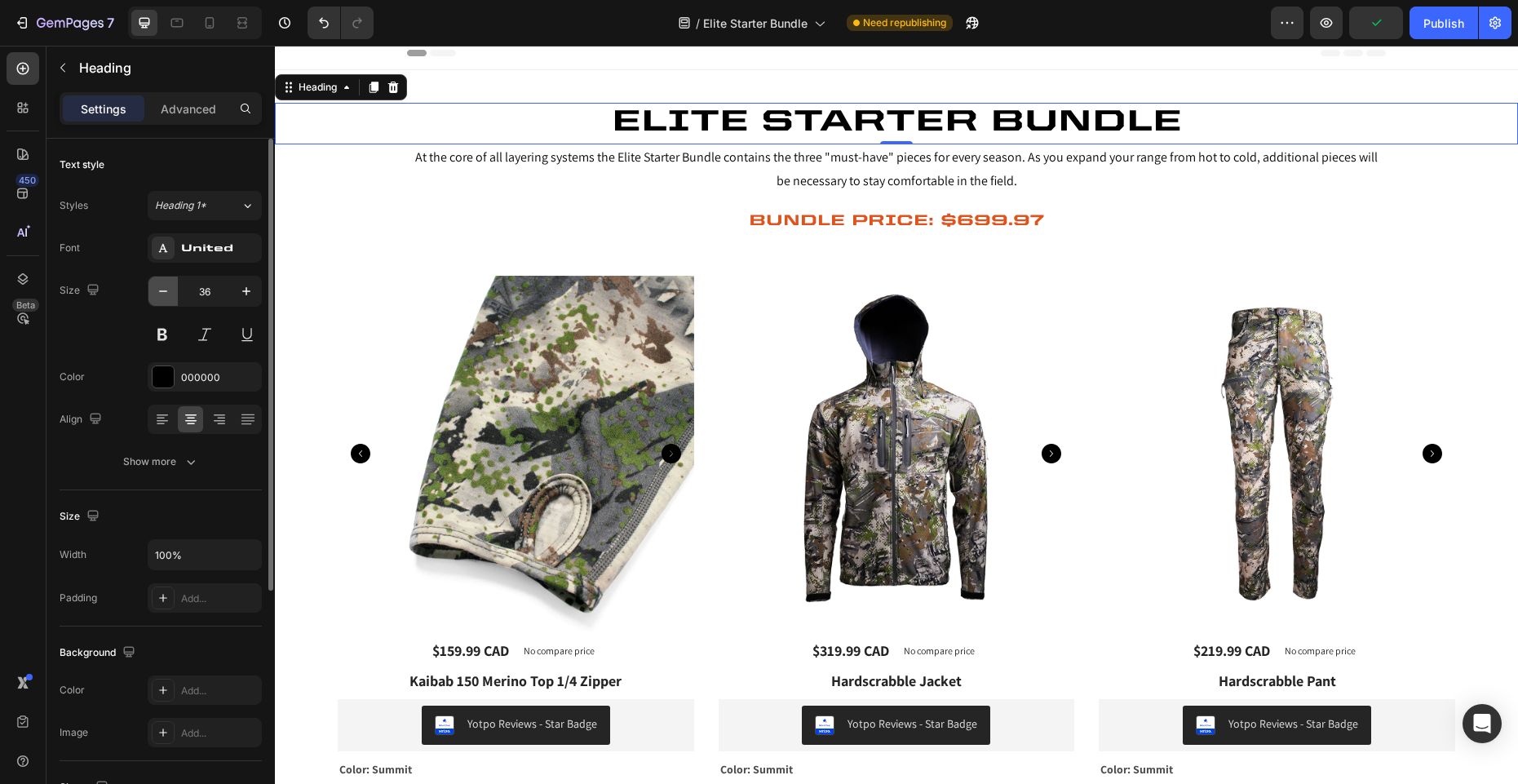
click at [167, 290] on icon "button" at bounding box center [163, 291] width 16 height 16
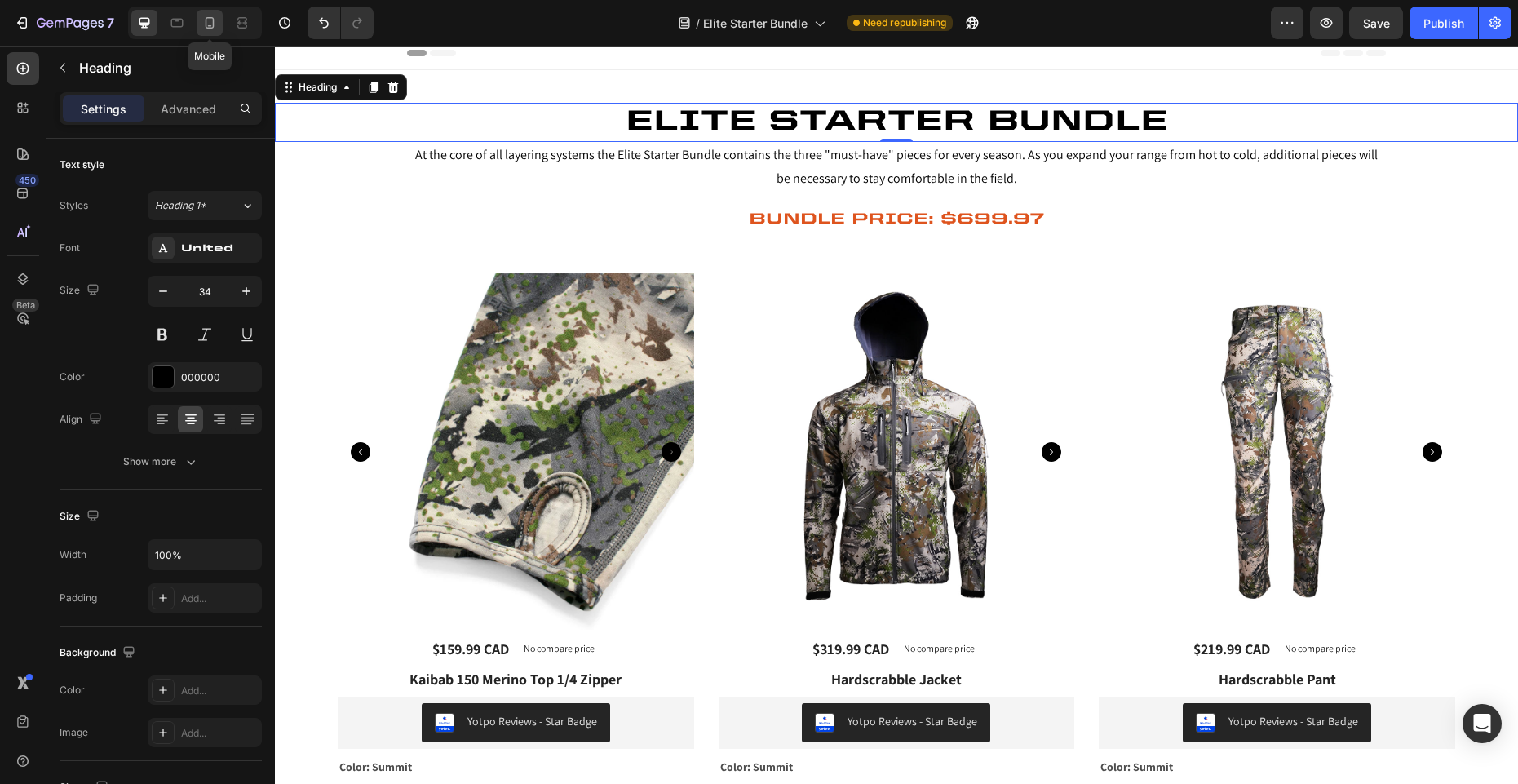
click at [214, 20] on icon at bounding box center [210, 23] width 9 height 12
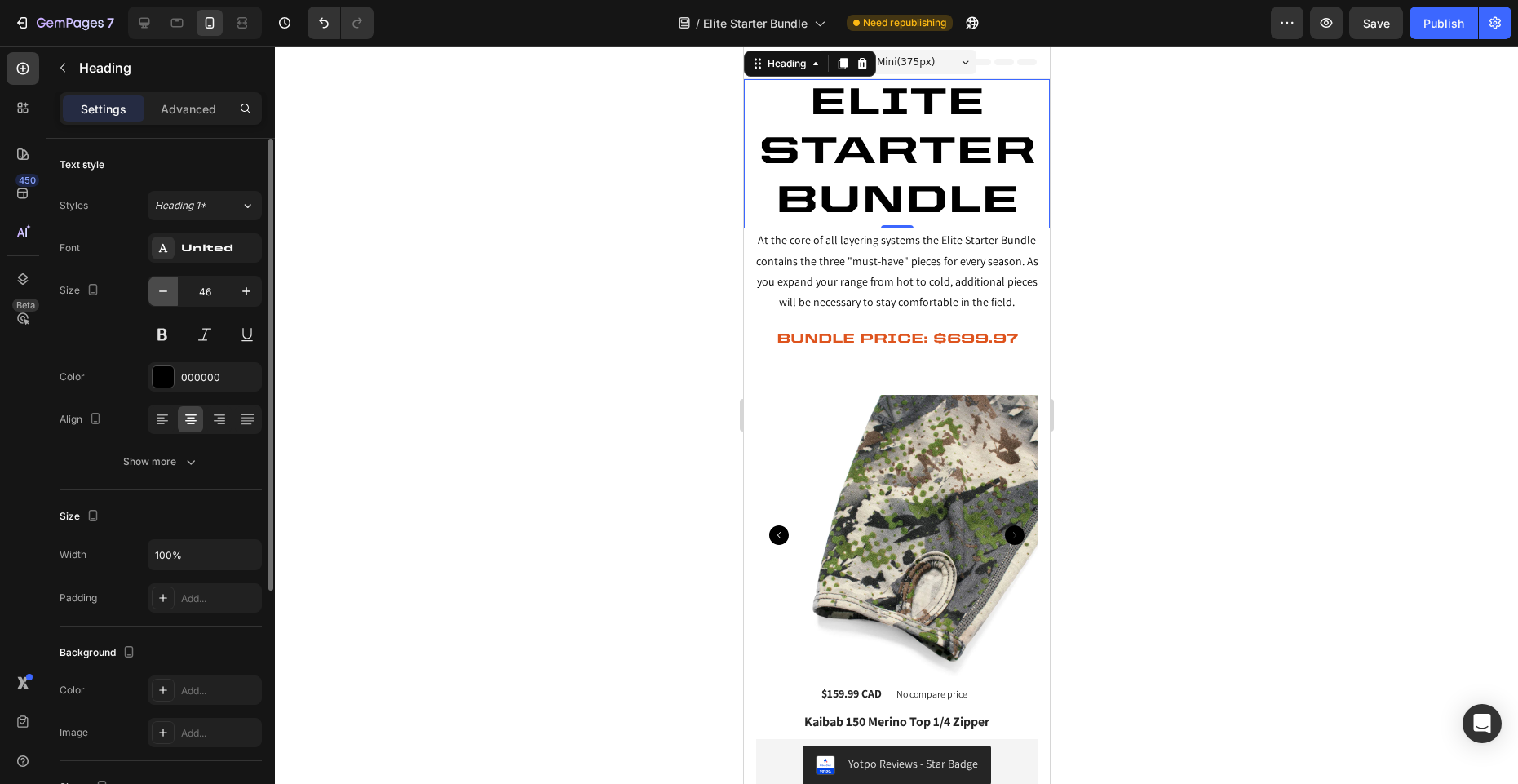
click at [159, 285] on icon "button" at bounding box center [163, 291] width 16 height 16
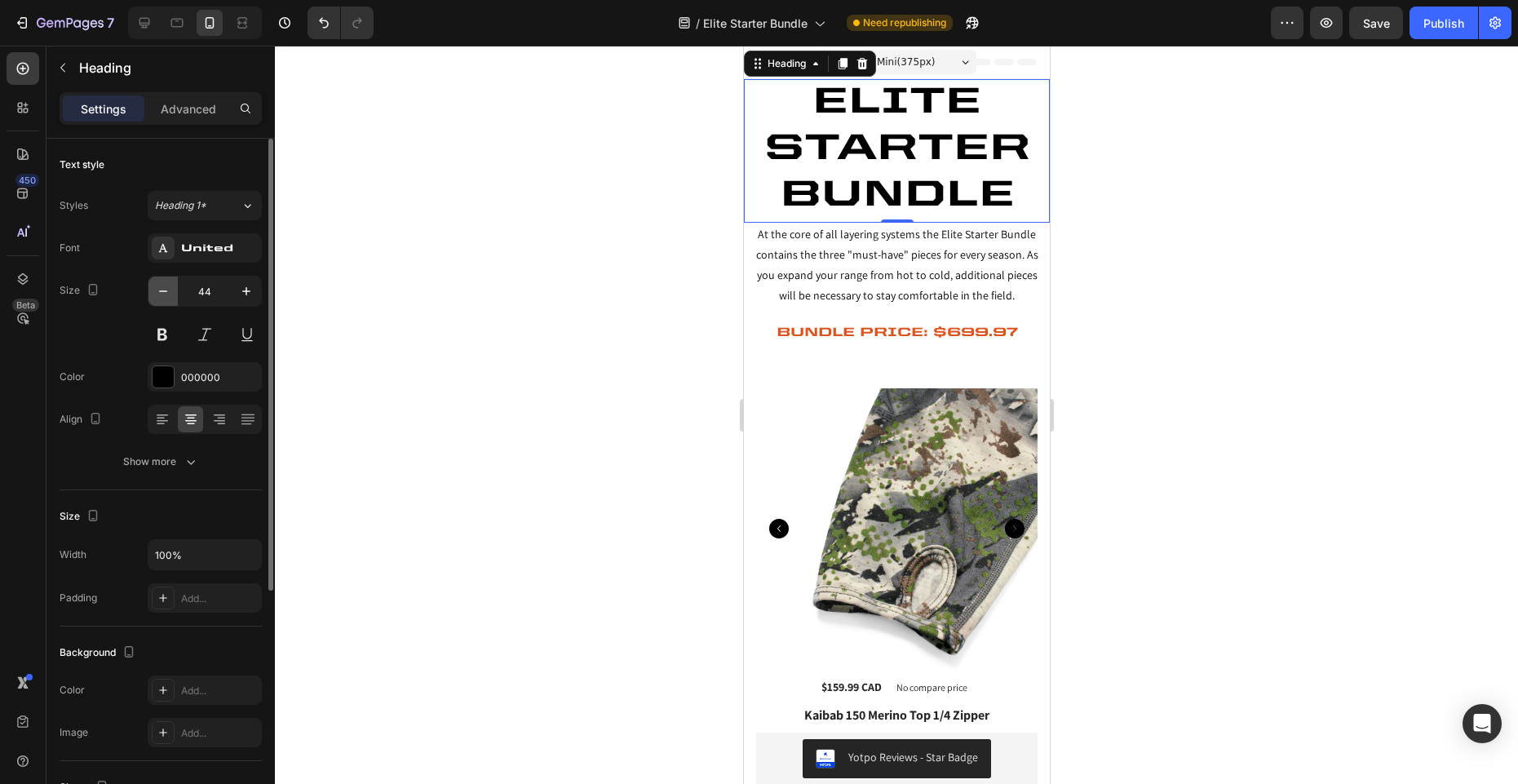
click at [159, 285] on icon "button" at bounding box center [163, 291] width 16 height 16
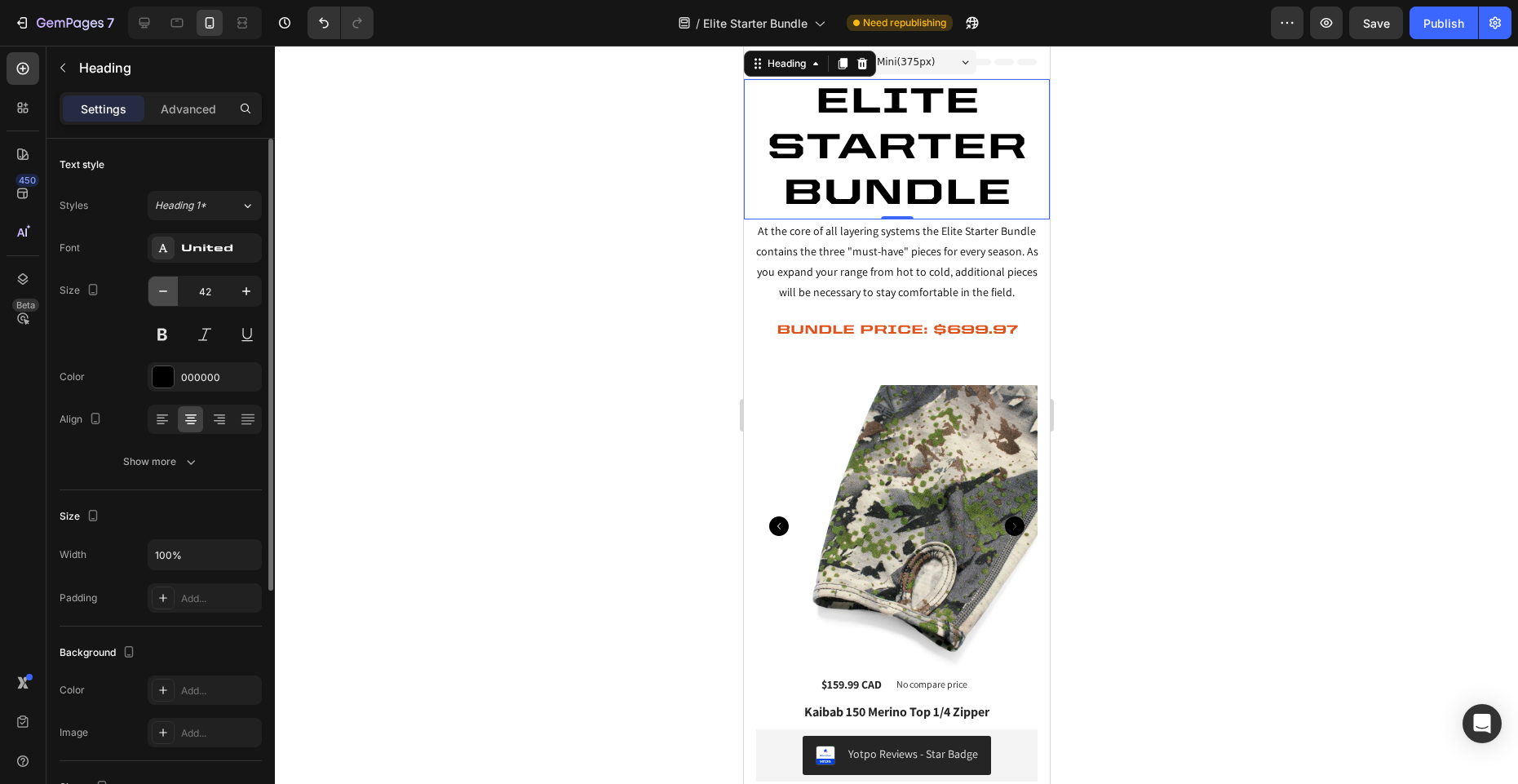
click at [159, 285] on icon "button" at bounding box center [163, 291] width 16 height 16
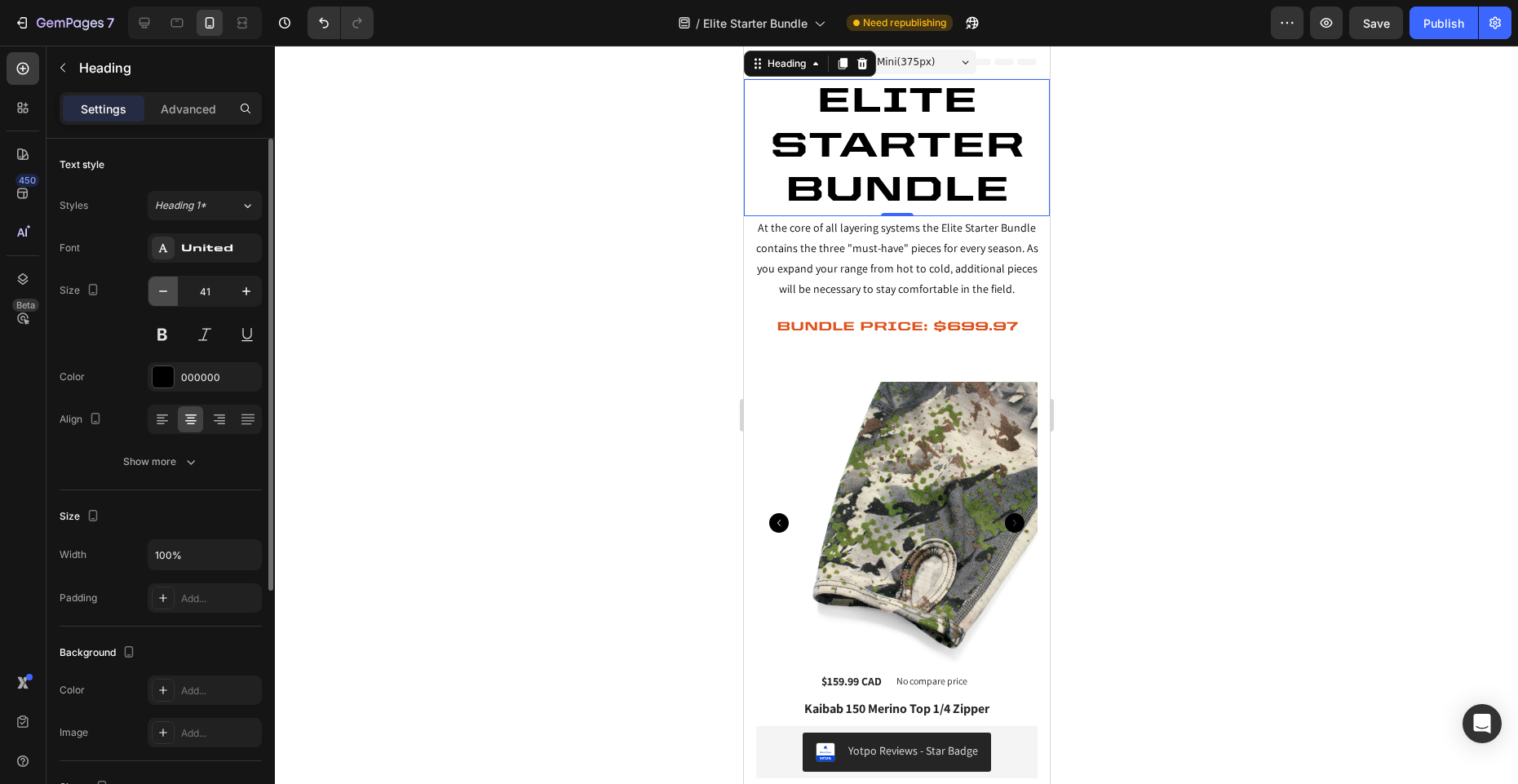
click at [159, 285] on icon "button" at bounding box center [163, 291] width 16 height 16
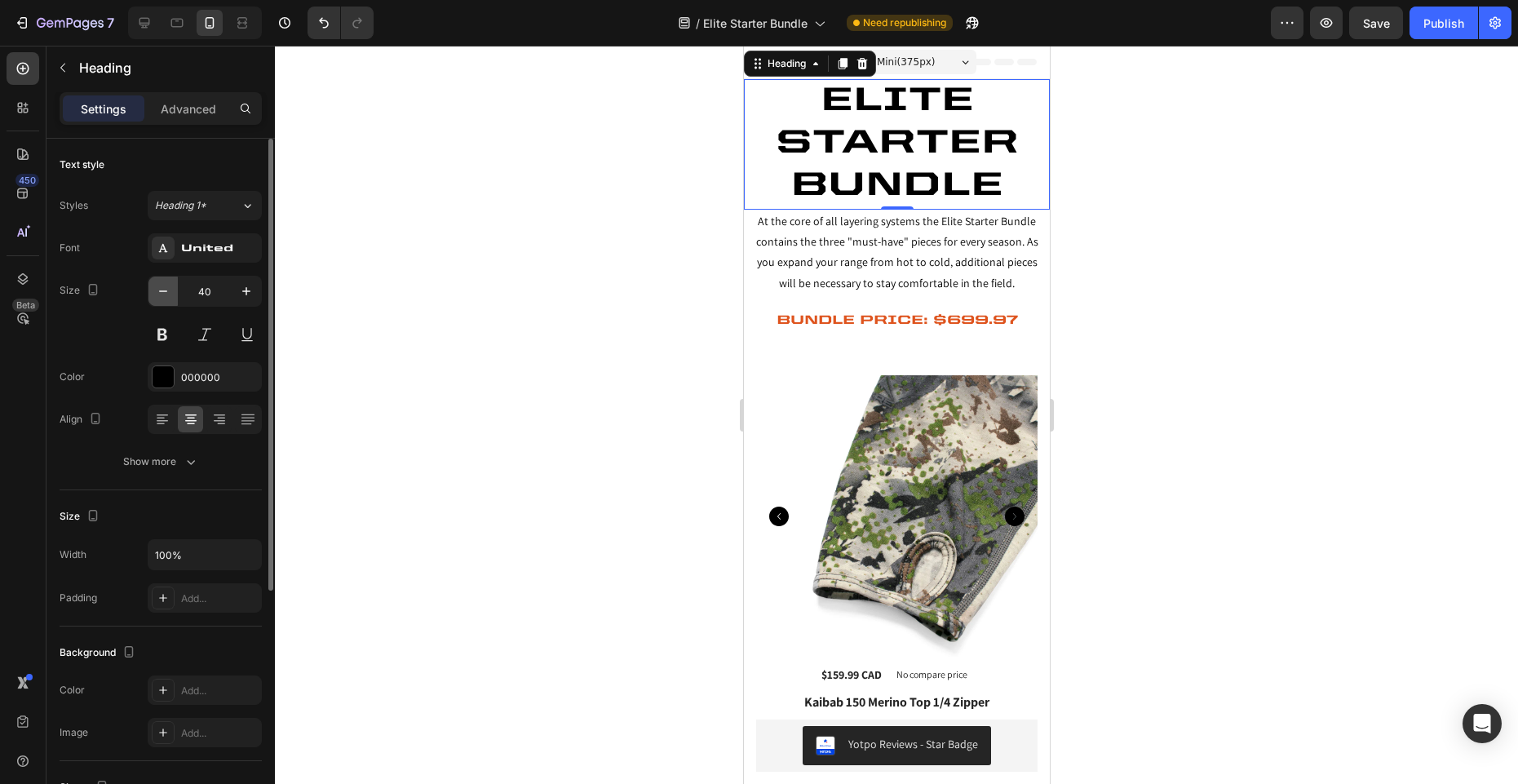
click at [159, 285] on icon "button" at bounding box center [163, 291] width 16 height 16
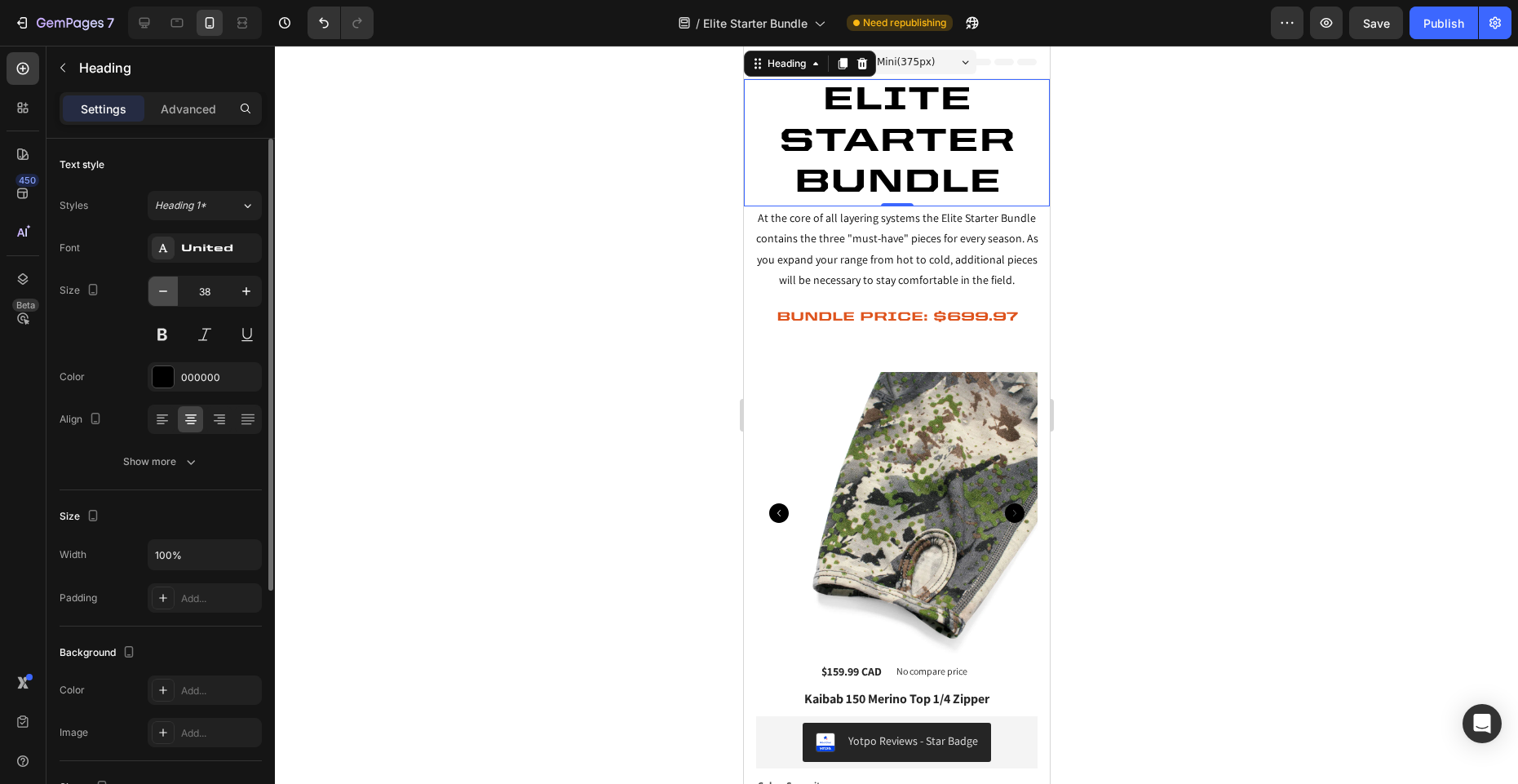
click at [159, 285] on icon "button" at bounding box center [163, 291] width 16 height 16
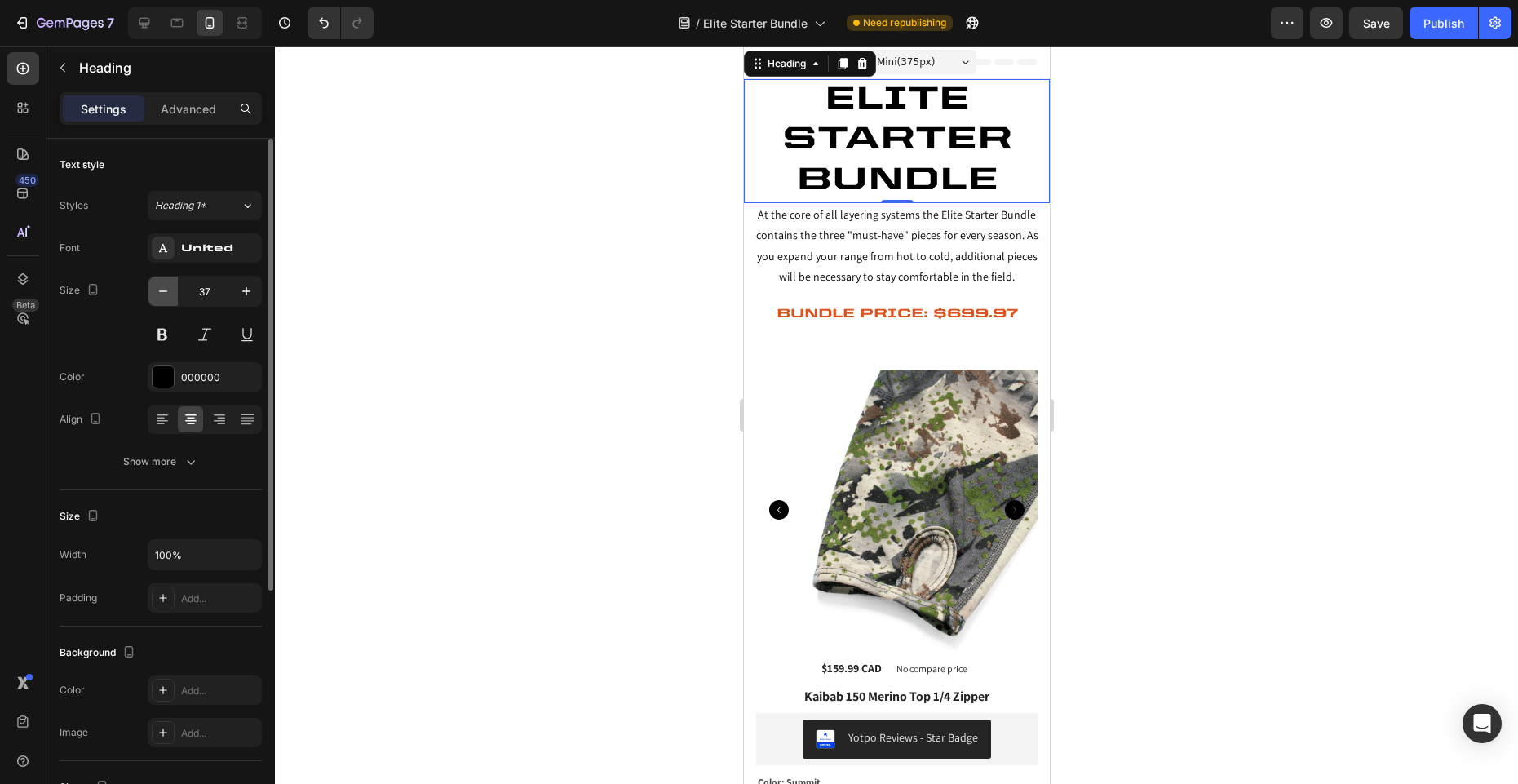
click at [159, 285] on icon "button" at bounding box center [163, 291] width 16 height 16
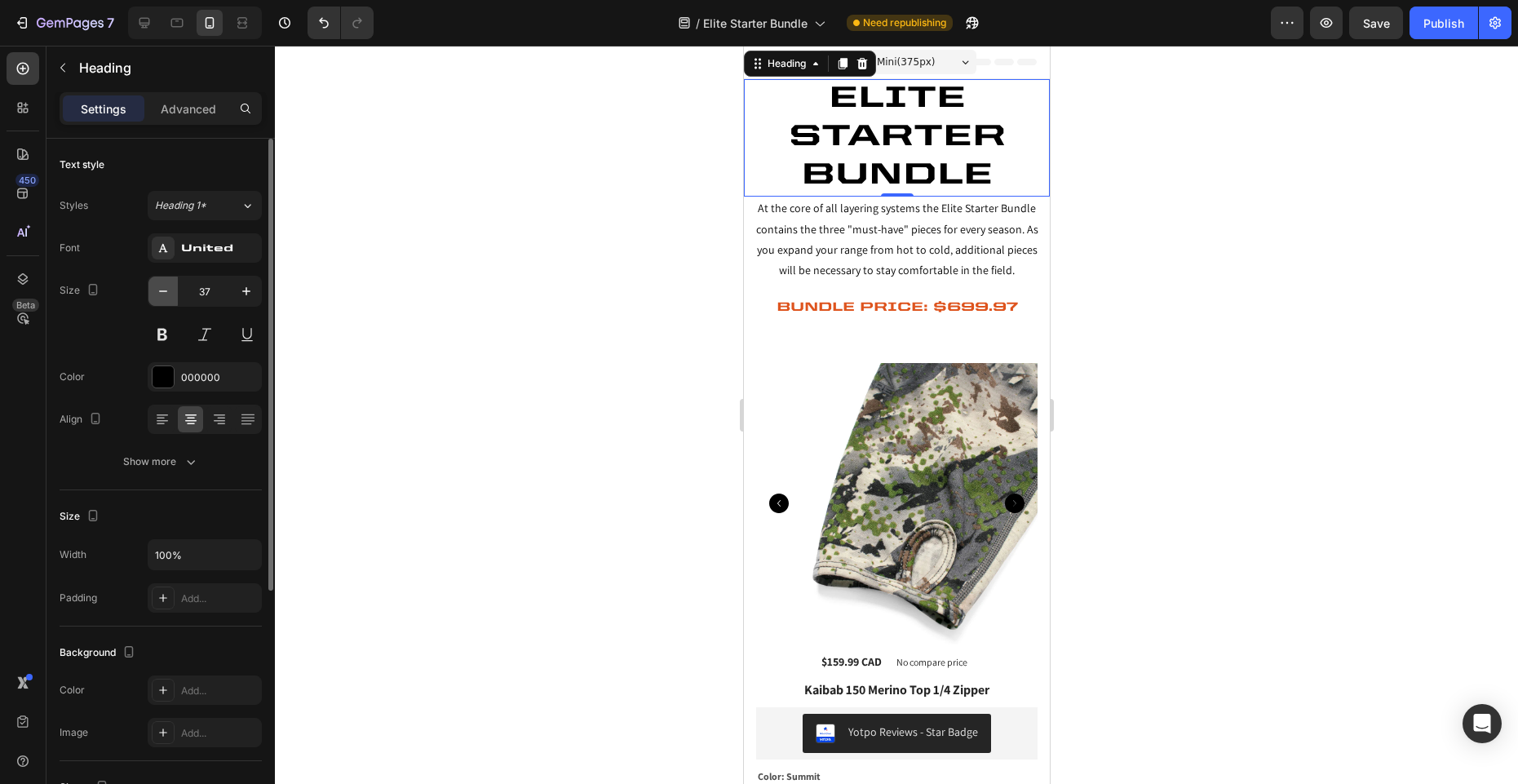
click at [159, 285] on icon "button" at bounding box center [163, 291] width 16 height 16
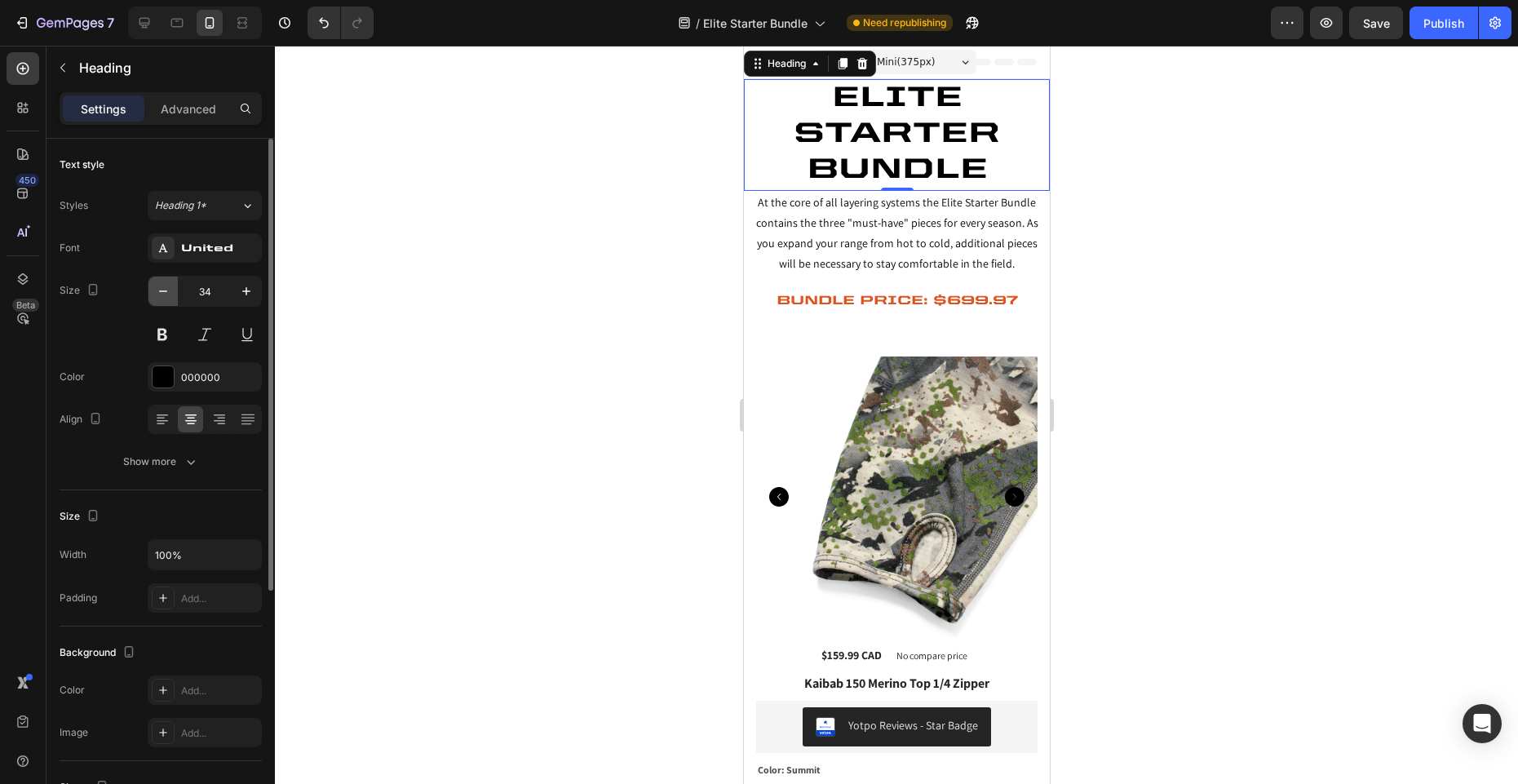
click at [159, 285] on icon "button" at bounding box center [163, 291] width 16 height 16
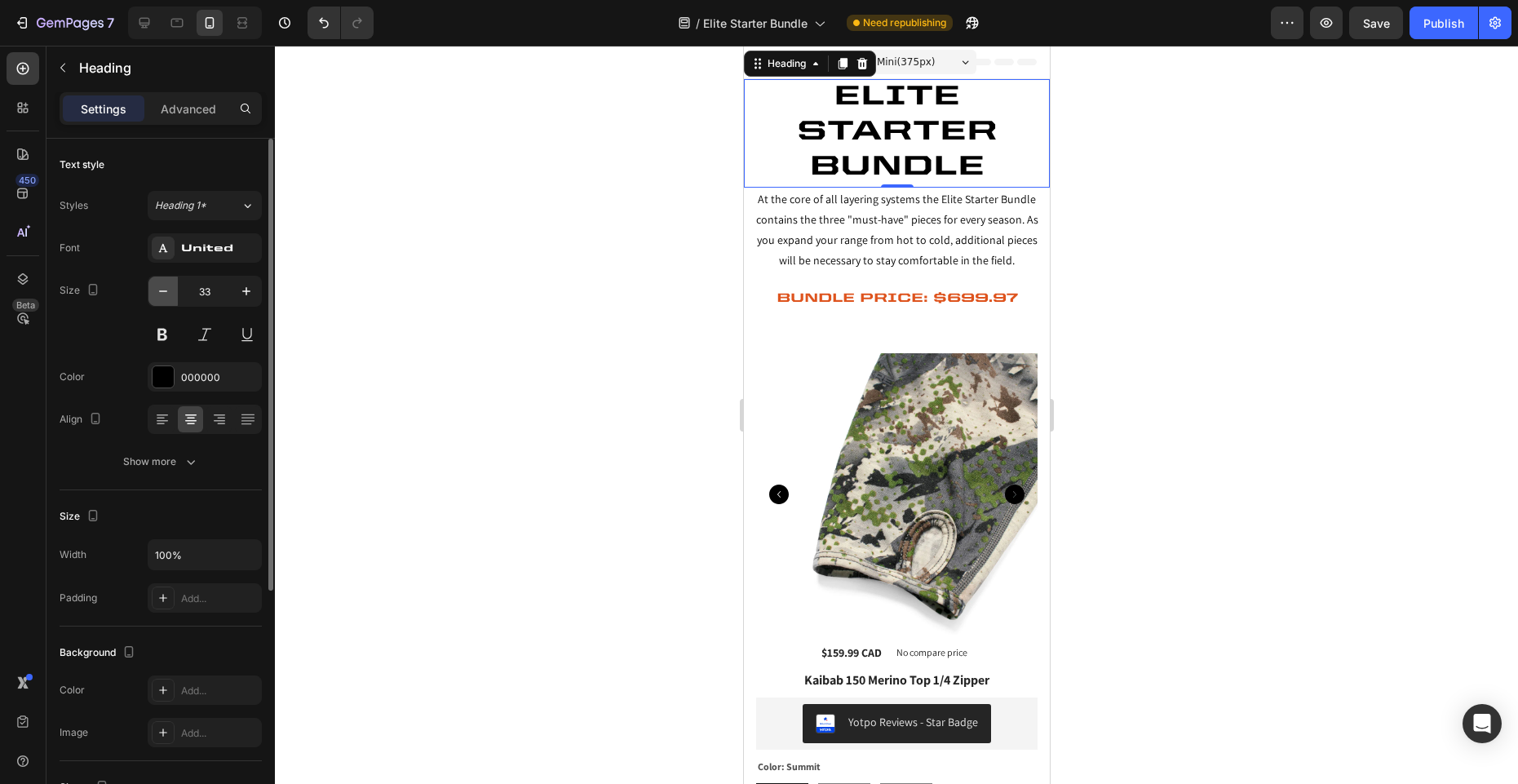
click at [159, 285] on icon "button" at bounding box center [163, 291] width 16 height 16
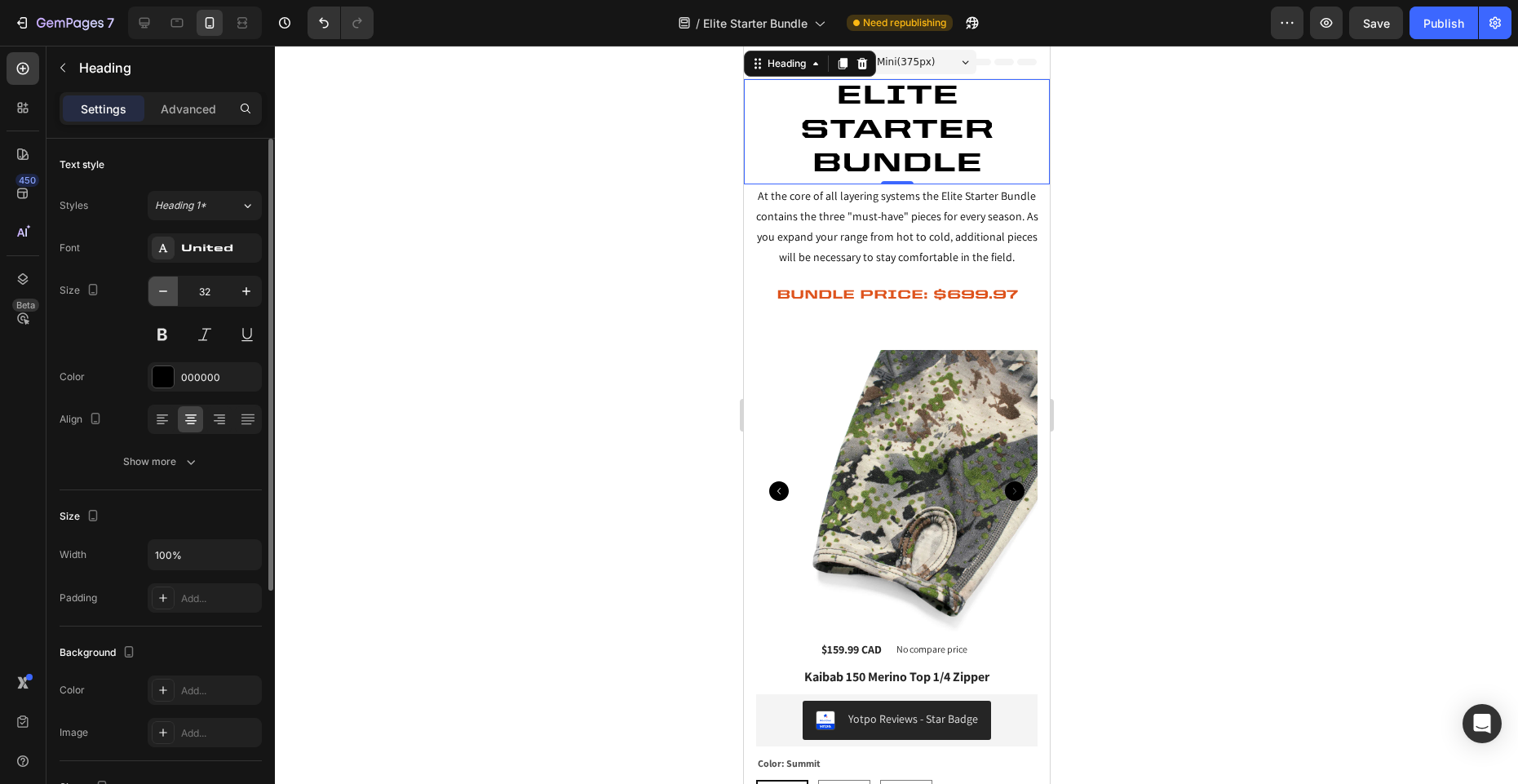
click at [159, 285] on icon "button" at bounding box center [163, 291] width 16 height 16
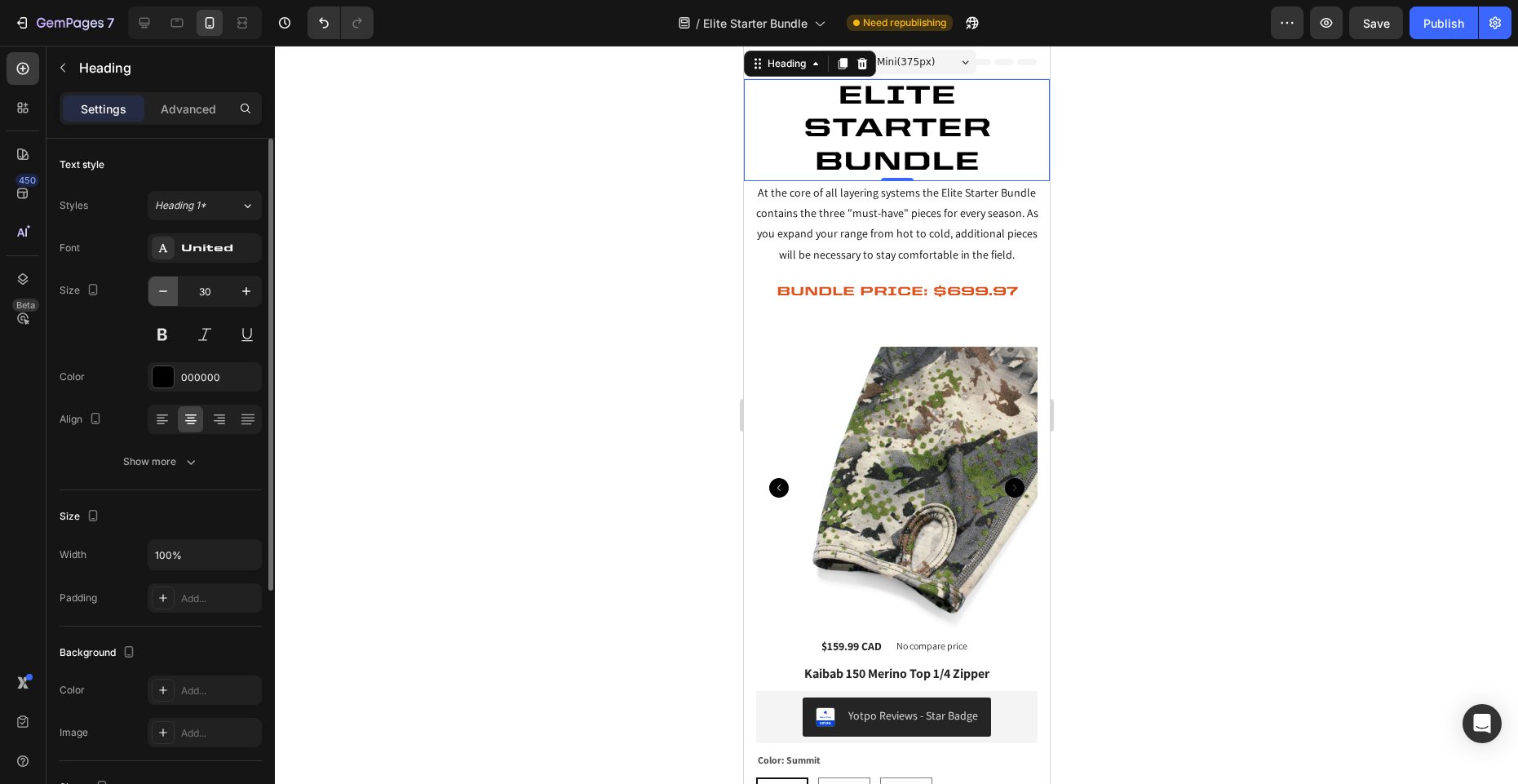
click at [159, 285] on icon "button" at bounding box center [163, 291] width 16 height 16
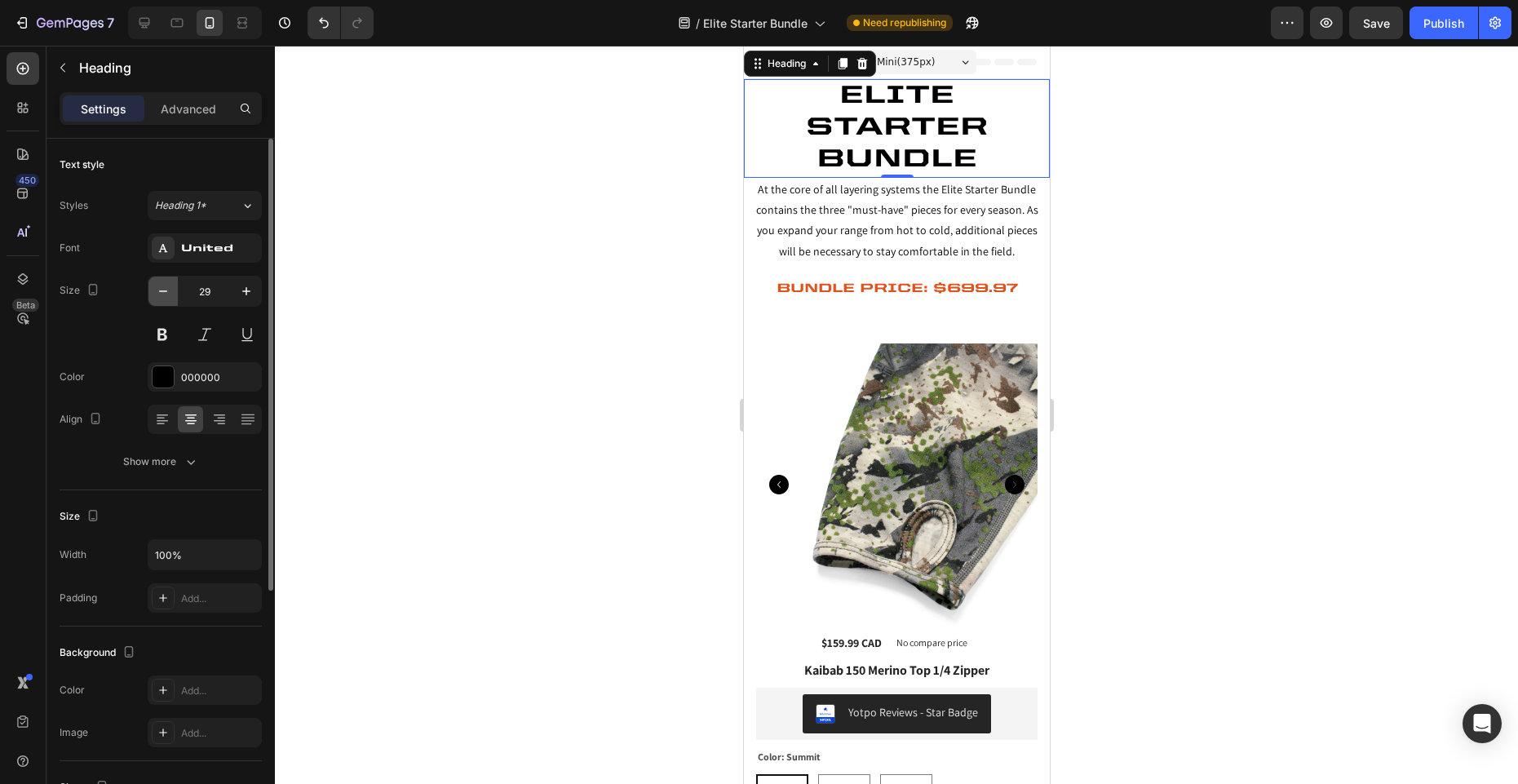
click at [159, 285] on icon "button" at bounding box center [163, 291] width 16 height 16
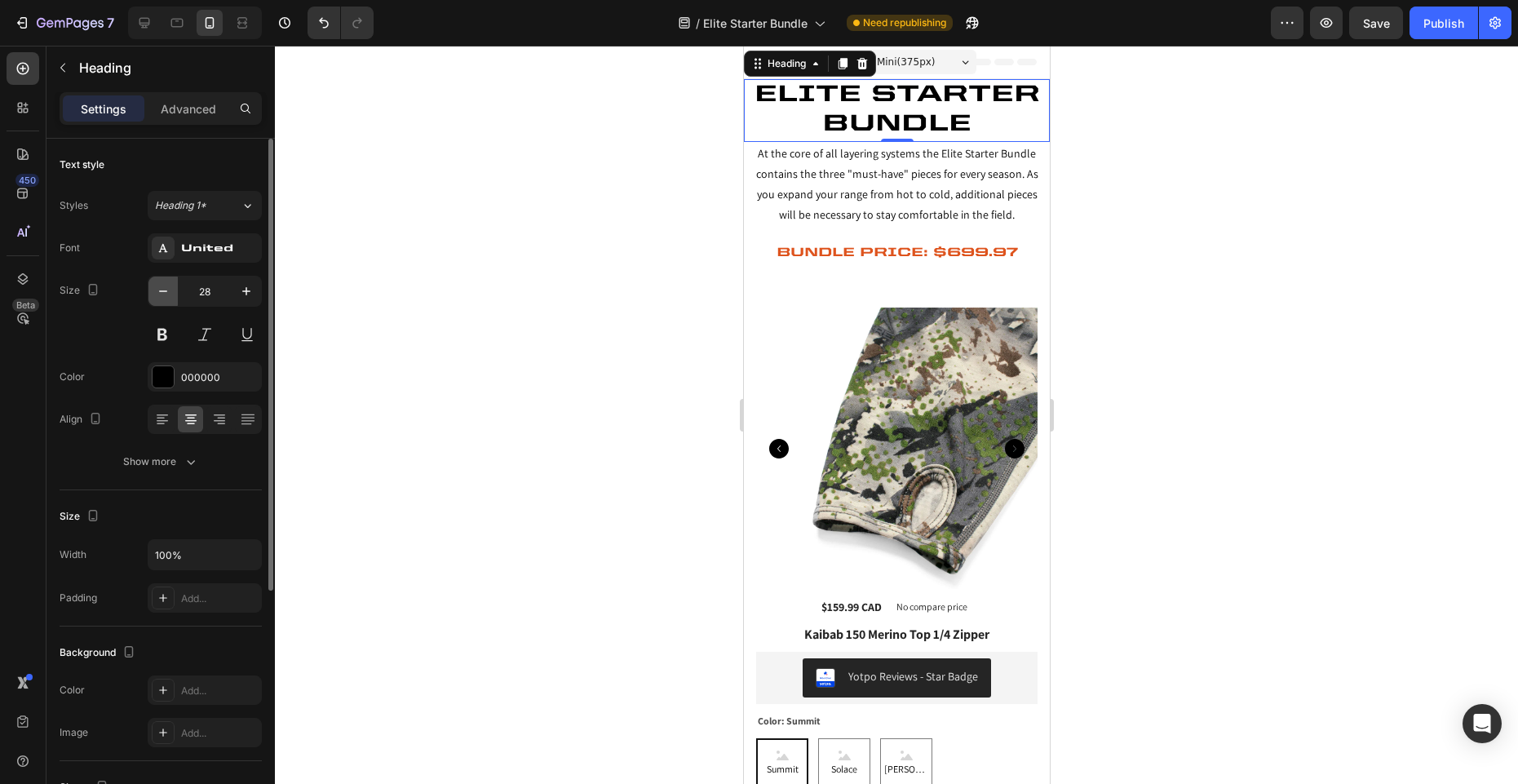
click at [159, 285] on icon "button" at bounding box center [163, 291] width 16 height 16
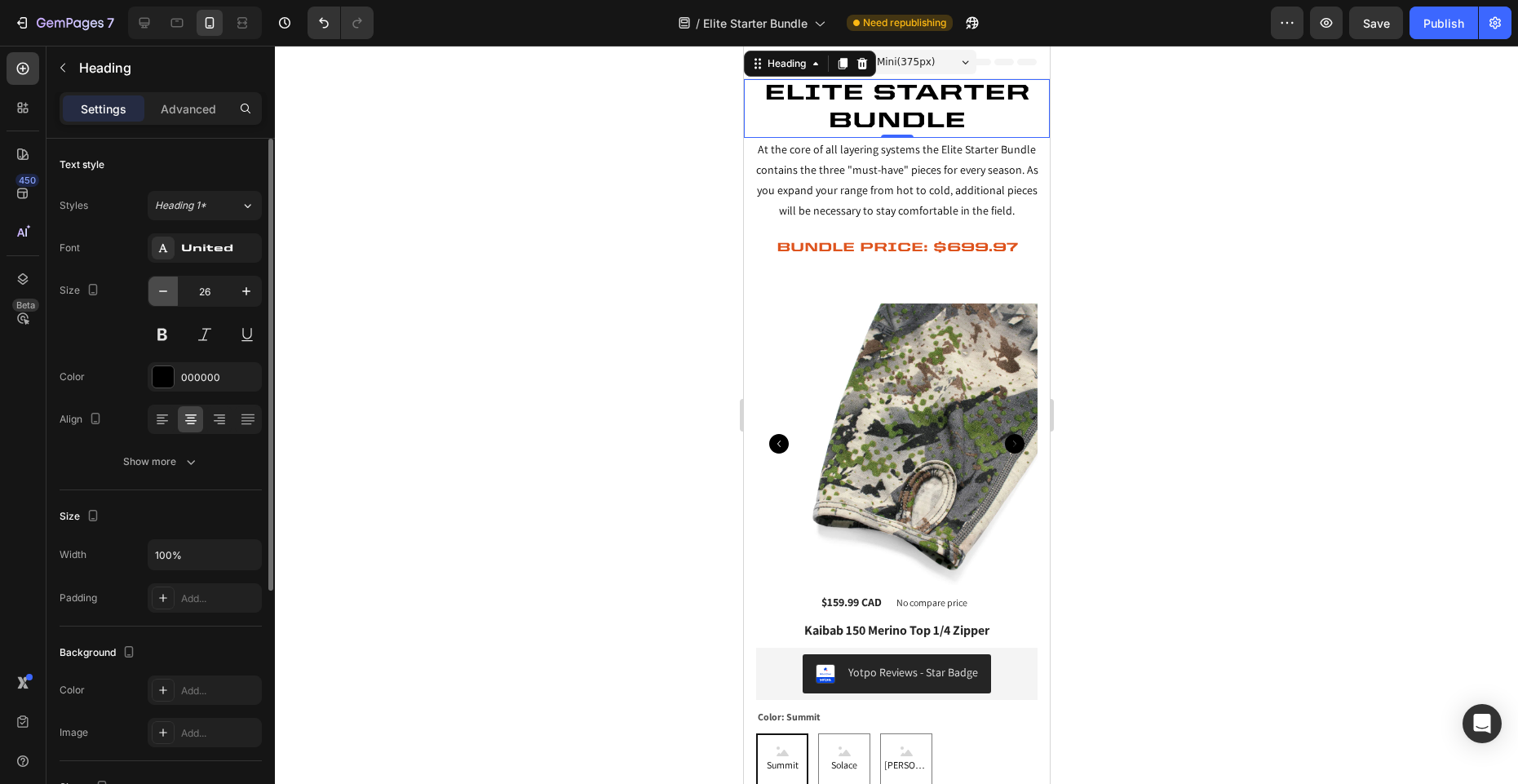
click at [159, 285] on icon "button" at bounding box center [163, 291] width 16 height 16
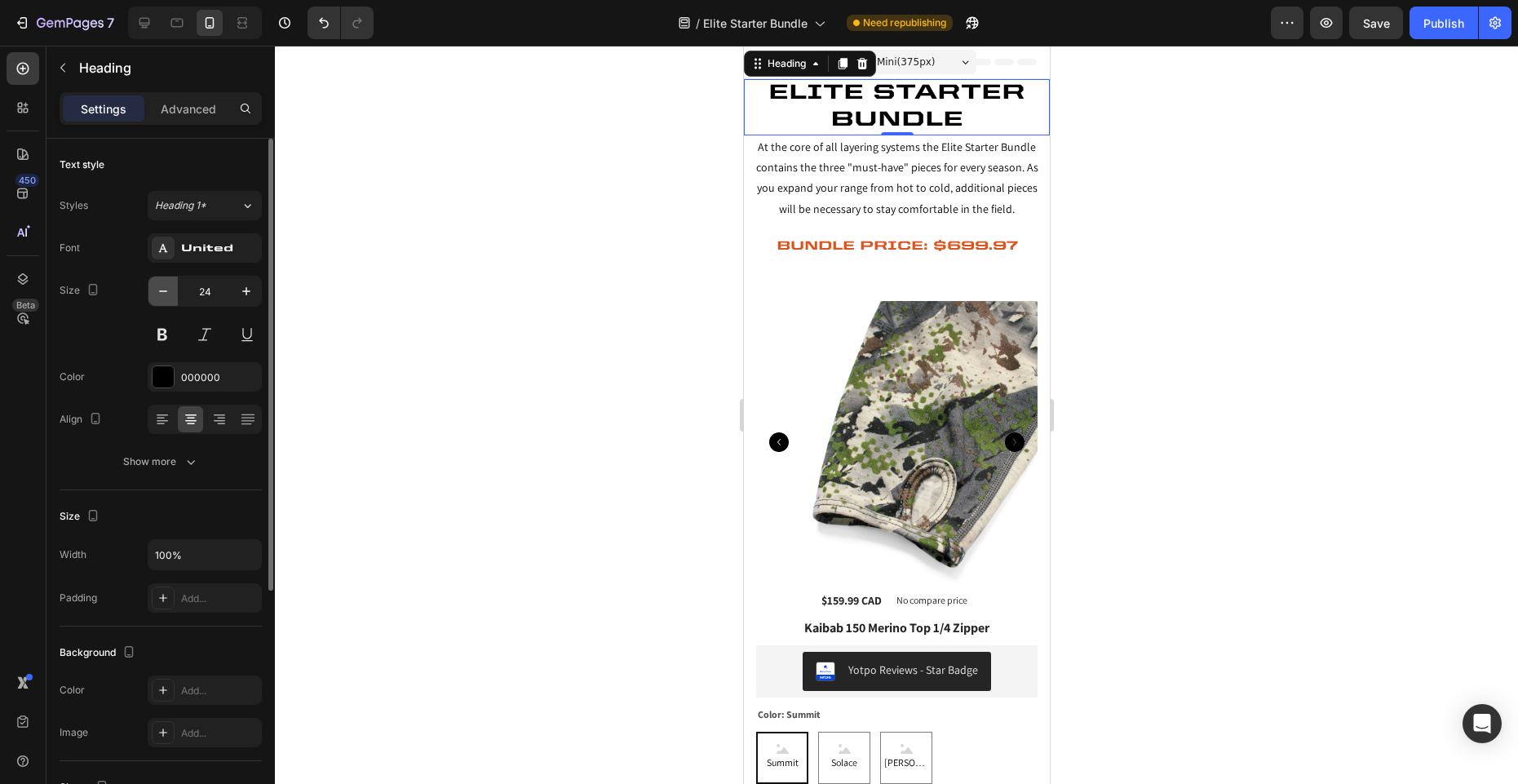
click at [159, 285] on icon "button" at bounding box center [163, 291] width 16 height 16
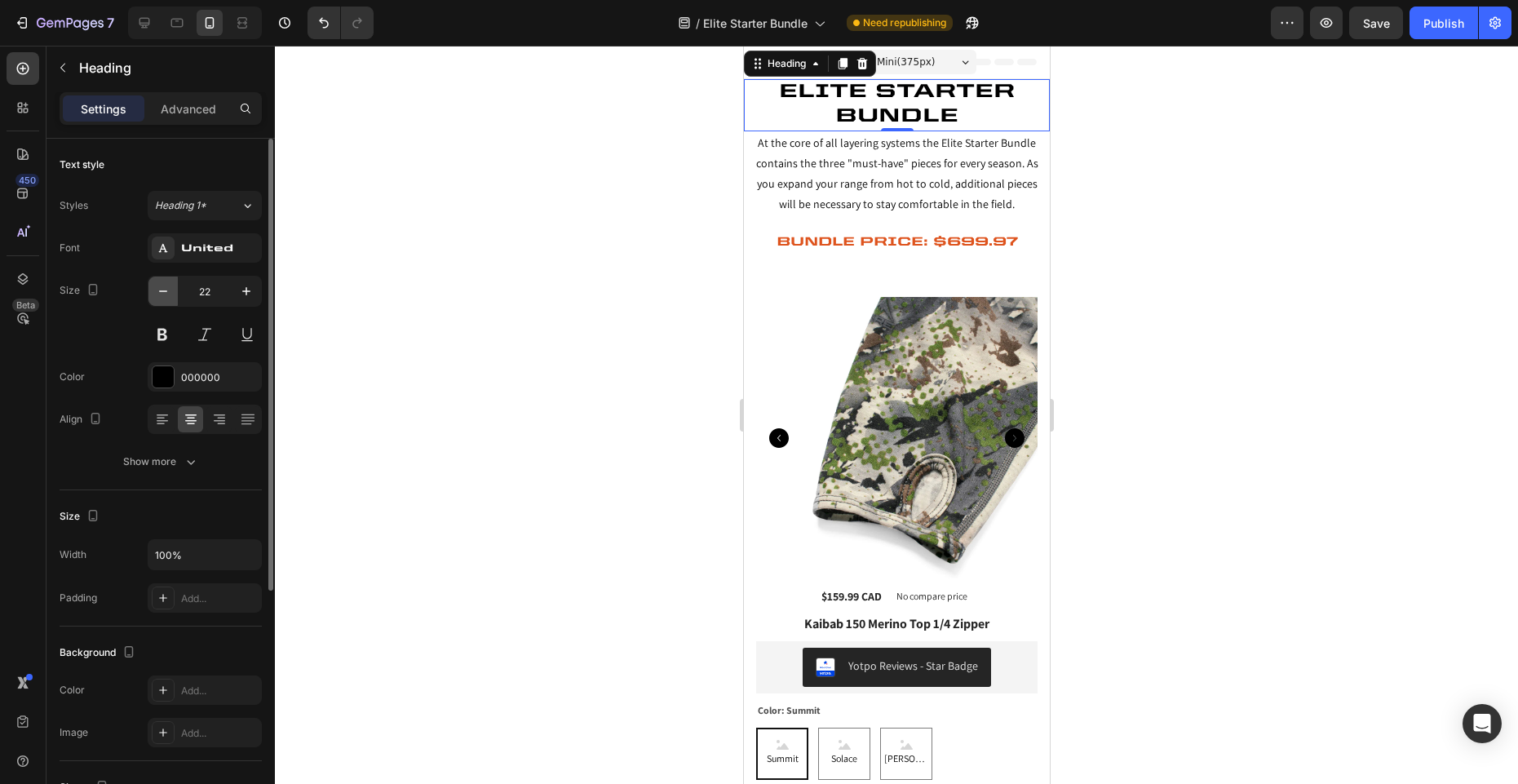
click at [159, 285] on icon "button" at bounding box center [163, 291] width 16 height 16
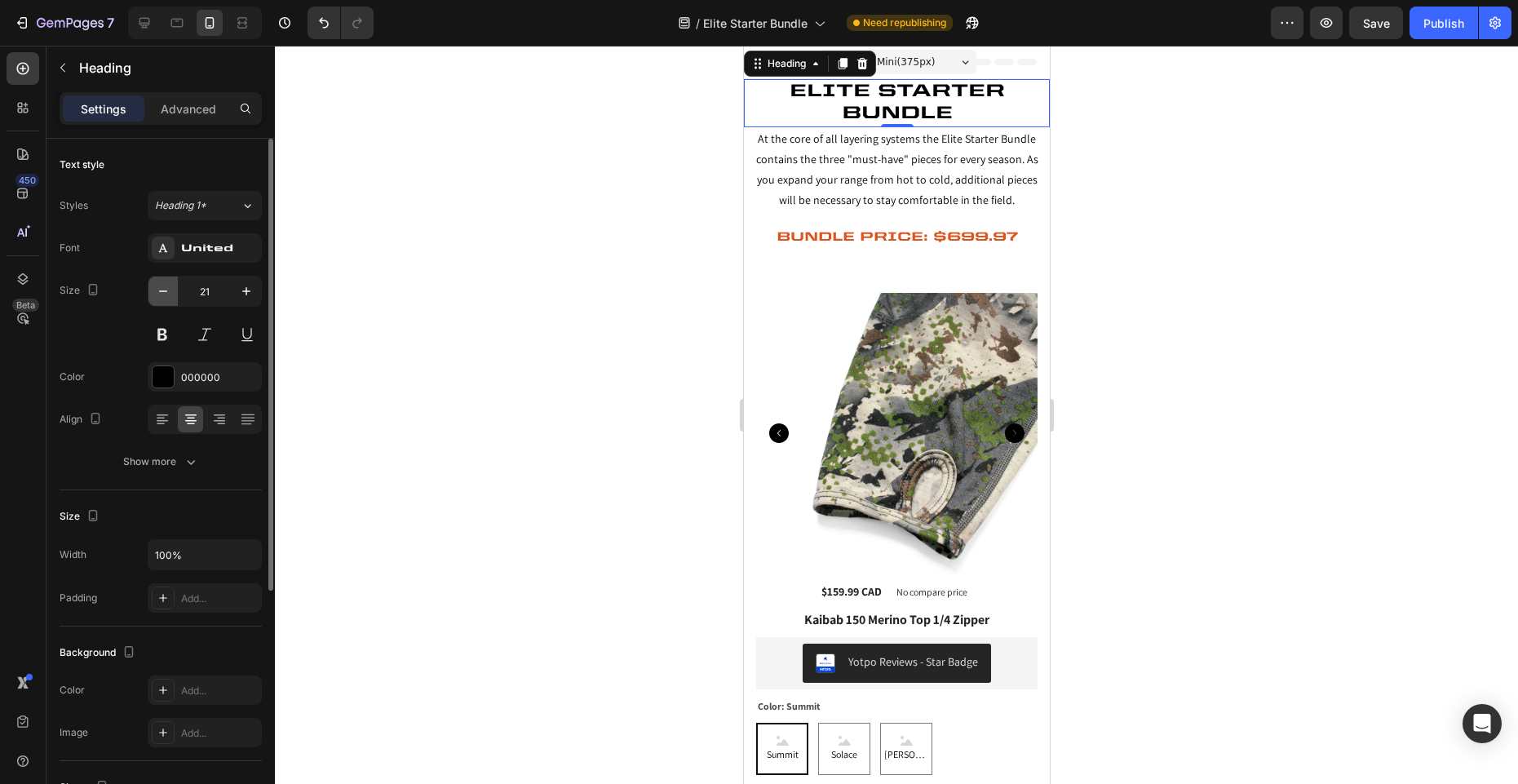
click at [159, 285] on icon "button" at bounding box center [163, 291] width 16 height 16
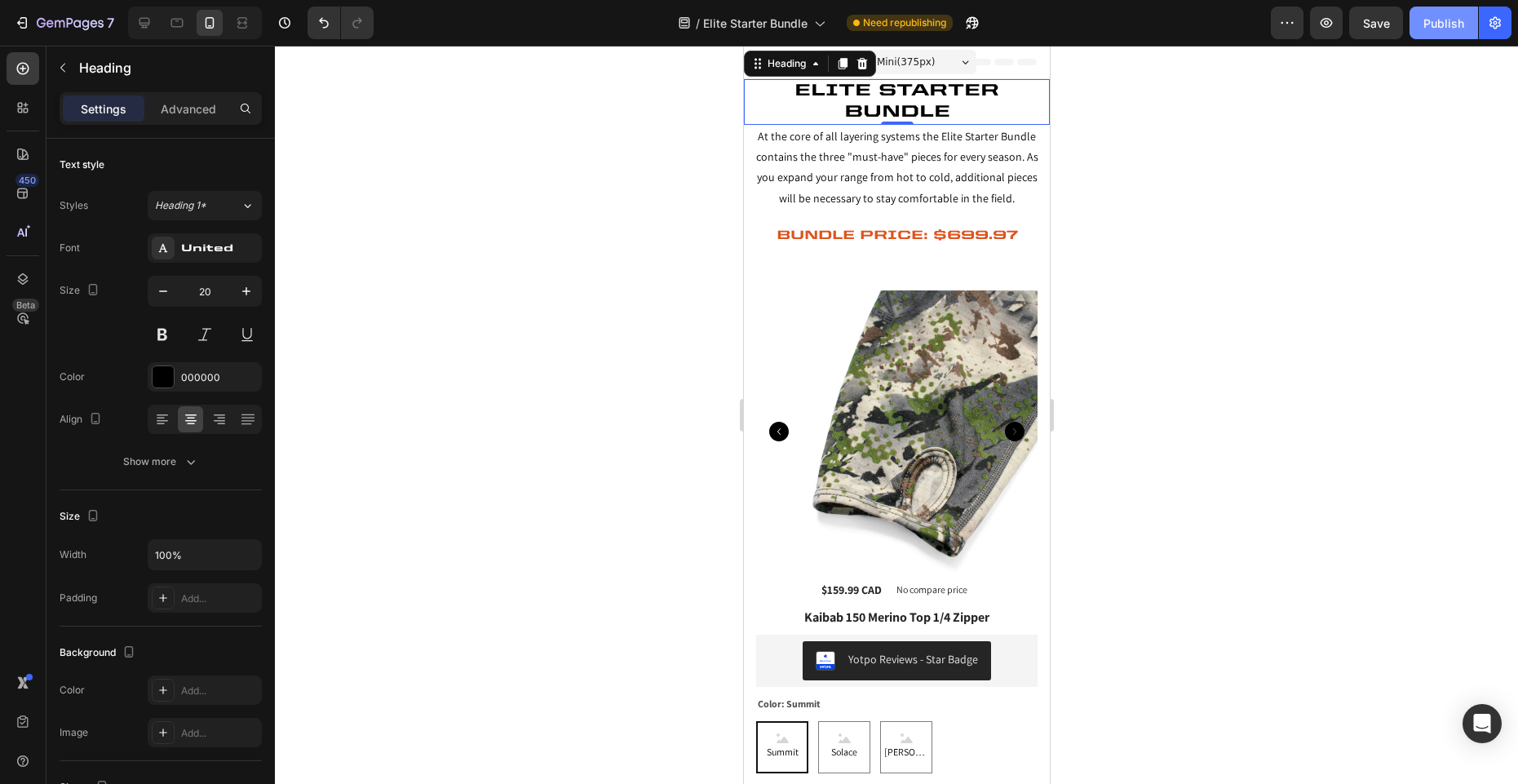
click at [1454, 25] on div "Publish" at bounding box center [1443, 23] width 41 height 17
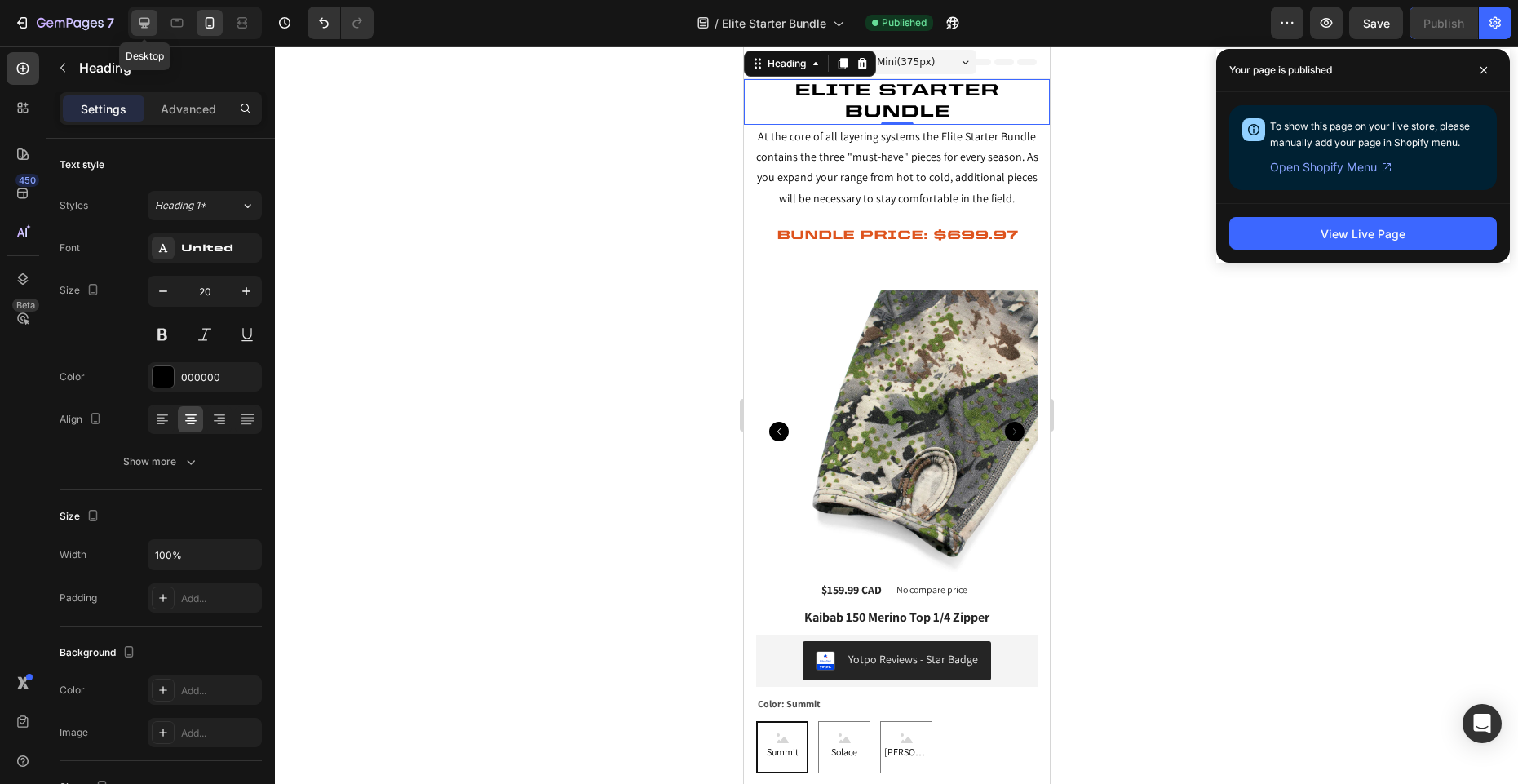
click at [144, 23] on icon at bounding box center [145, 24] width 11 height 11
type input "34"
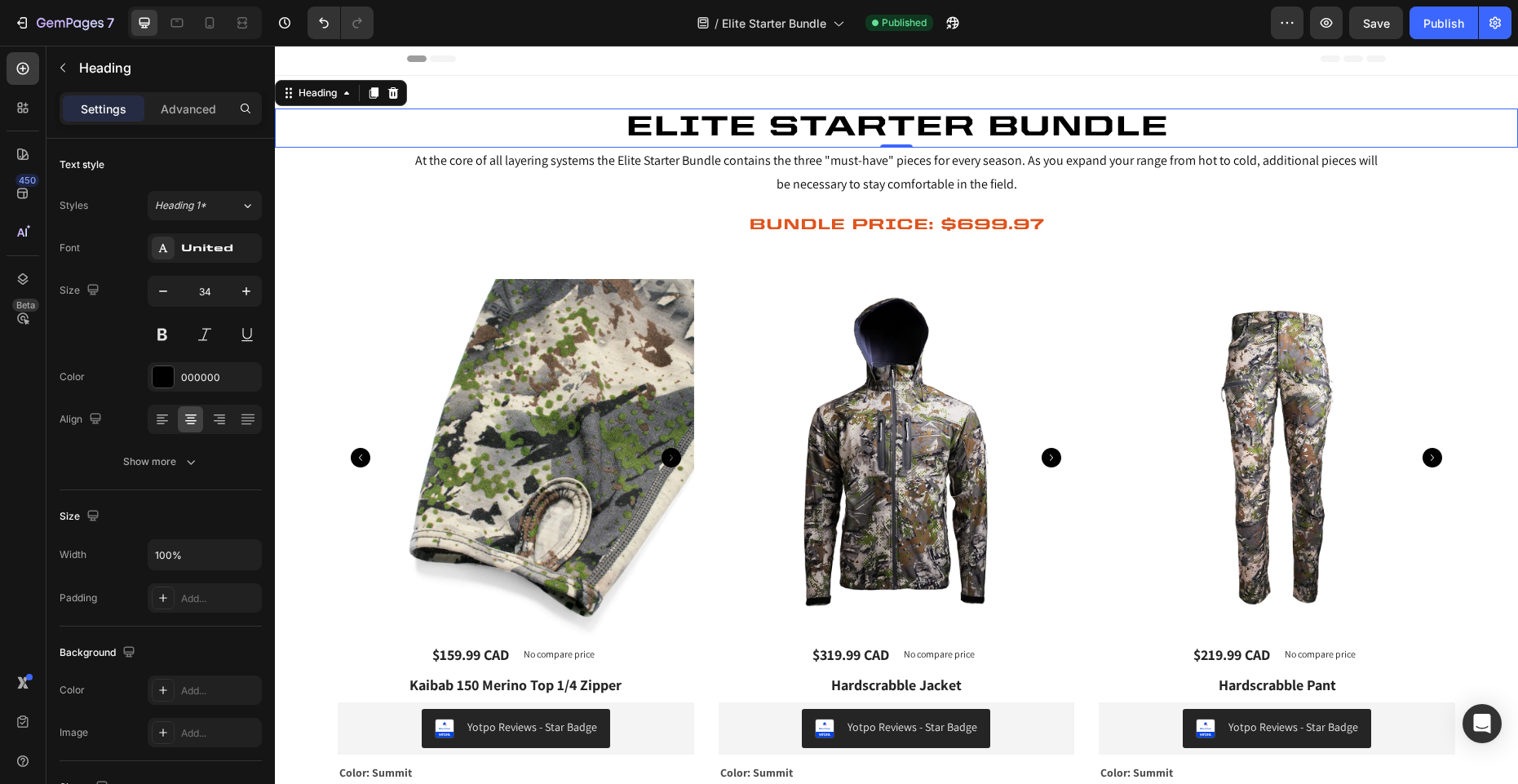
scroll to position [9, 0]
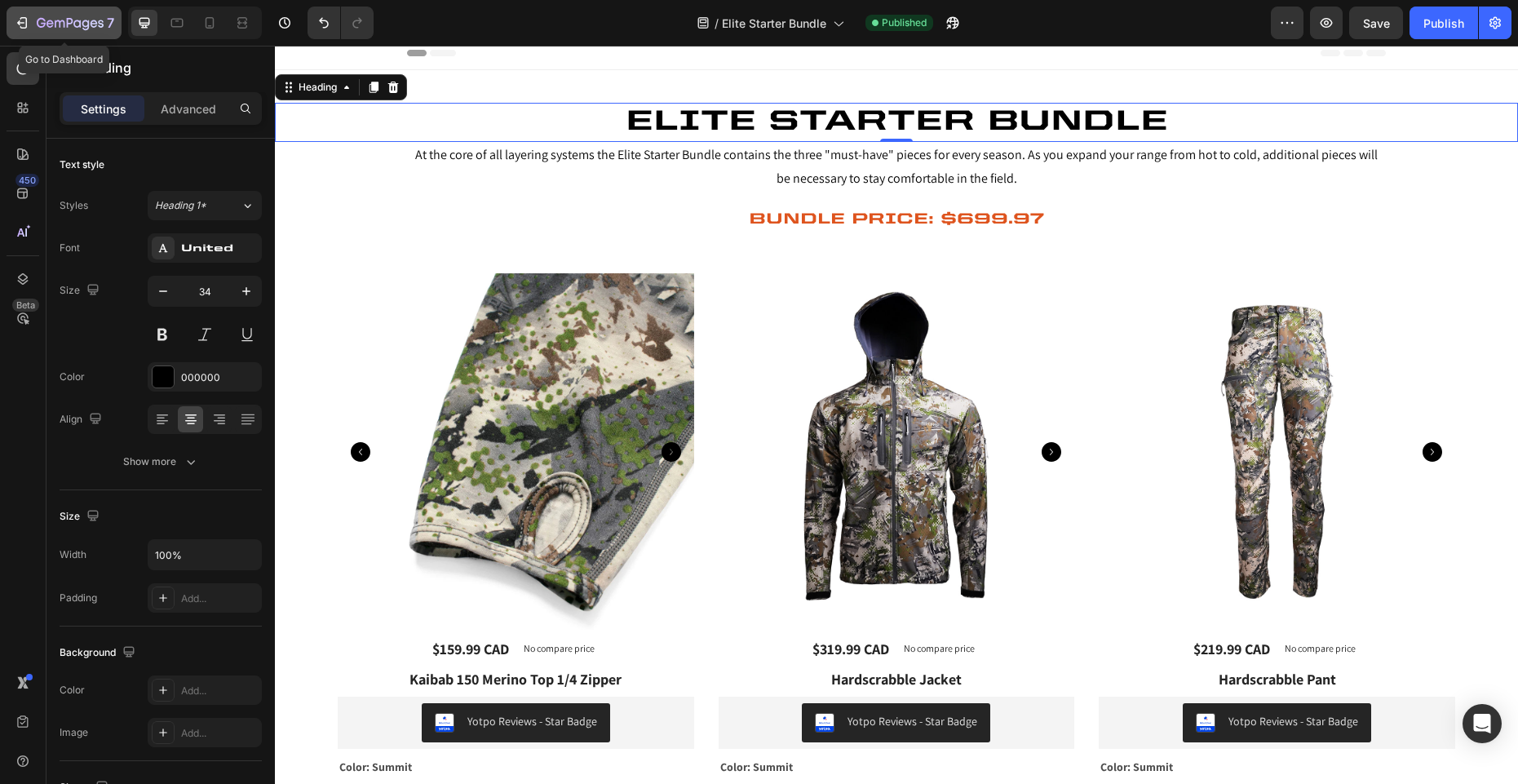
click at [45, 24] on icon "button" at bounding box center [70, 24] width 67 height 14
